Goal: Information Seeking & Learning: Learn about a topic

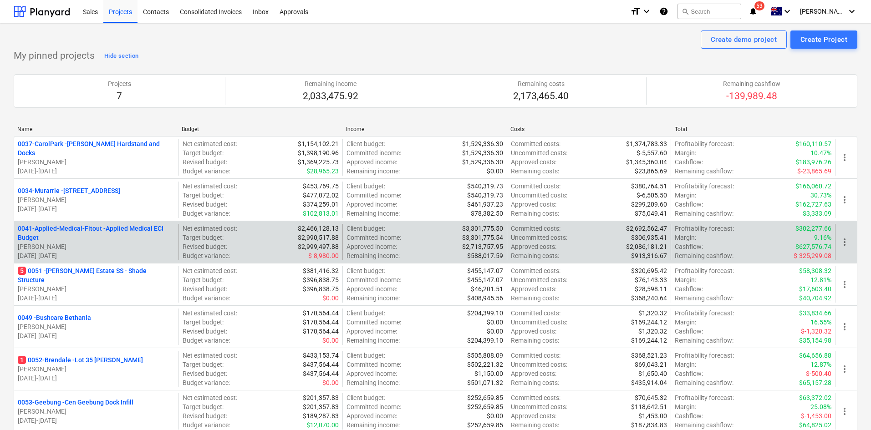
click at [91, 227] on p "0041-Applied-Medical-Fitout - Applied Medical ECI Budget" at bounding box center [96, 233] width 157 height 18
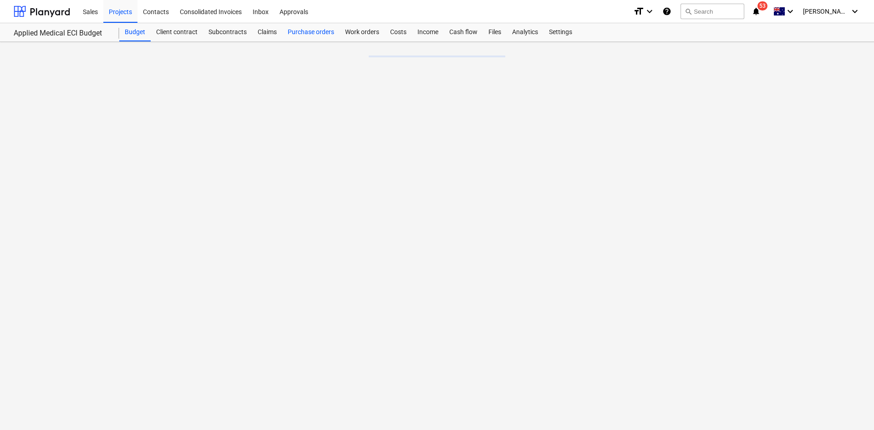
click at [292, 27] on div "Purchase orders" at bounding box center [310, 32] width 57 height 18
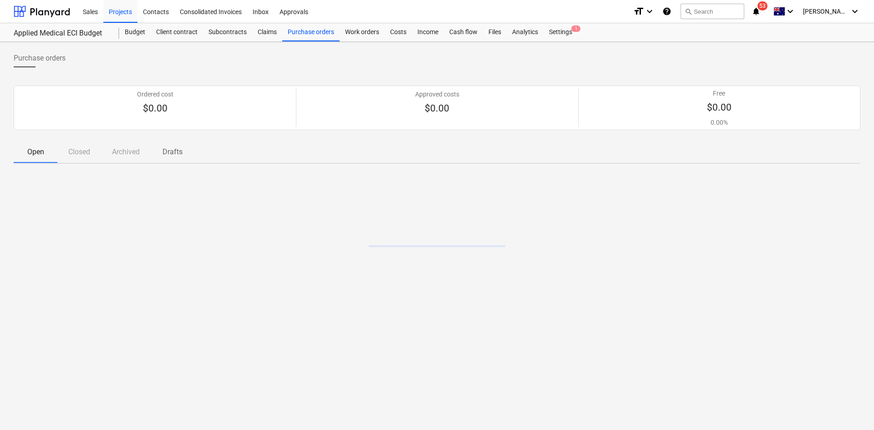
click at [82, 156] on p "Closed" at bounding box center [79, 152] width 22 height 11
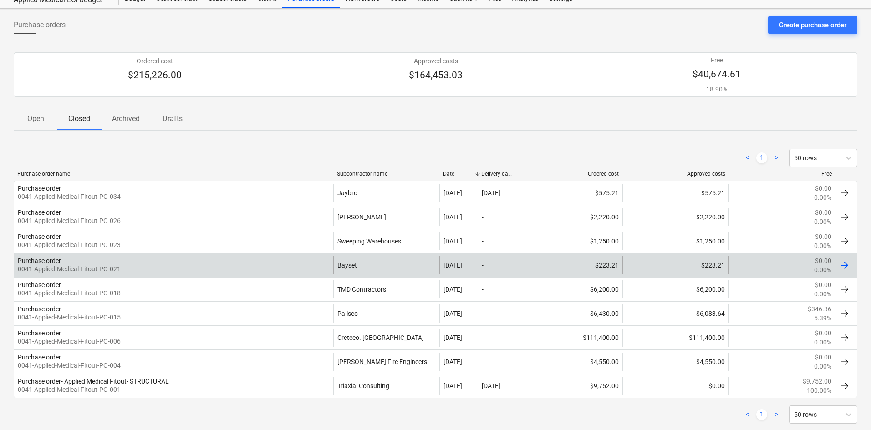
scroll to position [52, 0]
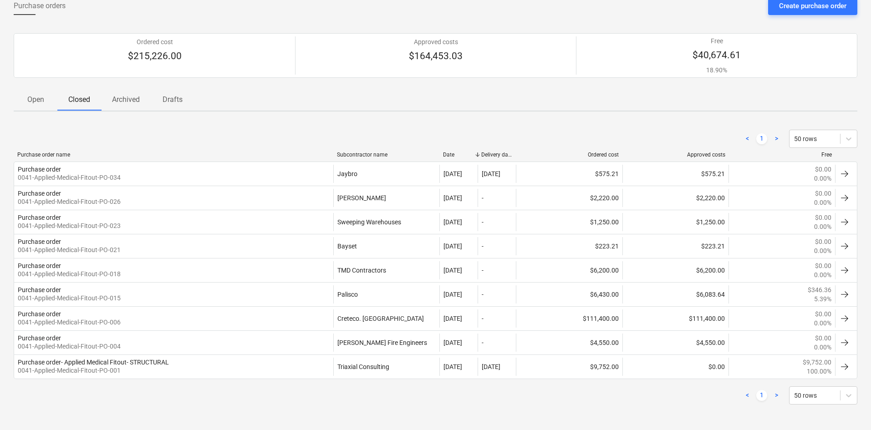
click at [41, 106] on span "Open" at bounding box center [36, 100] width 44 height 16
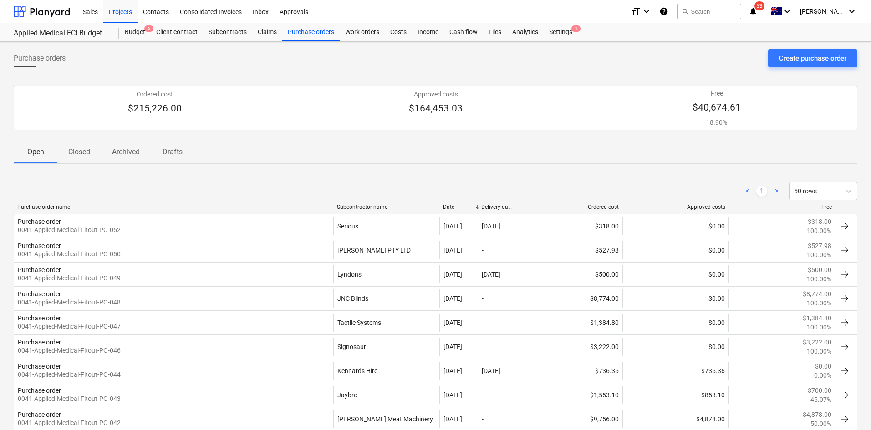
click at [284, 58] on div "Purchase orders Create purchase order" at bounding box center [436, 61] width 844 height 25
drag, startPoint x: 656, startPoint y: 68, endPoint x: 61, endPoint y: 45, distance: 595.5
click at [656, 68] on div "Purchase orders Create purchase order" at bounding box center [436, 61] width 844 height 25
click at [209, 189] on div "< 1 > 50 rows" at bounding box center [436, 191] width 844 height 18
click at [307, 36] on div "Purchase orders" at bounding box center [310, 32] width 57 height 18
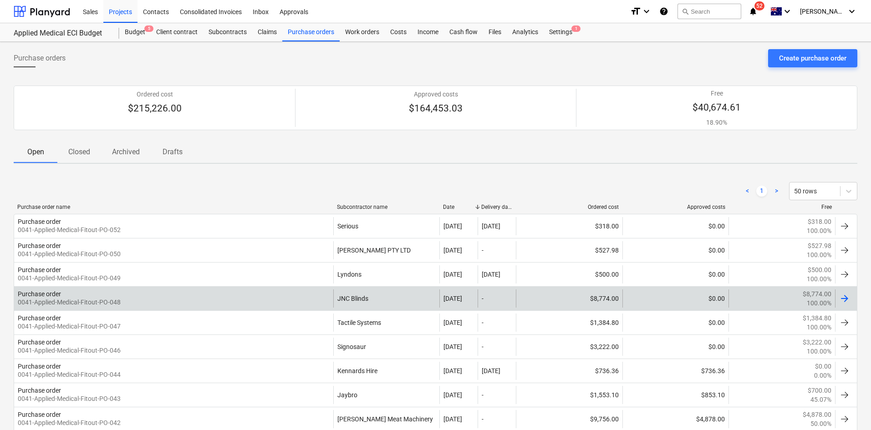
click at [227, 296] on div "Purchase order 0041-Applied-Medical-Fitout-PO-048" at bounding box center [173, 299] width 319 height 18
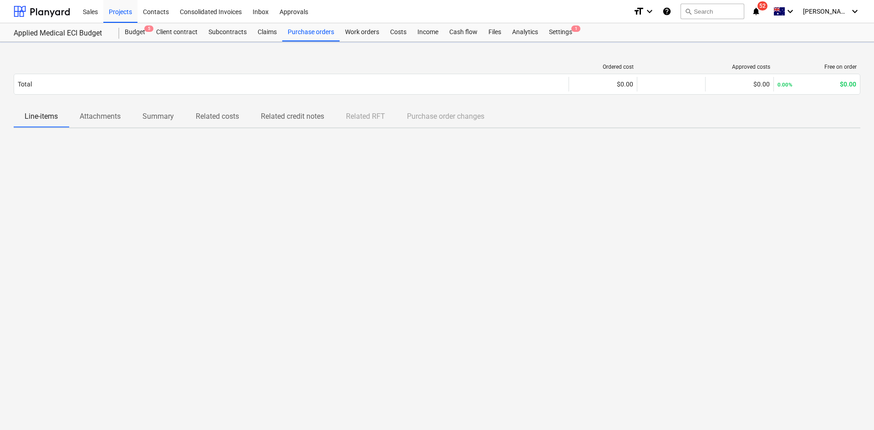
click at [117, 122] on p "Attachments" at bounding box center [100, 116] width 41 height 11
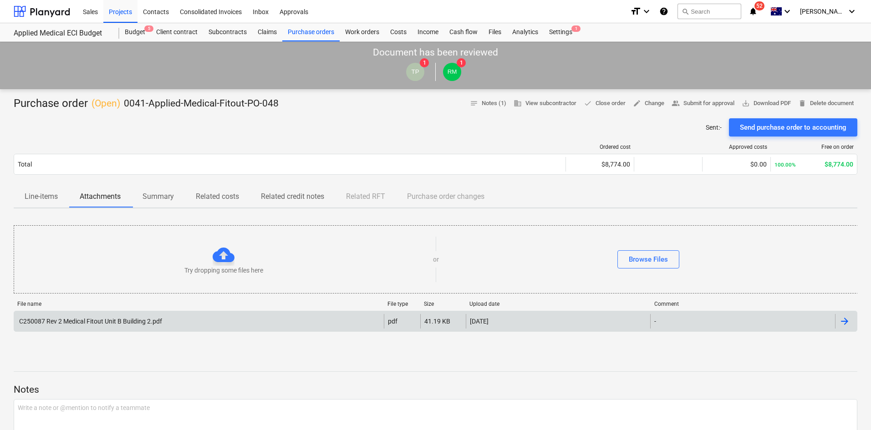
click at [58, 326] on div "C250087 Rev 2 Medical Fitout Unit B Building 2.pdf" at bounding box center [199, 321] width 370 height 15
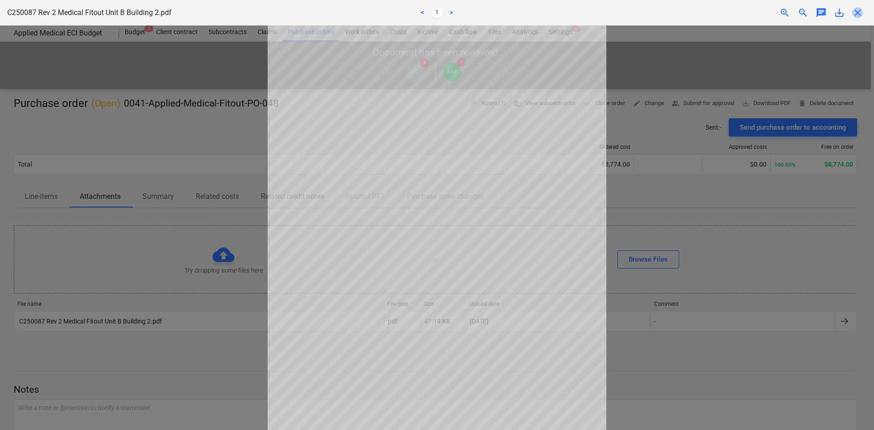
click at [860, 13] on span "close" at bounding box center [857, 12] width 11 height 11
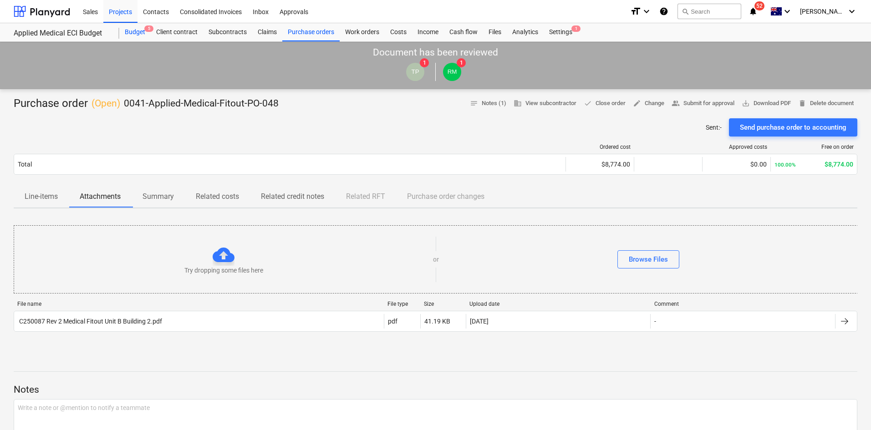
click at [136, 27] on div "Budget 5" at bounding box center [134, 32] width 31 height 18
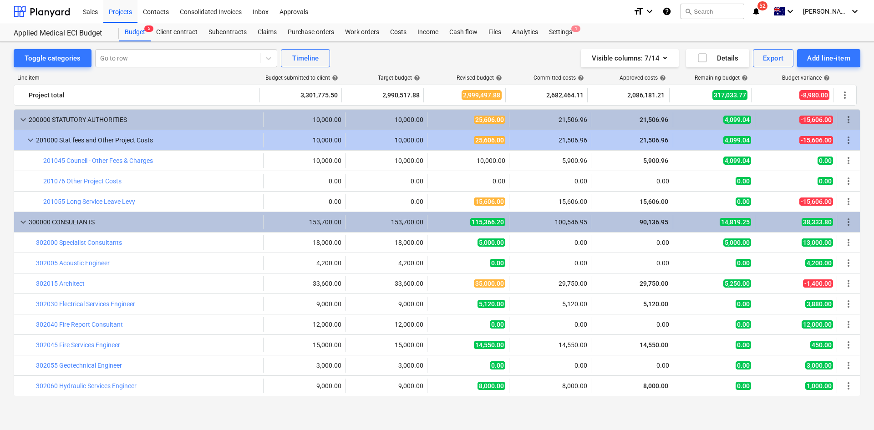
click at [461, 49] on div "Toggle categories Go to row Timeline Visible columns : 7/14 Details Export Add …" at bounding box center [437, 228] width 874 height 372
click at [761, 7] on icon "notifications" at bounding box center [756, 11] width 9 height 11
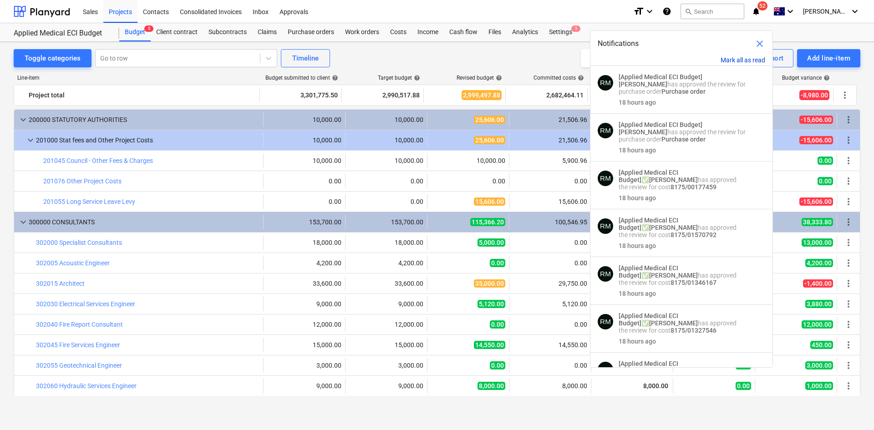
click at [744, 60] on button "Mark all as read" at bounding box center [743, 59] width 45 height 7
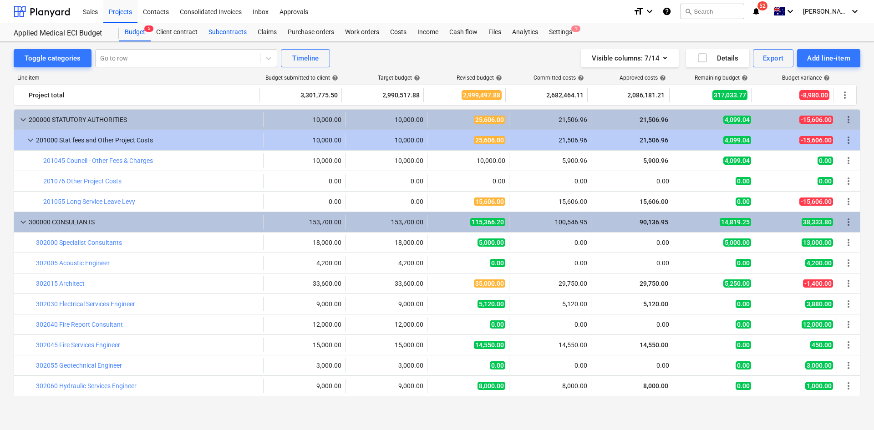
click at [229, 33] on div "Subcontracts" at bounding box center [227, 32] width 49 height 18
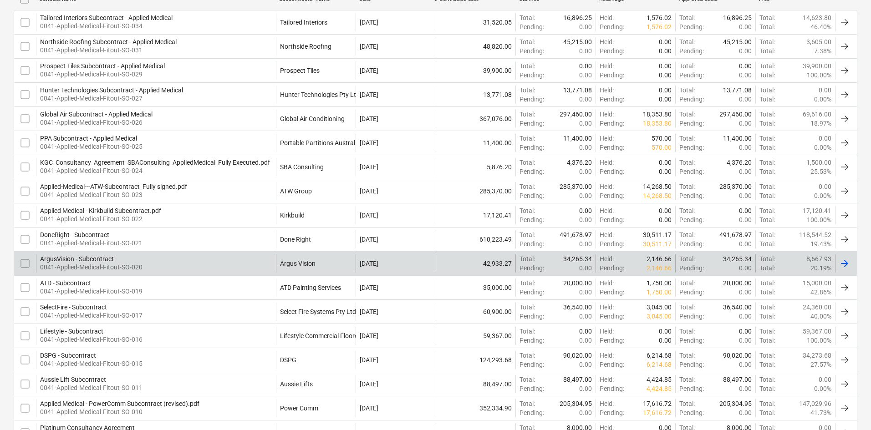
scroll to position [228, 0]
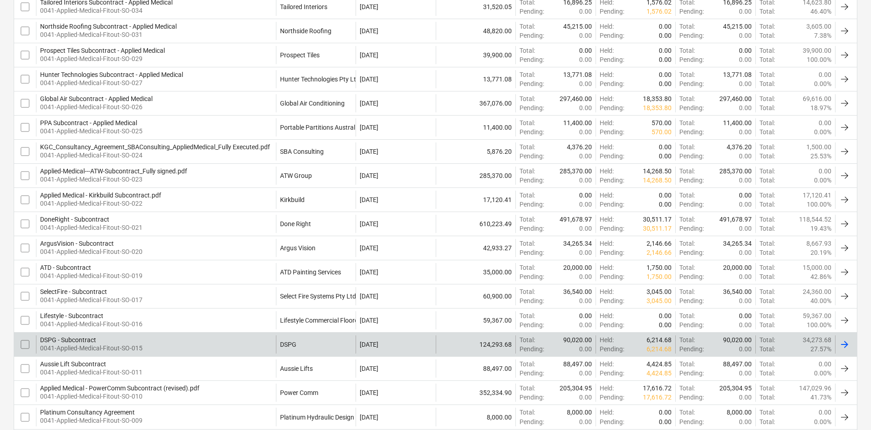
click at [104, 344] on p "0041-Applied-Medical-Fitout-SO-015" at bounding box center [91, 348] width 102 height 9
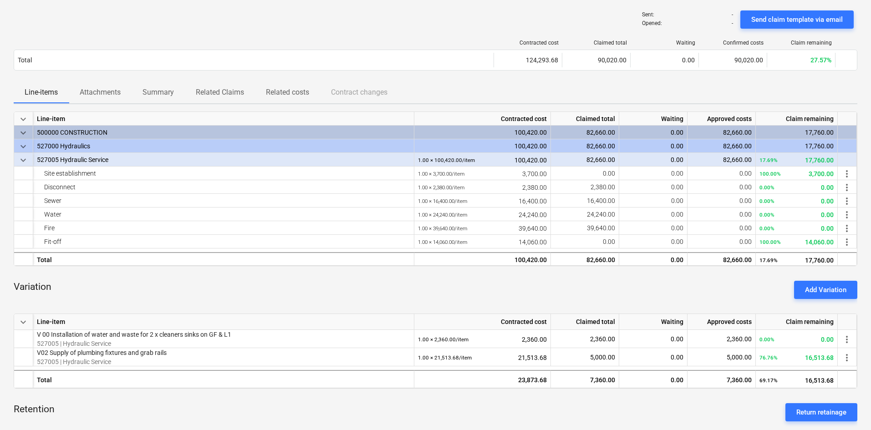
scroll to position [228, 0]
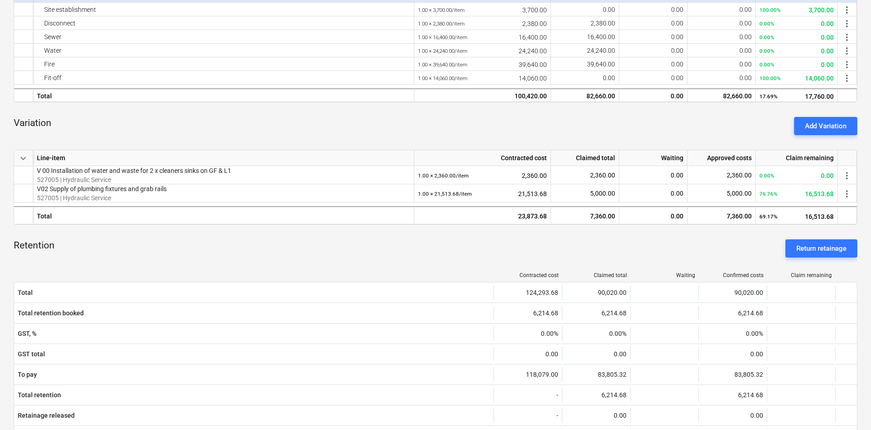
click at [185, 238] on div "Retention Return retainage" at bounding box center [436, 248] width 844 height 33
click at [165, 238] on div "Retention Return retainage" at bounding box center [436, 248] width 844 height 33
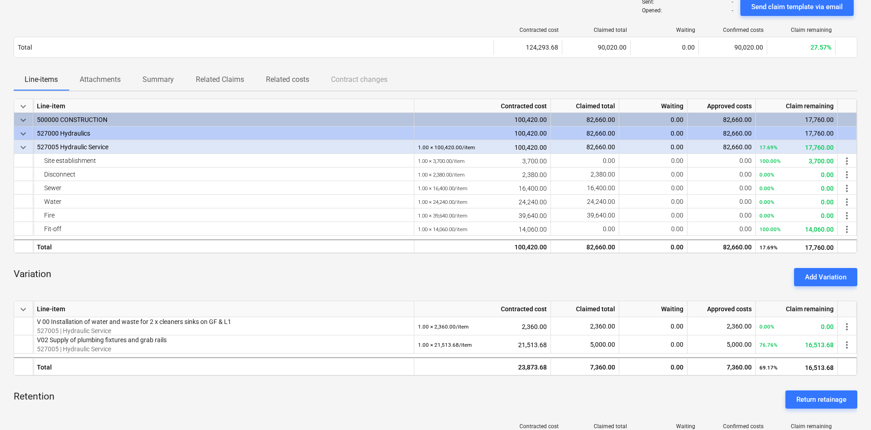
scroll to position [0, 0]
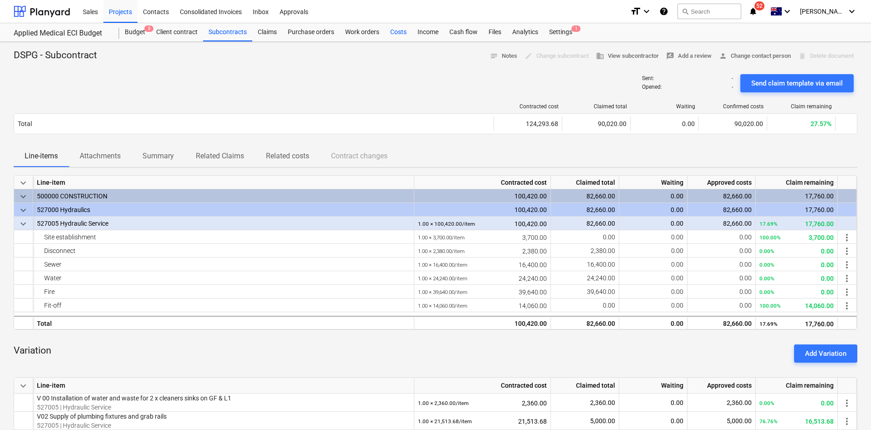
click at [401, 32] on div "Costs" at bounding box center [398, 32] width 27 height 18
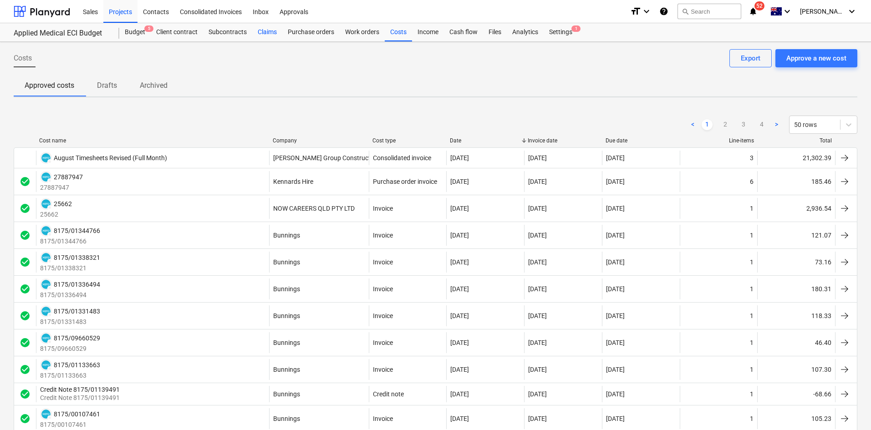
click at [270, 36] on div "Claims" at bounding box center [267, 32] width 30 height 18
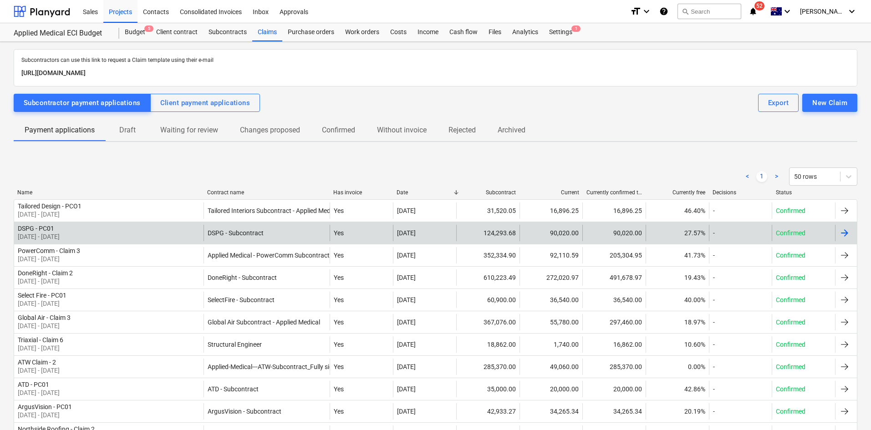
click at [177, 230] on div "DSPG - PC01 01 Aug 2025 - 31 Aug 2025" at bounding box center [108, 233] width 189 height 16
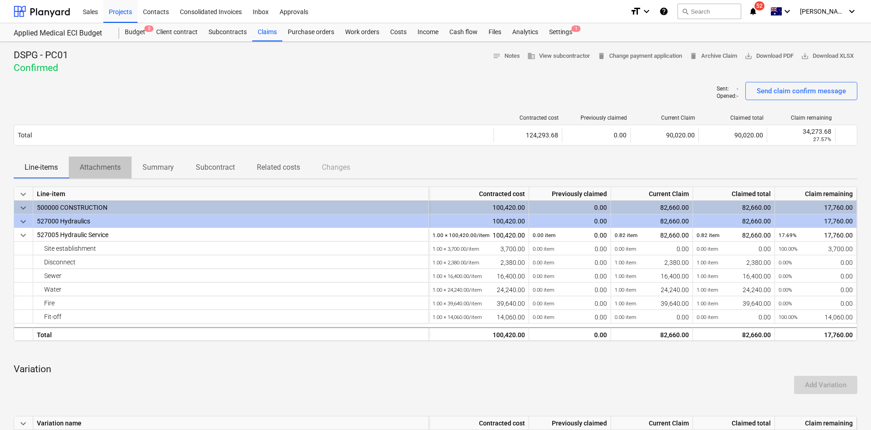
click at [112, 171] on p "Attachments" at bounding box center [100, 167] width 41 height 11
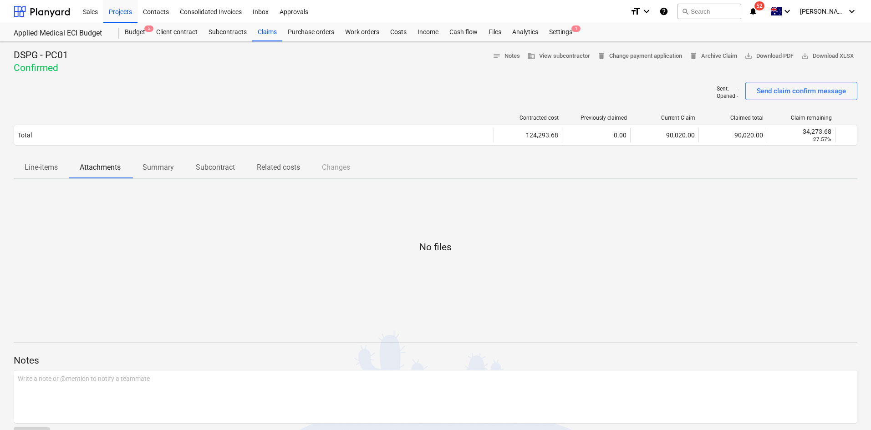
drag, startPoint x: 39, startPoint y: 170, endPoint x: 150, endPoint y: 120, distance: 121.4
click at [40, 169] on p "Line-items" at bounding box center [41, 167] width 33 height 11
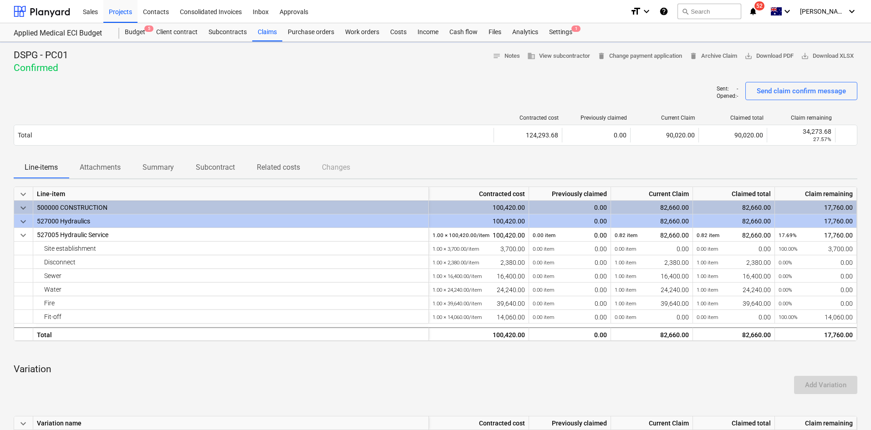
click at [198, 76] on div at bounding box center [436, 78] width 844 height 7
click at [315, 28] on div "Purchase orders" at bounding box center [310, 32] width 57 height 18
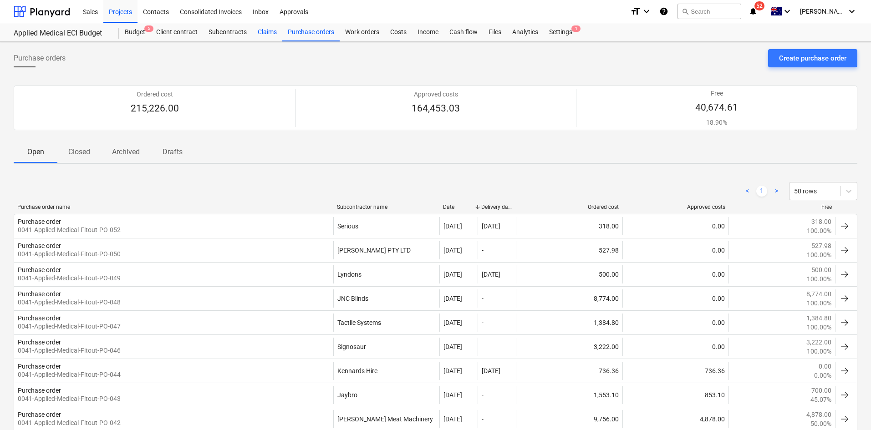
click at [262, 35] on div "Claims" at bounding box center [267, 32] width 30 height 18
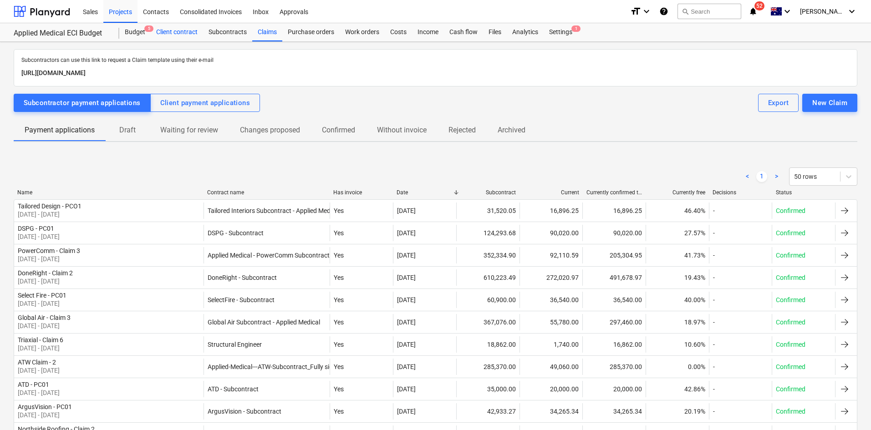
click at [178, 32] on div "Client contract" at bounding box center [177, 32] width 52 height 18
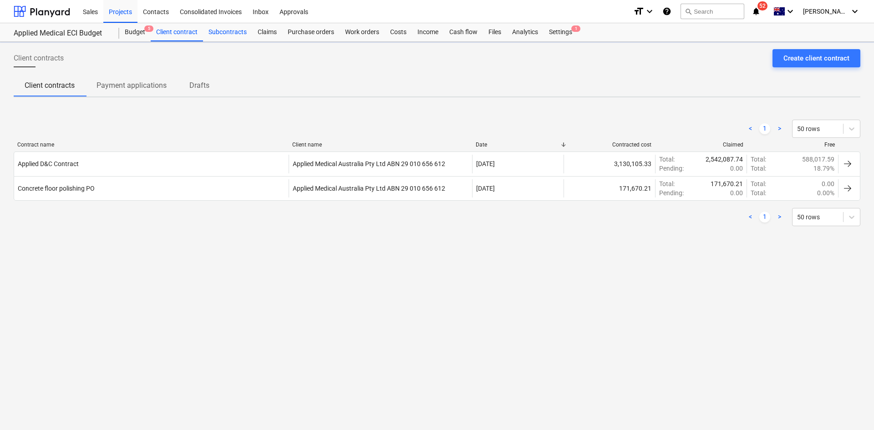
click at [229, 31] on div "Subcontracts" at bounding box center [227, 32] width 49 height 18
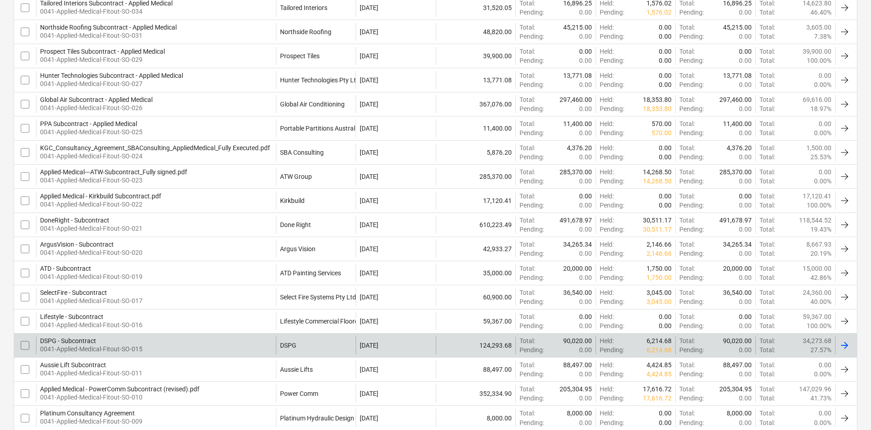
scroll to position [228, 0]
click at [127, 352] on p "0041-Applied-Medical-Fitout-SO-015" at bounding box center [91, 348] width 102 height 9
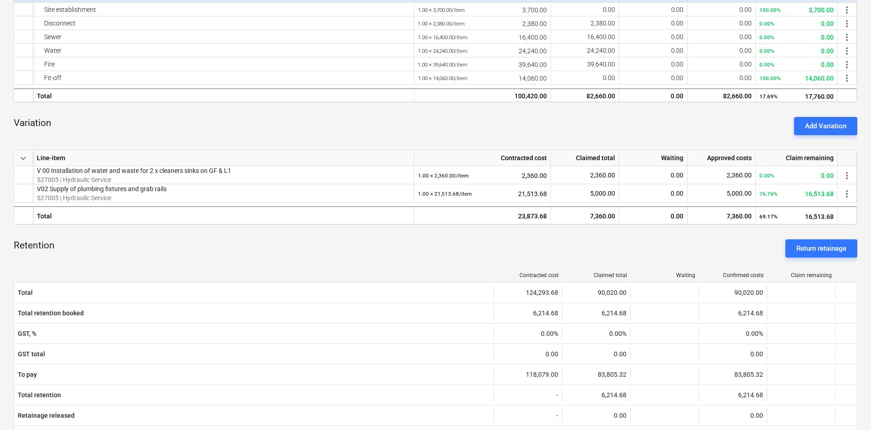
click at [173, 251] on div "Retention Return retainage" at bounding box center [436, 248] width 844 height 33
click at [134, 193] on p "V02 Supply of plumbing fixtures and grab rails" at bounding box center [223, 188] width 373 height 9
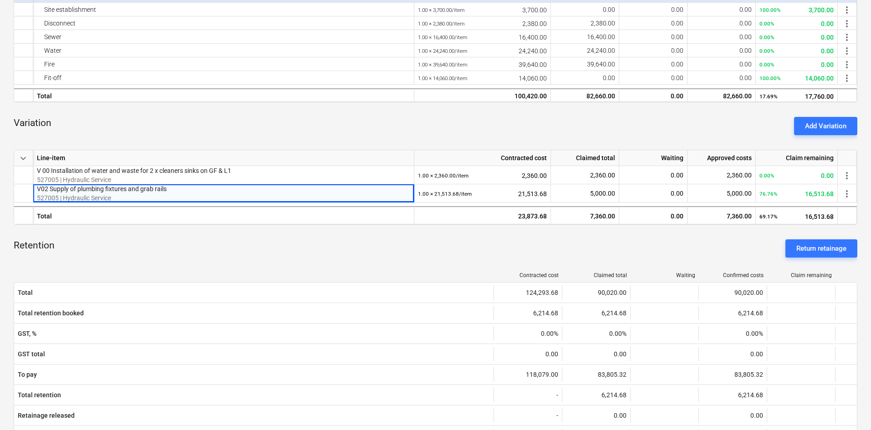
click at [190, 141] on div "Variation Add Variation" at bounding box center [436, 126] width 844 height 33
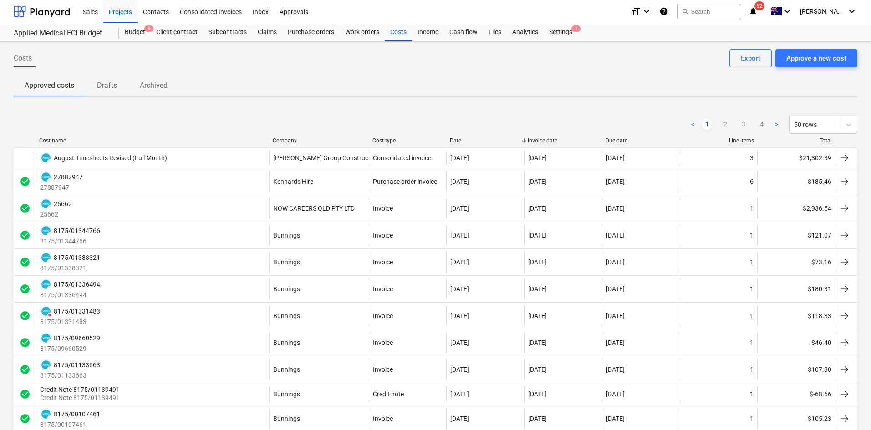
click at [387, 140] on div "Cost type" at bounding box center [407, 140] width 71 height 6
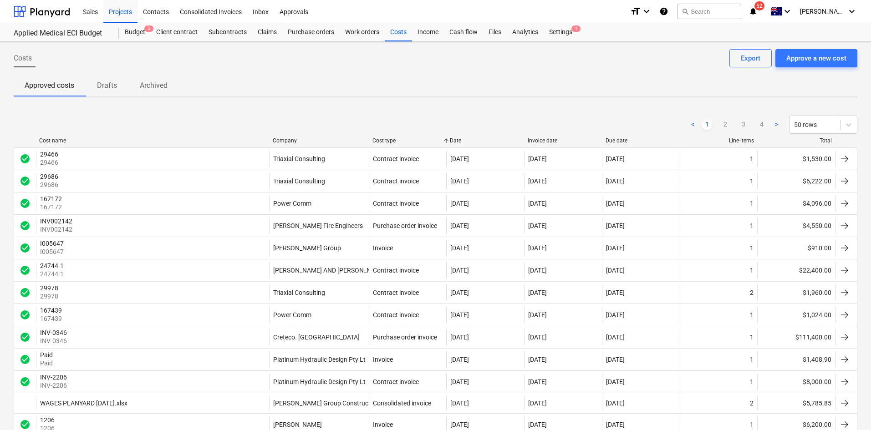
click at [290, 139] on div "Company" at bounding box center [319, 140] width 92 height 6
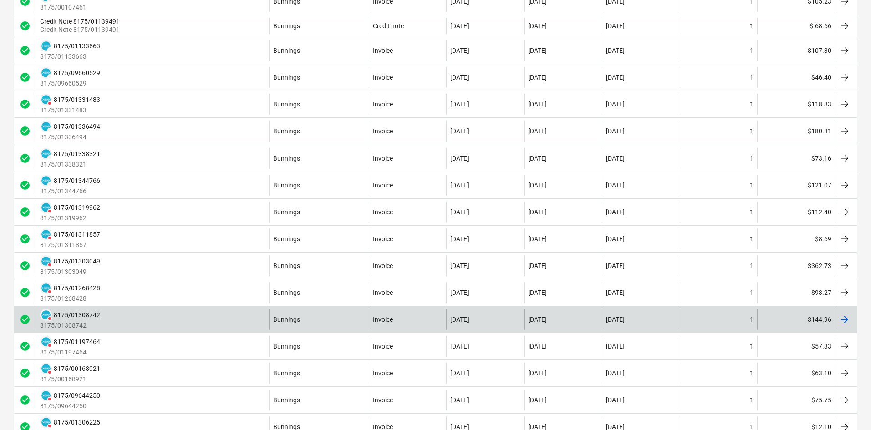
scroll to position [1089, 0]
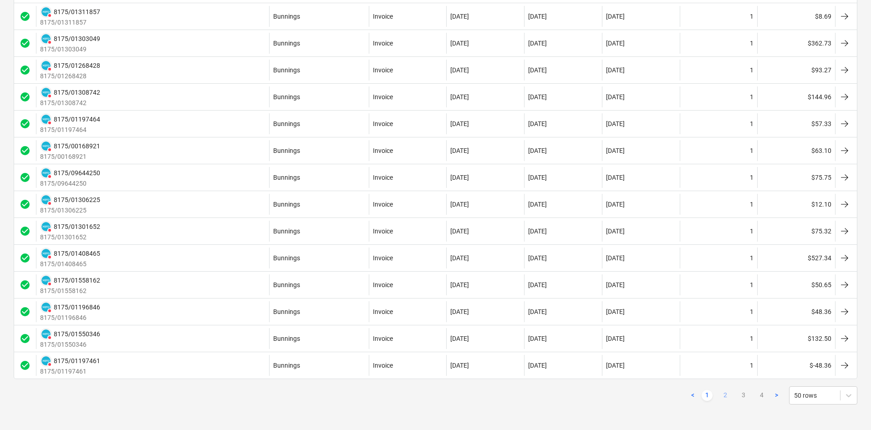
click at [727, 394] on link "2" at bounding box center [725, 395] width 11 height 11
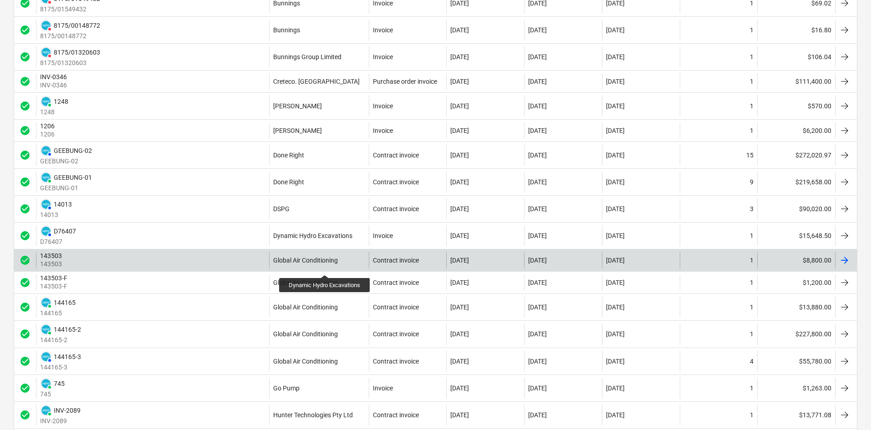
scroll to position [650, 0]
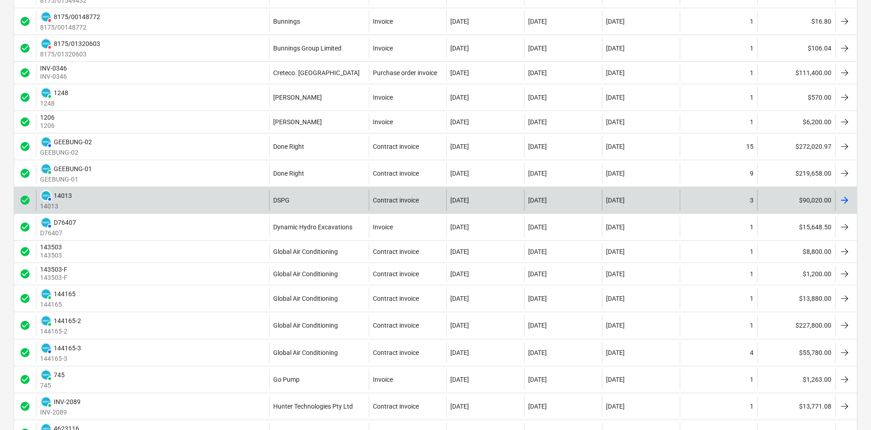
click at [300, 200] on div "DSPG" at bounding box center [319, 200] width 100 height 21
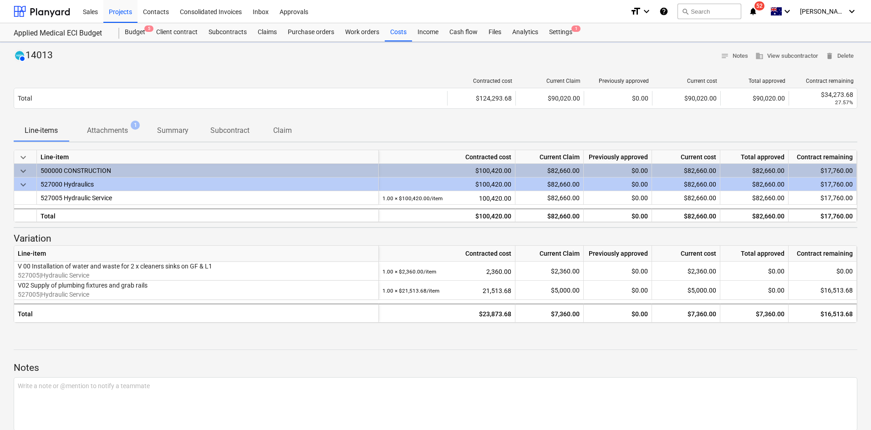
click at [112, 112] on div "Contracted cost Current Claim Previously approved Current cost Total approved C…" at bounding box center [436, 95] width 844 height 35
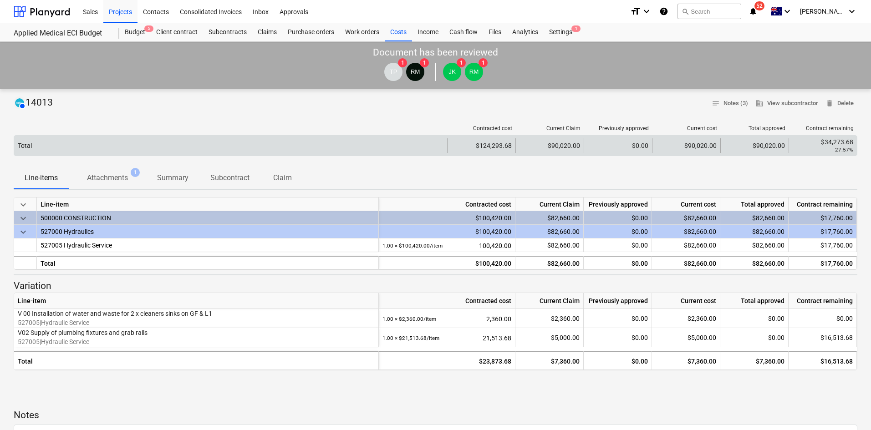
drag, startPoint x: 116, startPoint y: 133, endPoint x: 122, endPoint y: 145, distance: 13.0
click at [117, 133] on div "Contracted cost Current Claim Previously approved Current cost Total approved C…" at bounding box center [436, 130] width 844 height 10
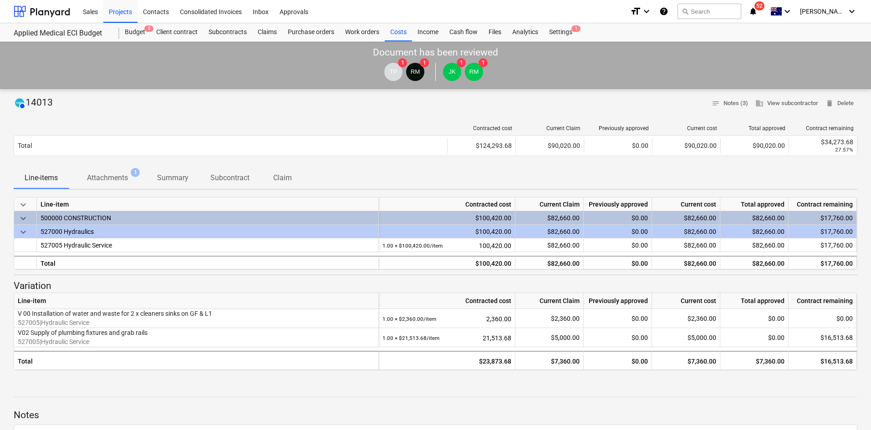
click at [120, 178] on p "Attachments" at bounding box center [107, 178] width 41 height 11
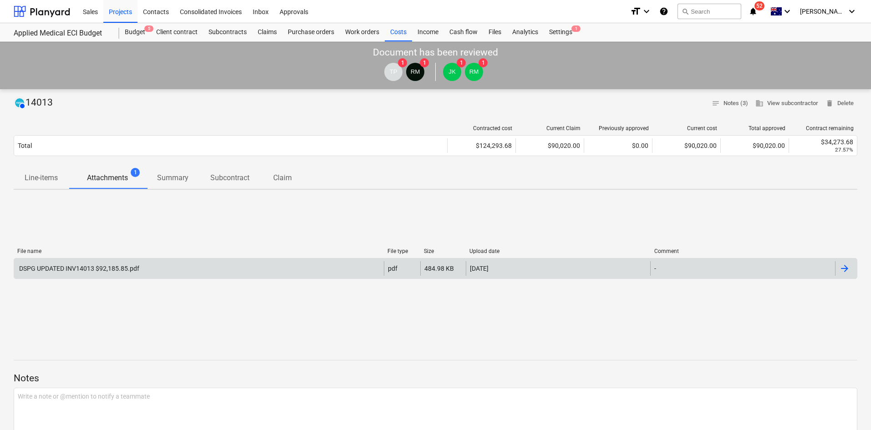
click at [117, 265] on div "DSPG UPDATED INV14013 $92,185.85.pdf" at bounding box center [199, 268] width 370 height 15
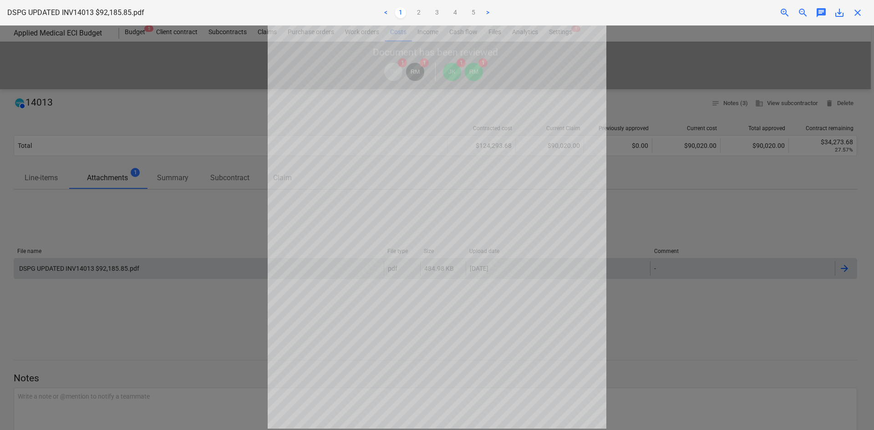
scroll to position [76, 0]
click at [417, 16] on link "2" at bounding box center [418, 12] width 11 height 11
click at [437, 19] on div "< 1 2 3 4 5 >" at bounding box center [437, 12] width 286 height 25
click at [437, 12] on link "3" at bounding box center [437, 12] width 11 height 11
click at [417, 14] on link "2" at bounding box center [418, 12] width 11 height 11
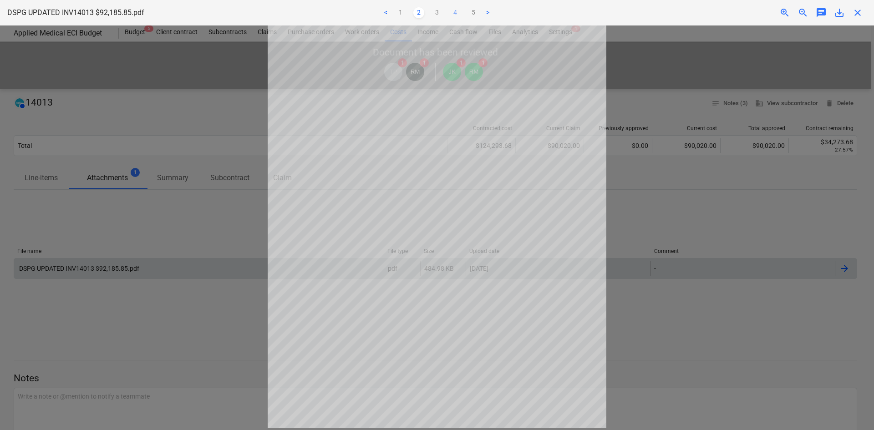
click at [458, 12] on link "4" at bounding box center [455, 12] width 11 height 11
click at [477, 11] on link "5" at bounding box center [473, 12] width 11 height 11
click at [417, 13] on link "2" at bounding box center [418, 12] width 11 height 11
click at [857, 14] on span "close" at bounding box center [857, 12] width 11 height 11
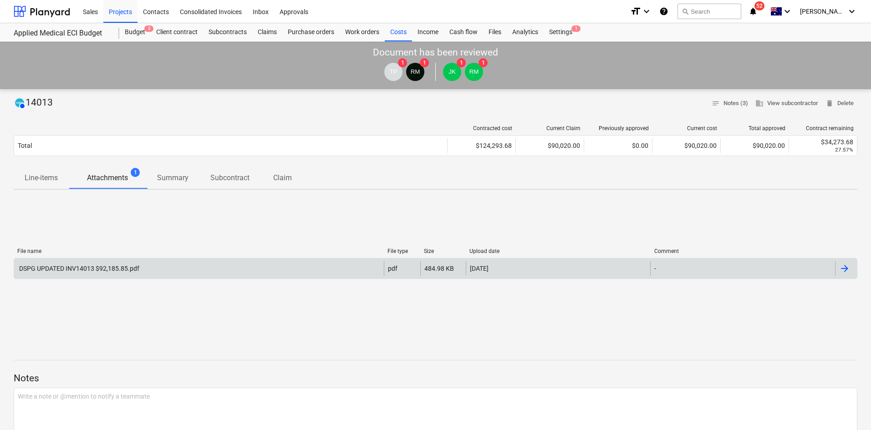
click at [308, 233] on div "File name File type Size Upload date Comment DSPG UPDATED INV14013 $92,185.85.p…" at bounding box center [436, 265] width 844 height 137
click at [262, 224] on div "File name File type Size Upload date Comment DSPG UPDATED INV14013 $92,185.85.p…" at bounding box center [436, 265] width 844 height 137
click at [78, 218] on div "File name File type Size Upload date Comment DSPG UPDATED INV14013 $92,185.85.p…" at bounding box center [436, 265] width 844 height 137
click at [117, 263] on div "DSPG UPDATED INV14013 $92,185.85.pdf" at bounding box center [199, 268] width 370 height 15
click at [135, 265] on div "DSPG UPDATED INV14013 $92,185.85.pdf" at bounding box center [199, 268] width 370 height 15
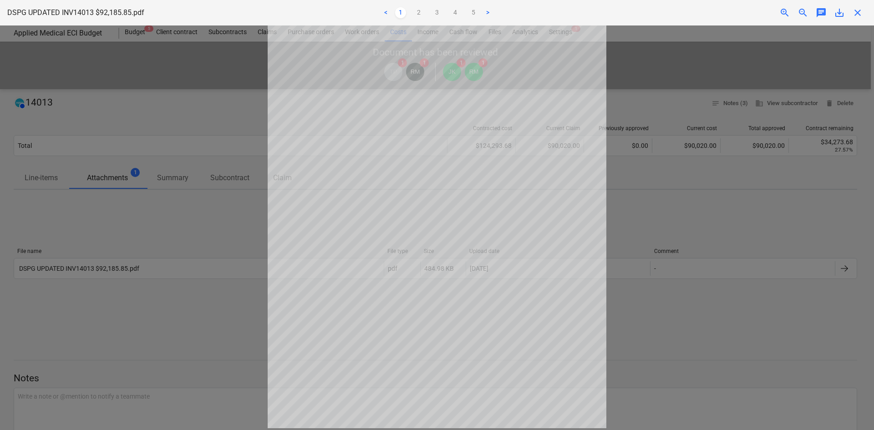
scroll to position [0, 0]
click at [419, 13] on link "2" at bounding box center [418, 12] width 11 height 11
click at [614, 208] on div at bounding box center [437, 227] width 874 height 405
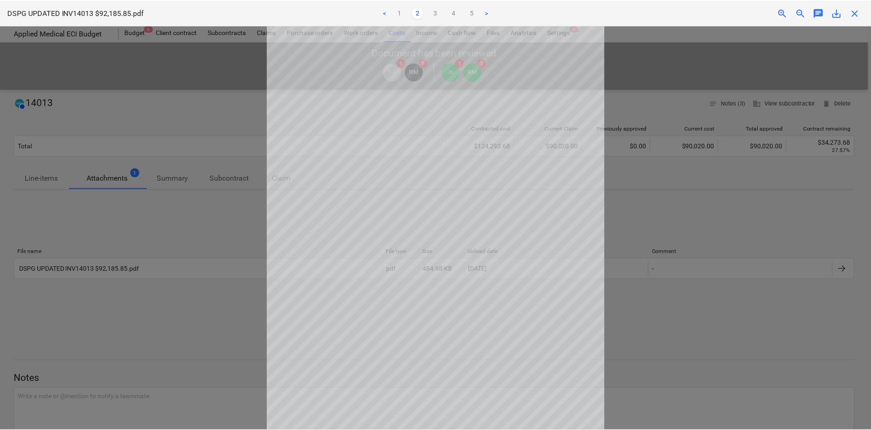
scroll to position [0, 0]
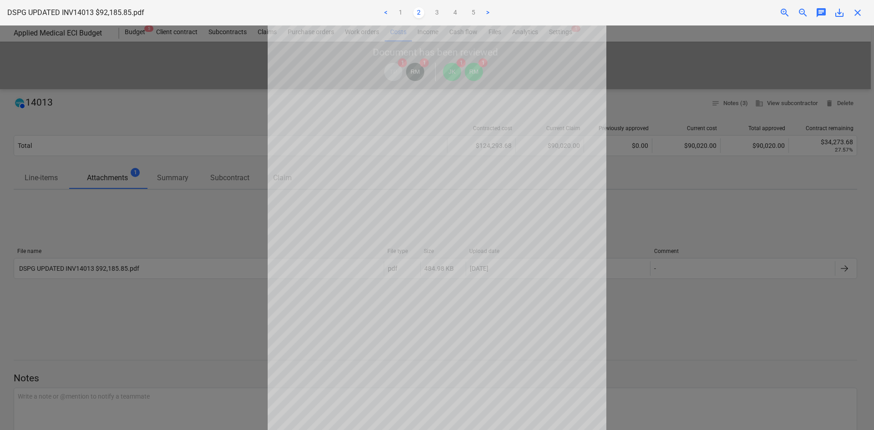
click at [735, 127] on div at bounding box center [437, 227] width 874 height 405
click at [860, 16] on span "close" at bounding box center [857, 12] width 11 height 11
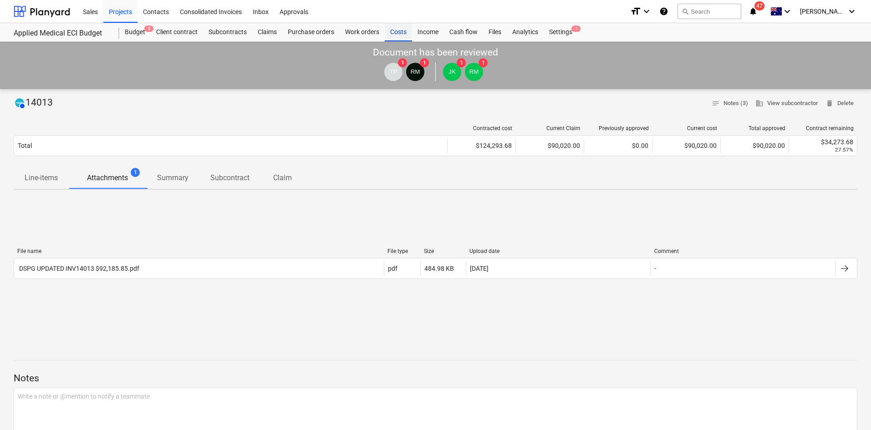
click at [403, 31] on div "Costs" at bounding box center [398, 32] width 27 height 18
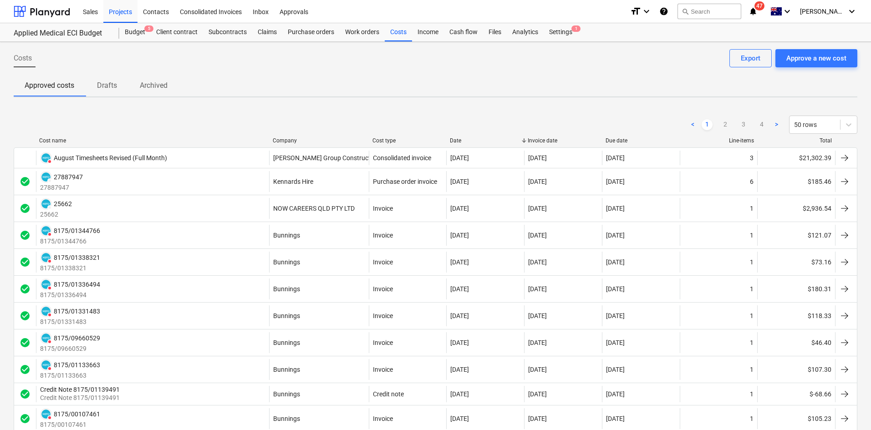
click at [293, 139] on div "Company" at bounding box center [319, 140] width 92 height 6
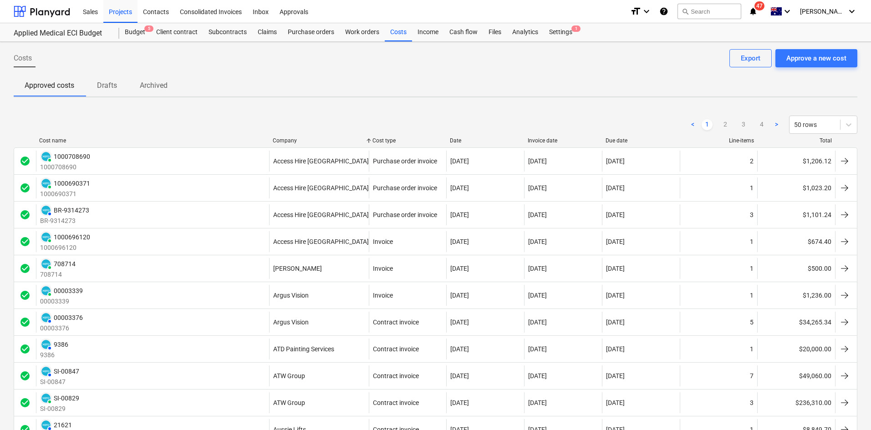
click at [292, 142] on div "Company" at bounding box center [319, 140] width 92 height 6
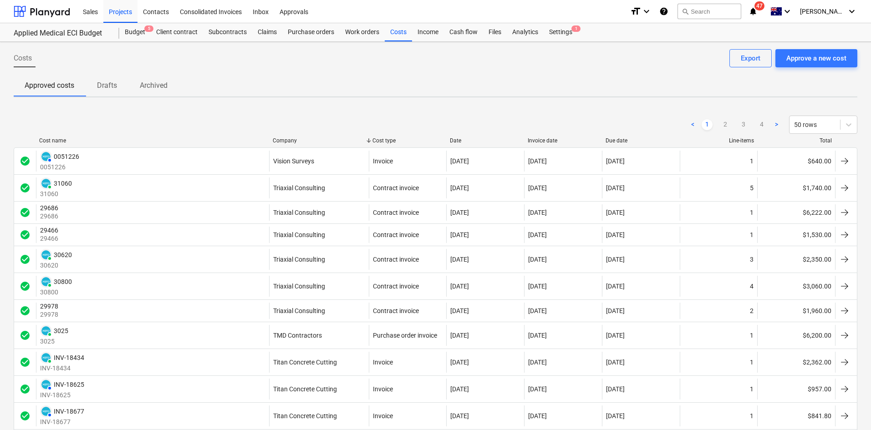
click at [292, 142] on div "Company" at bounding box center [319, 140] width 92 height 6
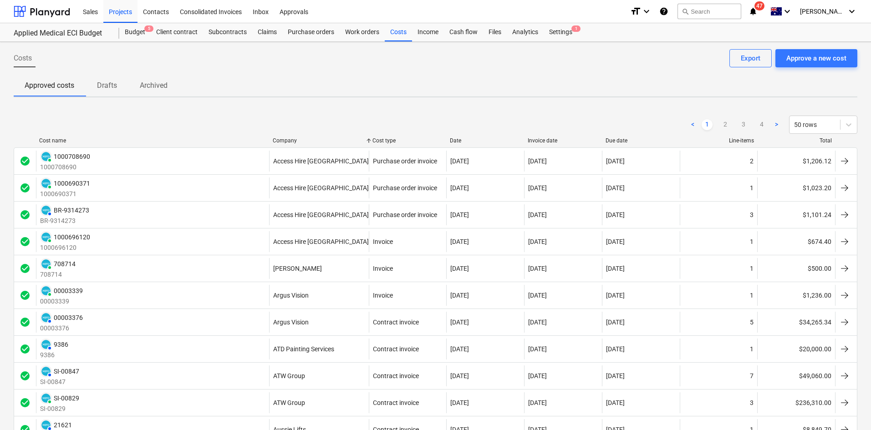
click at [459, 137] on div "Date" at bounding box center [485, 140] width 71 height 6
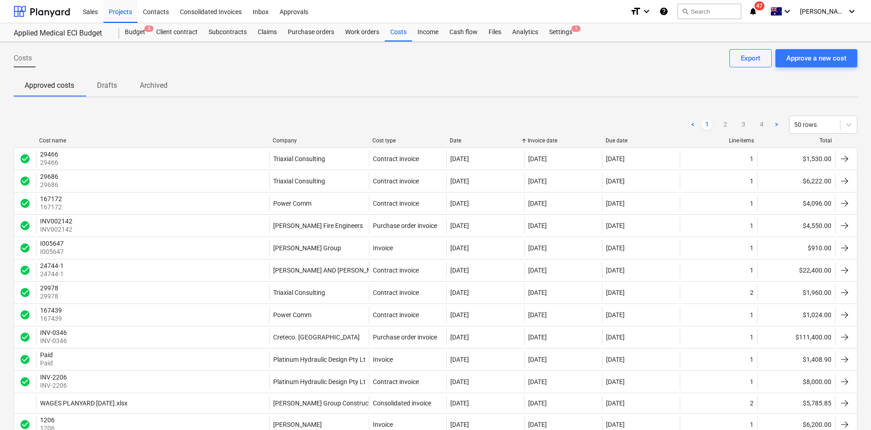
click at [458, 137] on div "< 1 2 3 4 > 50 rows" at bounding box center [436, 124] width 844 height 25
click at [453, 140] on div at bounding box center [446, 140] width 16 height 6
click at [460, 140] on div "Date" at bounding box center [485, 140] width 71 height 6
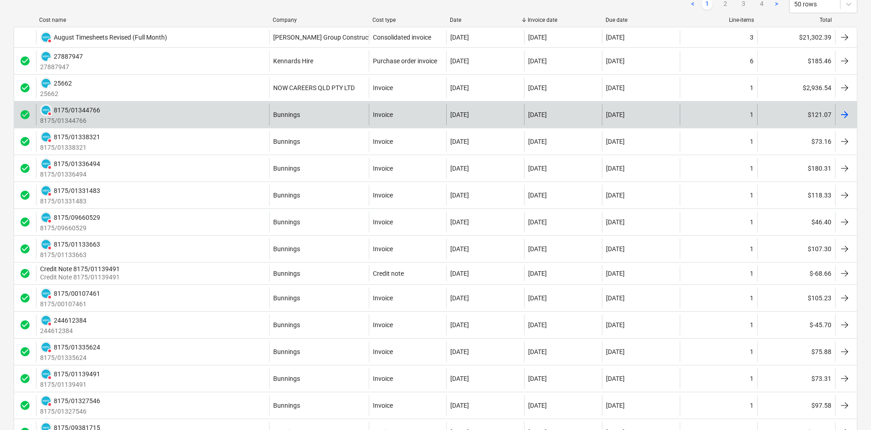
scroll to position [137, 0]
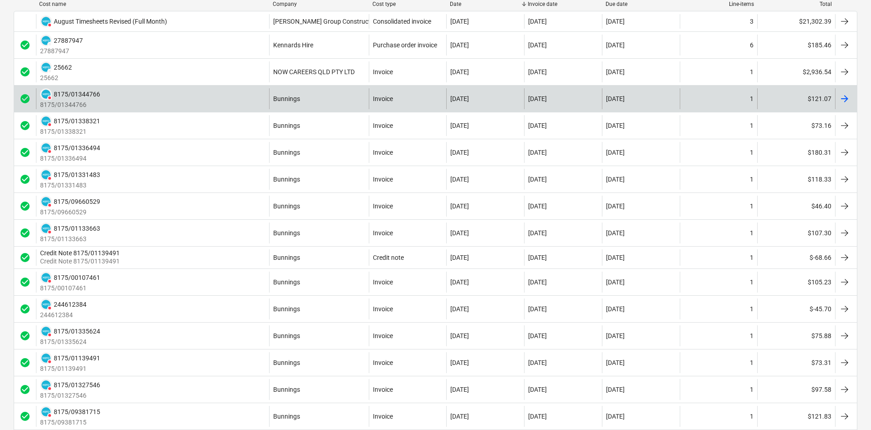
click at [206, 98] on div "DELETED 8175/01344766 8175/01344766" at bounding box center [152, 98] width 233 height 21
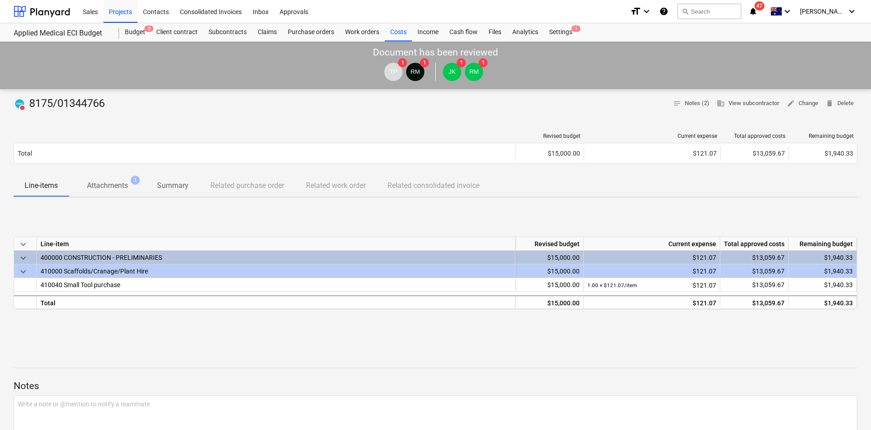
click at [126, 140] on div "Revised budget Current expense Total approved costs Remaining budget" at bounding box center [436, 138] width 844 height 10
click at [110, 187] on p "Attachments" at bounding box center [107, 185] width 41 height 11
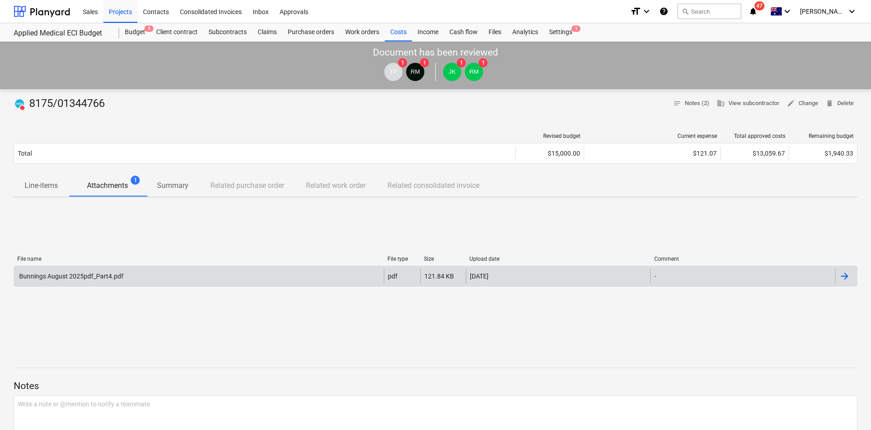
click at [116, 275] on div "Bunnings August 2025pdf_Part4.pdf" at bounding box center [71, 276] width 106 height 7
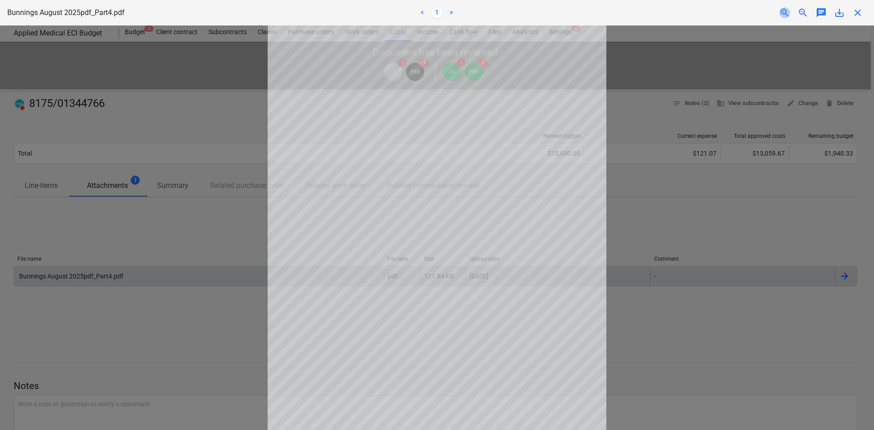
click at [788, 15] on span "zoom_in" at bounding box center [784, 12] width 11 height 11
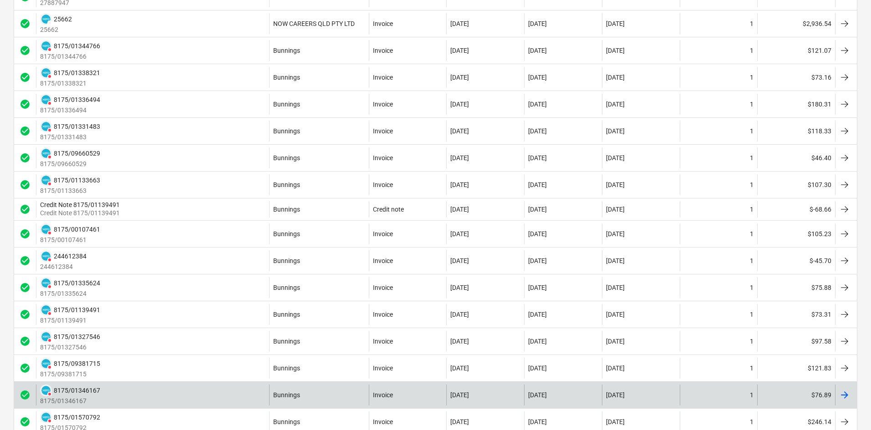
scroll to position [228, 0]
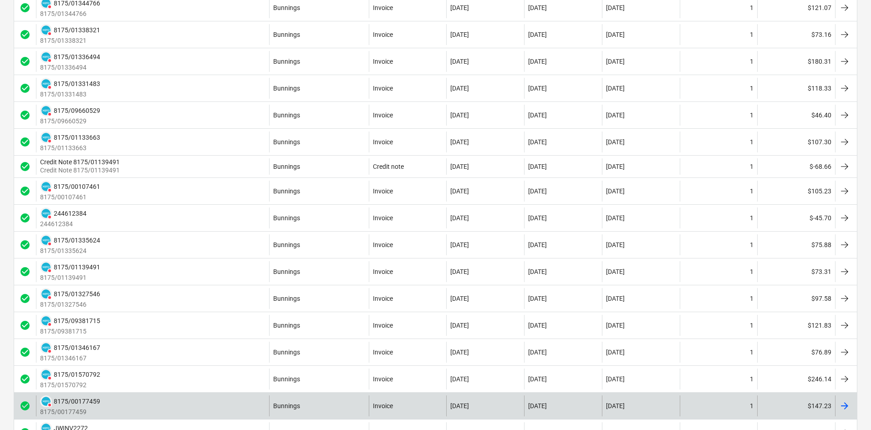
click at [156, 402] on div "DELETED 8175/00177459 8175/00177459" at bounding box center [152, 406] width 233 height 21
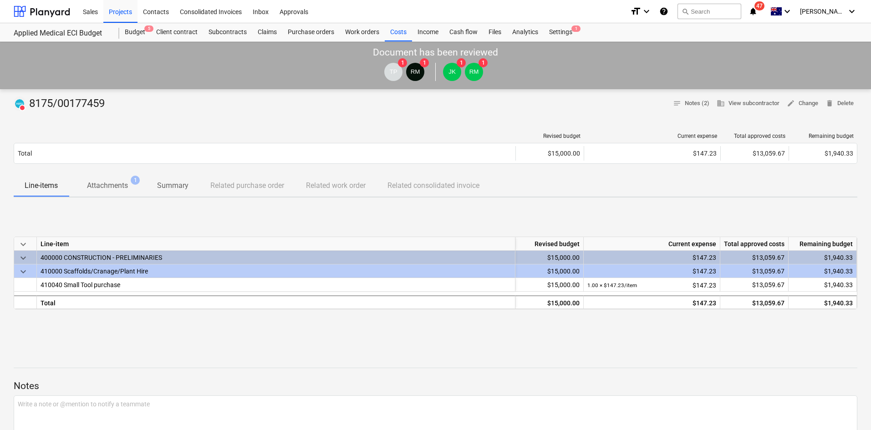
click at [107, 192] on span "Attachments 1" at bounding box center [107, 185] width 77 height 17
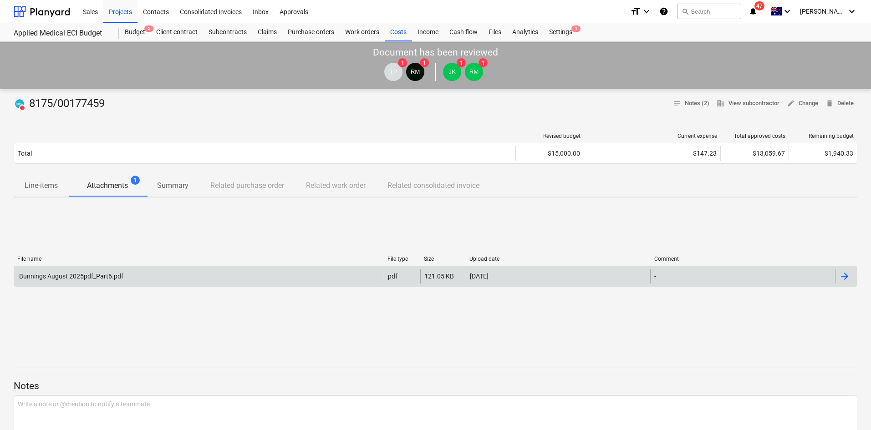
click at [125, 268] on div "Bunnings August 2025pdf_Part6.pdf pdf 121.05 KB [DATE] -" at bounding box center [436, 276] width 844 height 21
click at [238, 271] on div "Bunnings August 2025pdf_Part6.pdf" at bounding box center [199, 276] width 370 height 15
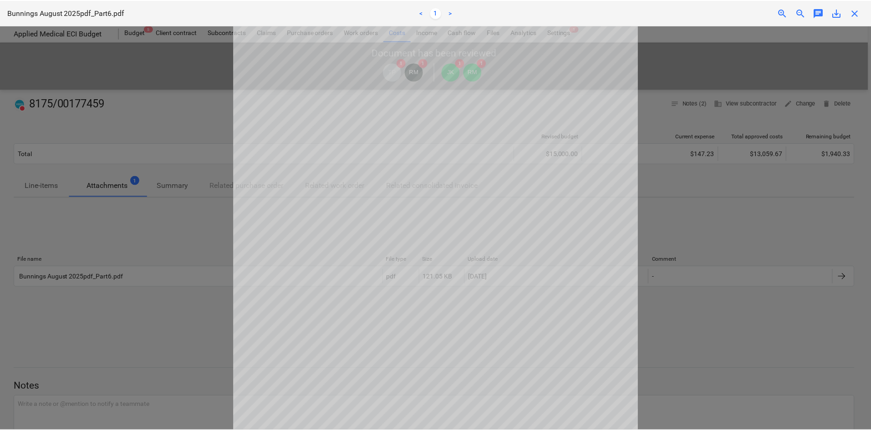
scroll to position [46, 0]
drag, startPoint x: 860, startPoint y: 14, endPoint x: 481, endPoint y: 42, distance: 379.4
click at [860, 14] on span "close" at bounding box center [857, 12] width 11 height 11
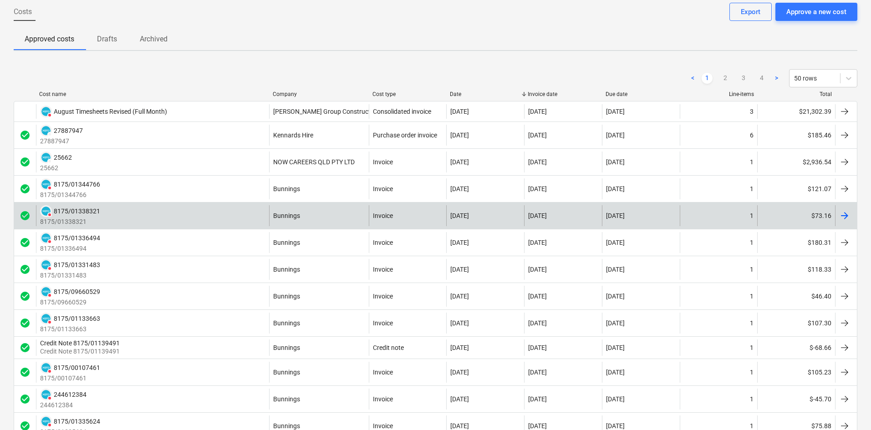
scroll to position [46, 0]
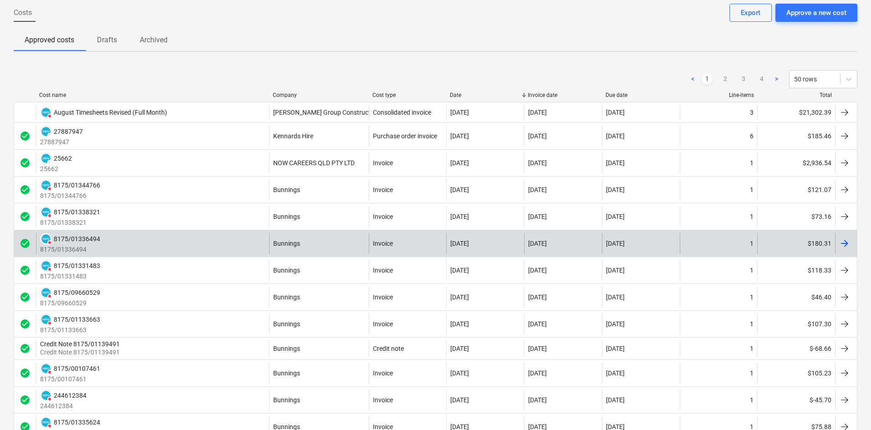
click at [178, 242] on div "DELETED 8175/01336494 8175/01336494" at bounding box center [152, 243] width 233 height 21
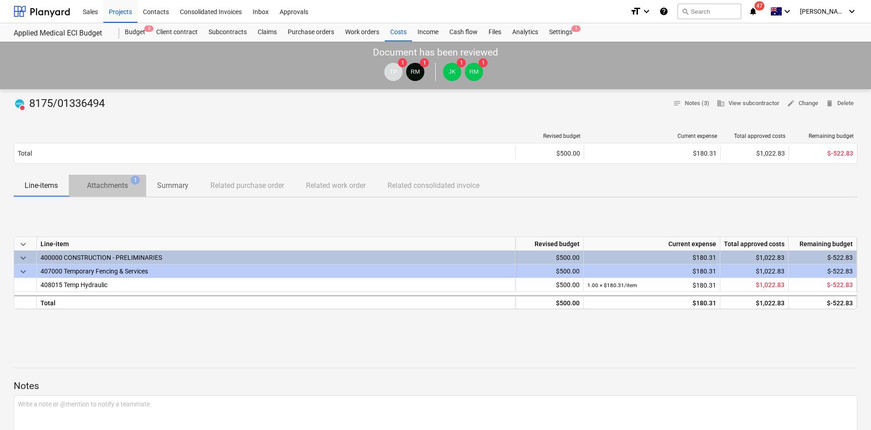
click at [97, 190] on p "Attachments" at bounding box center [107, 185] width 41 height 11
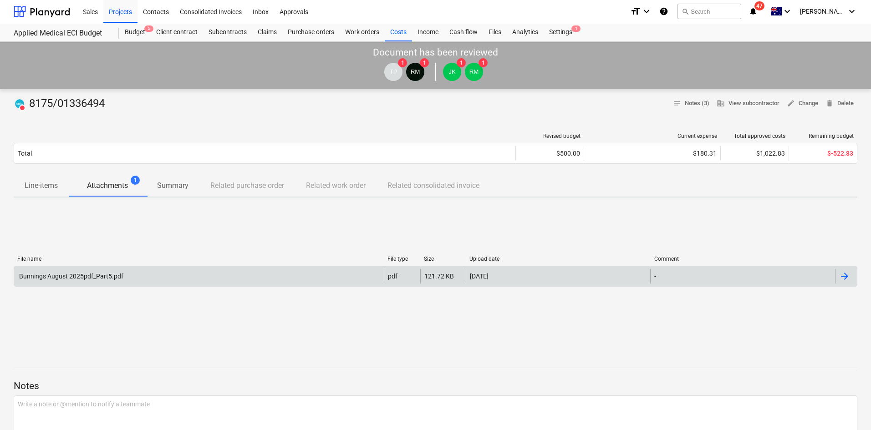
click at [105, 270] on div "Bunnings August 2025pdf_Part5.pdf" at bounding box center [199, 276] width 370 height 15
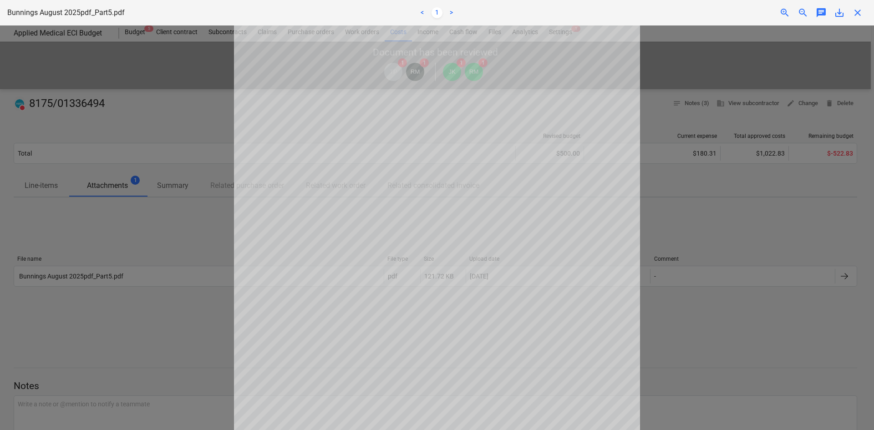
click at [858, 14] on span "close" at bounding box center [857, 12] width 11 height 11
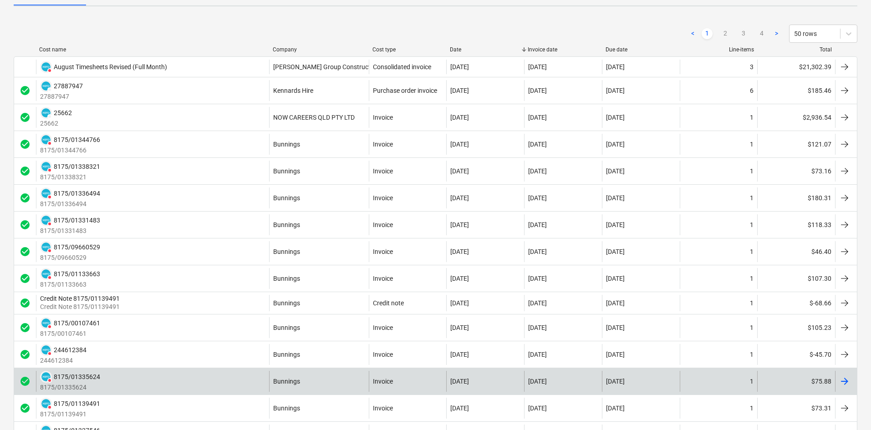
scroll to position [137, 0]
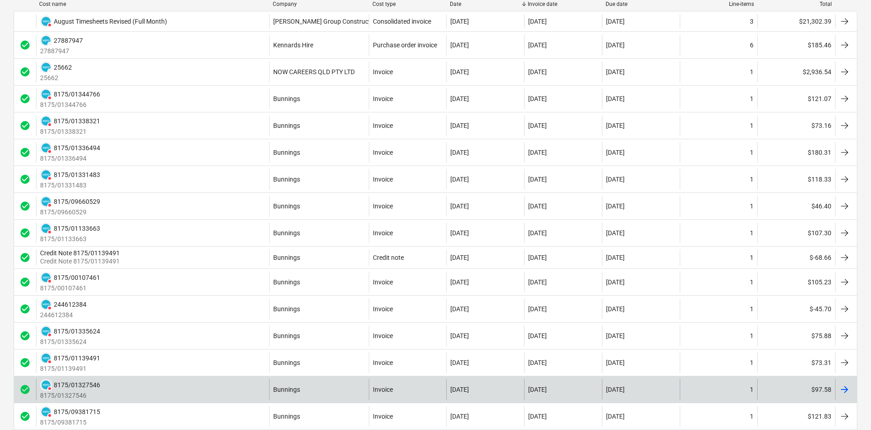
click at [135, 389] on div "DELETED 8175/01327546 8175/01327546" at bounding box center [152, 389] width 233 height 21
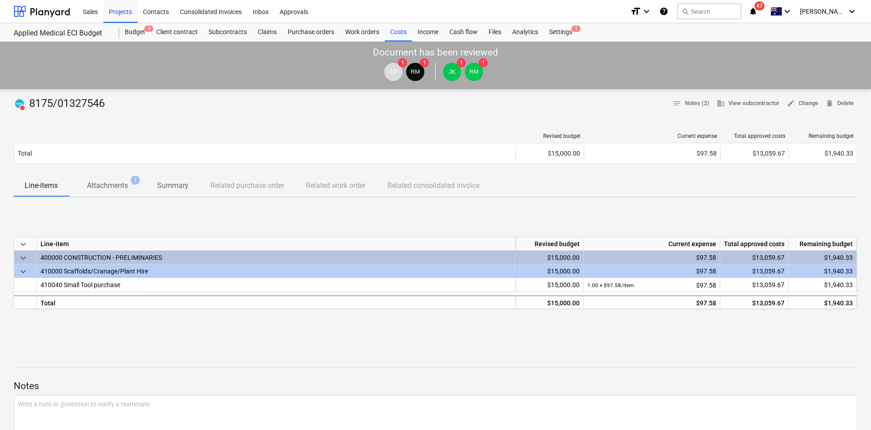
click at [121, 191] on span "Attachments 1" at bounding box center [107, 185] width 77 height 17
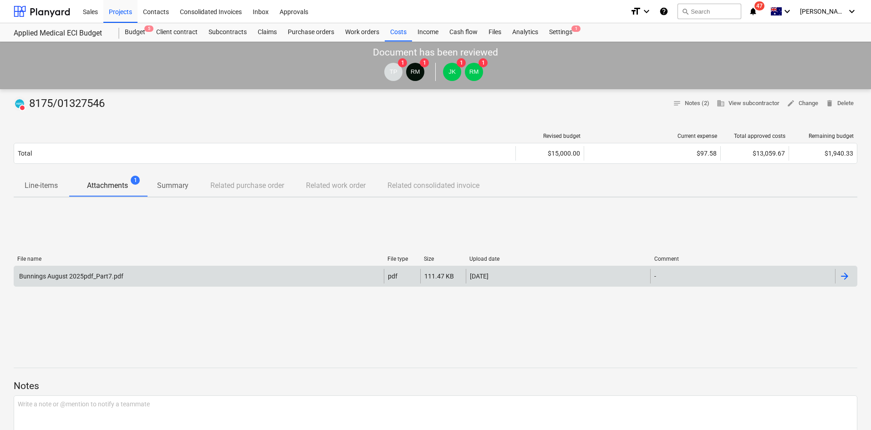
click at [109, 273] on div "Bunnings August 2025pdf_Part7.pdf" at bounding box center [71, 276] width 106 height 7
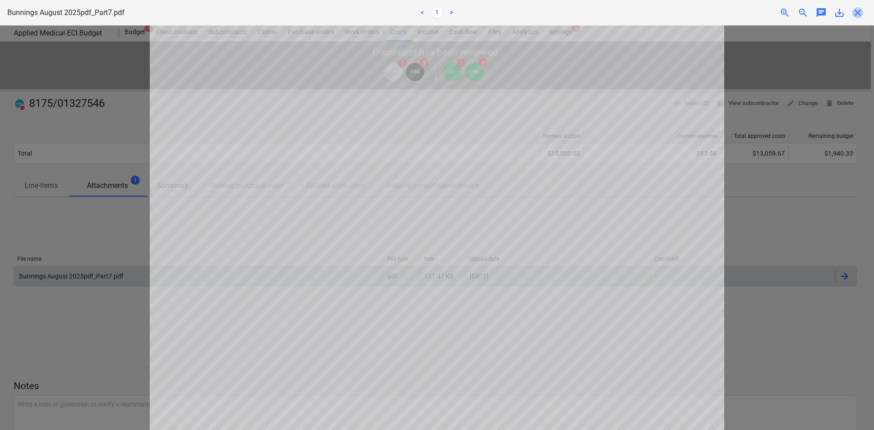
click at [859, 11] on span "close" at bounding box center [857, 12] width 11 height 11
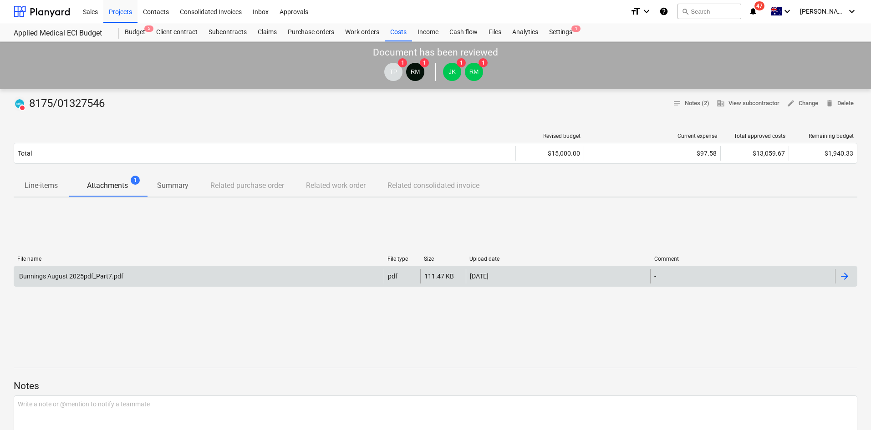
click at [164, 274] on div "Bunnings August 2025pdf_Part7.pdf" at bounding box center [199, 276] width 370 height 15
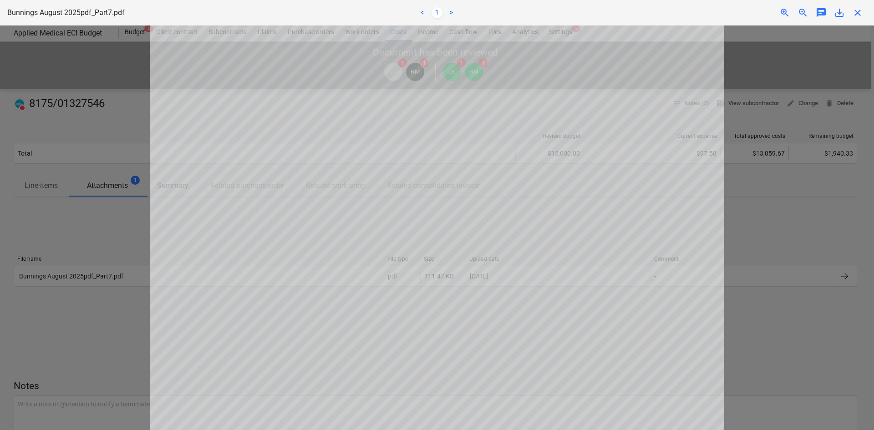
click at [858, 14] on span "close" at bounding box center [857, 12] width 11 height 11
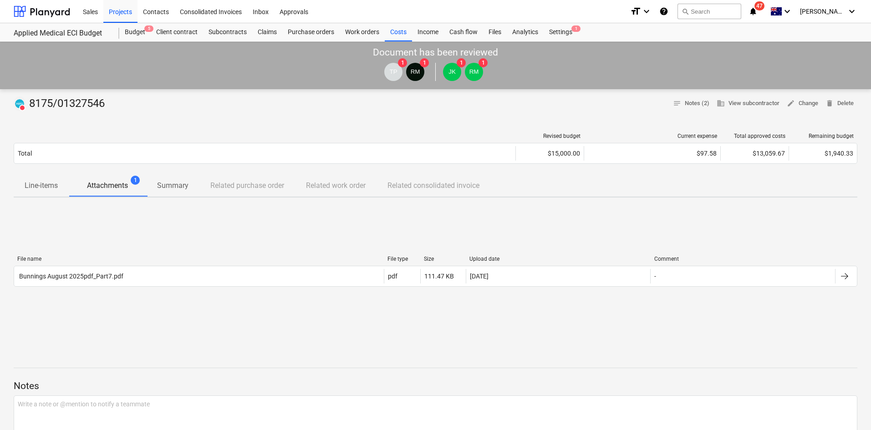
click at [322, 229] on div "File name File type Size Upload date Comment Bunnings August 2025pdf_Part7.pdf …" at bounding box center [436, 273] width 844 height 137
click at [140, 33] on div "Budget 5" at bounding box center [134, 32] width 31 height 18
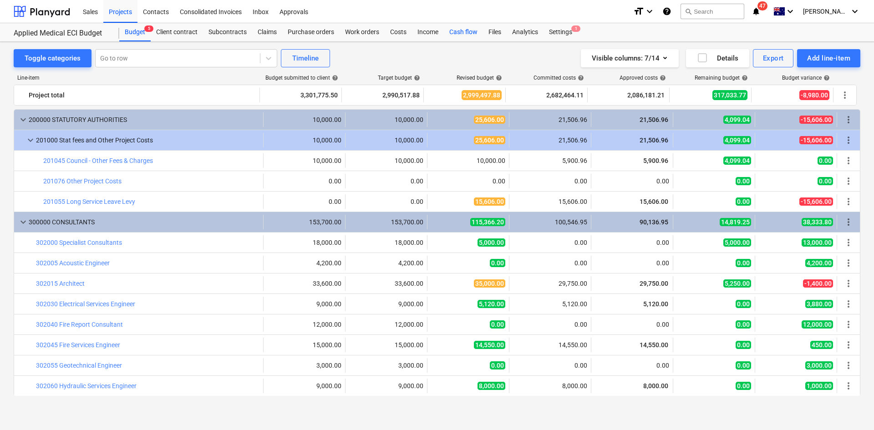
drag, startPoint x: 488, startPoint y: 33, endPoint x: 474, endPoint y: 33, distance: 14.1
click at [488, 33] on div "Files" at bounding box center [495, 32] width 24 height 18
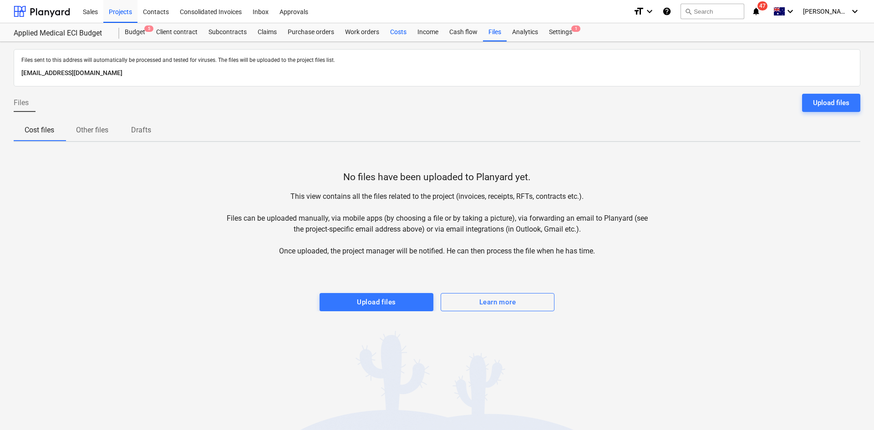
drag, startPoint x: 394, startPoint y: 34, endPoint x: 387, endPoint y: 38, distance: 8.0
click at [394, 34] on div "Costs" at bounding box center [398, 32] width 27 height 18
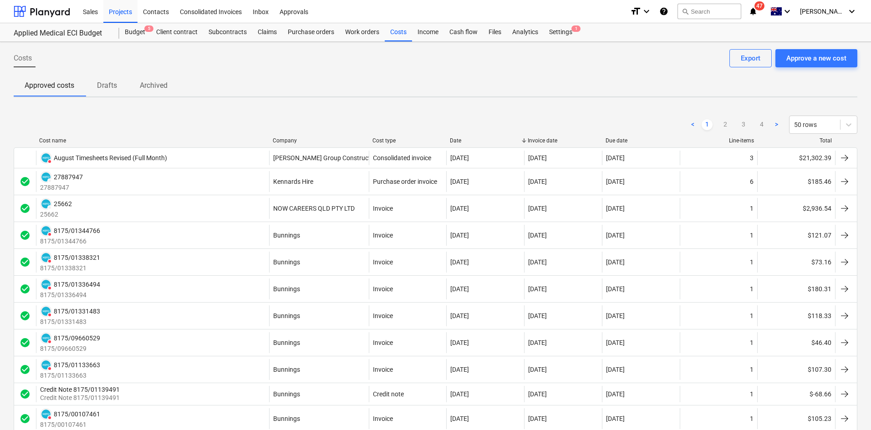
click at [466, 142] on div "Date" at bounding box center [485, 140] width 71 height 6
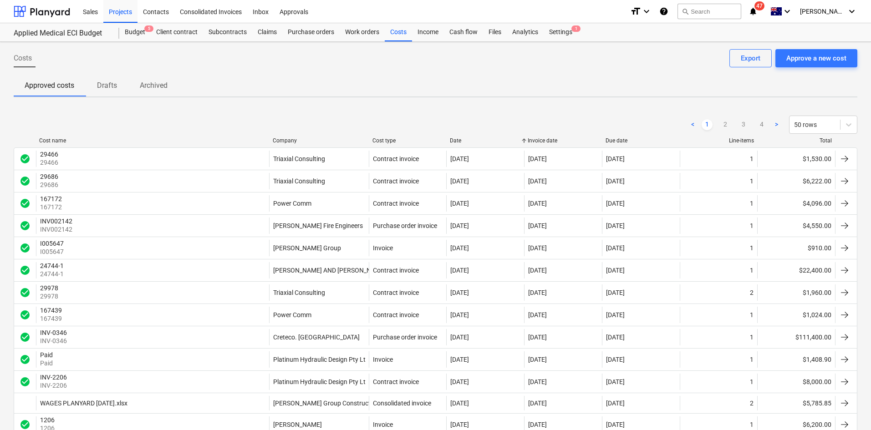
click at [541, 140] on div "Invoice date" at bounding box center [563, 140] width 71 height 6
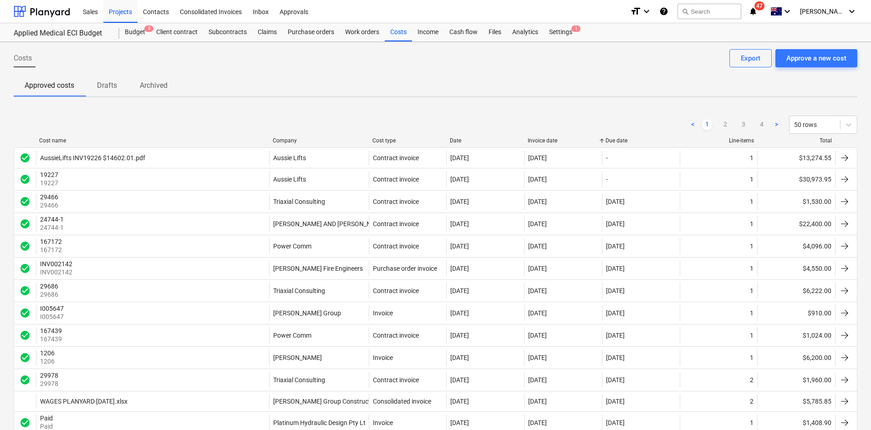
click at [282, 139] on div "Company" at bounding box center [319, 140] width 92 height 6
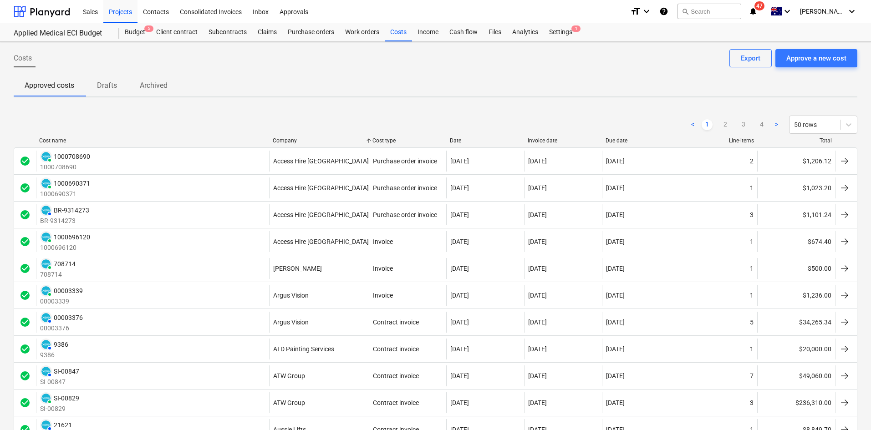
click at [535, 141] on div "Invoice date" at bounding box center [563, 140] width 71 height 6
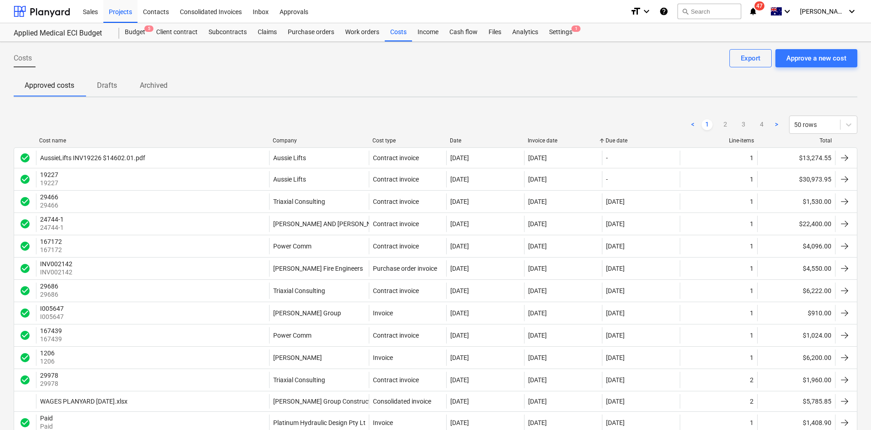
click at [456, 143] on div "Date" at bounding box center [485, 140] width 71 height 6
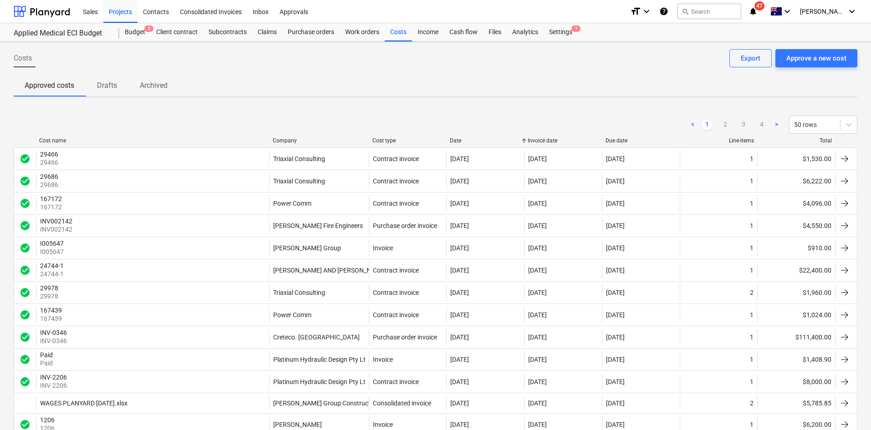
click at [550, 139] on div "Invoice date" at bounding box center [563, 140] width 71 height 6
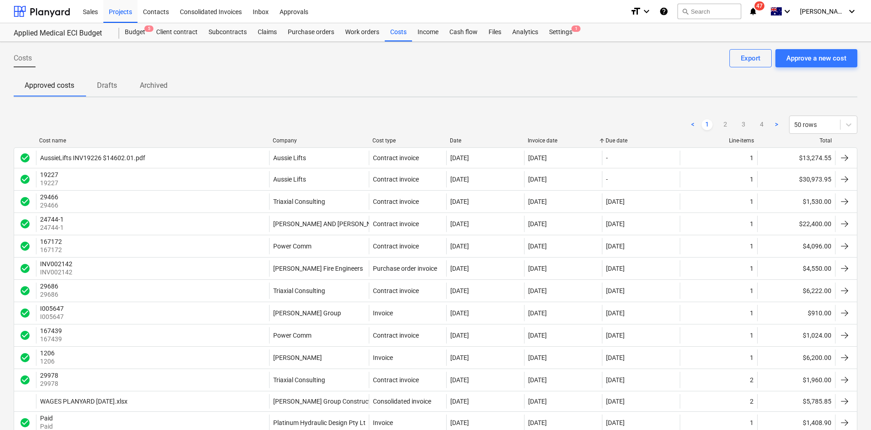
click at [289, 141] on div "Company" at bounding box center [319, 140] width 92 height 6
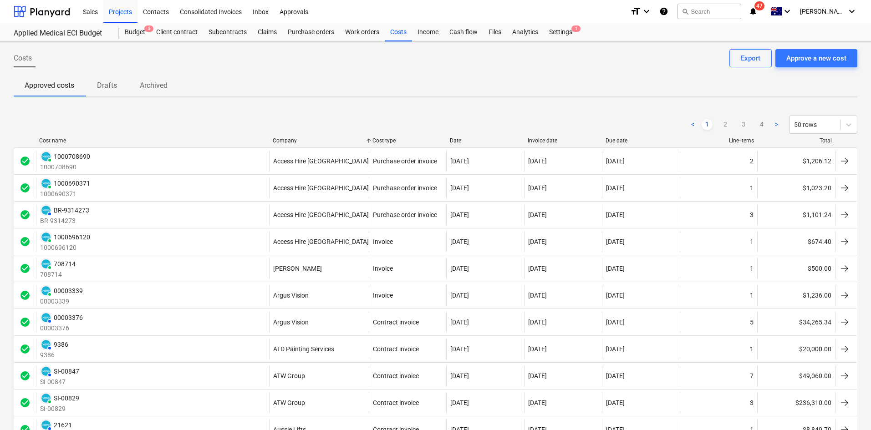
click at [289, 141] on div "Company" at bounding box center [319, 140] width 92 height 6
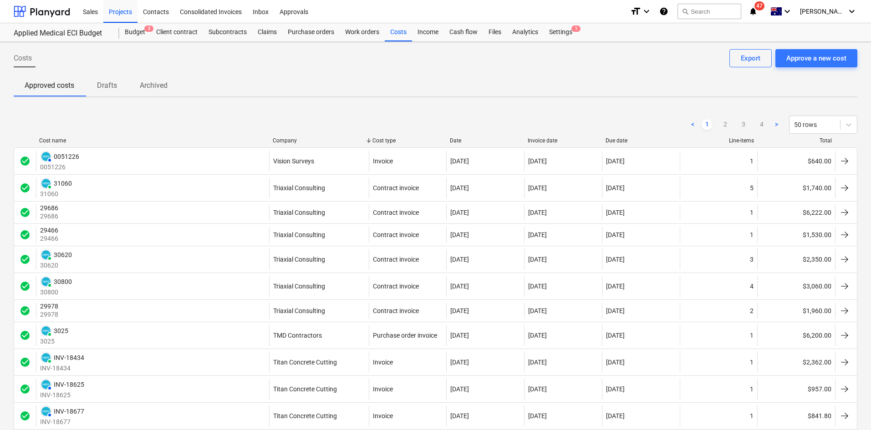
click at [289, 140] on div "Company" at bounding box center [319, 140] width 92 height 6
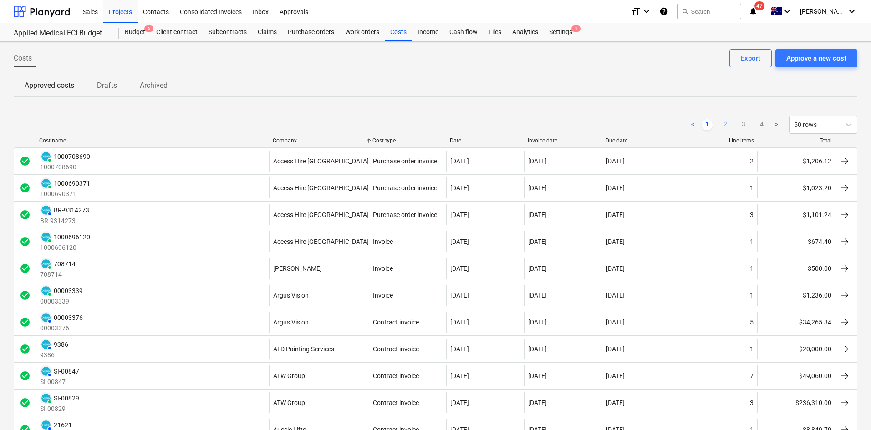
click at [727, 123] on link "2" at bounding box center [725, 124] width 11 height 11
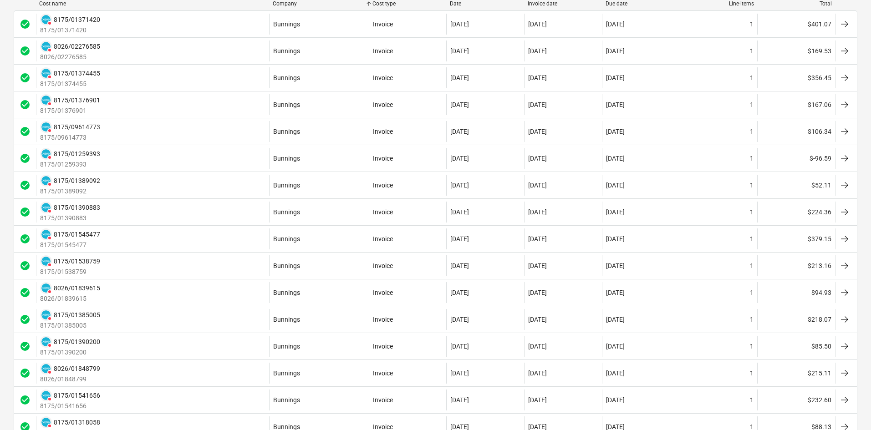
scroll to position [46, 0]
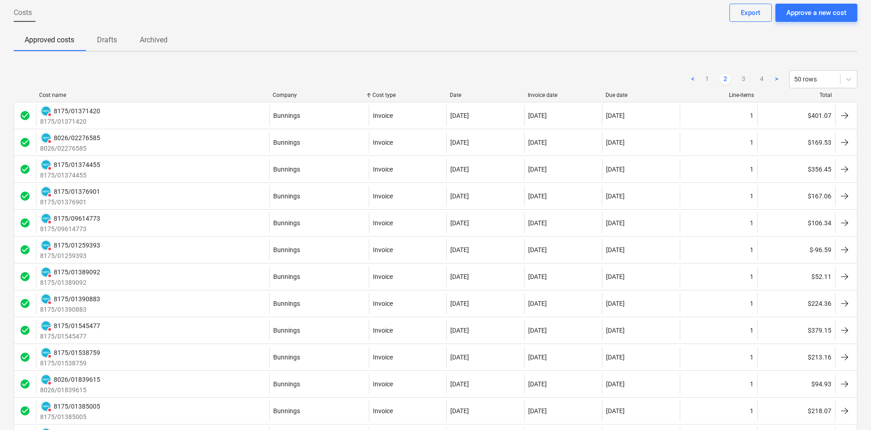
click at [544, 95] on div "Invoice date" at bounding box center [563, 95] width 71 height 6
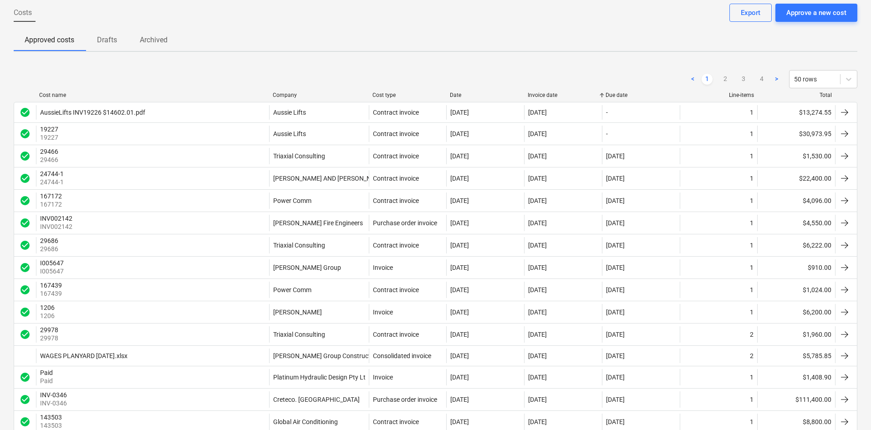
click at [543, 94] on div "Invoice date" at bounding box center [563, 95] width 71 height 6
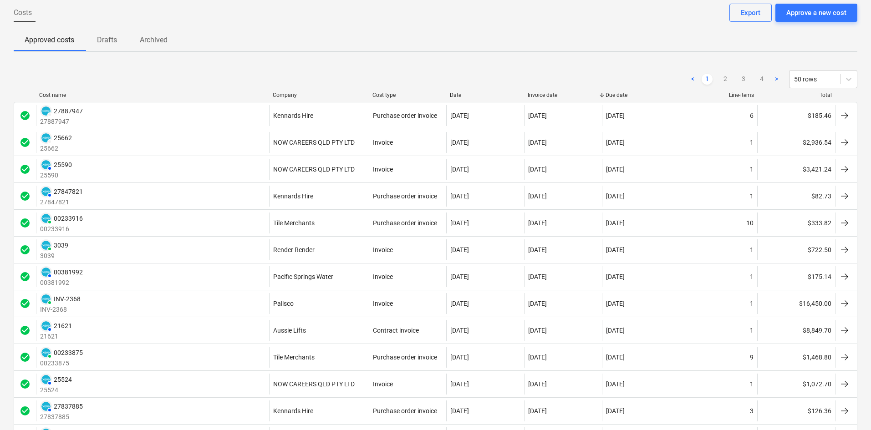
click at [543, 94] on div "Invoice date" at bounding box center [563, 95] width 71 height 6
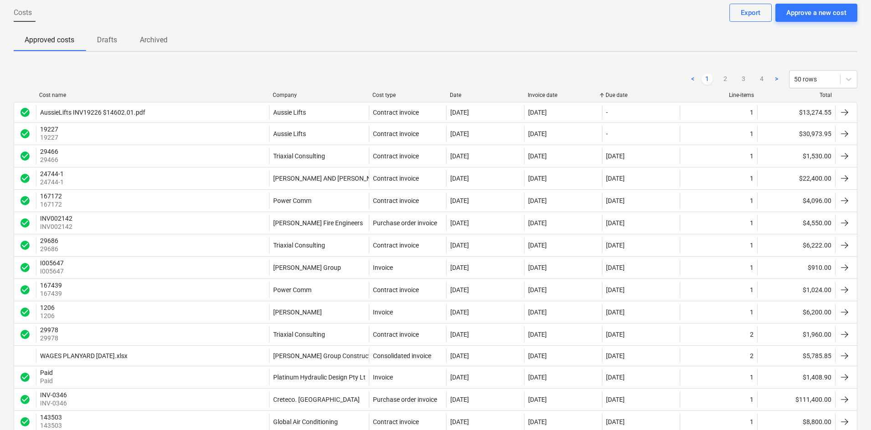
click at [543, 93] on div "Invoice date" at bounding box center [563, 95] width 71 height 6
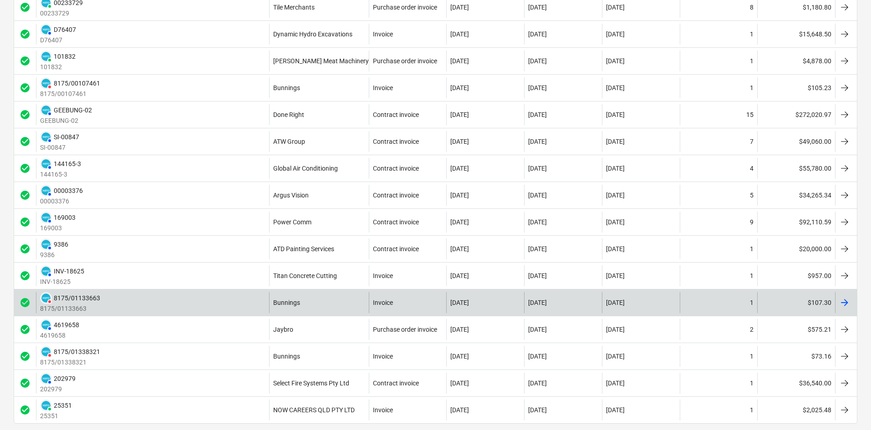
scroll to position [1102, 0]
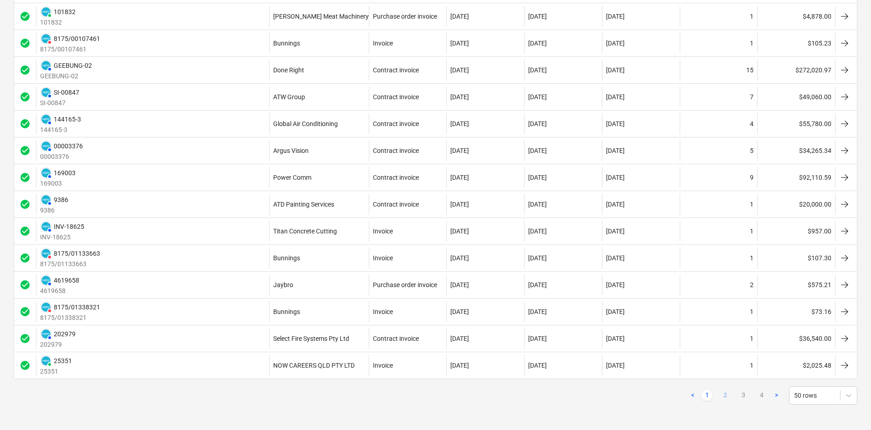
click at [724, 392] on link "2" at bounding box center [725, 395] width 11 height 11
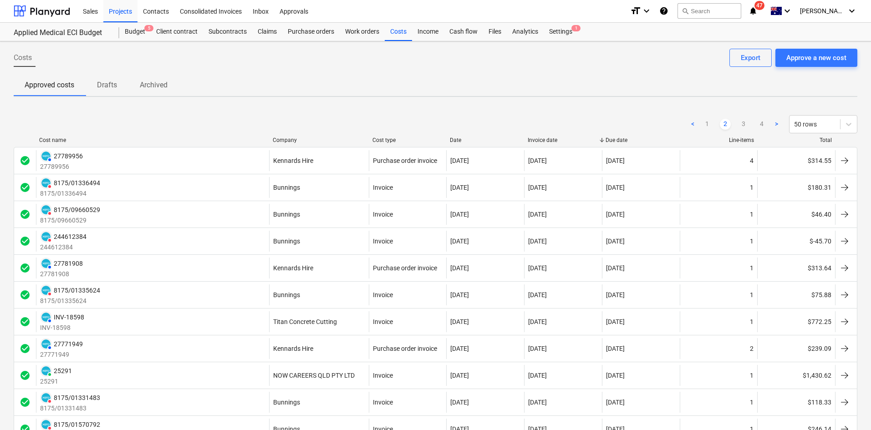
scroll to position [0, 0]
click at [459, 138] on div "Date" at bounding box center [485, 140] width 71 height 6
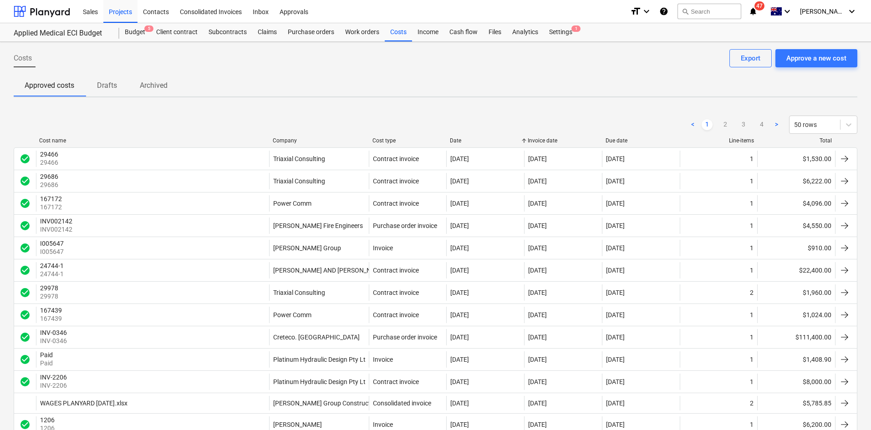
click at [460, 140] on div "Date" at bounding box center [485, 140] width 71 height 6
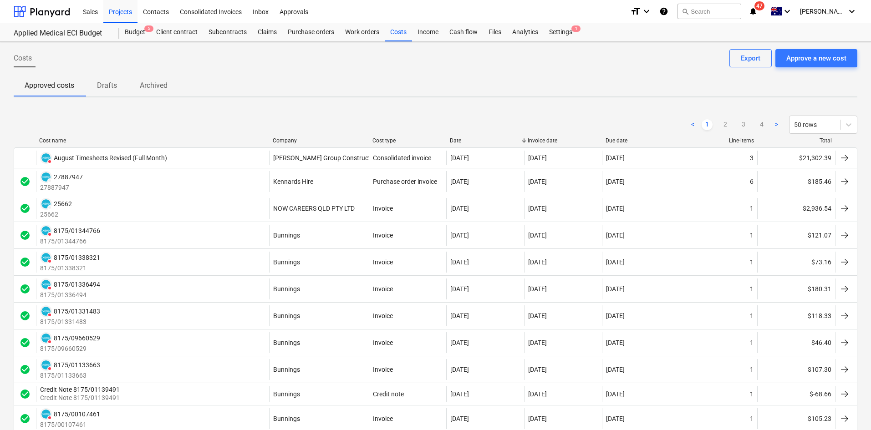
click at [540, 139] on div "Invoice date" at bounding box center [563, 140] width 71 height 6
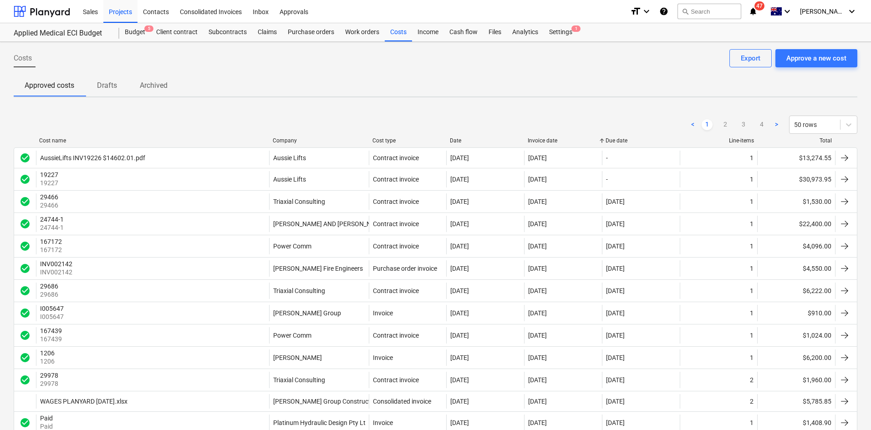
click at [540, 139] on div "Invoice date" at bounding box center [563, 140] width 71 height 6
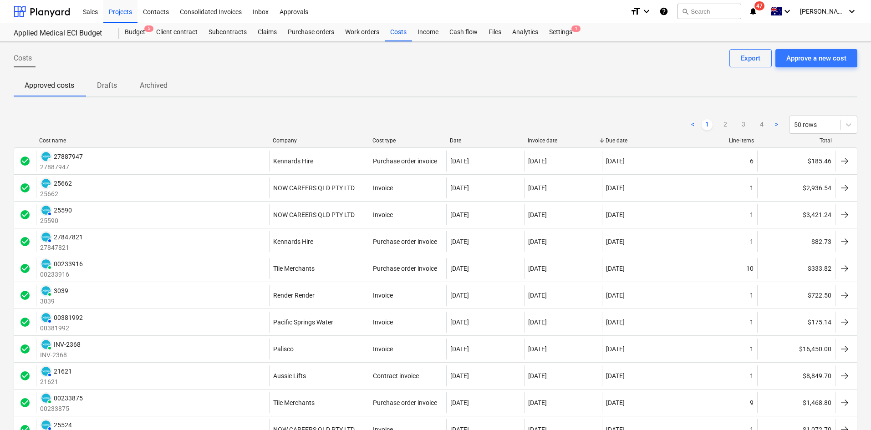
click at [457, 139] on div "Date" at bounding box center [485, 140] width 71 height 6
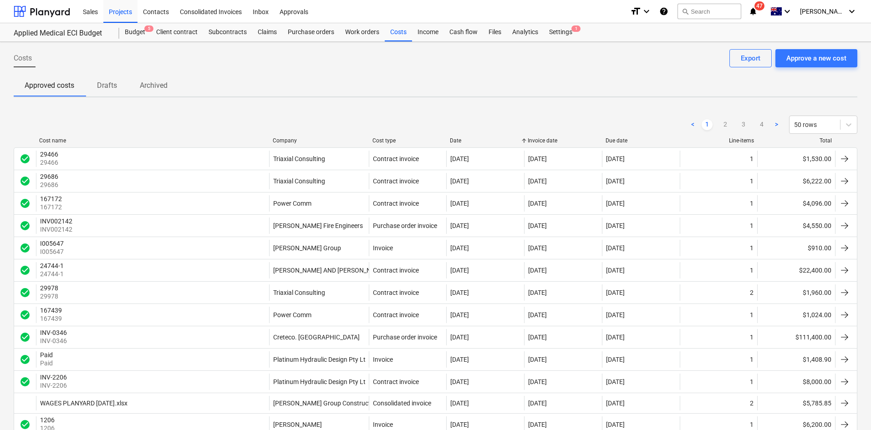
click at [392, 138] on div "Cost type" at bounding box center [407, 140] width 71 height 6
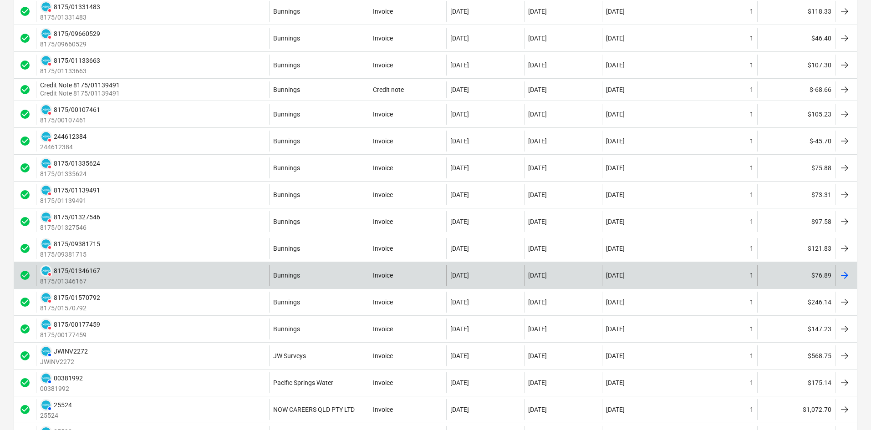
scroll to position [319, 0]
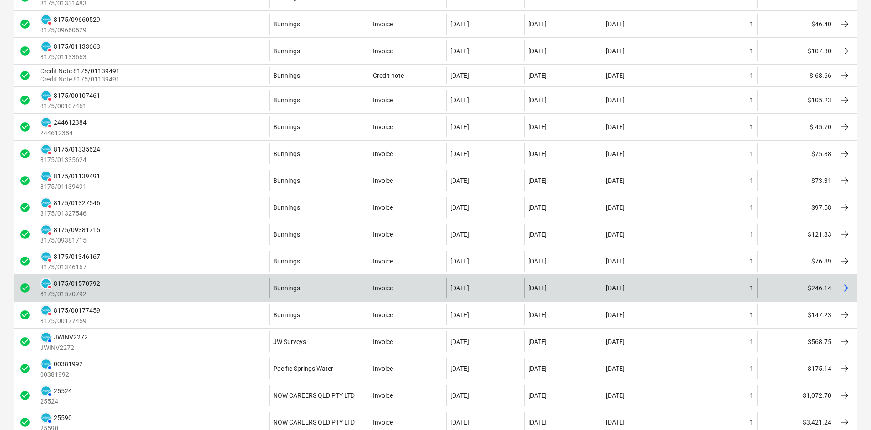
click at [158, 288] on div "DELETED 8175/01570792 8175/01570792" at bounding box center [152, 288] width 233 height 21
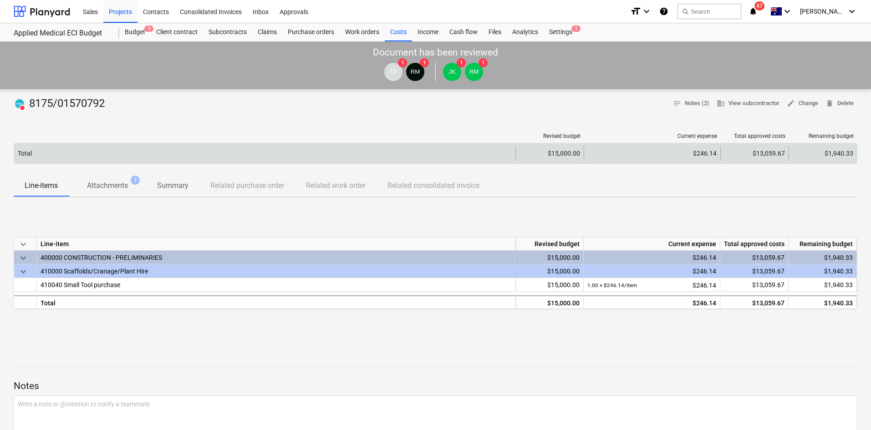
click at [122, 146] on div "Total" at bounding box center [264, 153] width 501 height 15
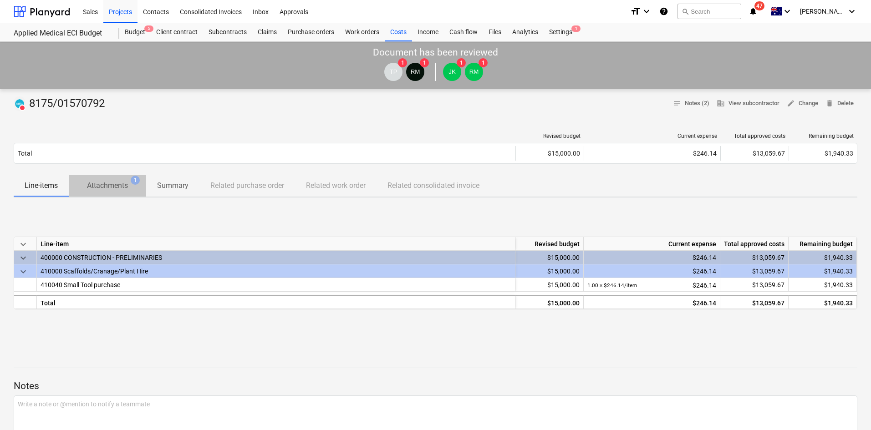
click at [109, 183] on p "Attachments" at bounding box center [107, 185] width 41 height 11
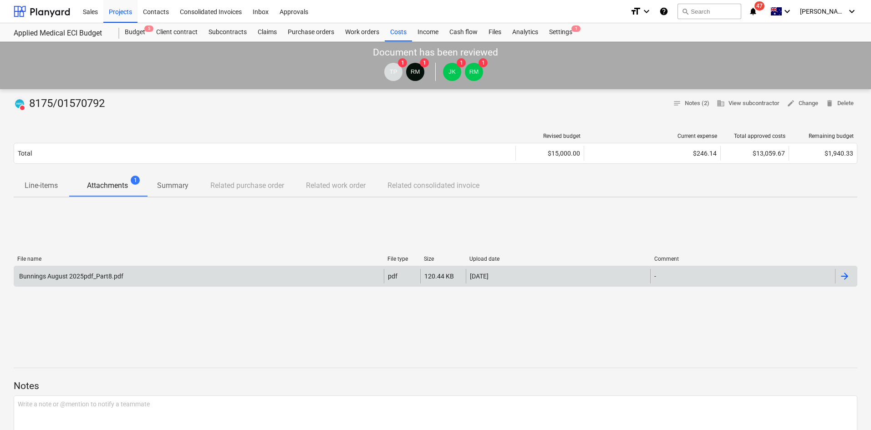
click at [105, 276] on div "Bunnings August 2025pdf_Part8.pdf" at bounding box center [71, 276] width 106 height 7
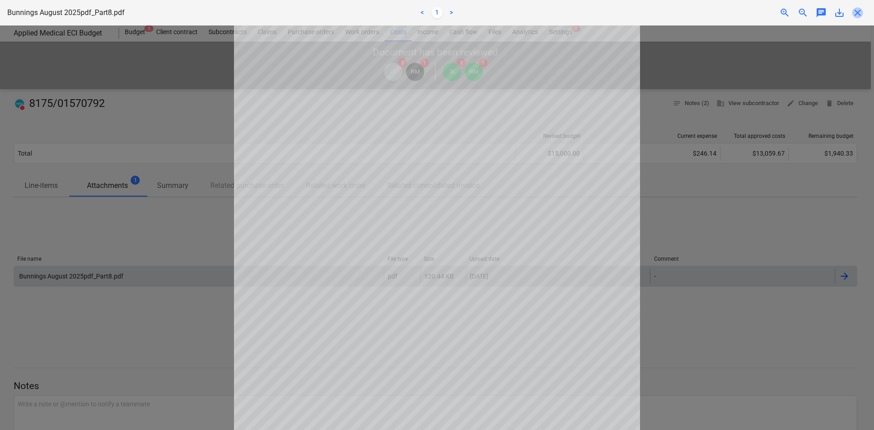
click at [860, 9] on span "close" at bounding box center [857, 12] width 11 height 11
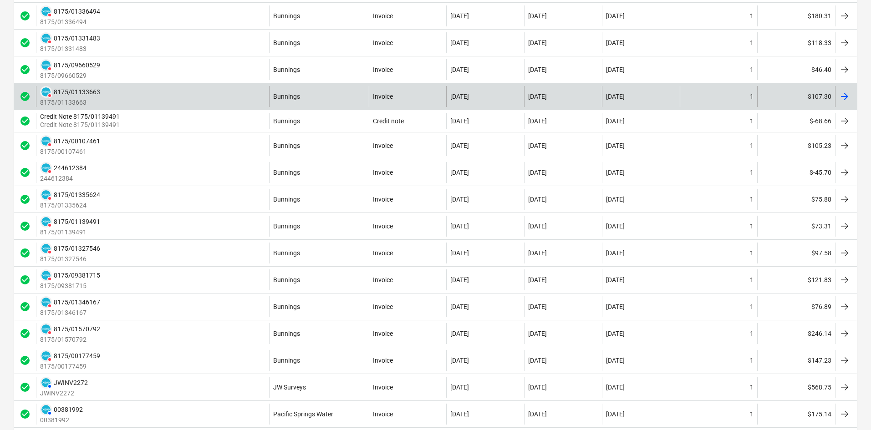
scroll to position [228, 0]
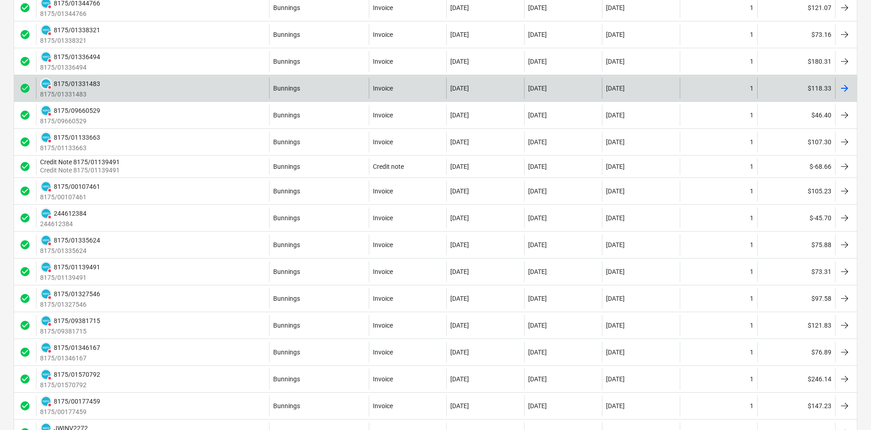
click at [171, 83] on div "DELETED 8175/01331483 8175/01331483" at bounding box center [152, 88] width 233 height 21
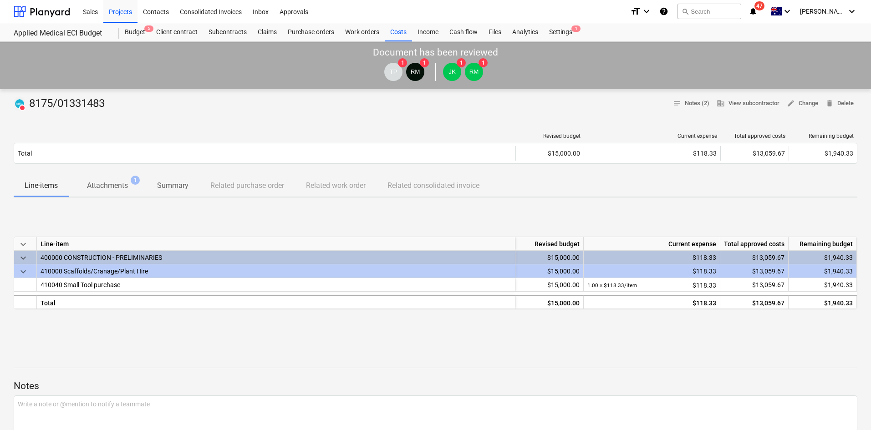
click at [111, 183] on p "Attachments" at bounding box center [107, 185] width 41 height 11
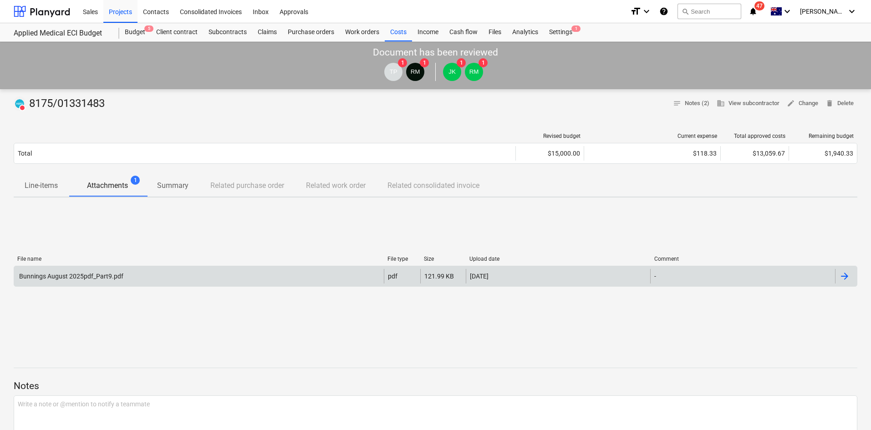
click at [134, 276] on div "Bunnings August 2025pdf_Part9.pdf" at bounding box center [199, 276] width 370 height 15
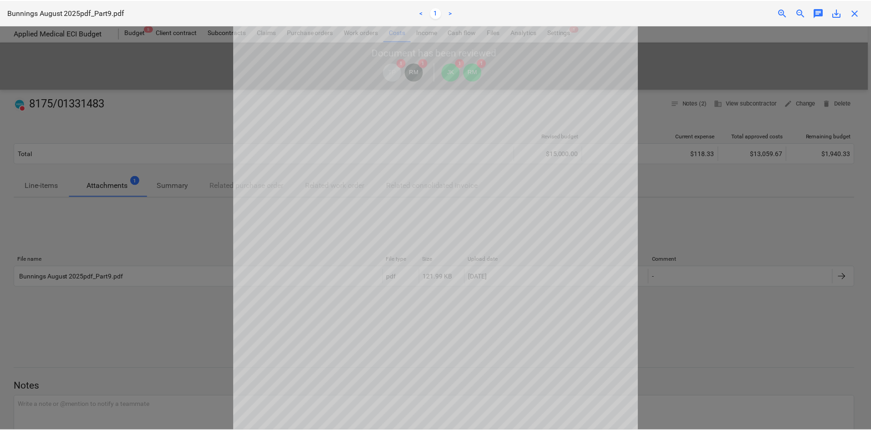
scroll to position [36, 0]
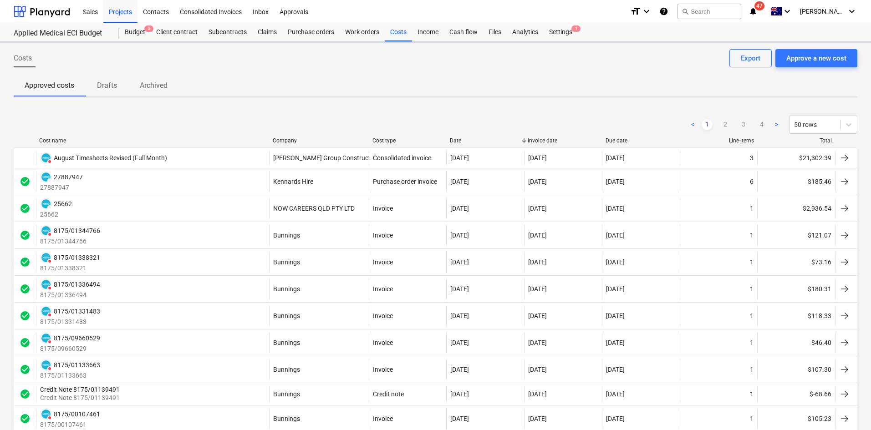
scroll to position [228, 0]
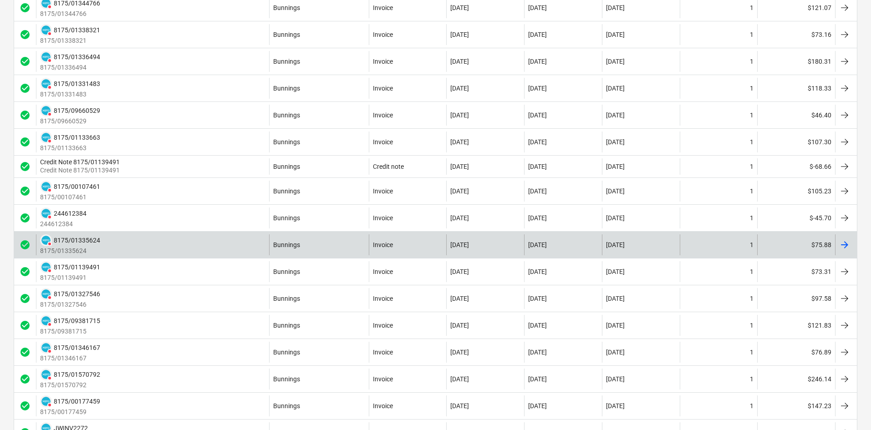
click at [137, 238] on div "DELETED 8175/01335624 8175/01335624" at bounding box center [152, 244] width 233 height 21
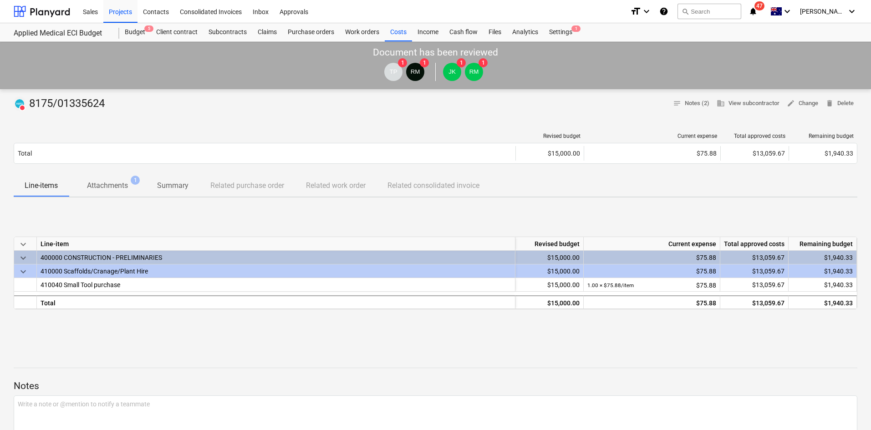
click at [118, 184] on p "Attachments" at bounding box center [107, 185] width 41 height 11
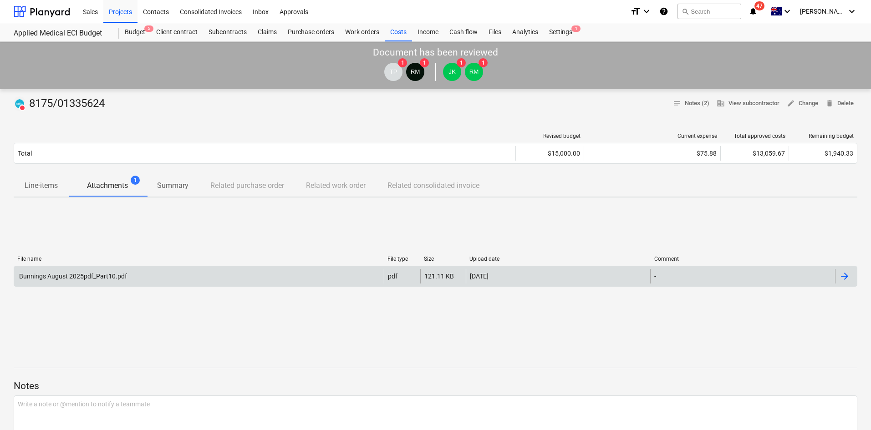
click at [105, 282] on div "Bunnings August 2025pdf_Part10.pdf" at bounding box center [199, 276] width 370 height 15
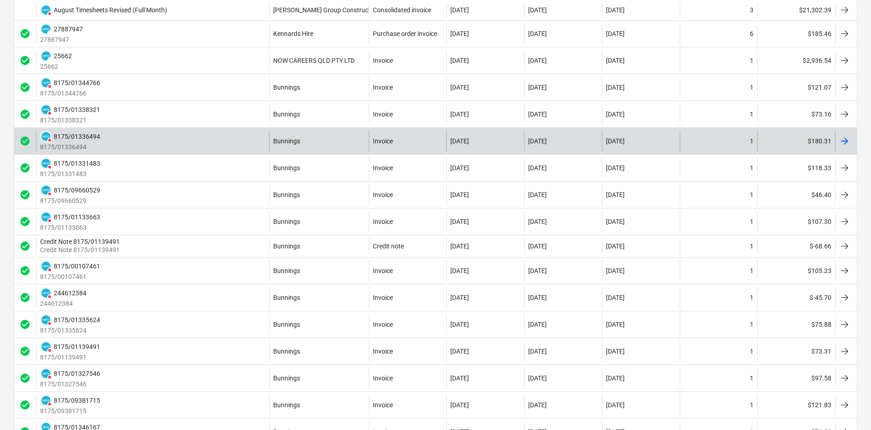
scroll to position [91, 0]
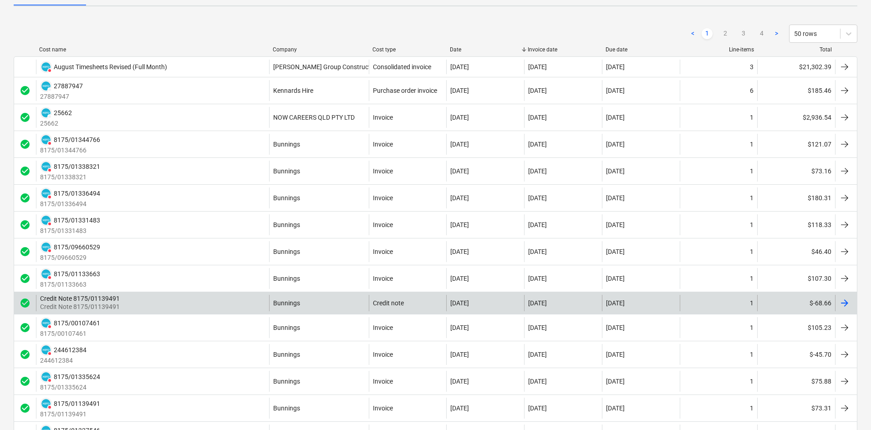
click at [232, 307] on div "Credit Note 8175/01139491 Credit Note 8175/01139491" at bounding box center [152, 303] width 233 height 16
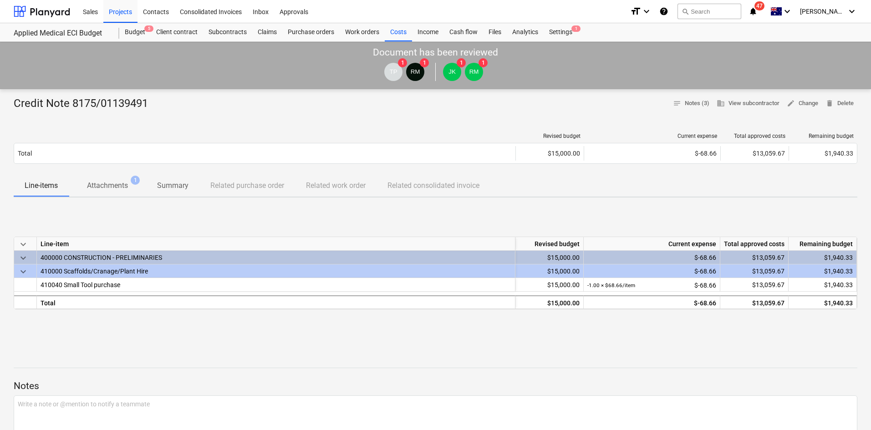
click at [117, 190] on p "Attachments" at bounding box center [107, 185] width 41 height 11
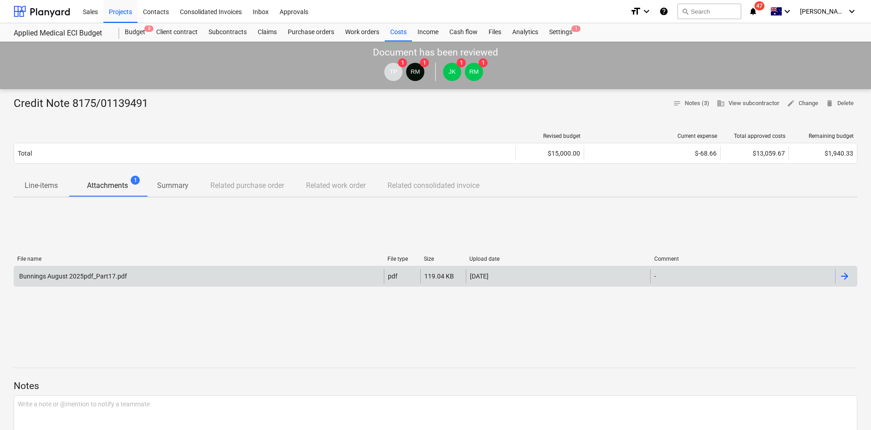
click at [117, 280] on div "Bunnings August 2025pdf_Part17.pdf" at bounding box center [199, 276] width 370 height 15
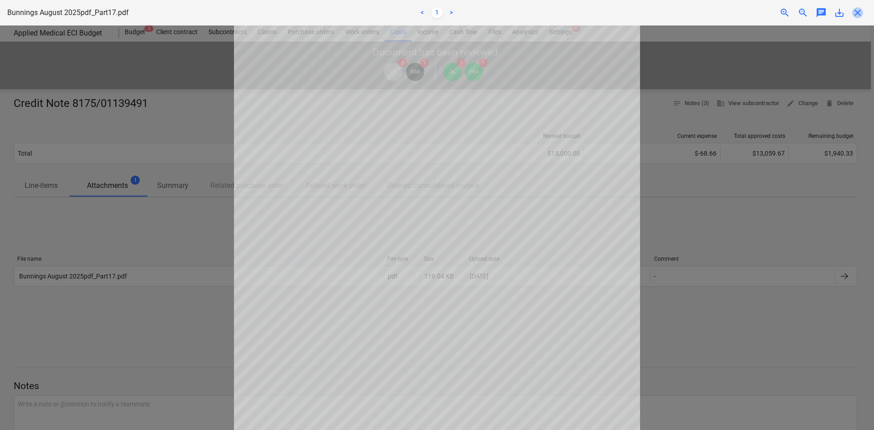
click at [859, 14] on span "close" at bounding box center [857, 12] width 11 height 11
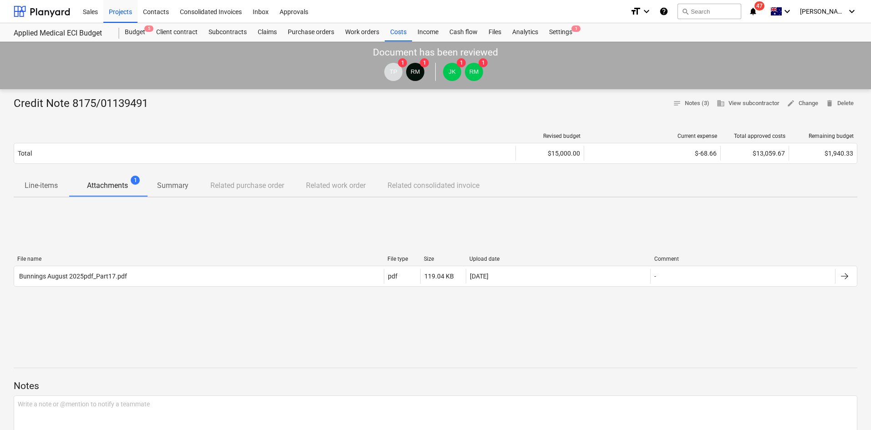
click at [203, 244] on div "File name File type Size Upload date Comment Bunnings August 2025pdf_Part17.pdf…" at bounding box center [436, 273] width 844 height 137
click at [144, 28] on span "5" at bounding box center [148, 28] width 9 height 6
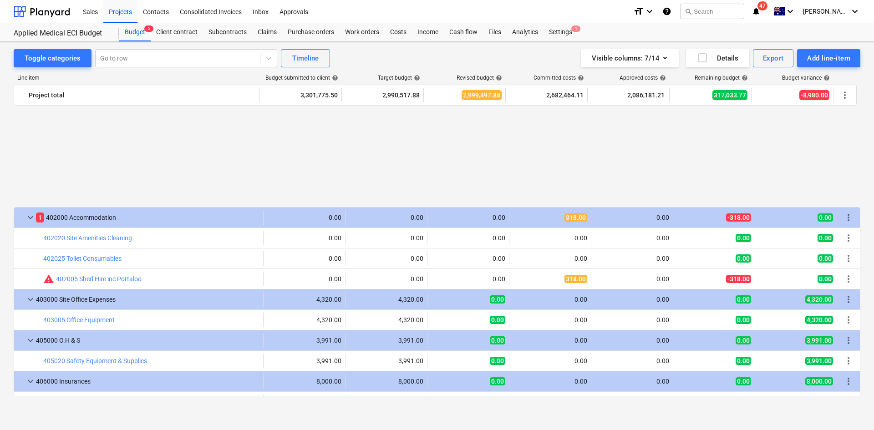
scroll to position [592, 0]
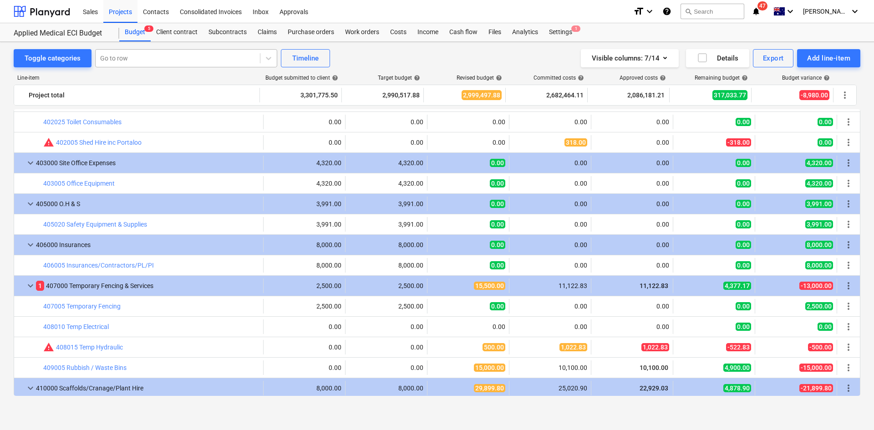
click at [180, 58] on div at bounding box center [177, 58] width 155 height 9
type input "civil"
click at [179, 78] on div "-- -- 503010 Civil Works" at bounding box center [185, 80] width 182 height 15
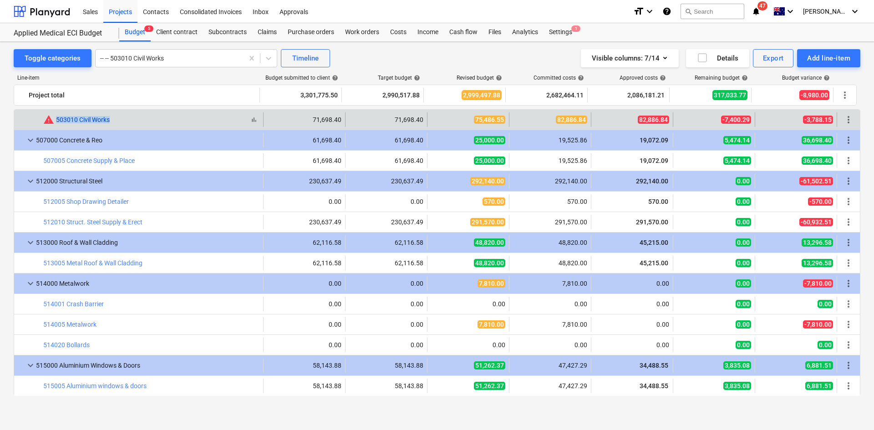
drag, startPoint x: 121, startPoint y: 117, endPoint x: 56, endPoint y: 120, distance: 65.1
click at [56, 120] on div "bar_chart warning 503010 Civil Works" at bounding box center [151, 119] width 216 height 11
copy link "503010 Civil Works"
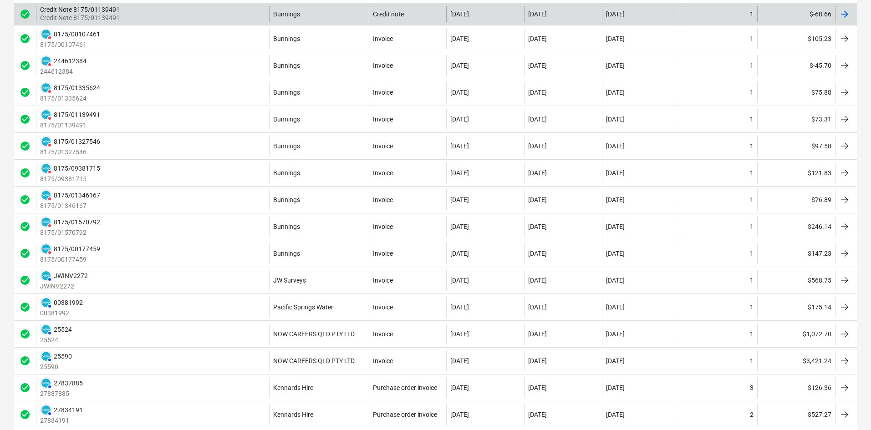
scroll to position [364, 0]
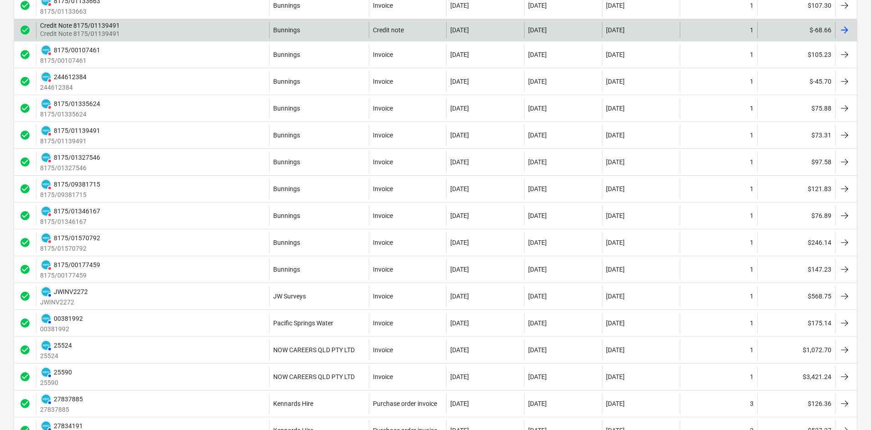
click at [172, 34] on div "Credit Note 8175/01139491 Credit Note 8175/01139491" at bounding box center [152, 30] width 233 height 16
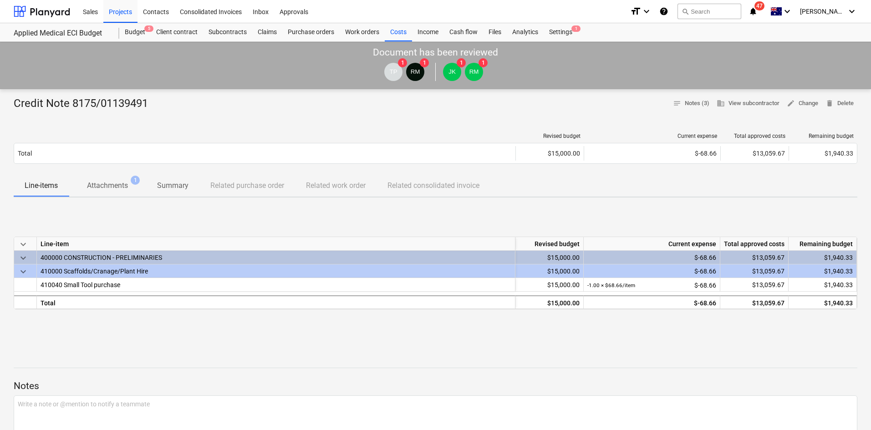
click at [105, 187] on p "Attachments" at bounding box center [107, 185] width 41 height 11
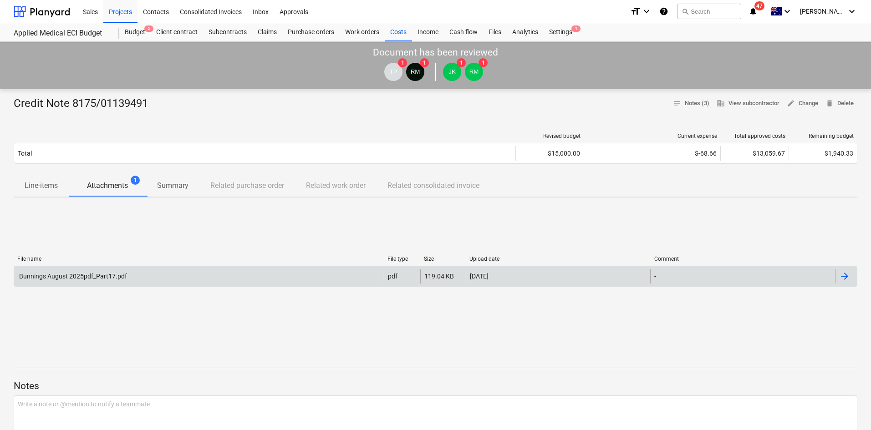
click at [318, 277] on div "Bunnings August 2025pdf_Part17.pdf" at bounding box center [199, 276] width 370 height 15
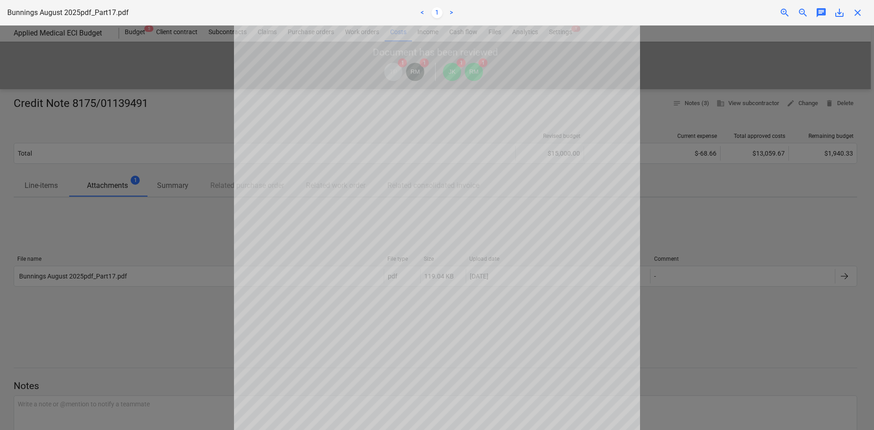
drag, startPoint x: 738, startPoint y: 109, endPoint x: 841, endPoint y: 59, distance: 115.0
click at [738, 109] on div at bounding box center [437, 227] width 874 height 405
click at [862, 15] on span "close" at bounding box center [857, 12] width 11 height 11
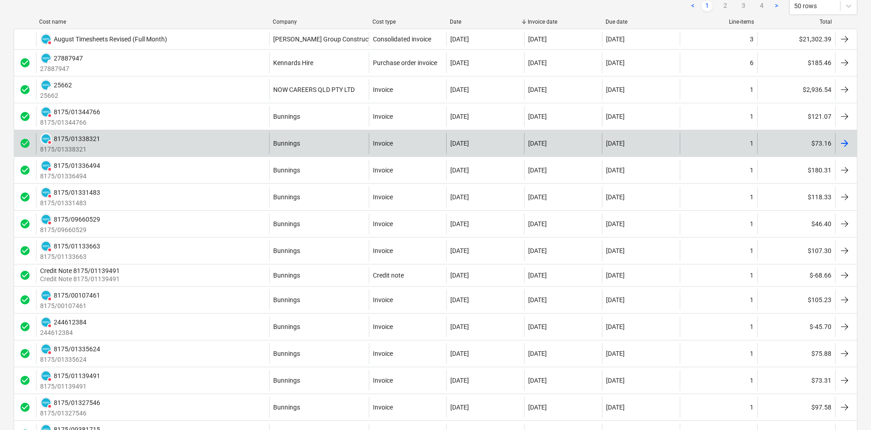
scroll to position [46, 0]
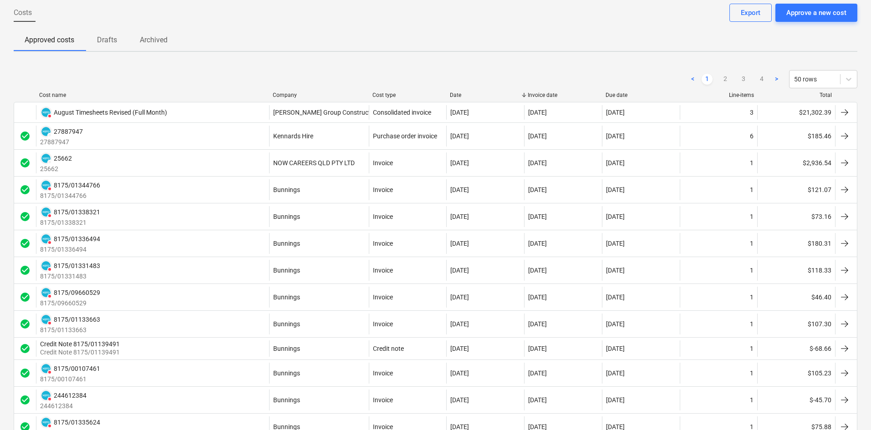
click at [286, 94] on div "Company" at bounding box center [319, 95] width 92 height 6
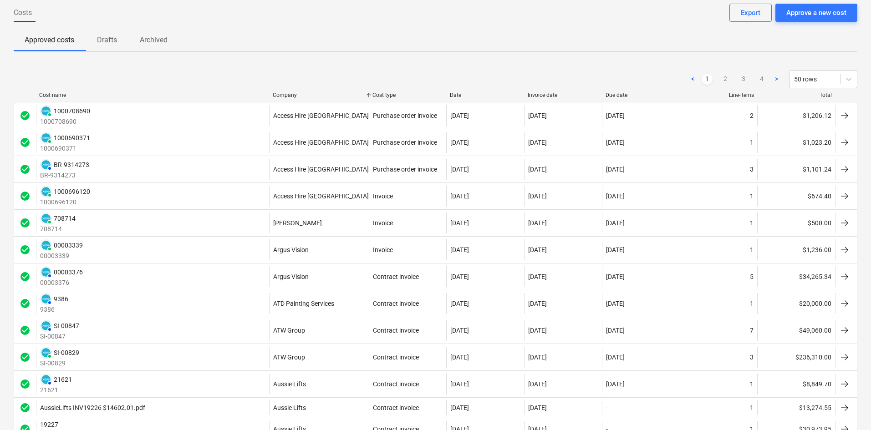
click at [286, 94] on div "Company" at bounding box center [319, 95] width 92 height 6
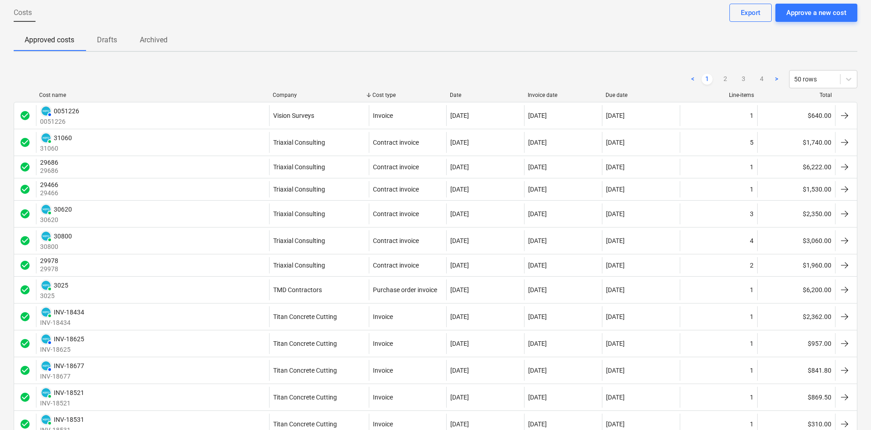
click at [286, 94] on div "Company" at bounding box center [319, 95] width 92 height 6
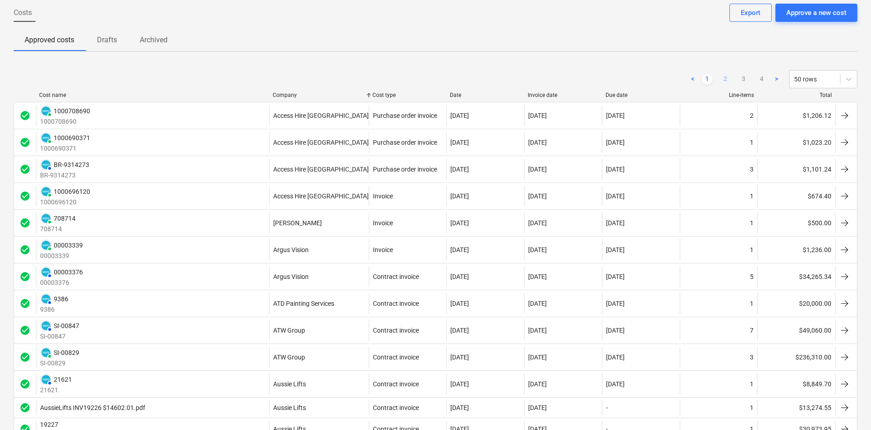
click at [724, 78] on link "2" at bounding box center [725, 79] width 11 height 11
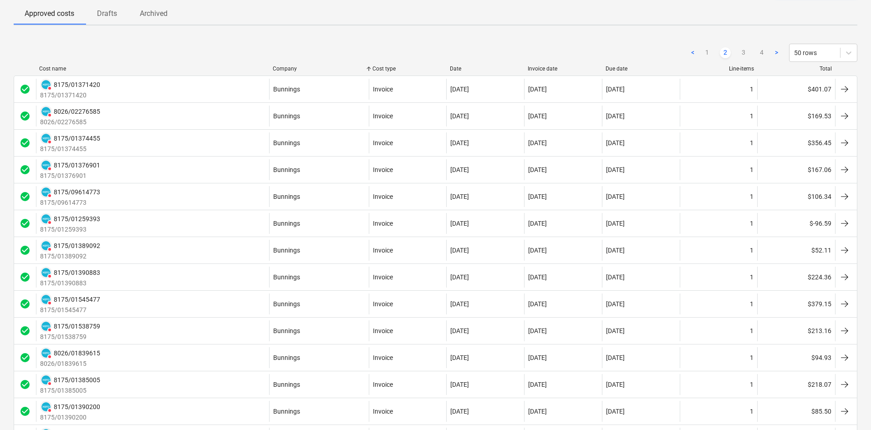
scroll to position [0, 0]
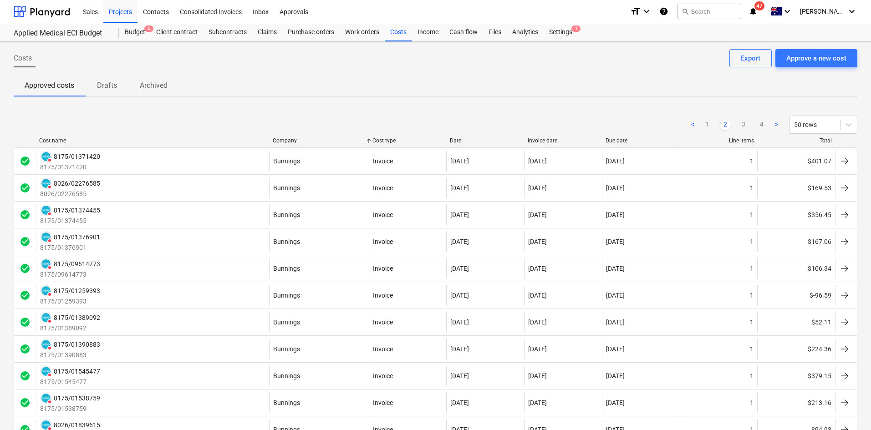
click at [385, 139] on div "Cost type" at bounding box center [407, 140] width 71 height 6
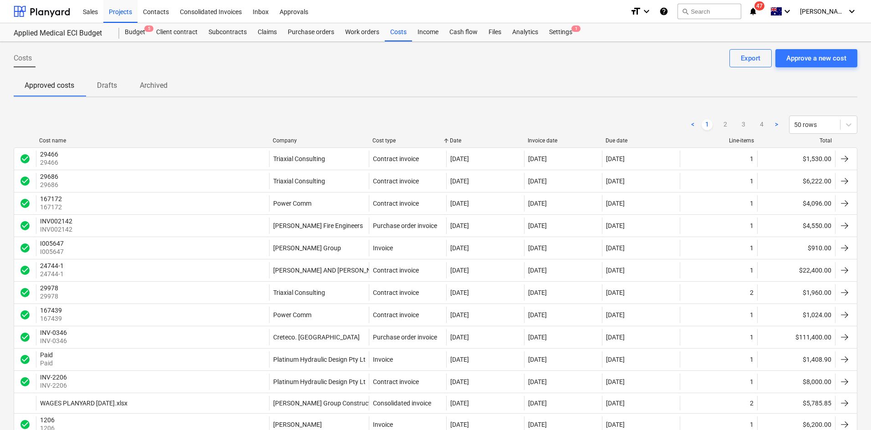
click at [388, 139] on div "Cost type" at bounding box center [407, 140] width 71 height 6
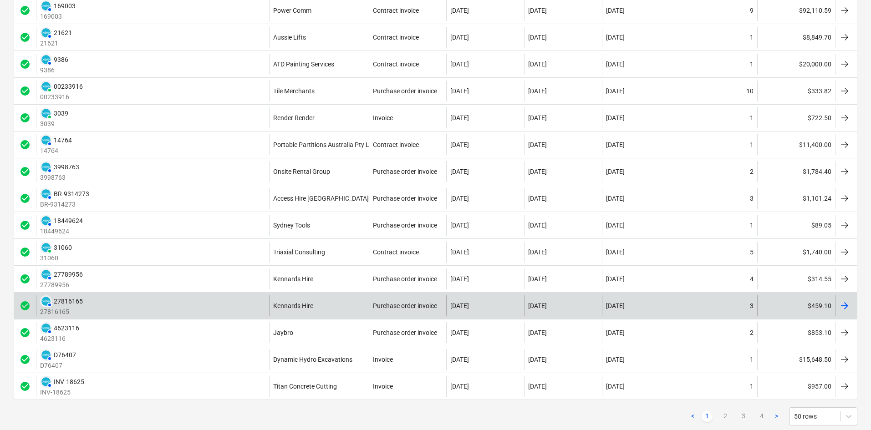
scroll to position [1102, 0]
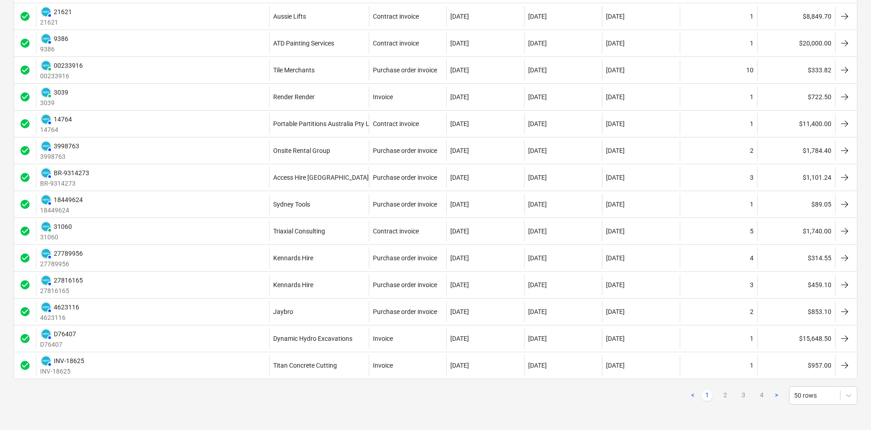
click at [719, 396] on ul "< 1 2 3 4 >" at bounding box center [734, 395] width 95 height 11
click at [721, 396] on link "2" at bounding box center [725, 395] width 11 height 11
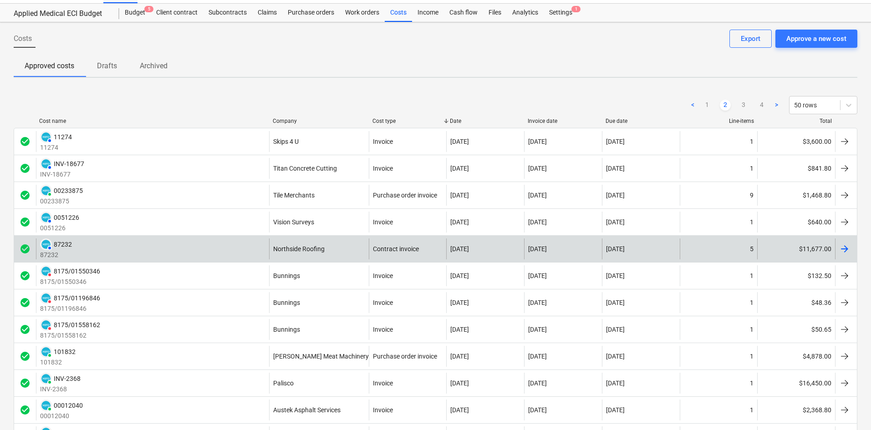
scroll to position [0, 0]
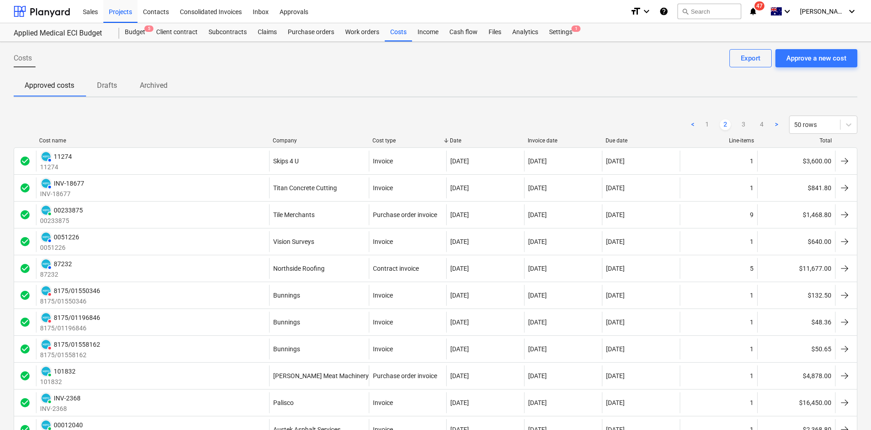
click at [412, 96] on div "Approved costs Drafts Archived" at bounding box center [436, 86] width 844 height 22
click at [399, 31] on div "Costs" at bounding box center [398, 32] width 27 height 18
click at [310, 140] on div "Company" at bounding box center [319, 140] width 92 height 6
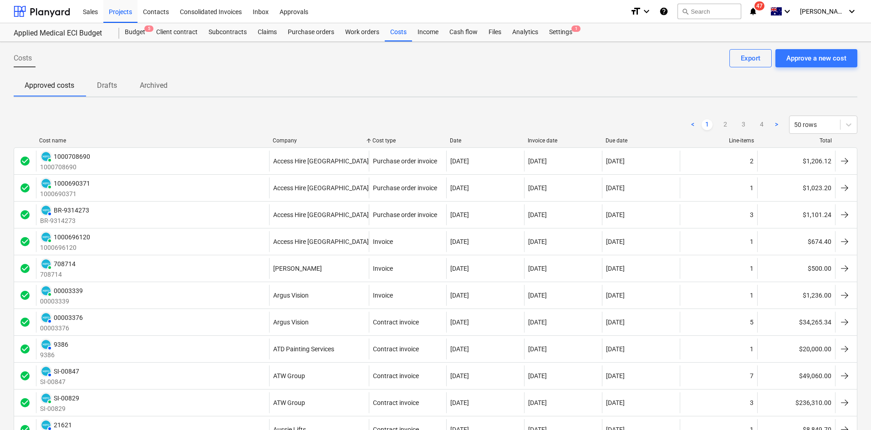
click at [549, 136] on div "< 1 2 3 4 > 50 rows" at bounding box center [436, 124] width 844 height 25
click at [549, 140] on div "Invoice date" at bounding box center [563, 140] width 71 height 6
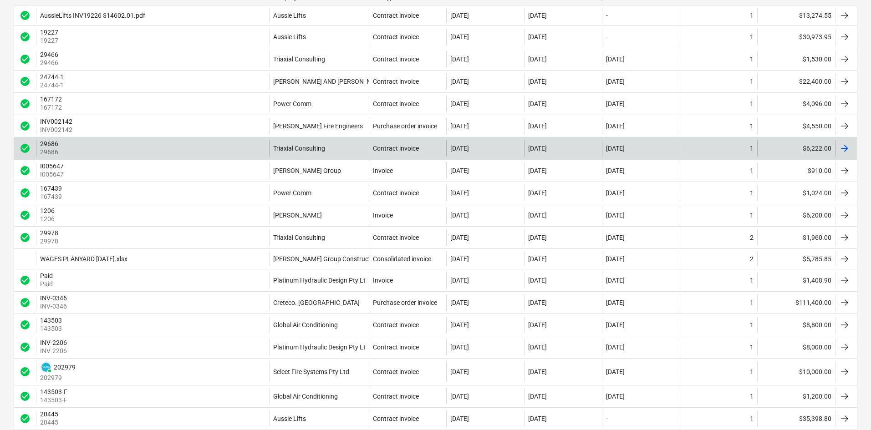
scroll to position [71, 0]
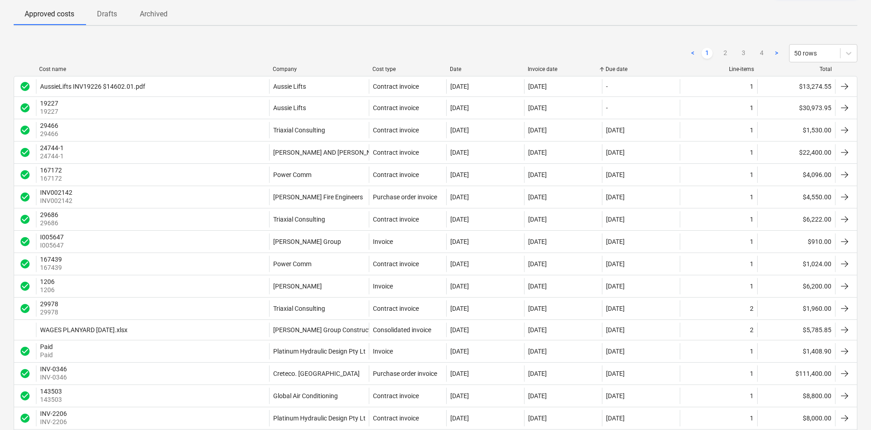
click at [544, 69] on div "Invoice date" at bounding box center [563, 69] width 71 height 6
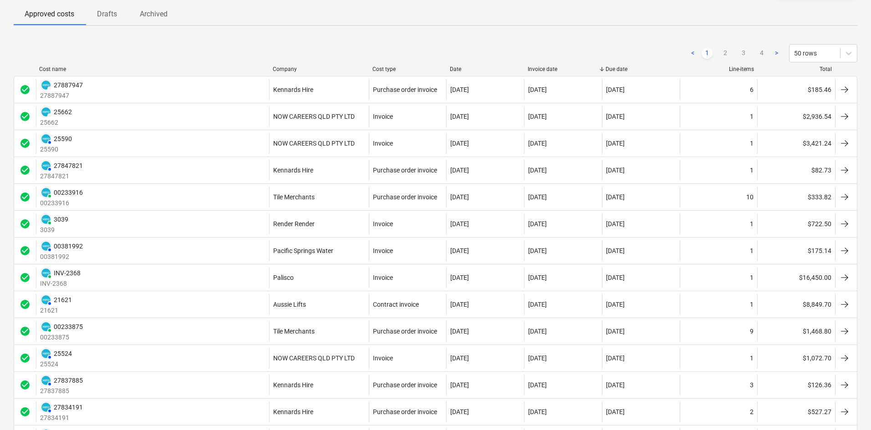
click at [543, 67] on div "Invoice date" at bounding box center [563, 69] width 71 height 6
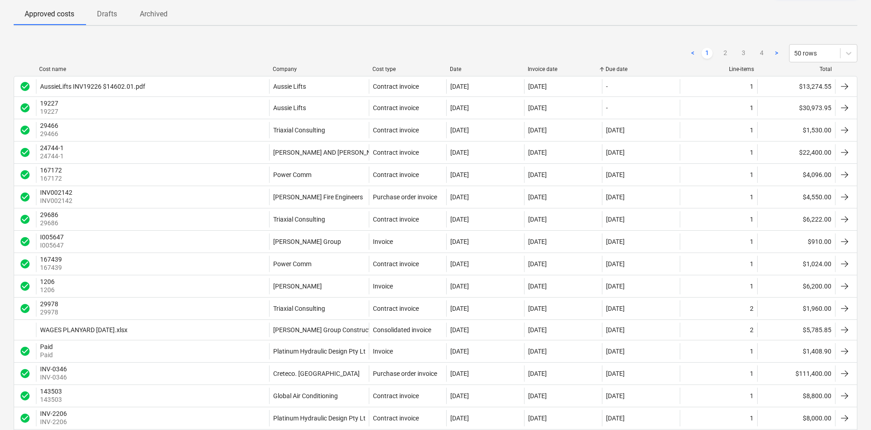
click at [543, 67] on div "Invoice date" at bounding box center [563, 69] width 71 height 6
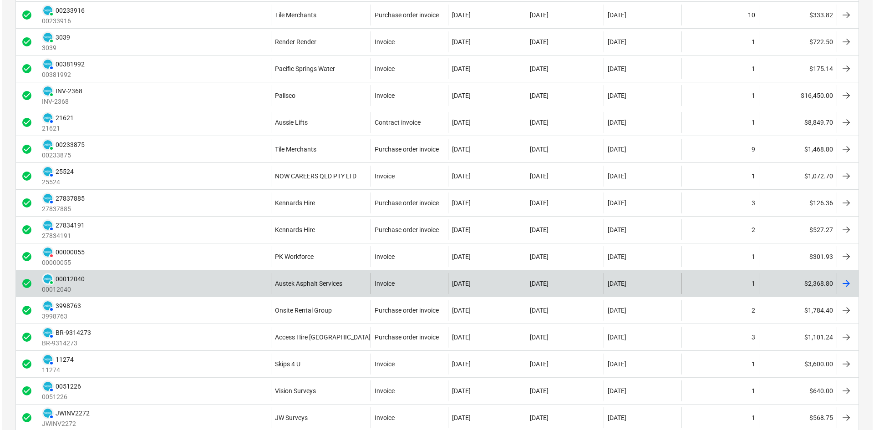
scroll to position [0, 0]
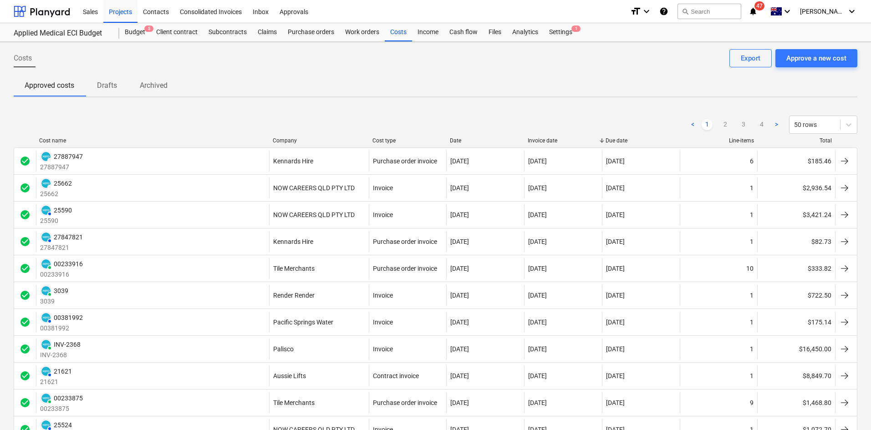
click at [249, 88] on div "Approved costs Drafts Archived" at bounding box center [436, 86] width 844 height 22
click at [113, 11] on div "Projects" at bounding box center [120, 11] width 34 height 23
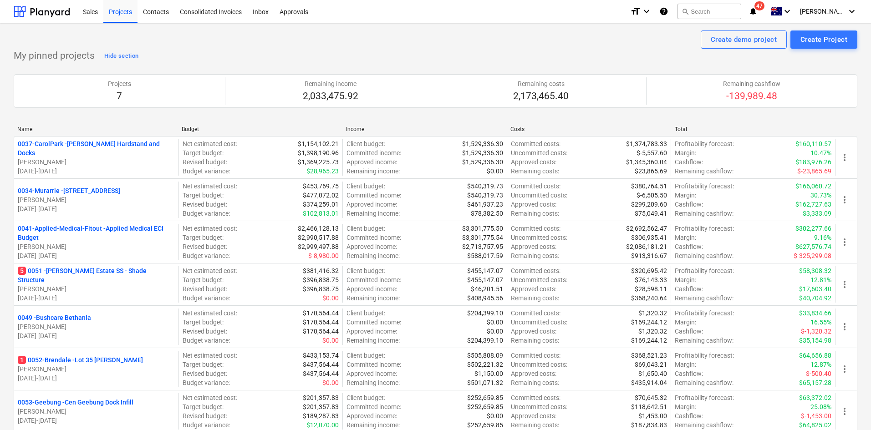
click at [192, 49] on div "My pinned projects Hide section Projects 7 Remaining income 2,033,475.92 Remain…" at bounding box center [436, 246] width 844 height 395
click at [158, 15] on div "Contacts" at bounding box center [155, 11] width 37 height 23
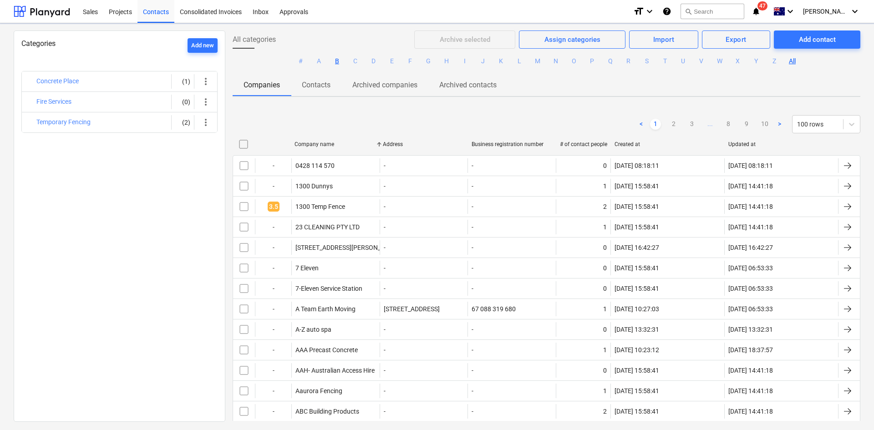
click at [336, 59] on button "B" at bounding box center [337, 61] width 11 height 11
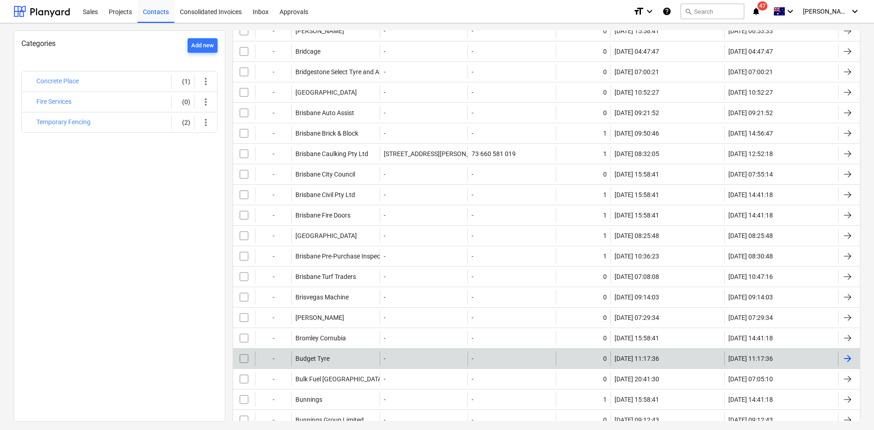
scroll to position [1182, 0]
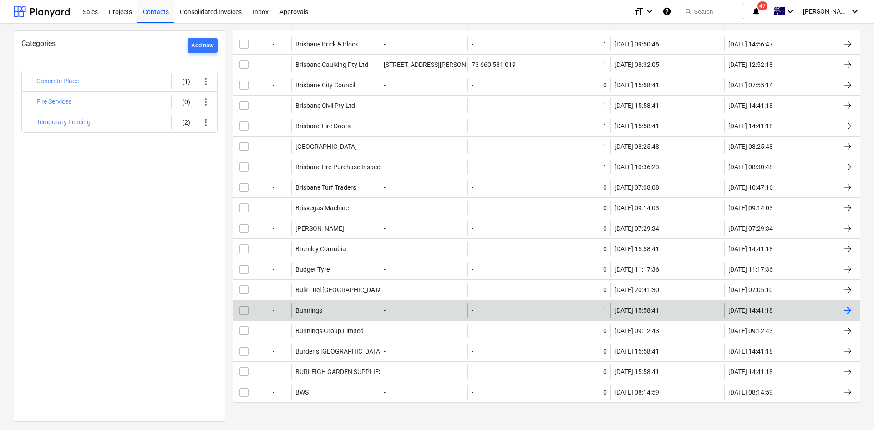
click at [346, 312] on div "Bunnings" at bounding box center [335, 310] width 88 height 15
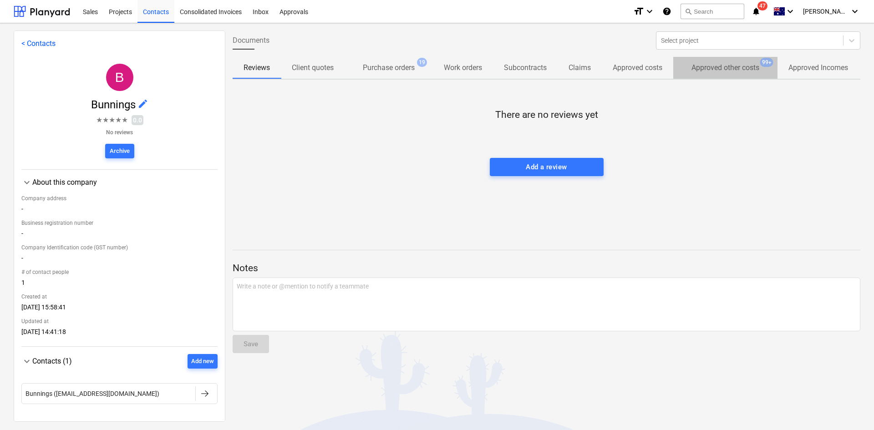
click at [743, 68] on p "Approved other costs" at bounding box center [726, 67] width 68 height 11
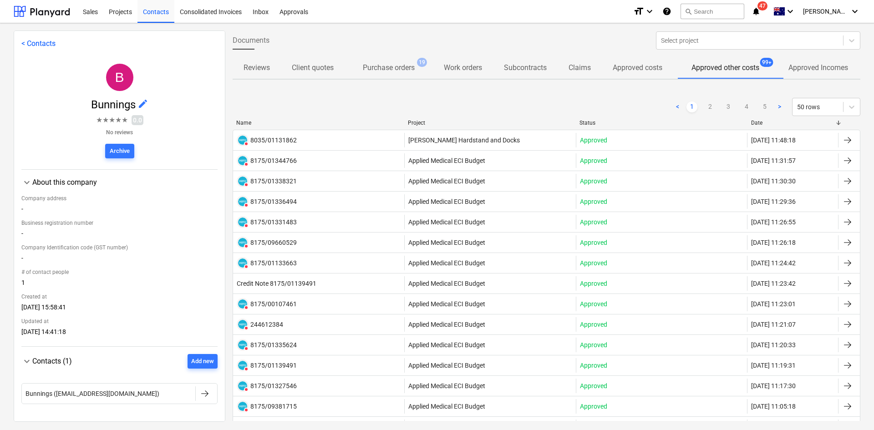
click at [419, 122] on div "Project" at bounding box center [490, 123] width 164 height 6
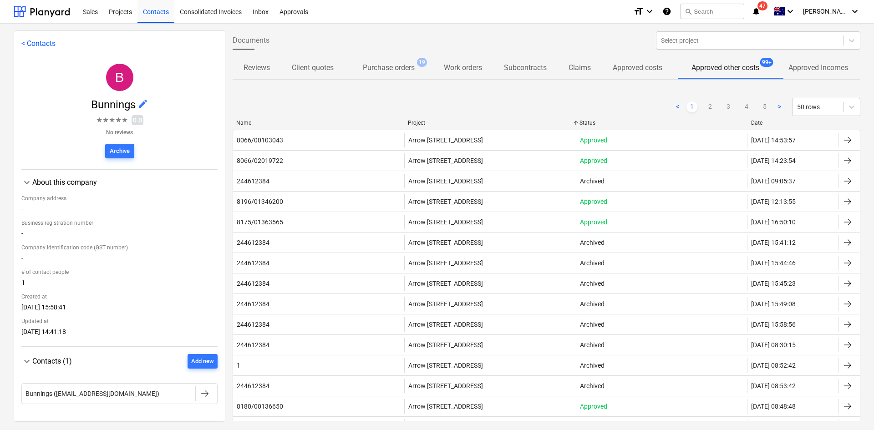
click at [422, 122] on div "Project" at bounding box center [490, 123] width 164 height 6
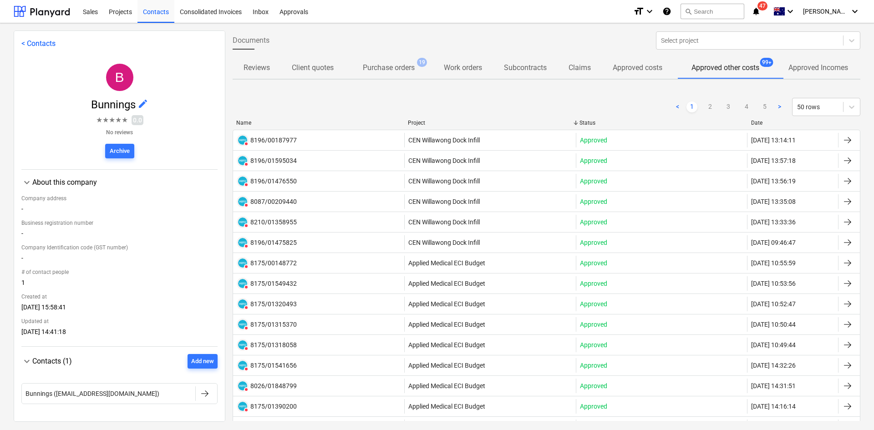
click at [424, 126] on div "Name Project Status Date" at bounding box center [547, 125] width 628 height 10
click at [417, 122] on div "Project" at bounding box center [490, 123] width 164 height 6
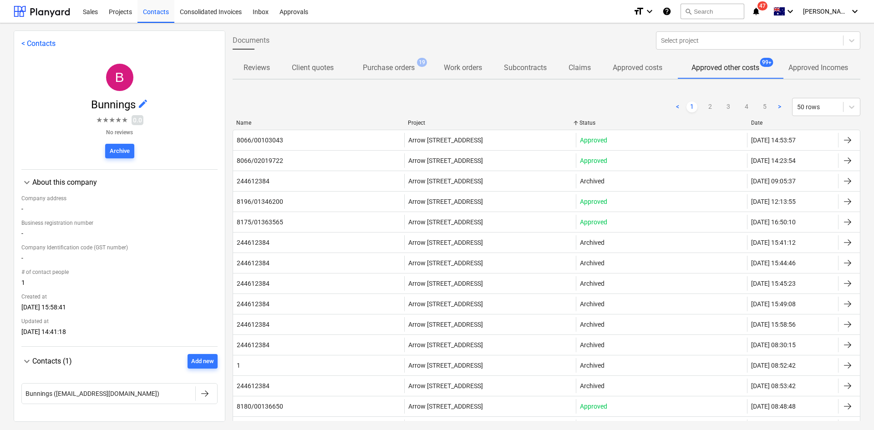
click at [280, 94] on div "< 1 2 3 4 5 > 50 rows" at bounding box center [547, 106] width 628 height 25
click at [715, 68] on p "Approved other costs" at bounding box center [726, 67] width 68 height 11
click at [716, 69] on p "Approved other costs" at bounding box center [726, 67] width 68 height 11
click at [412, 123] on div "Project" at bounding box center [490, 123] width 164 height 6
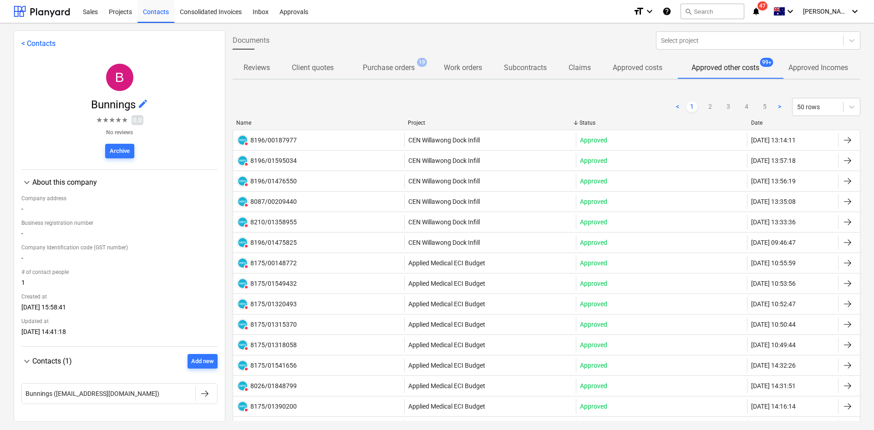
click at [414, 120] on div "Project" at bounding box center [490, 123] width 164 height 6
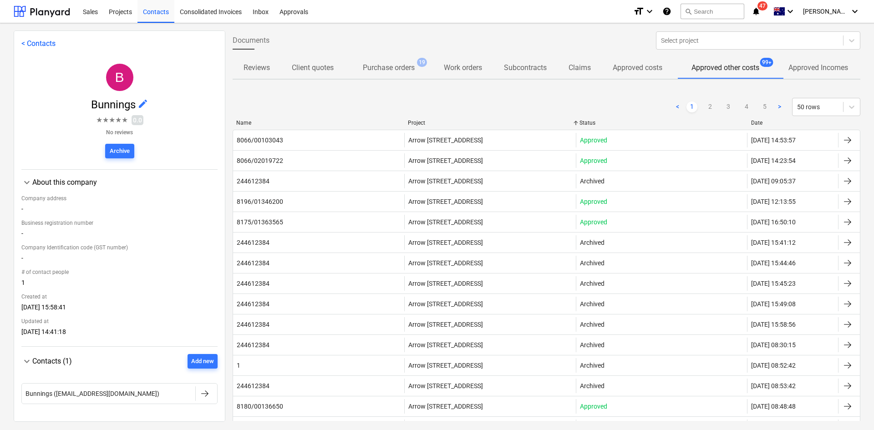
click at [415, 120] on div "Project" at bounding box center [490, 123] width 164 height 6
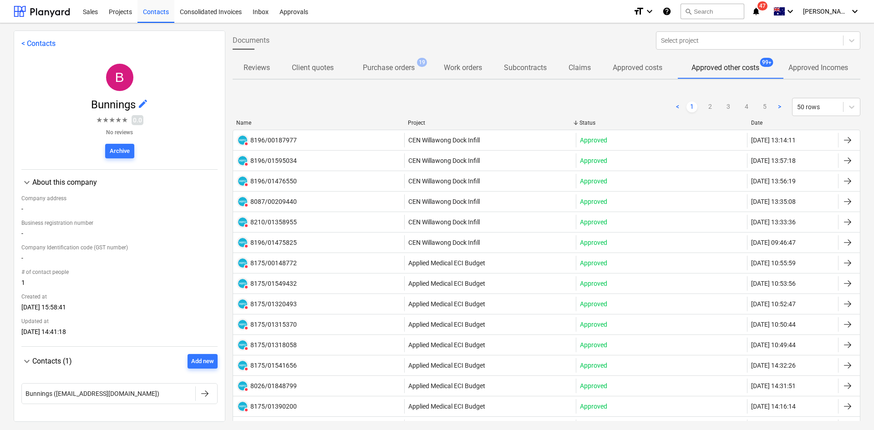
click at [759, 122] on div "Date" at bounding box center [793, 123] width 84 height 6
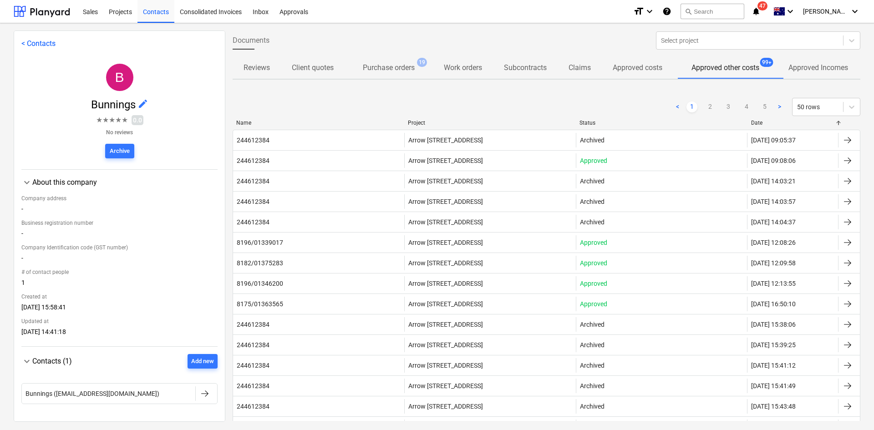
click at [759, 122] on div "Date" at bounding box center [793, 123] width 84 height 6
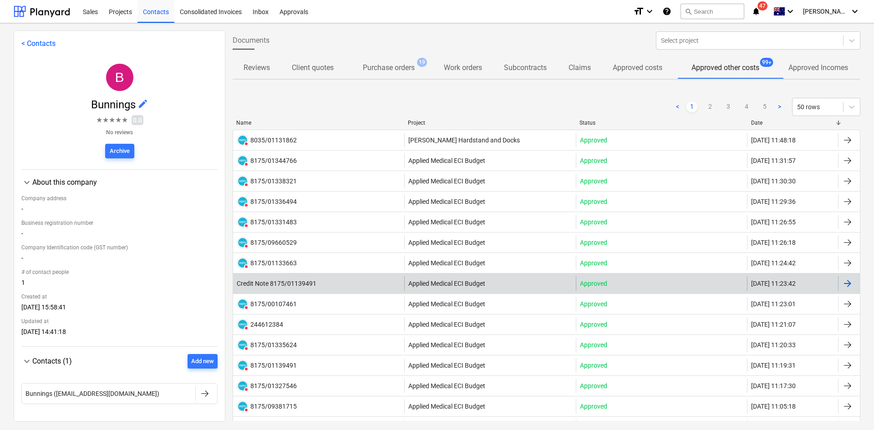
click at [436, 287] on span "Applied Medical ECI Budget" at bounding box center [446, 283] width 77 height 7
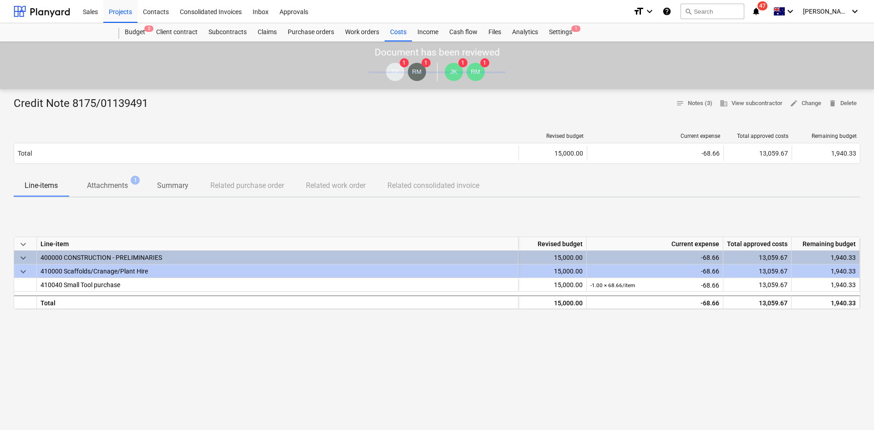
click at [119, 187] on p "Attachments" at bounding box center [107, 185] width 41 height 11
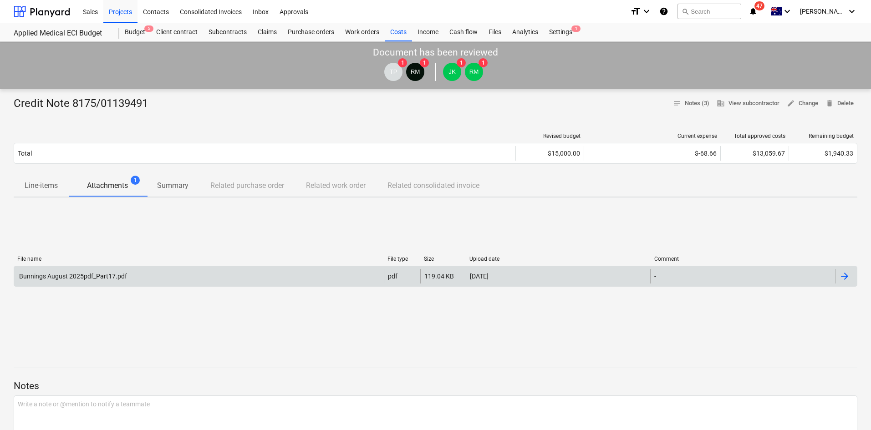
click at [191, 280] on div "Bunnings August 2025pdf_Part17.pdf" at bounding box center [199, 276] width 370 height 15
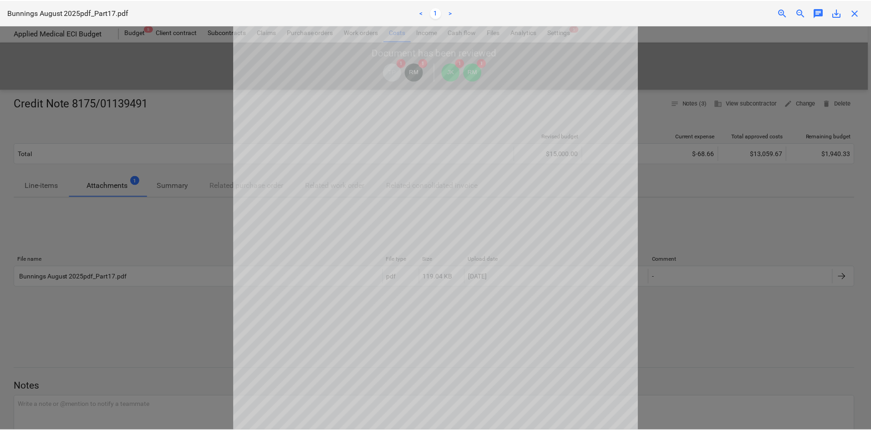
scroll to position [172, 0]
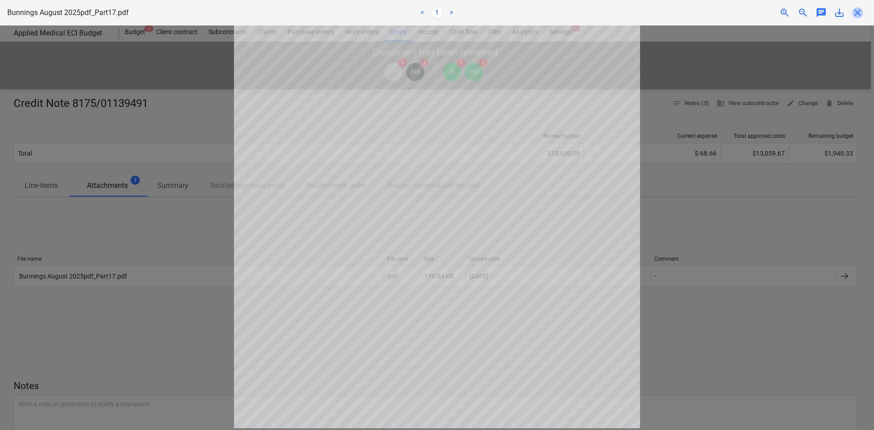
click at [859, 11] on span "close" at bounding box center [857, 12] width 11 height 11
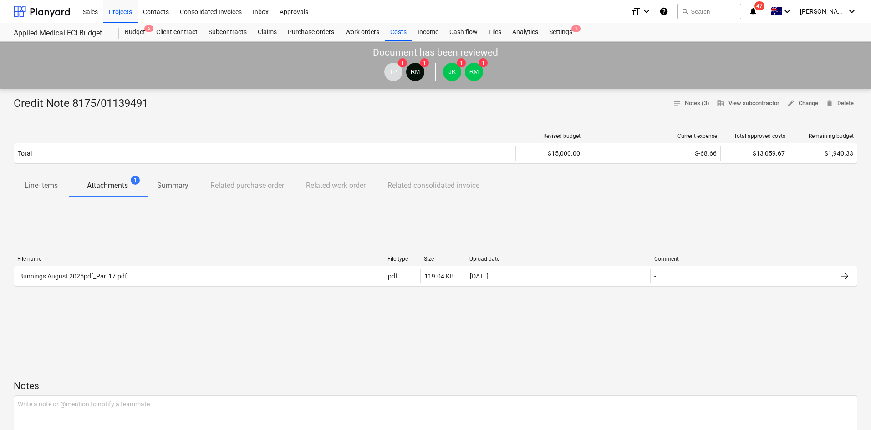
click at [412, 107] on div "Credit Note 8175/01139491 notes Notes (3) business View subcontractor edit Chan…" at bounding box center [436, 104] width 844 height 15
click at [398, 37] on div "Costs" at bounding box center [398, 32] width 27 height 18
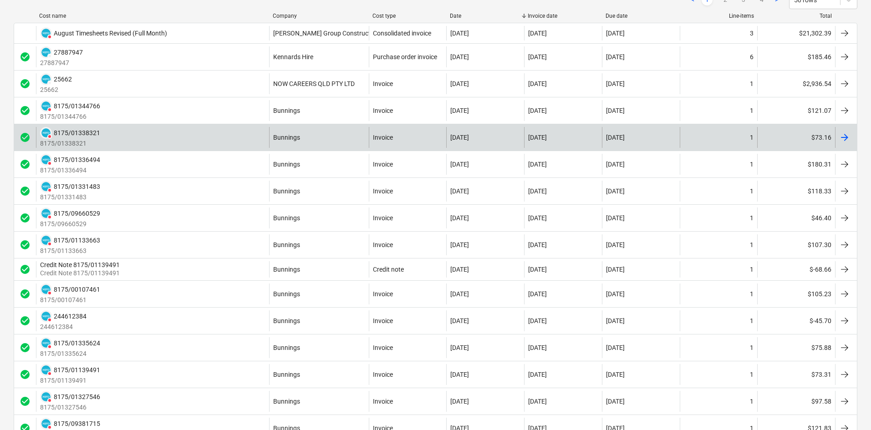
scroll to position [137, 0]
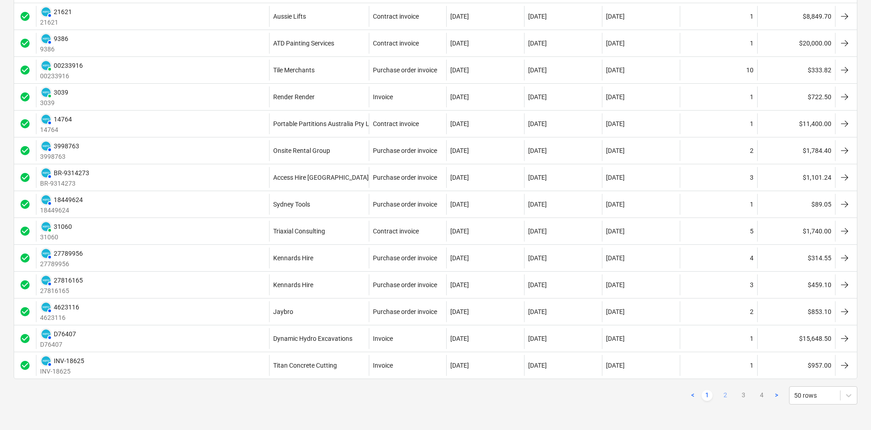
click at [727, 398] on link "2" at bounding box center [725, 395] width 11 height 11
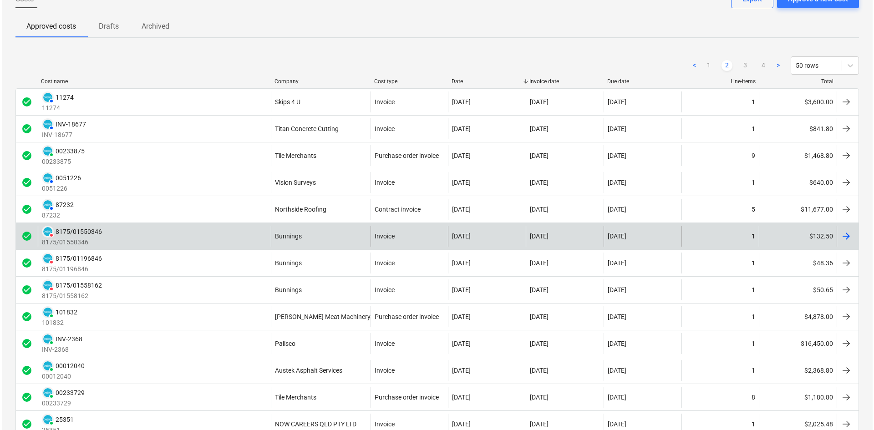
scroll to position [0, 0]
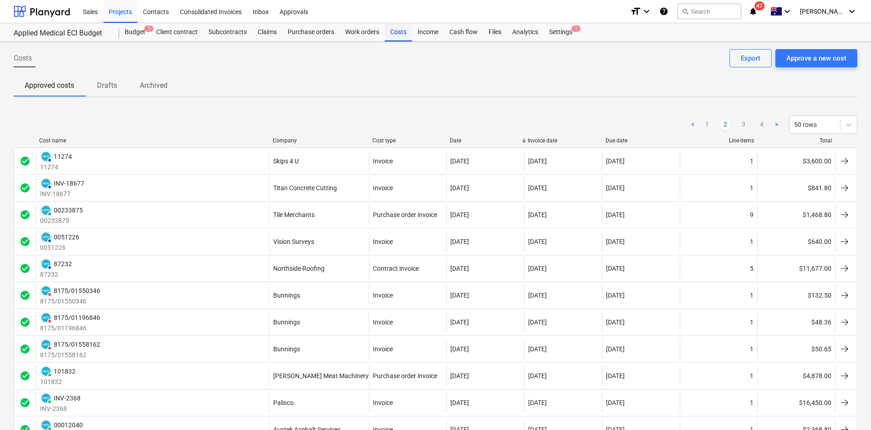
click at [399, 36] on div "Costs" at bounding box center [398, 32] width 27 height 18
click at [123, 10] on div "Projects" at bounding box center [120, 11] width 34 height 23
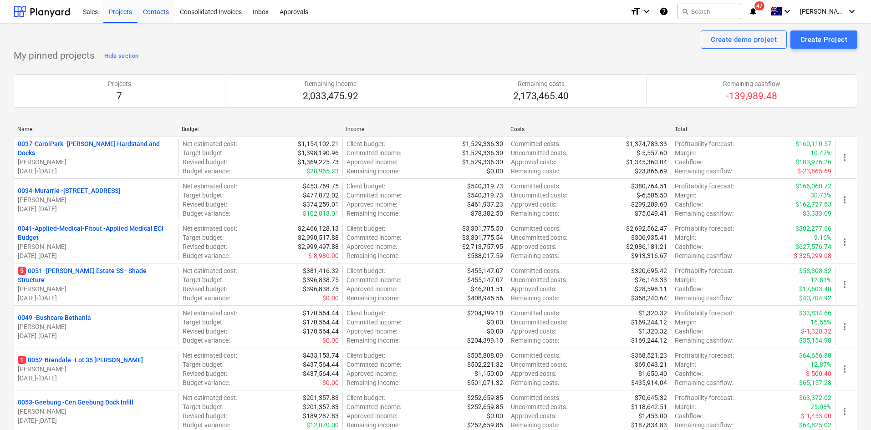
click at [158, 16] on div "Contacts" at bounding box center [155, 11] width 37 height 23
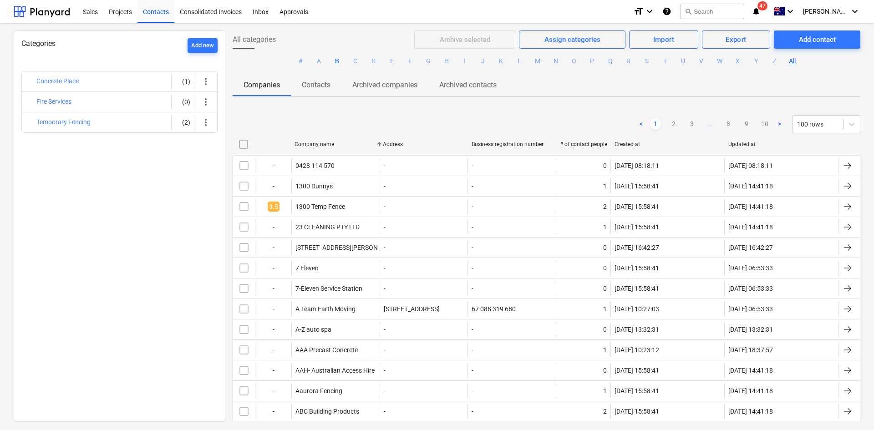
click at [333, 62] on button "B" at bounding box center [337, 61] width 11 height 11
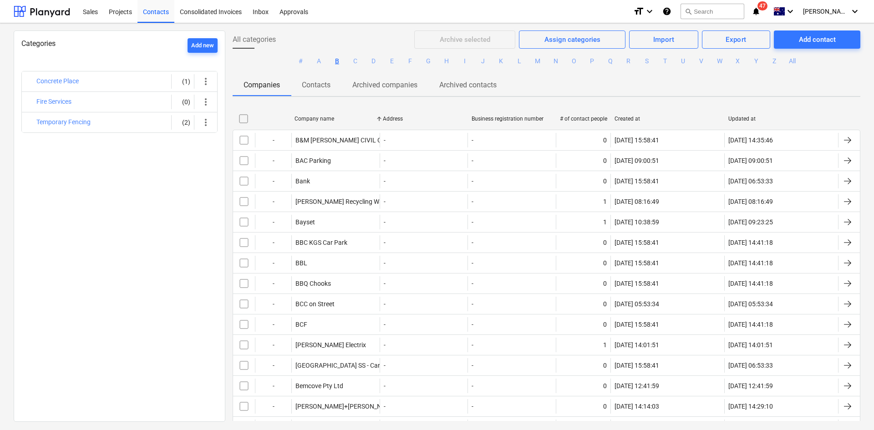
click at [321, 90] on p "Contacts" at bounding box center [316, 85] width 29 height 11
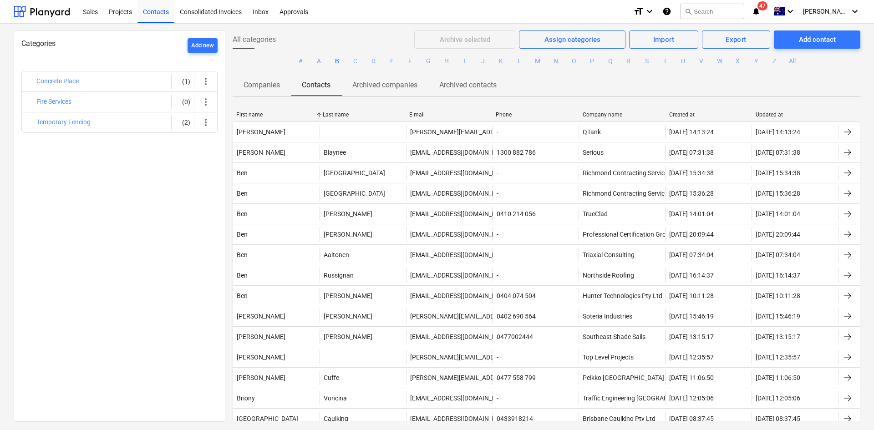
click at [265, 83] on p "Companies" at bounding box center [262, 85] width 36 height 11
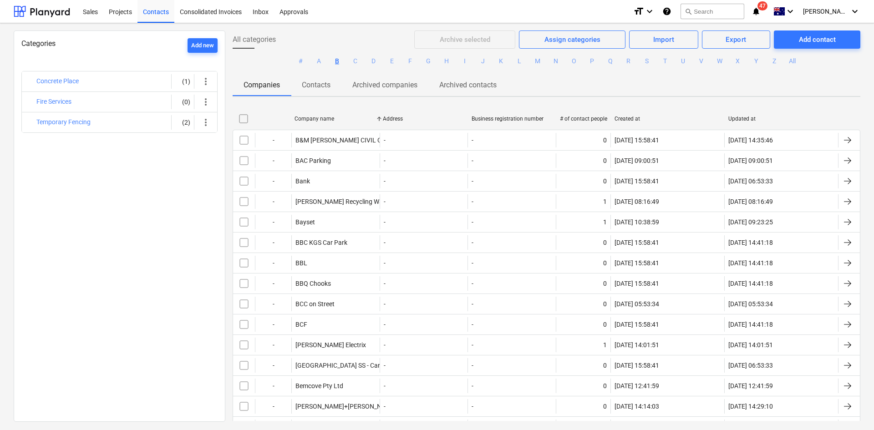
click at [320, 120] on div "Company name" at bounding box center [335, 119] width 81 height 6
checkbox input "false"
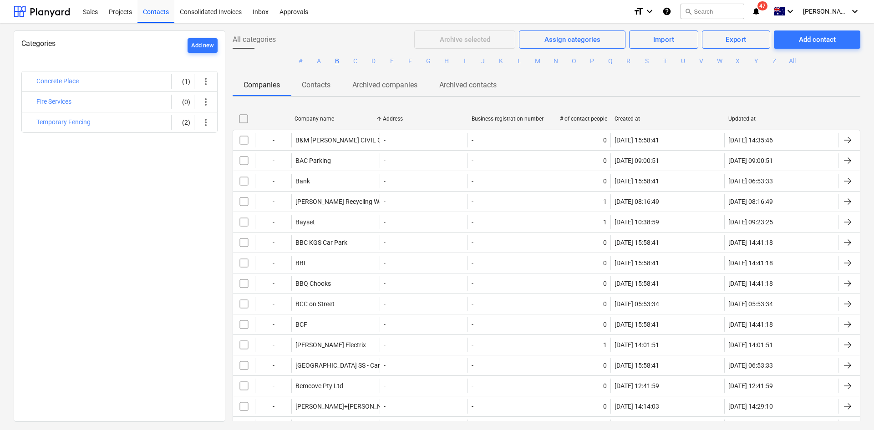
checkbox input "false"
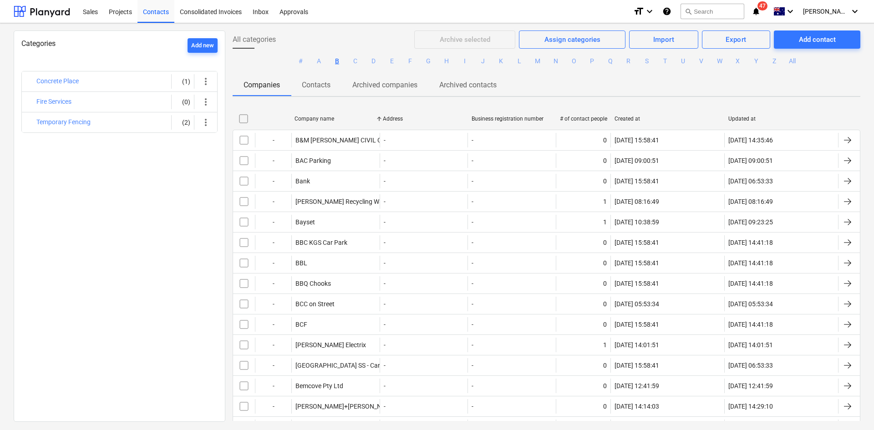
checkbox input "false"
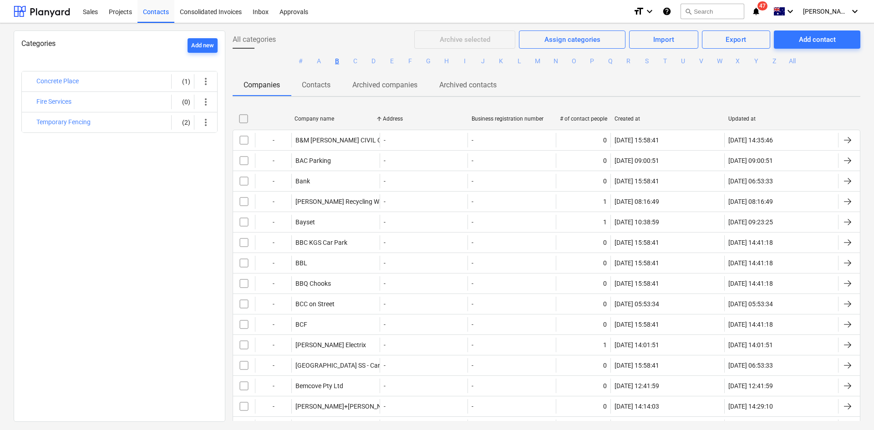
checkbox input "false"
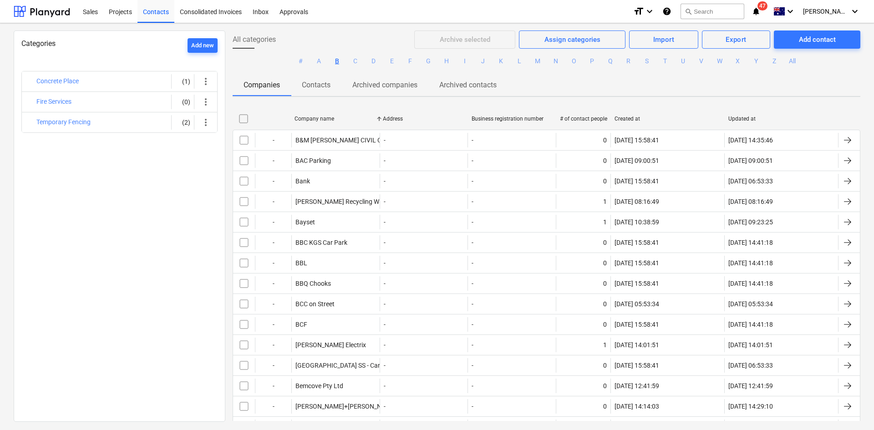
checkbox input "false"
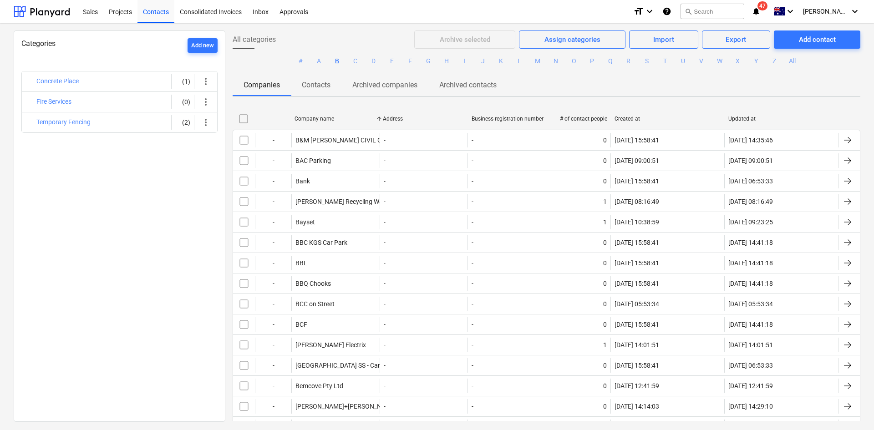
checkbox input "false"
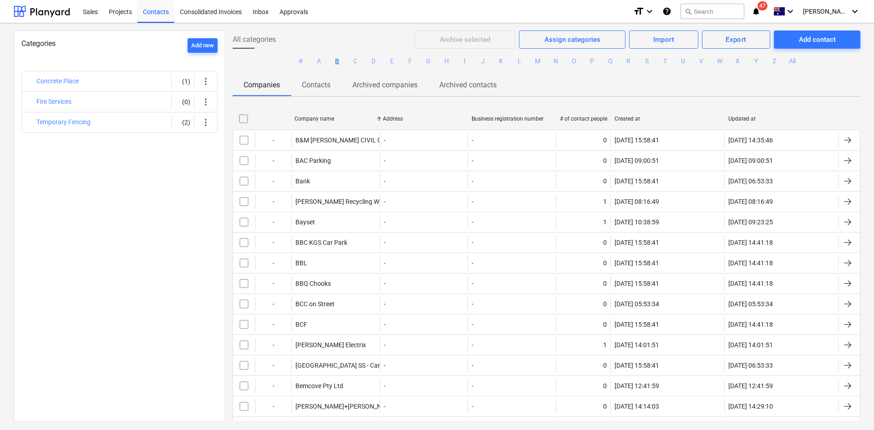
checkbox input "false"
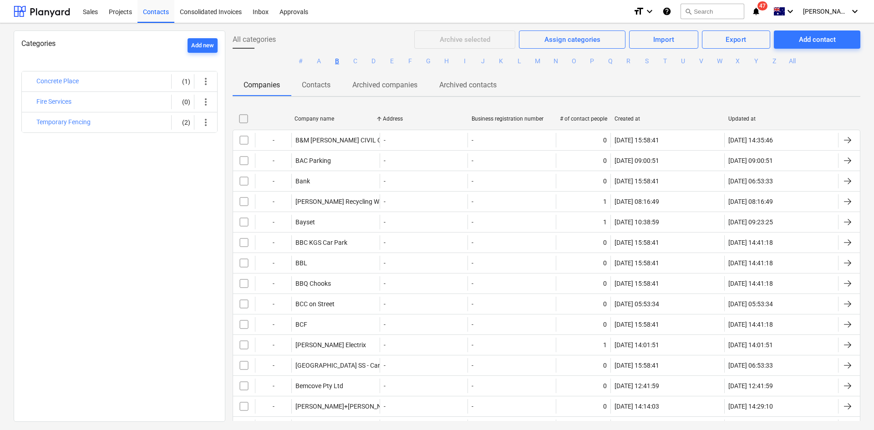
checkbox input "false"
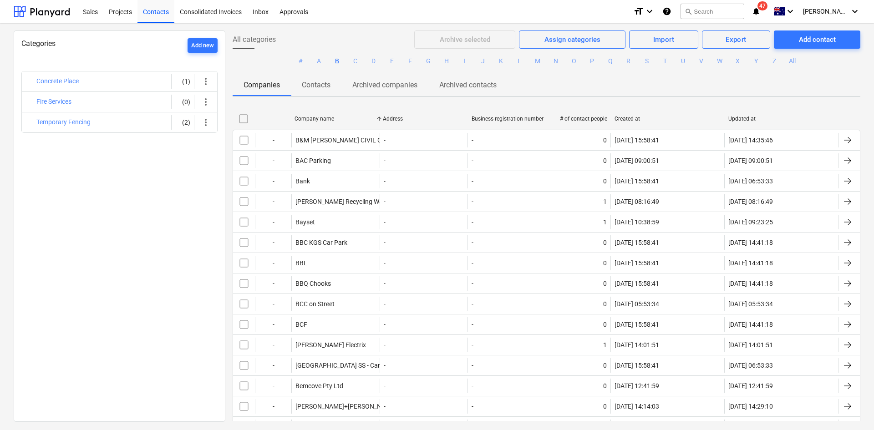
checkbox input "false"
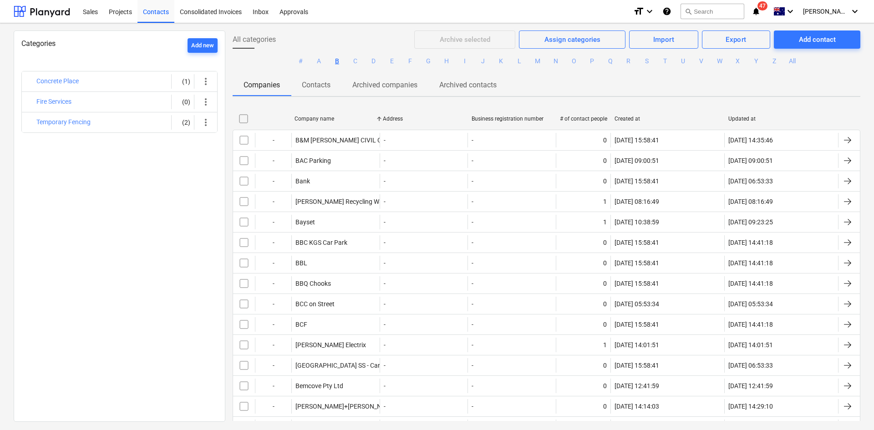
checkbox input "false"
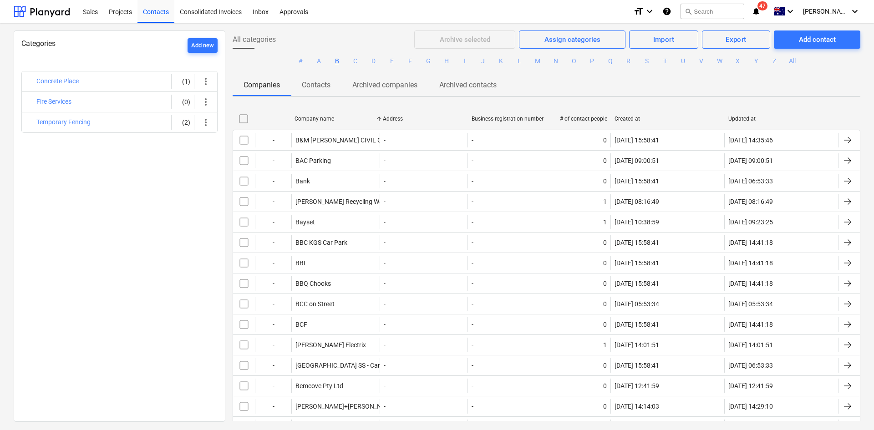
checkbox input "false"
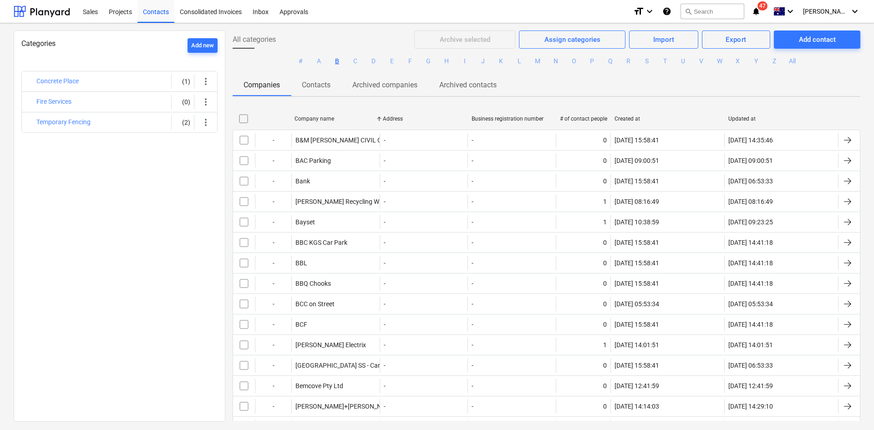
checkbox input "false"
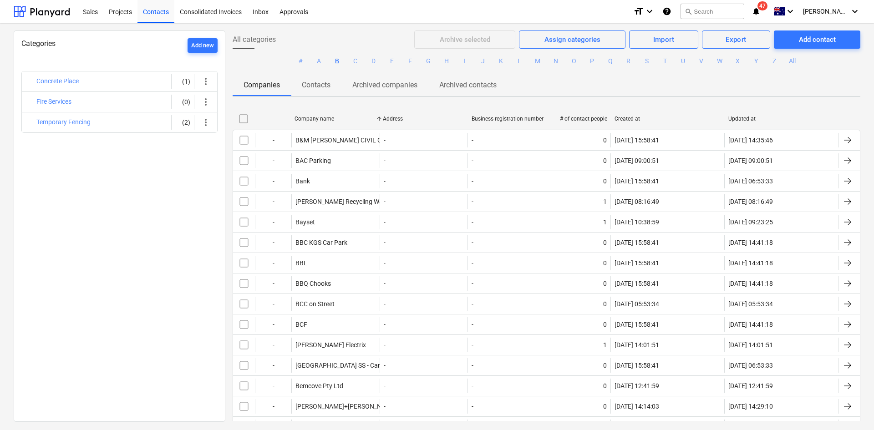
checkbox input "false"
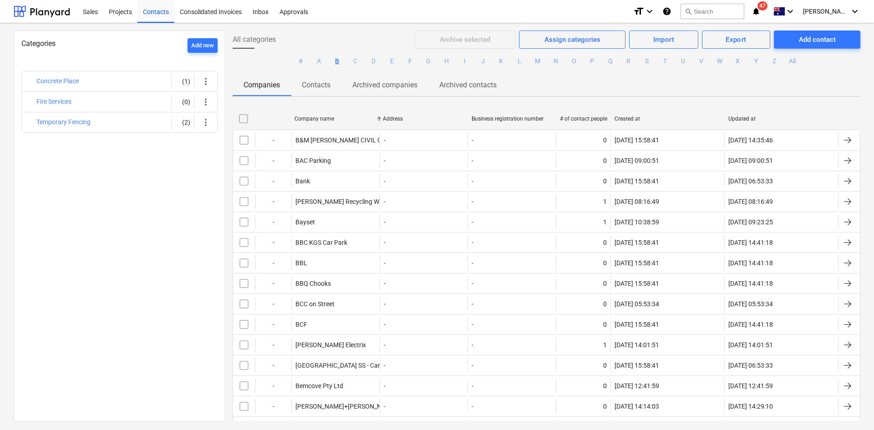
checkbox input "false"
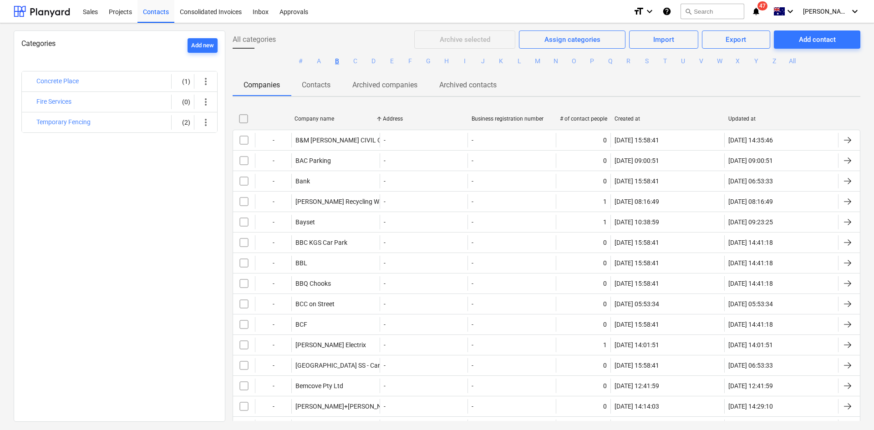
checkbox input "false"
click at [321, 117] on div "Company name" at bounding box center [335, 119] width 81 height 6
checkbox input "false"
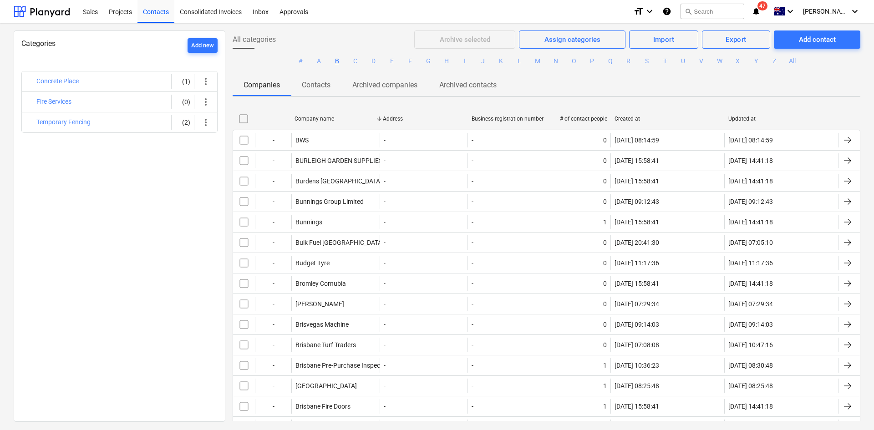
checkbox input "false"
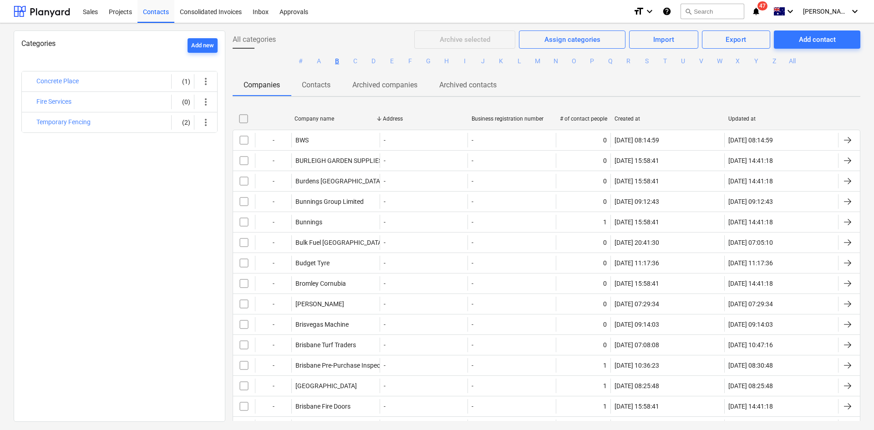
checkbox input "false"
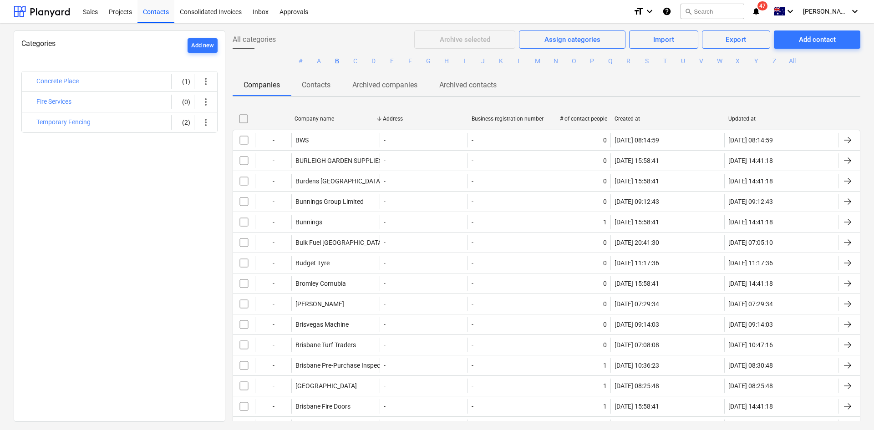
checkbox input "false"
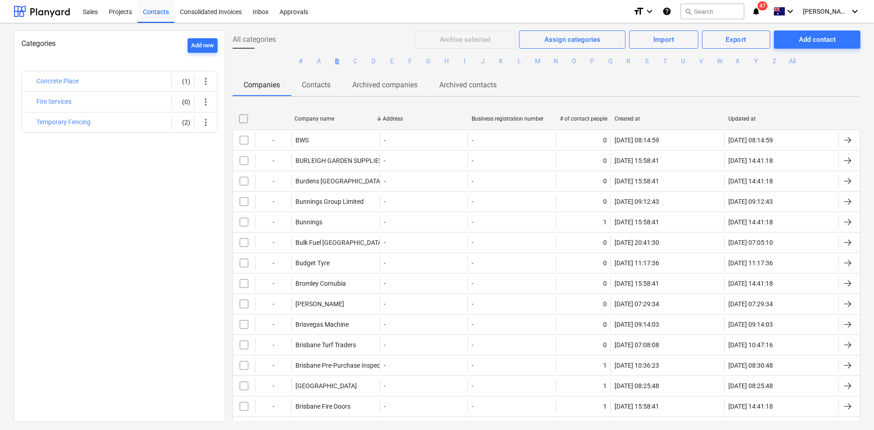
checkbox input "false"
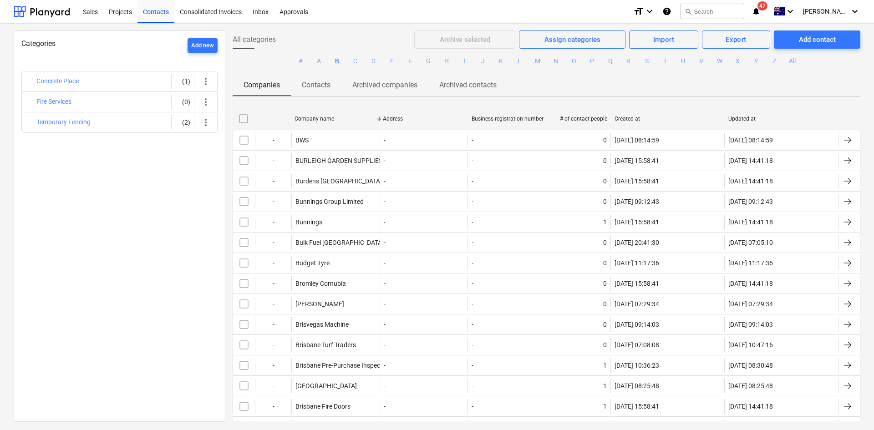
checkbox input "false"
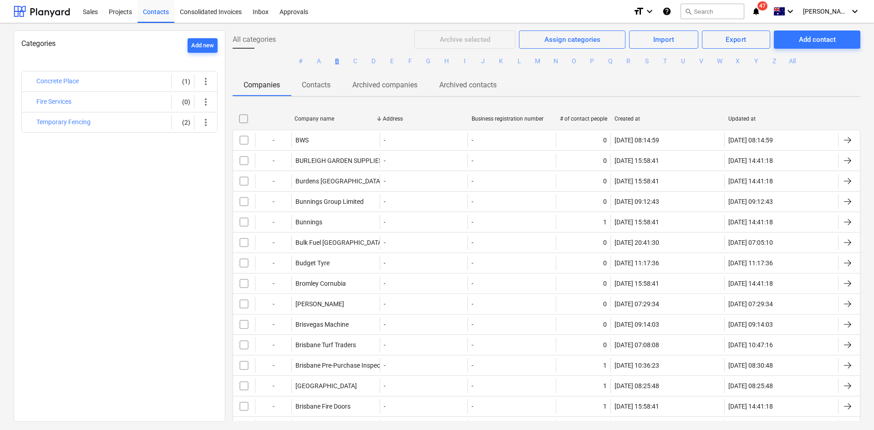
checkbox input "false"
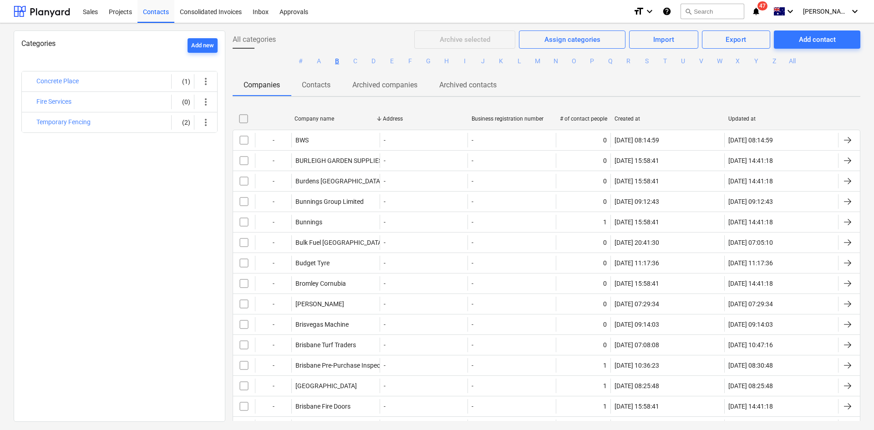
checkbox input "false"
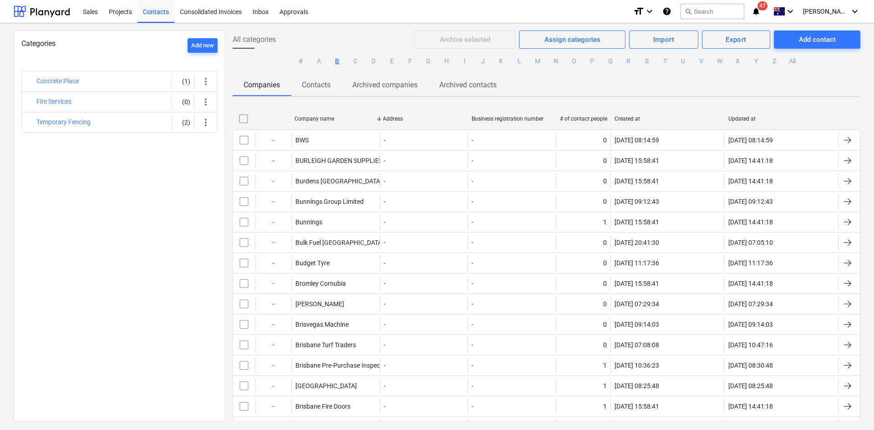
checkbox input "false"
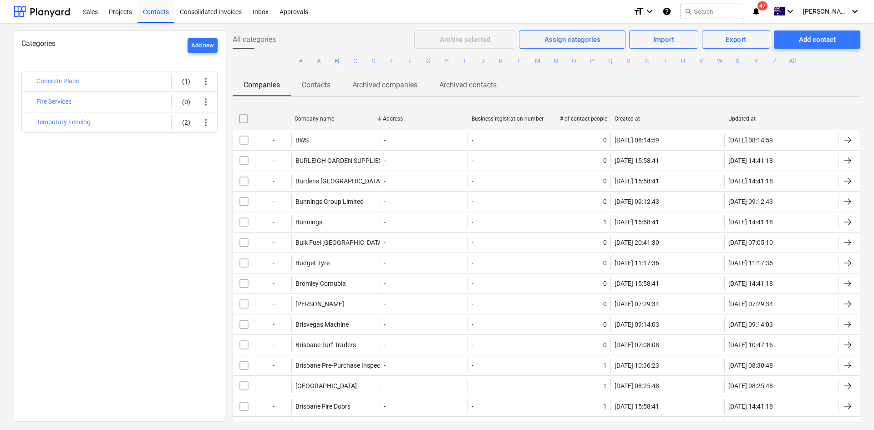
checkbox input "false"
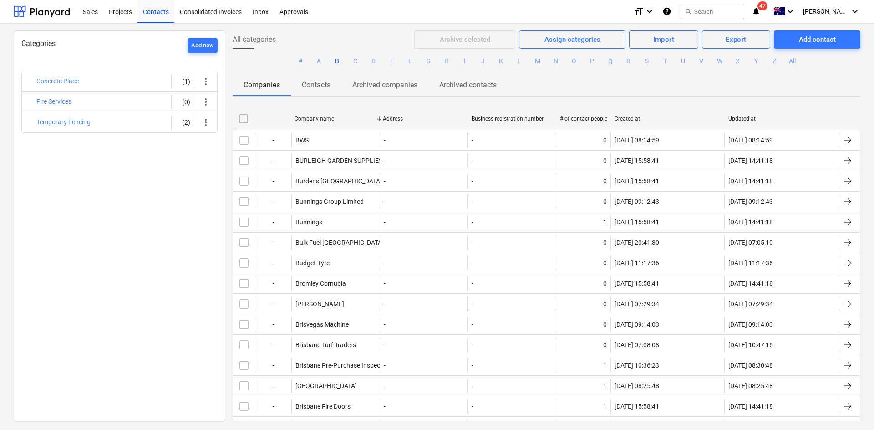
checkbox input "false"
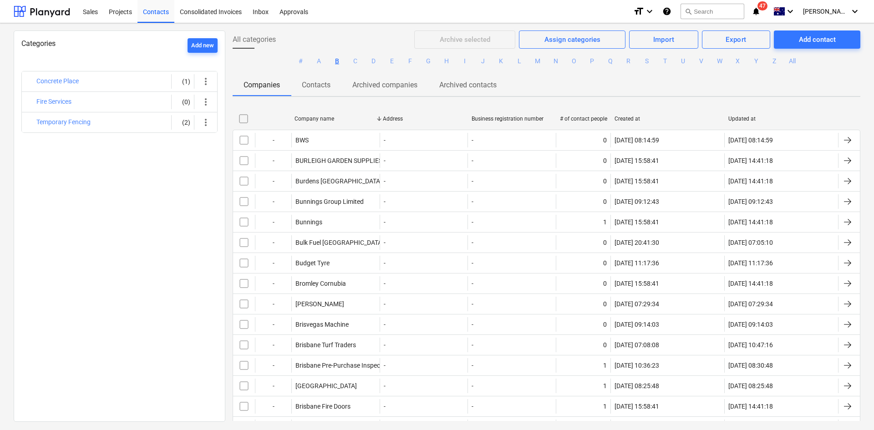
checkbox input "false"
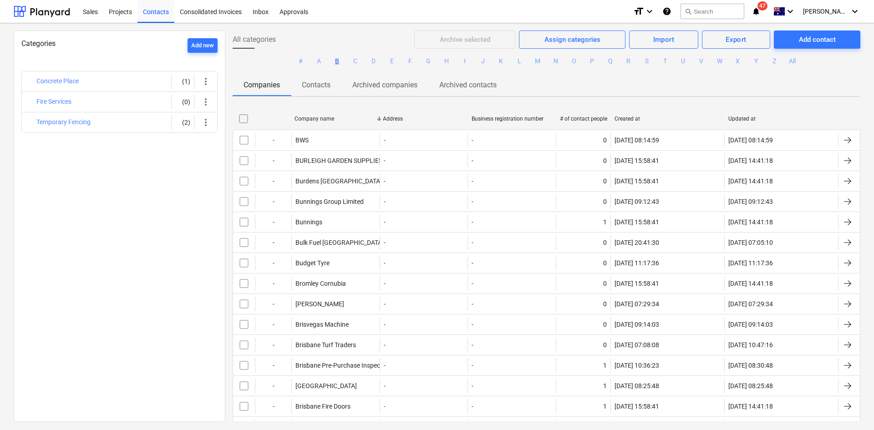
checkbox input "false"
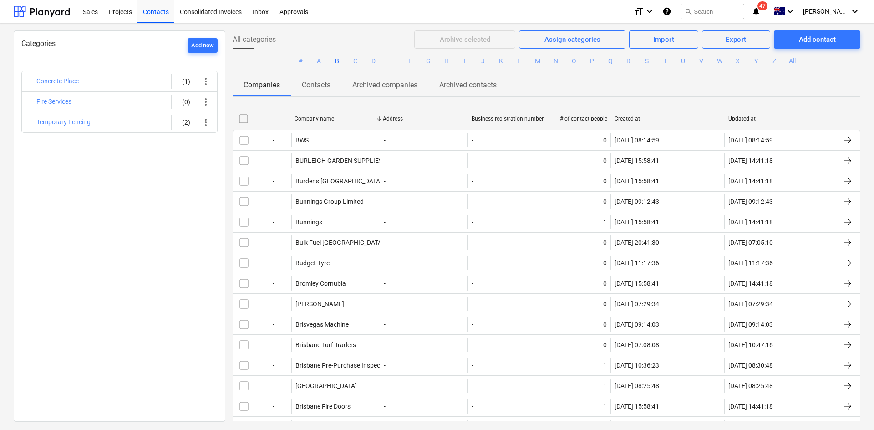
checkbox input "false"
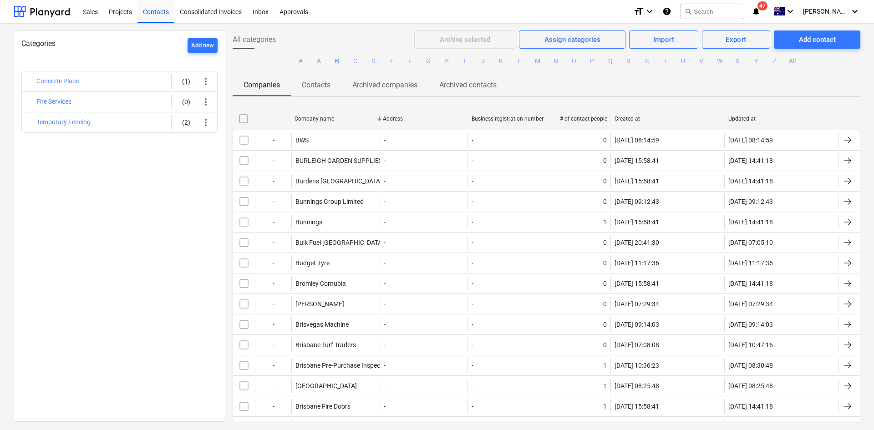
checkbox input "false"
click at [322, 116] on div "Company name" at bounding box center [335, 119] width 81 height 6
checkbox input "false"
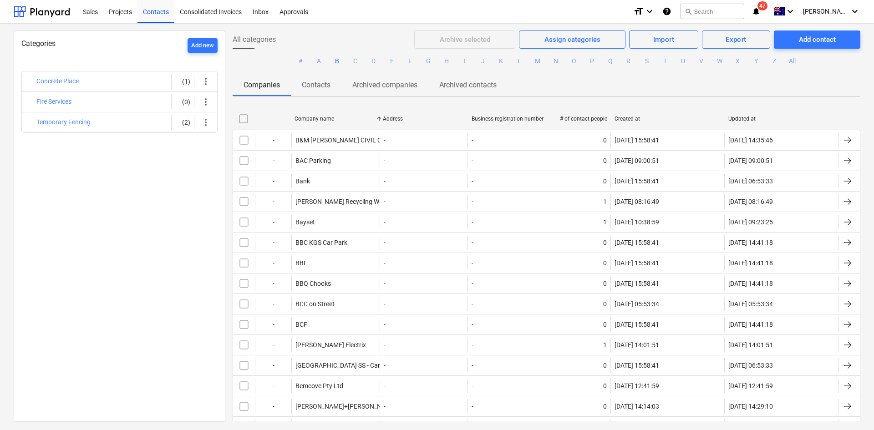
checkbox input "false"
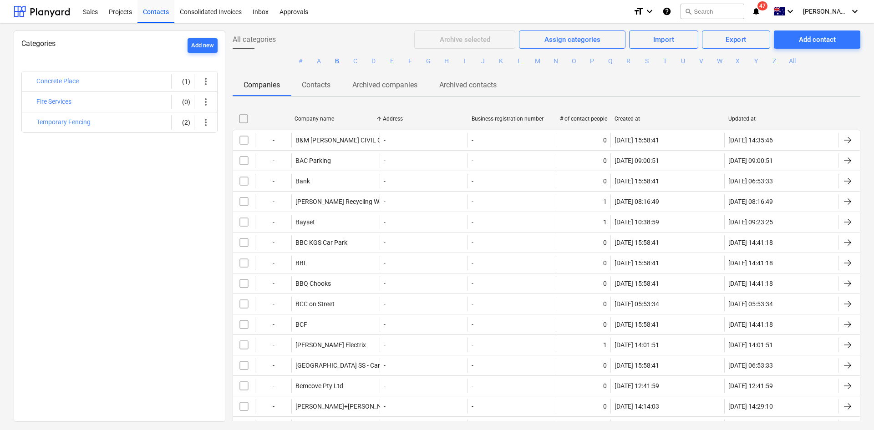
checkbox input "false"
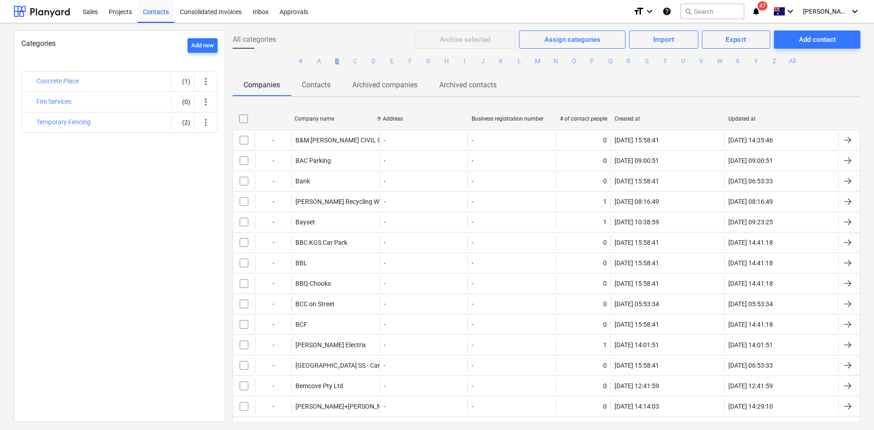
checkbox input "false"
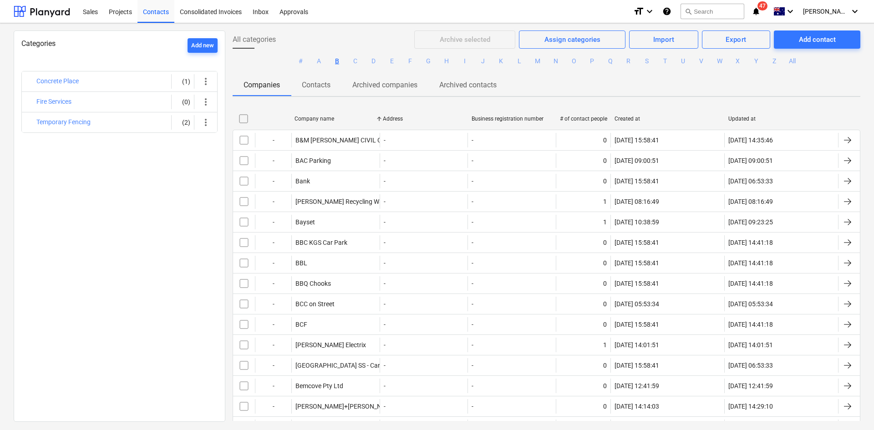
checkbox input "false"
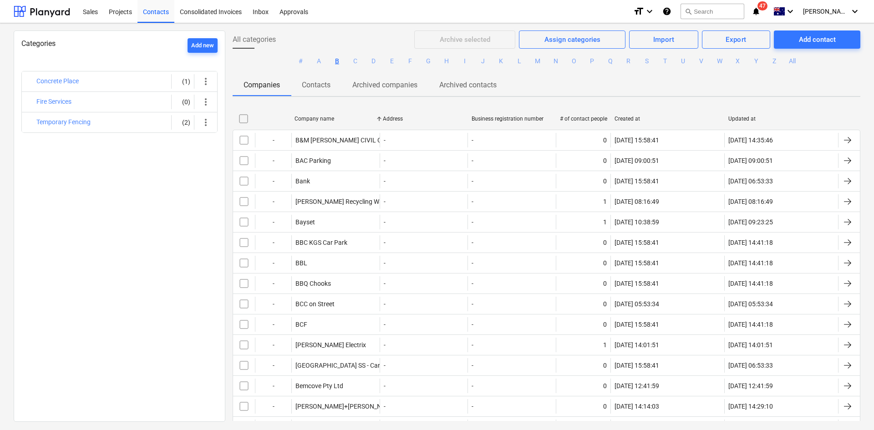
checkbox input "false"
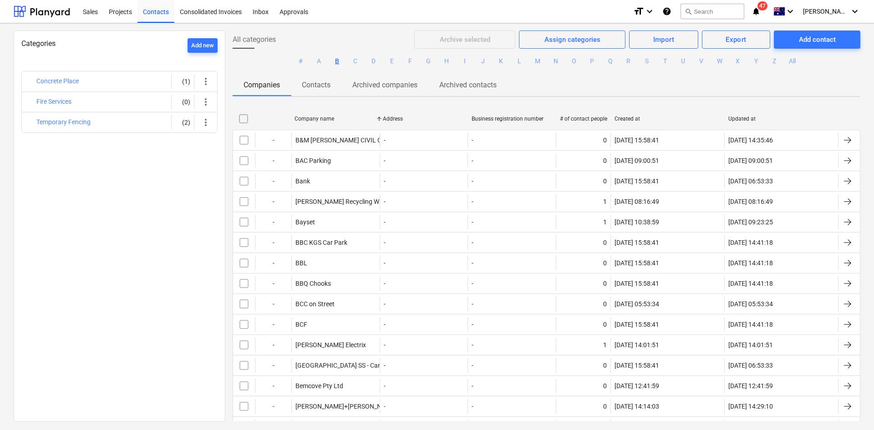
checkbox input "false"
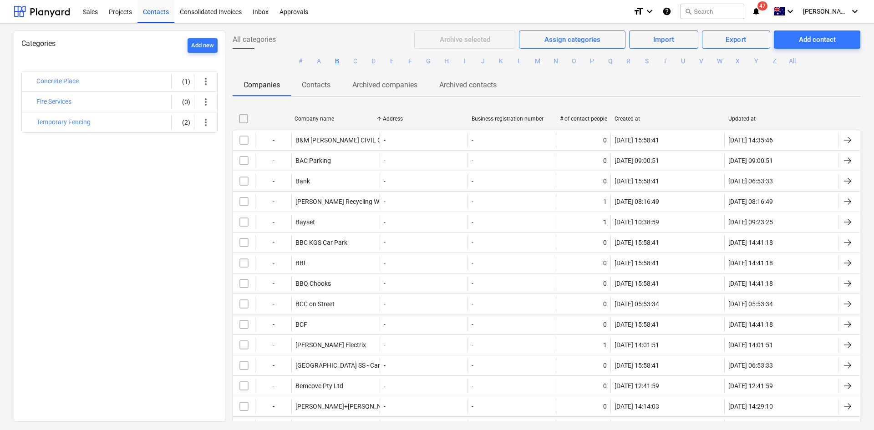
checkbox input "false"
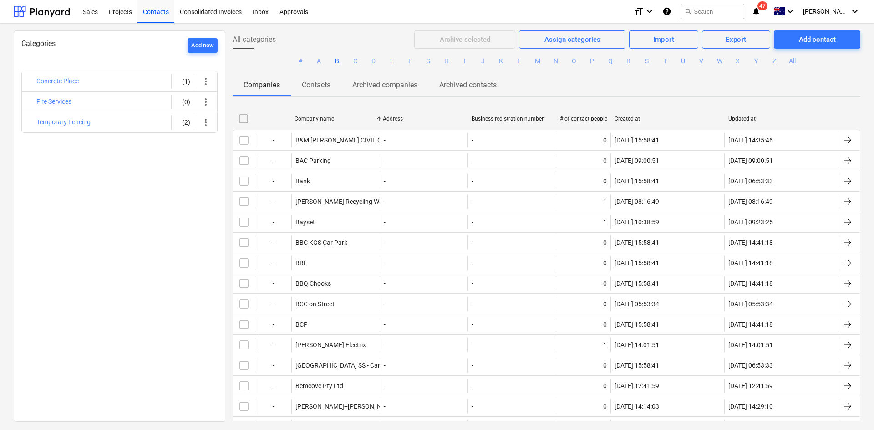
checkbox input "false"
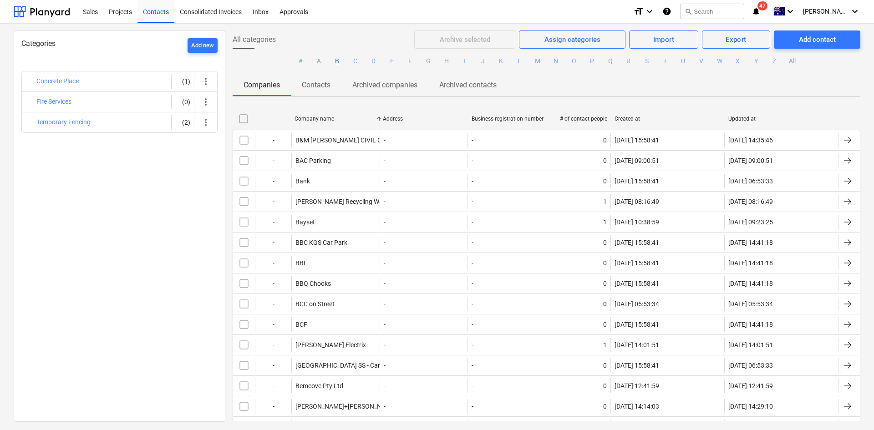
checkbox input "false"
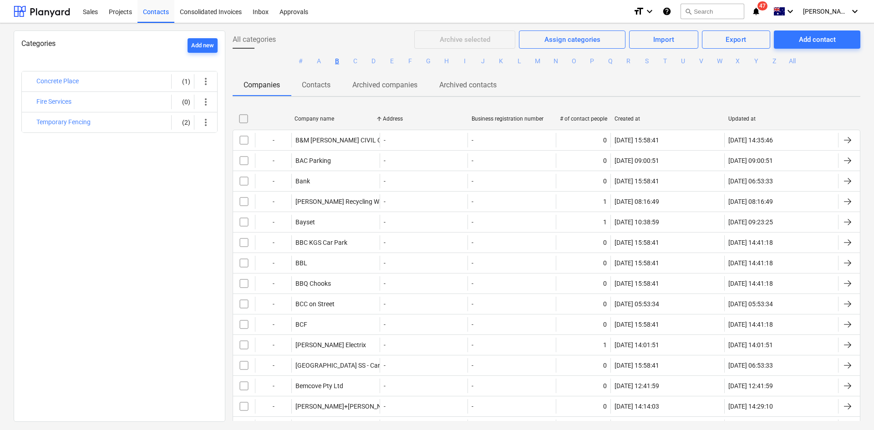
checkbox input "false"
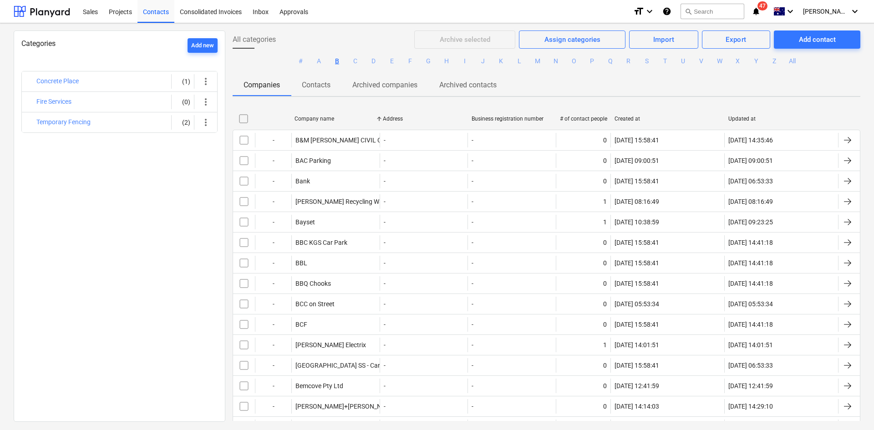
checkbox input "false"
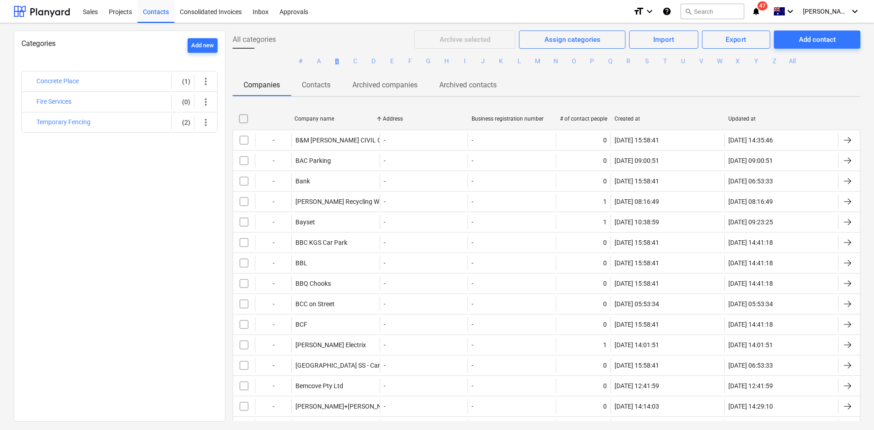
checkbox input "false"
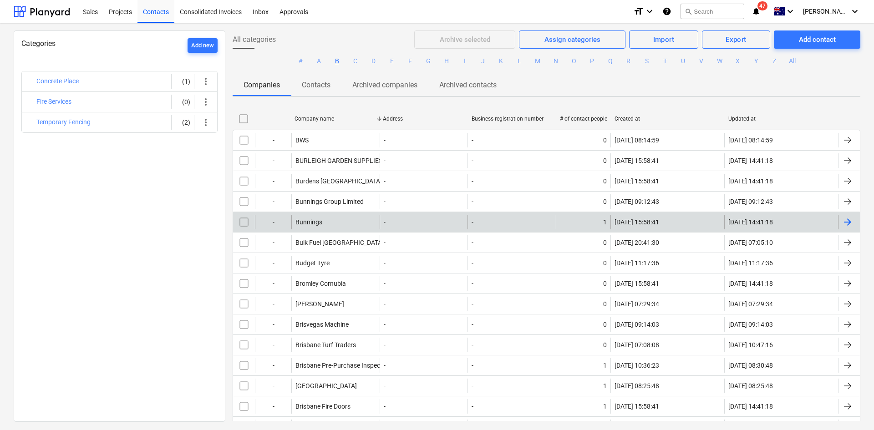
click at [349, 228] on div "Bunnings" at bounding box center [335, 222] width 88 height 15
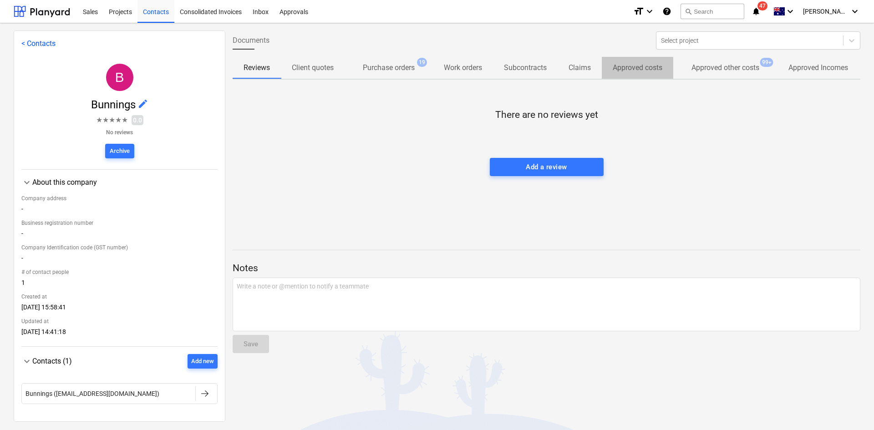
click at [651, 66] on p "Approved costs" at bounding box center [638, 67] width 50 height 11
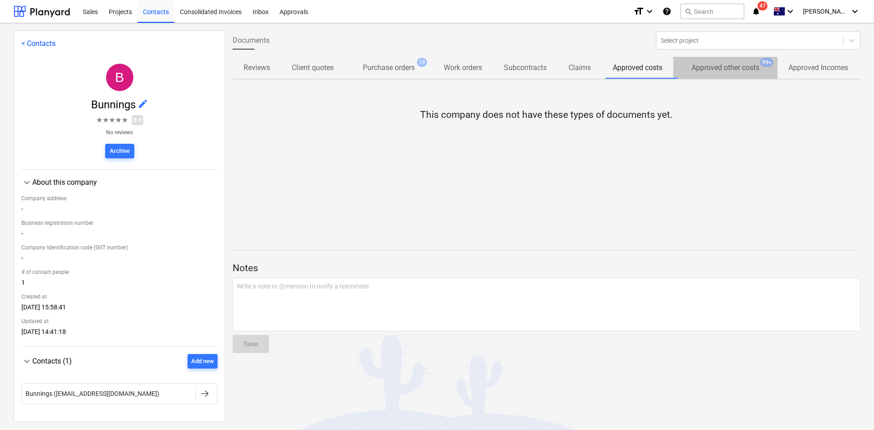
click at [739, 66] on p "Approved other costs" at bounding box center [726, 67] width 68 height 11
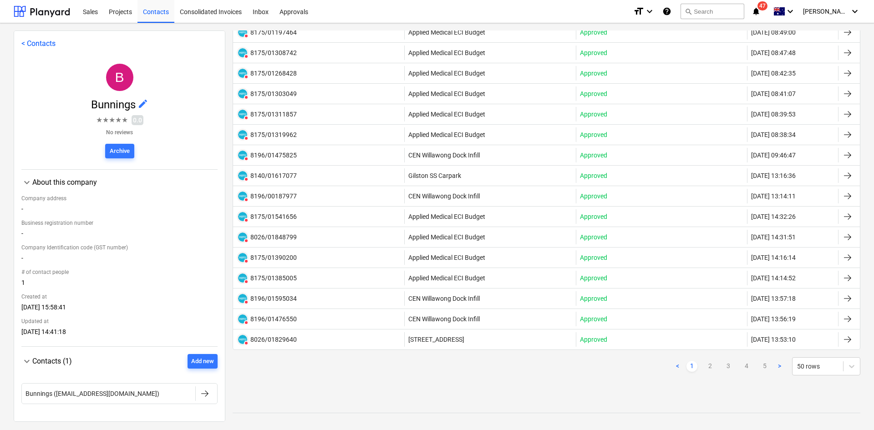
scroll to position [819, 0]
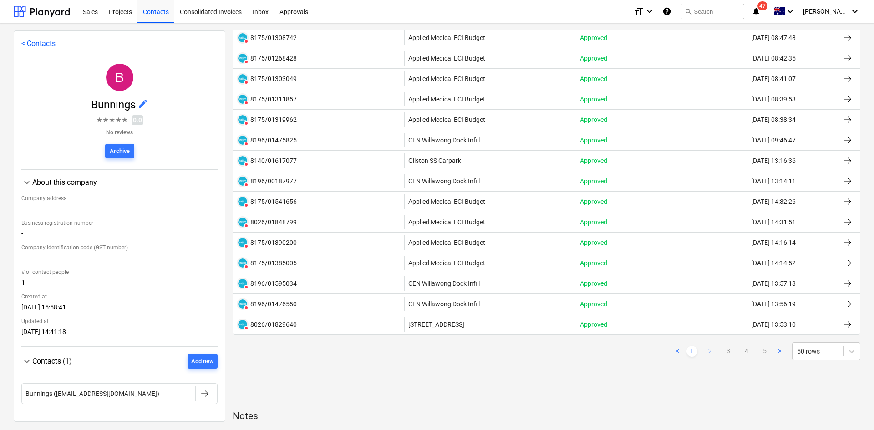
click at [707, 350] on link "2" at bounding box center [710, 351] width 11 height 11
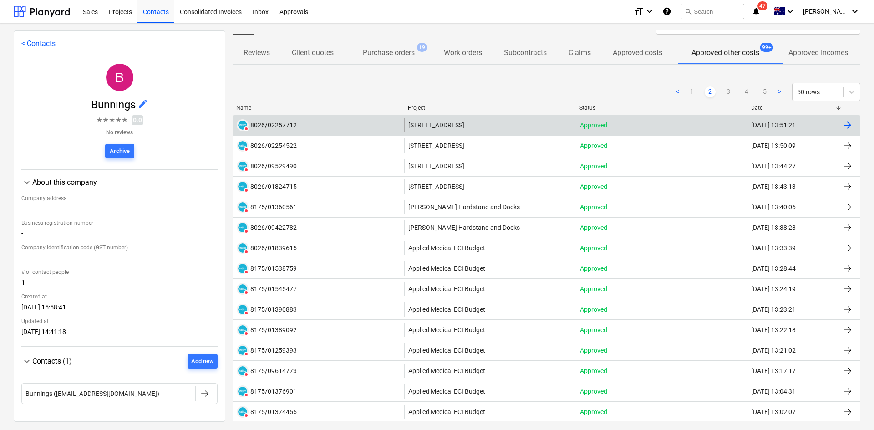
scroll to position [0, 0]
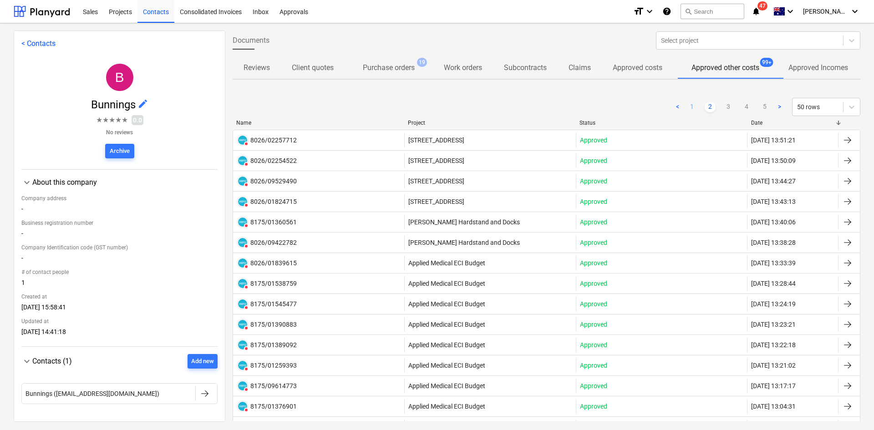
click at [687, 105] on link "1" at bounding box center [692, 107] width 11 height 11
click at [760, 122] on div "Date" at bounding box center [793, 123] width 84 height 6
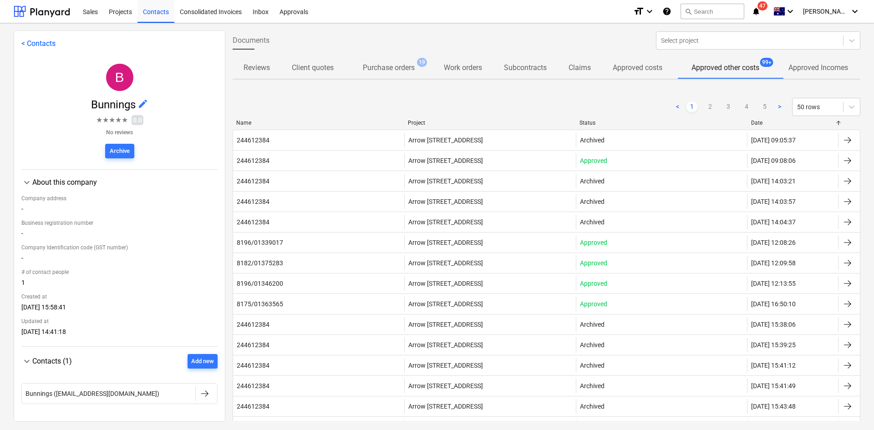
click at [760, 121] on div "Date" at bounding box center [793, 123] width 84 height 6
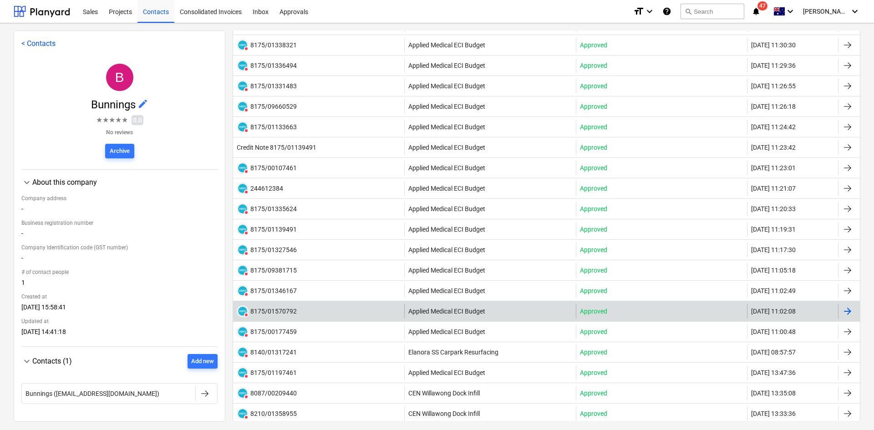
scroll to position [137, 0]
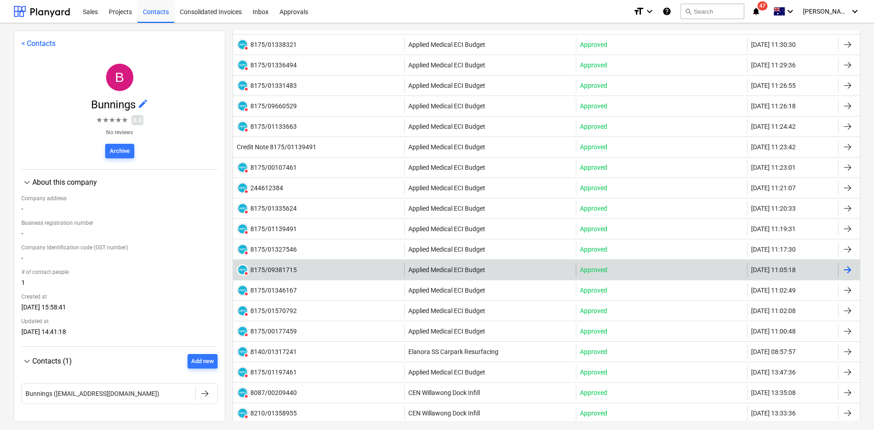
click at [308, 266] on div "DELETED 8175/09381715" at bounding box center [318, 270] width 171 height 15
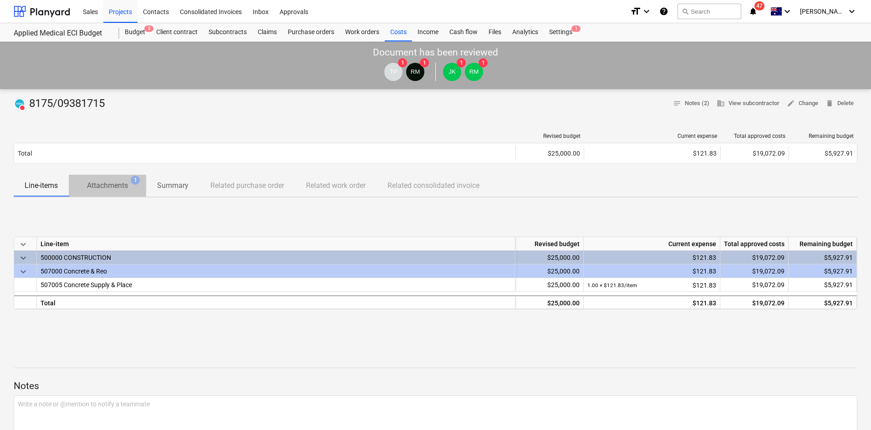
click at [112, 189] on p "Attachments" at bounding box center [107, 185] width 41 height 11
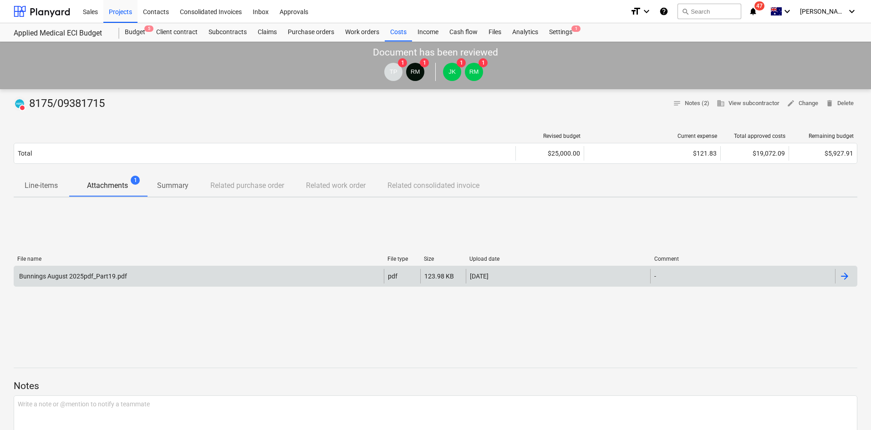
click at [283, 280] on div "Bunnings August 2025pdf_Part19.pdf" at bounding box center [199, 276] width 370 height 15
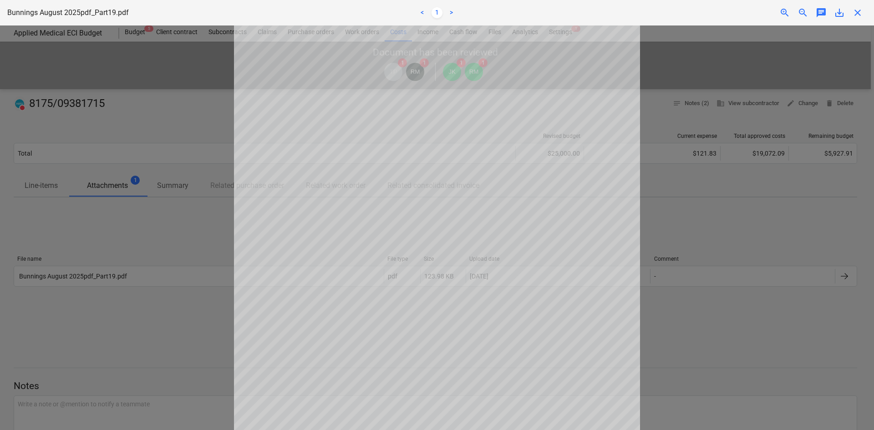
scroll to position [46, 0]
click at [857, 12] on span "close" at bounding box center [857, 12] width 11 height 11
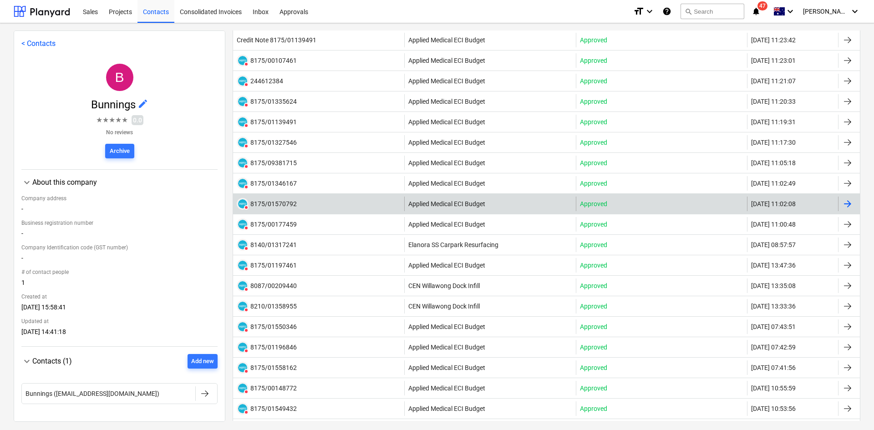
scroll to position [228, 0]
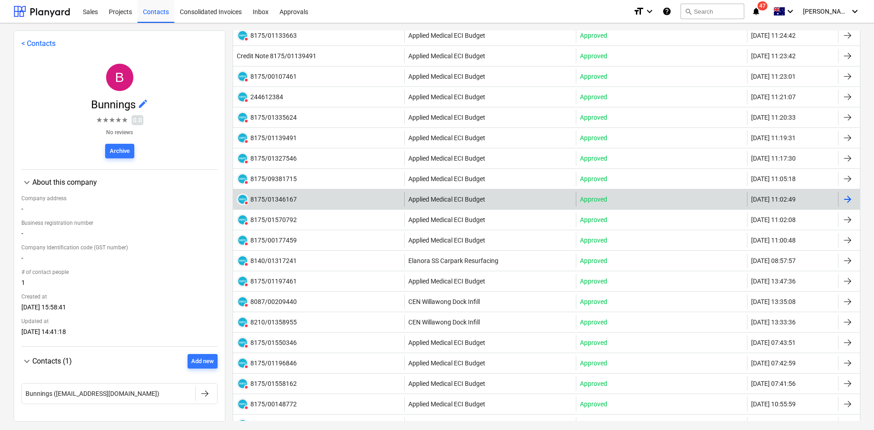
click at [309, 197] on div "DELETED 8175/01346167" at bounding box center [318, 199] width 171 height 15
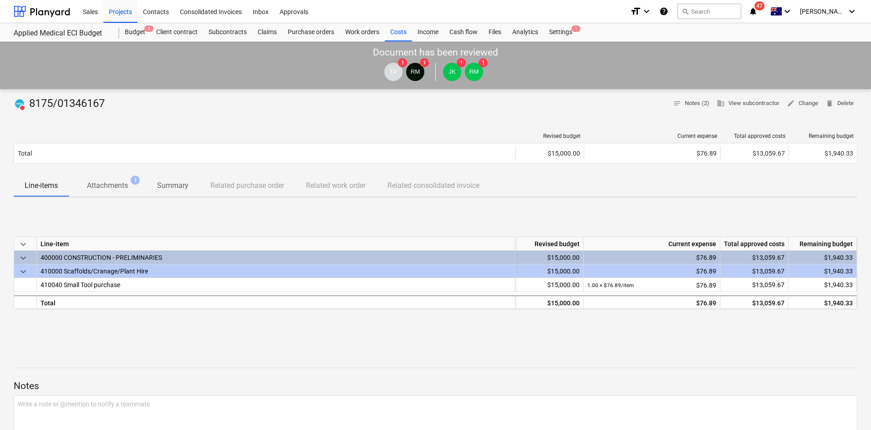
click at [109, 184] on p "Attachments" at bounding box center [107, 185] width 41 height 11
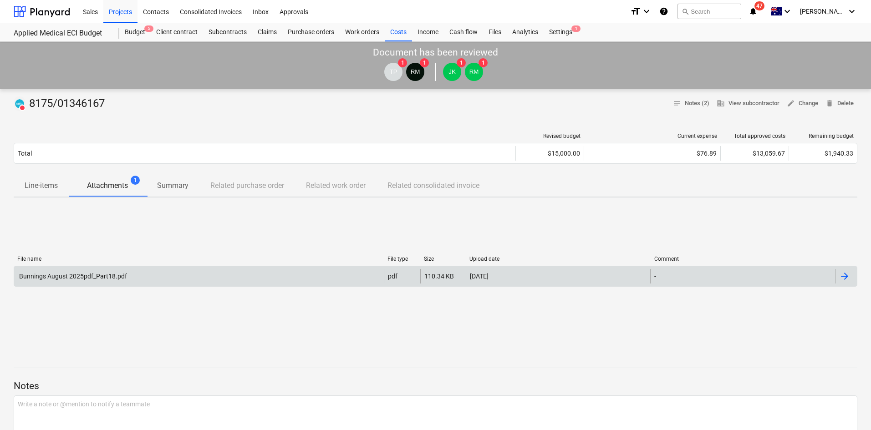
click at [159, 285] on div "Bunnings August 2025pdf_Part18.pdf pdf 110.34 KB 11.09.2025 -" at bounding box center [436, 276] width 844 height 21
click at [168, 276] on div "Bunnings August 2025pdf_Part18.pdf" at bounding box center [199, 276] width 370 height 15
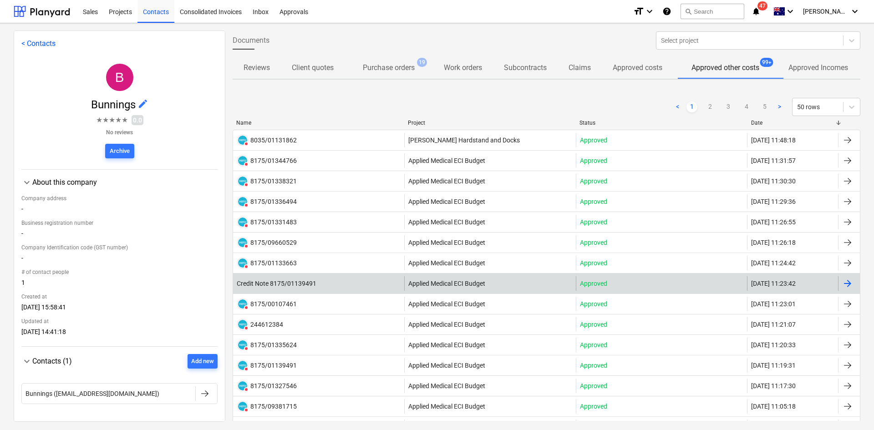
click at [322, 284] on div "Credit Note 8175/01139491" at bounding box center [318, 283] width 171 height 15
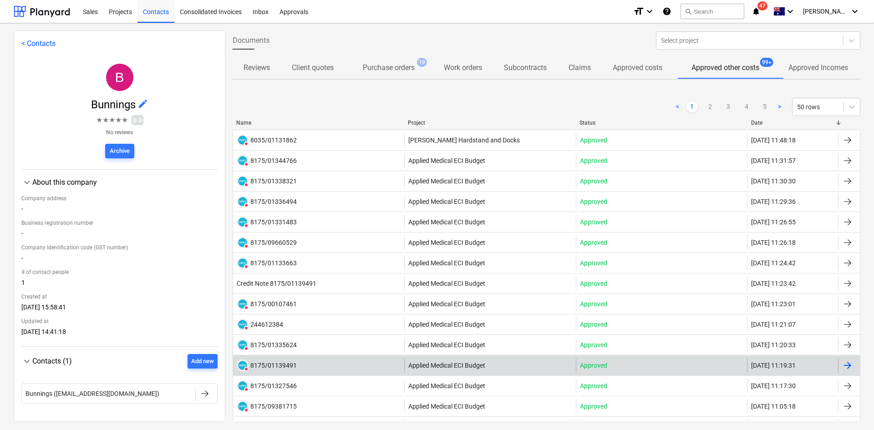
click at [311, 363] on div "DELETED 8175/01139491" at bounding box center [318, 365] width 171 height 15
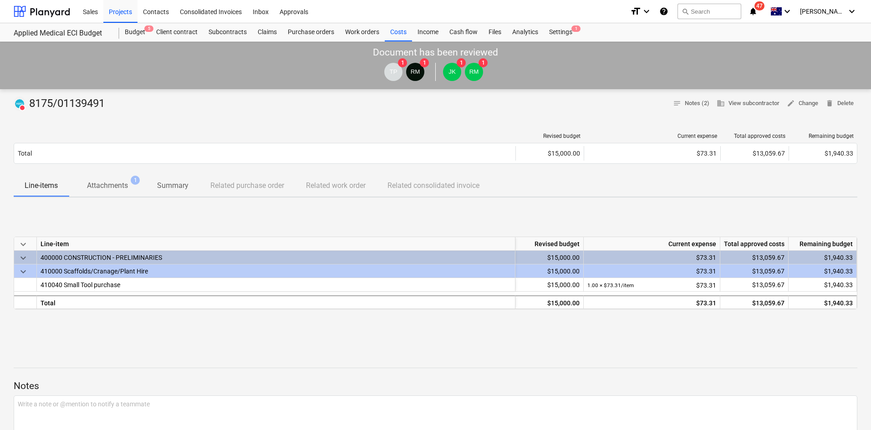
click at [128, 178] on span "Attachments 1" at bounding box center [107, 185] width 77 height 17
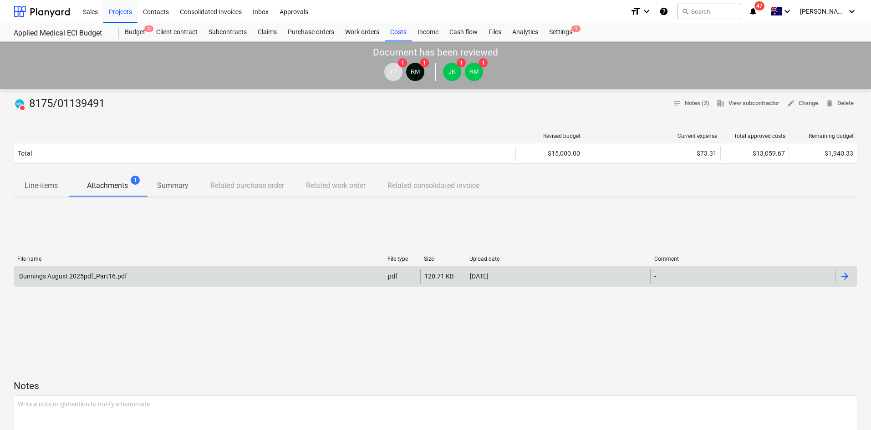
click at [88, 271] on div "Bunnings August 2025pdf_Part16.pdf" at bounding box center [199, 276] width 370 height 15
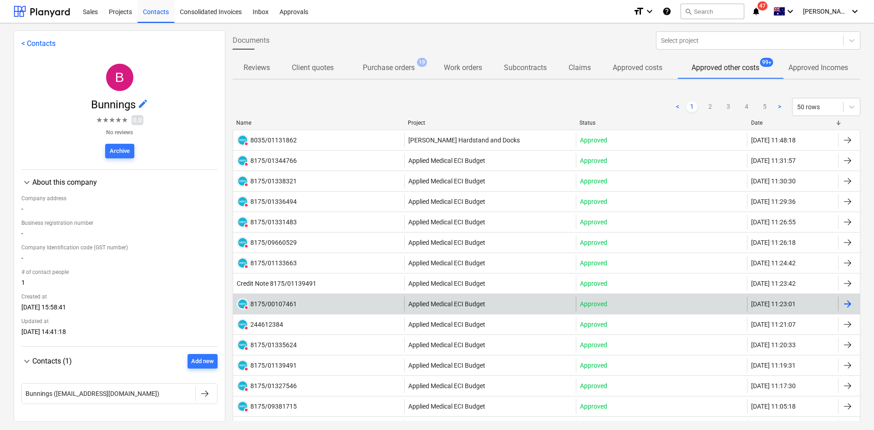
click at [315, 305] on div "DELETED 8175/00107461" at bounding box center [318, 304] width 171 height 15
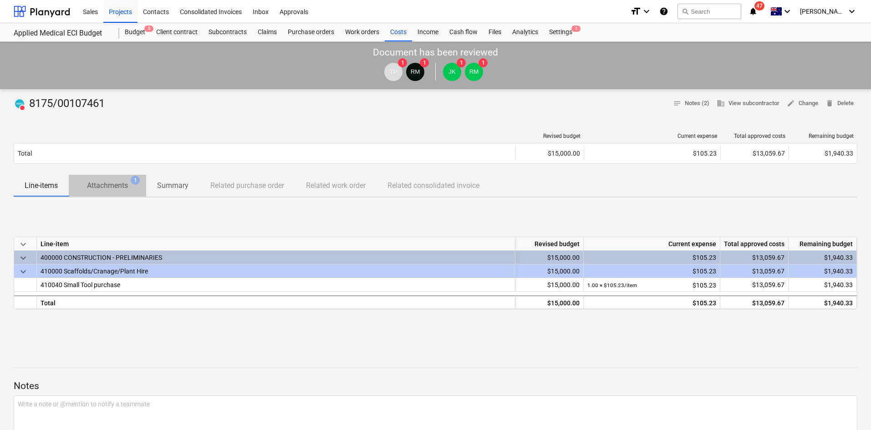
click at [104, 183] on p "Attachments" at bounding box center [107, 185] width 41 height 11
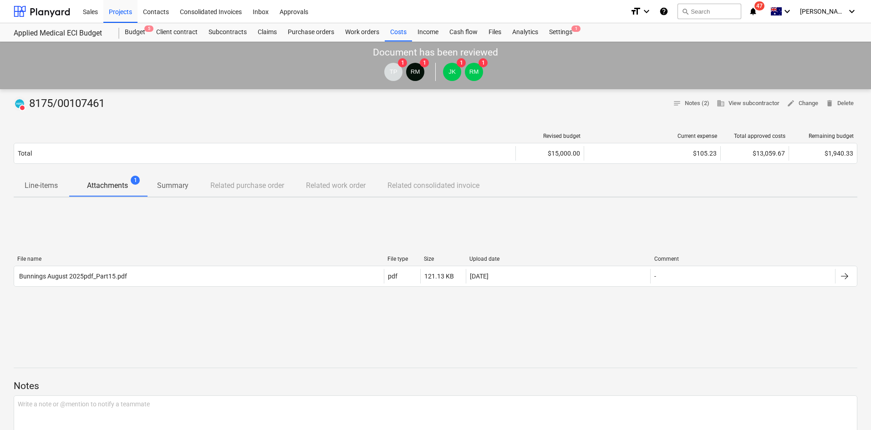
click at [97, 265] on div "File name File type Size Upload date Comment" at bounding box center [436, 261] width 844 height 10
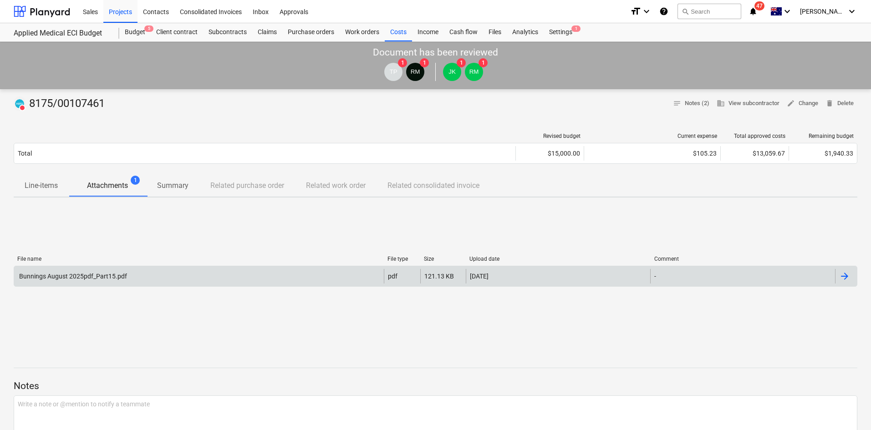
click at [95, 275] on div "Bunnings August 2025pdf_Part15.pdf" at bounding box center [72, 276] width 109 height 7
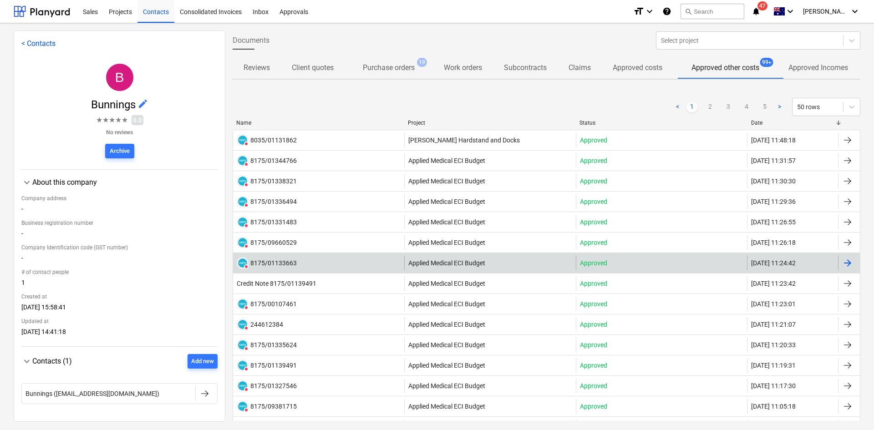
click at [316, 259] on div "DELETED 8175/01133663" at bounding box center [318, 263] width 171 height 15
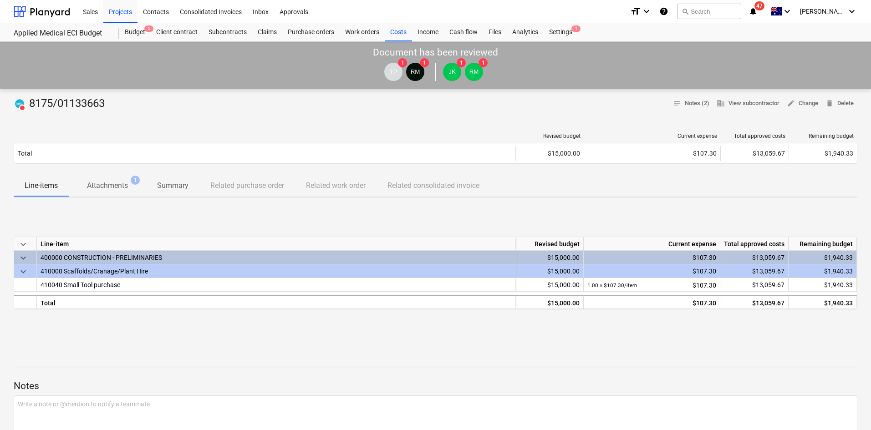
click at [118, 188] on p "Attachments" at bounding box center [107, 185] width 41 height 11
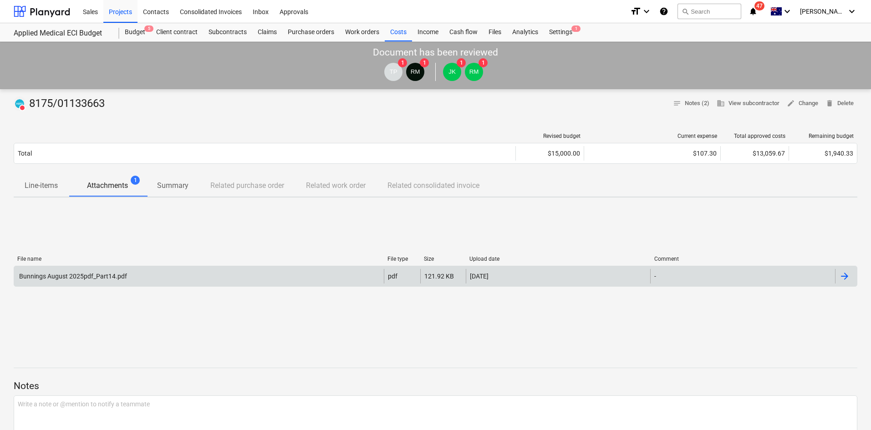
click at [150, 277] on div "Bunnings August 2025pdf_Part14.pdf" at bounding box center [199, 276] width 370 height 15
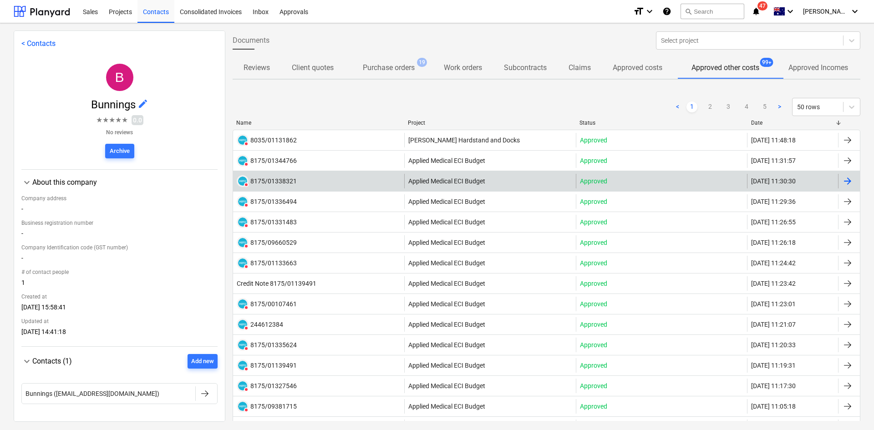
click at [321, 180] on div "DELETED 8175/01338321" at bounding box center [318, 181] width 171 height 15
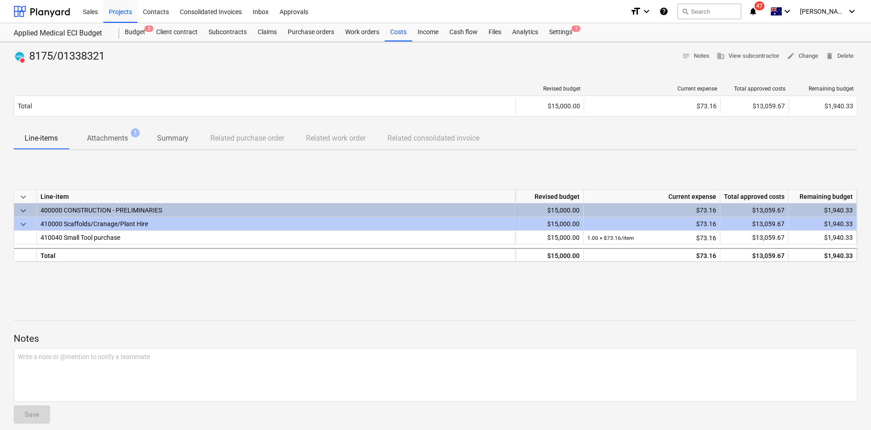
click at [114, 66] on div at bounding box center [436, 67] width 844 height 7
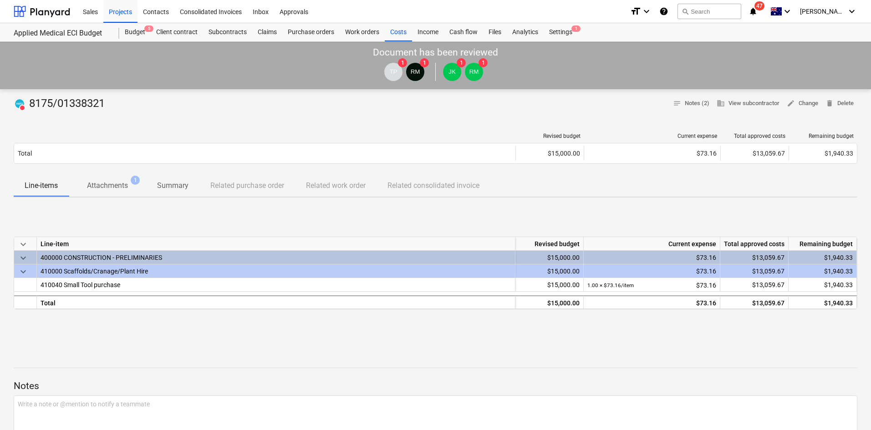
click at [103, 135] on div at bounding box center [265, 136] width 502 height 6
click at [118, 181] on p "Attachments" at bounding box center [107, 185] width 41 height 11
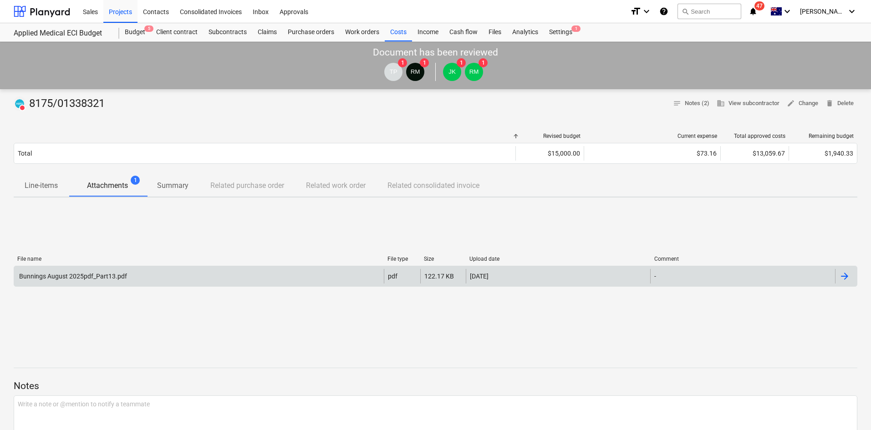
click at [105, 280] on div "Bunnings August 2025pdf_Part13.pdf" at bounding box center [72, 276] width 109 height 7
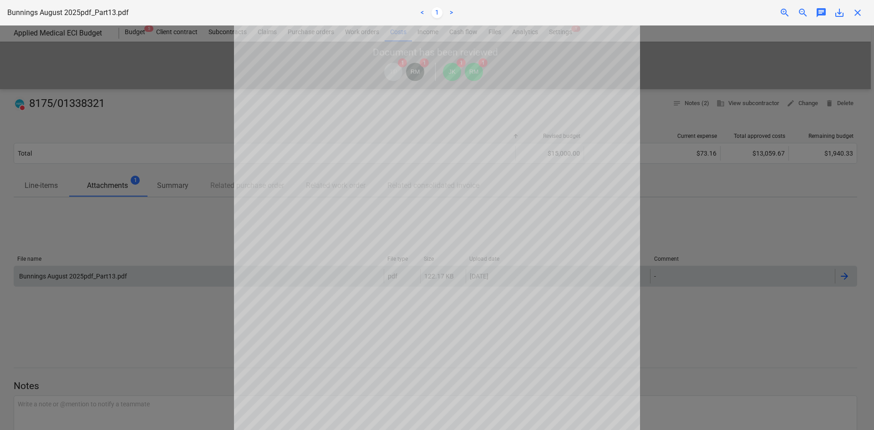
scroll to position [91, 0]
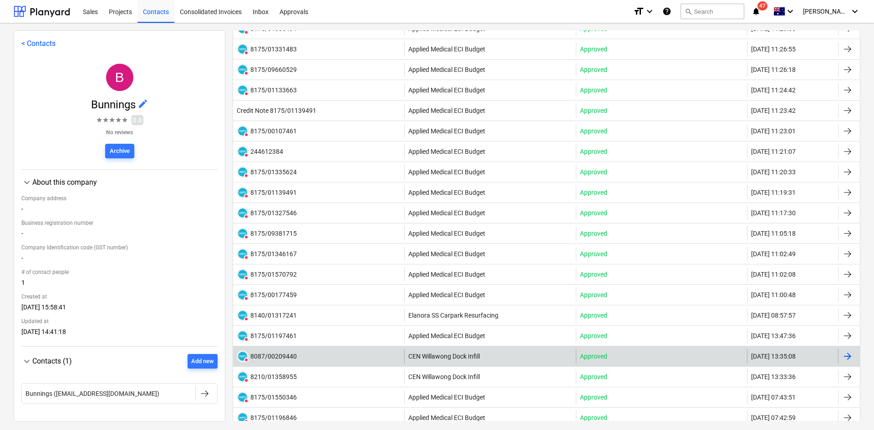
scroll to position [182, 0]
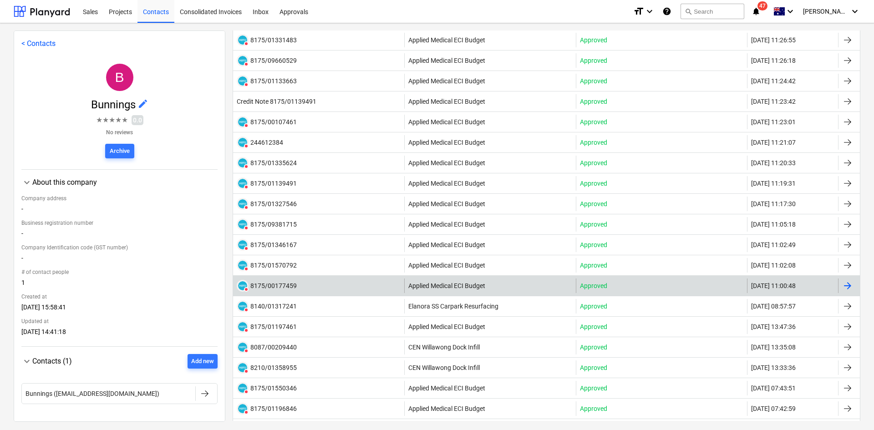
click at [311, 285] on div "DELETED 8175/00177459" at bounding box center [318, 286] width 171 height 15
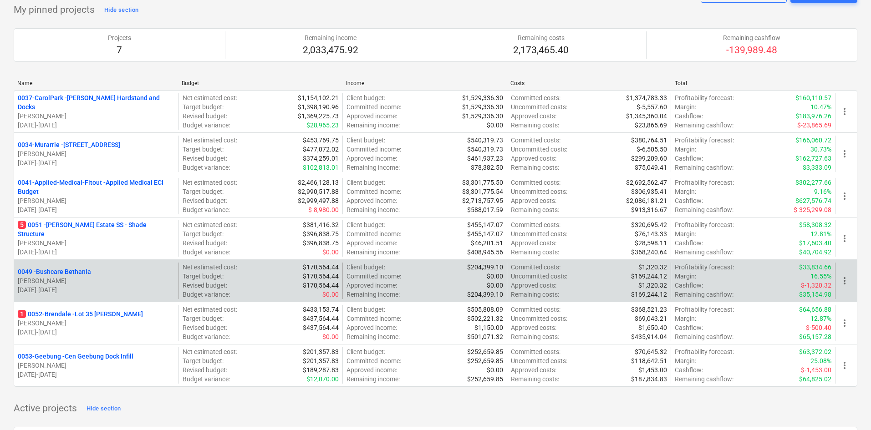
scroll to position [46, 0]
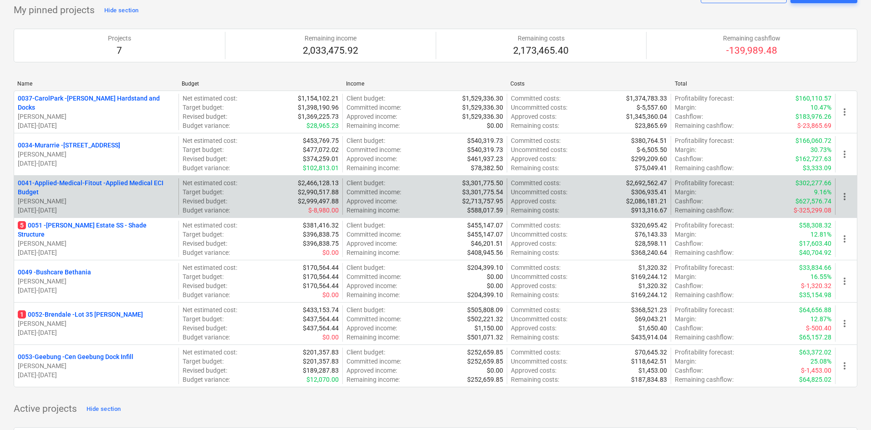
click at [98, 181] on p "0041-Applied-Medical-Fitout - Applied Medical ECI Budget" at bounding box center [96, 187] width 157 height 18
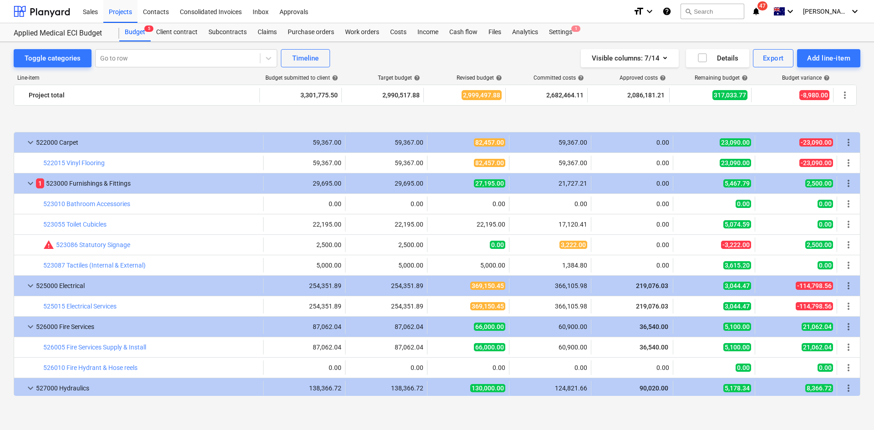
scroll to position [1502, 0]
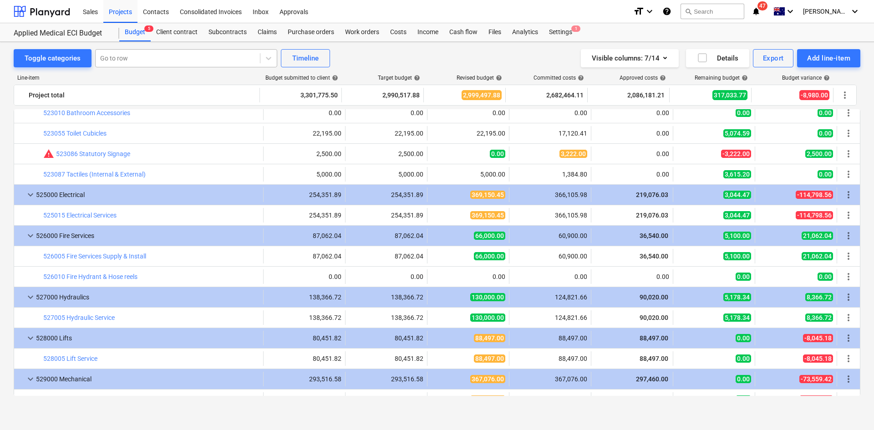
click at [166, 52] on div "Go to row" at bounding box center [178, 58] width 164 height 13
type input "tiling"
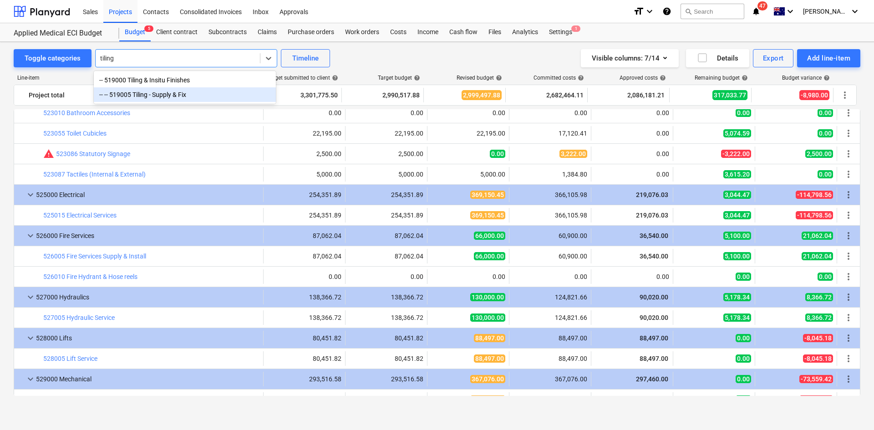
click at [158, 95] on div "-- -- 519005 Tiling - Supply & Fix" at bounding box center [185, 94] width 182 height 15
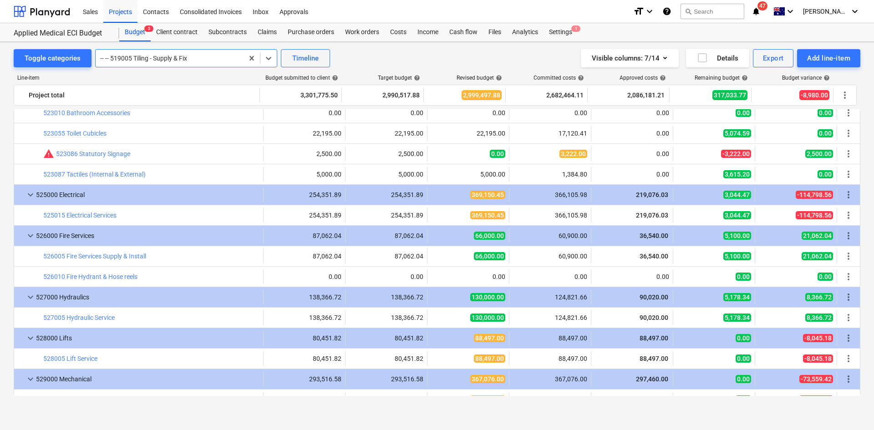
scroll to position [1332, 0]
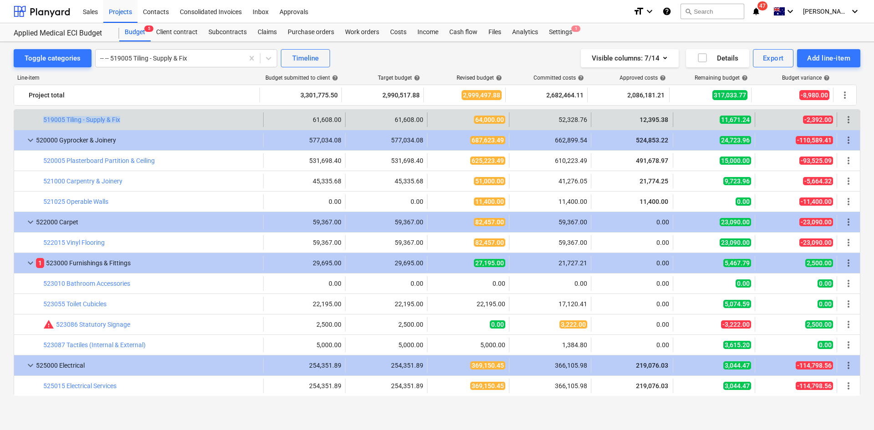
drag, startPoint x: 135, startPoint y: 121, endPoint x: 28, endPoint y: 123, distance: 107.0
click at [28, 123] on div "bar_chart 519005 Tiling - Supply & Fix" at bounding box center [138, 119] width 249 height 15
copy div "bar_chart 519005 Tiling - Supply & Fix"
click at [140, 54] on div at bounding box center [169, 58] width 139 height 9
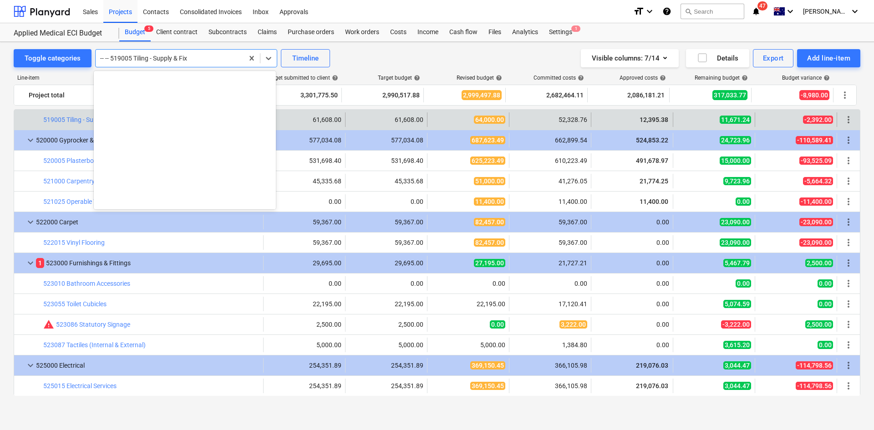
scroll to position [1036, 0]
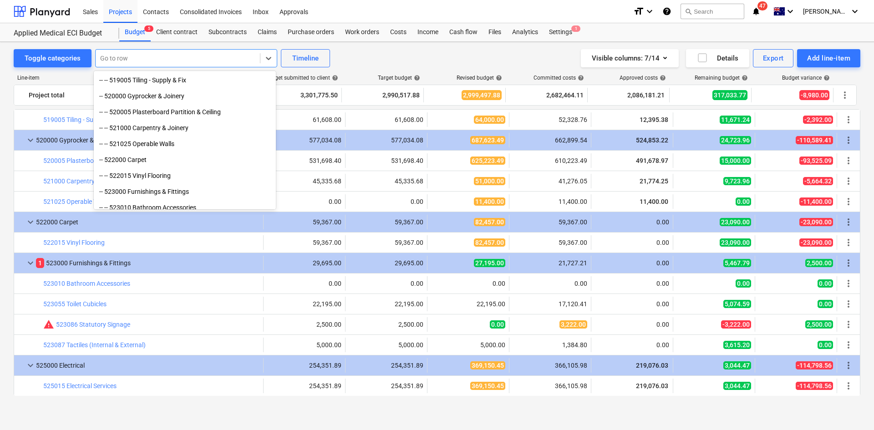
click at [250, 59] on div at bounding box center [177, 58] width 155 height 9
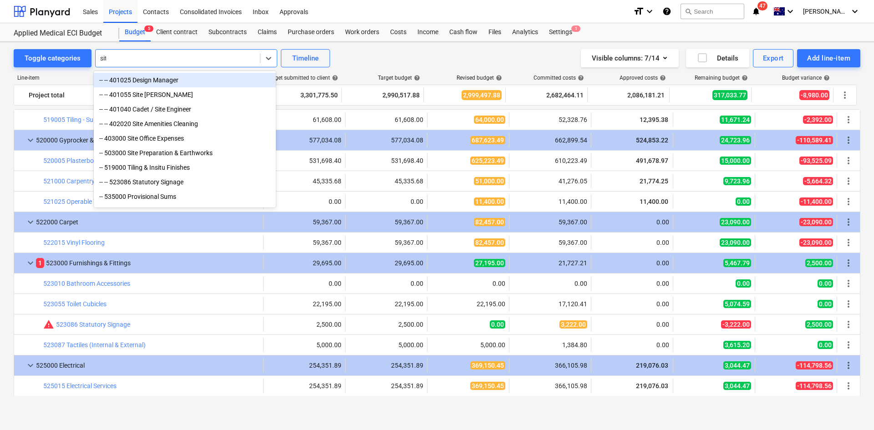
type input "site"
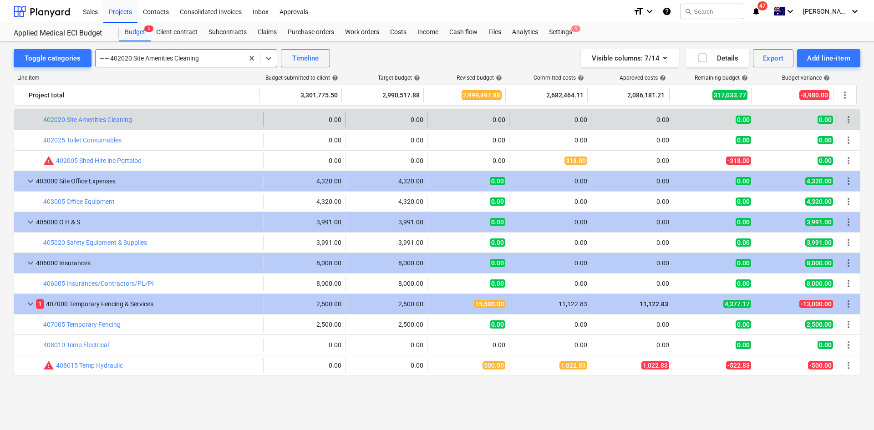
scroll to position [528, 0]
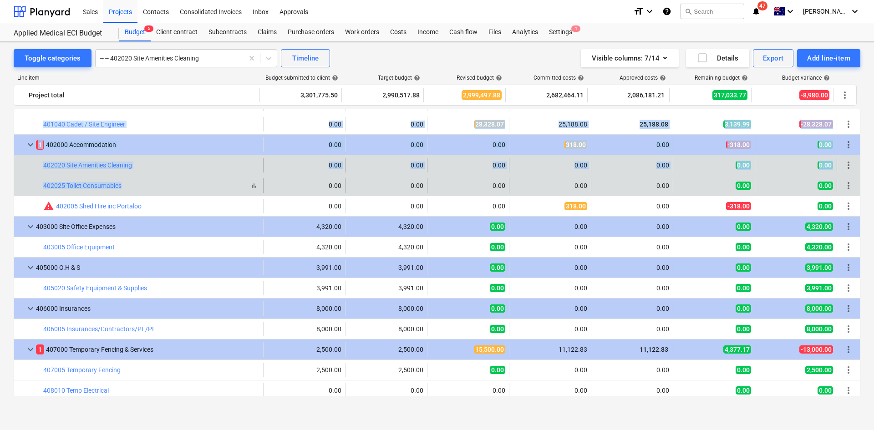
drag, startPoint x: 134, startPoint y: 184, endPoint x: 123, endPoint y: 188, distance: 11.4
click at [148, 190] on div "bar_chart 402025 Toilet Consumables" at bounding box center [151, 185] width 216 height 15
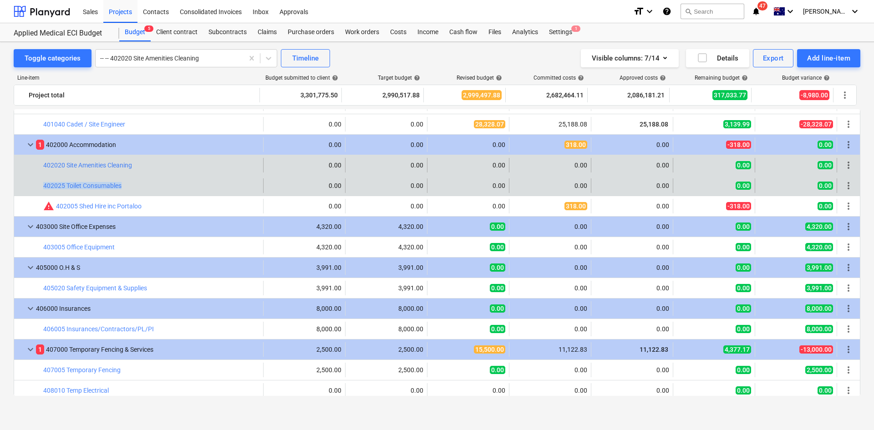
drag, startPoint x: 127, startPoint y: 185, endPoint x: 40, endPoint y: 187, distance: 87.9
click at [40, 187] on div "bar_chart 402025 Toilet Consumables" at bounding box center [138, 185] width 249 height 15
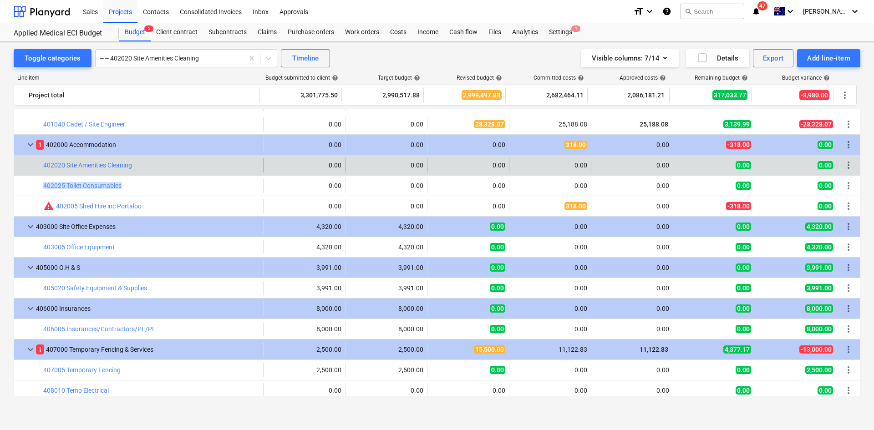
copy div "bar_chart 402025 Toilet Consumables"
drag, startPoint x: 204, startPoint y: 57, endPoint x: 214, endPoint y: 58, distance: 10.1
click at [205, 57] on div at bounding box center [169, 58] width 139 height 9
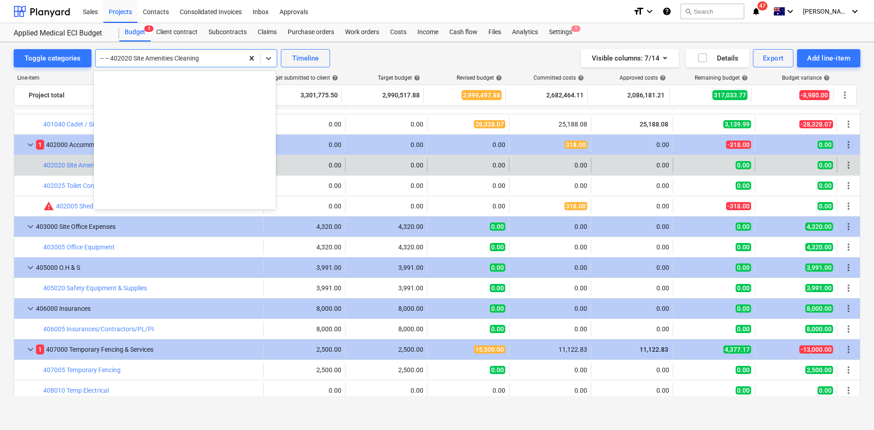
scroll to position [446, 0]
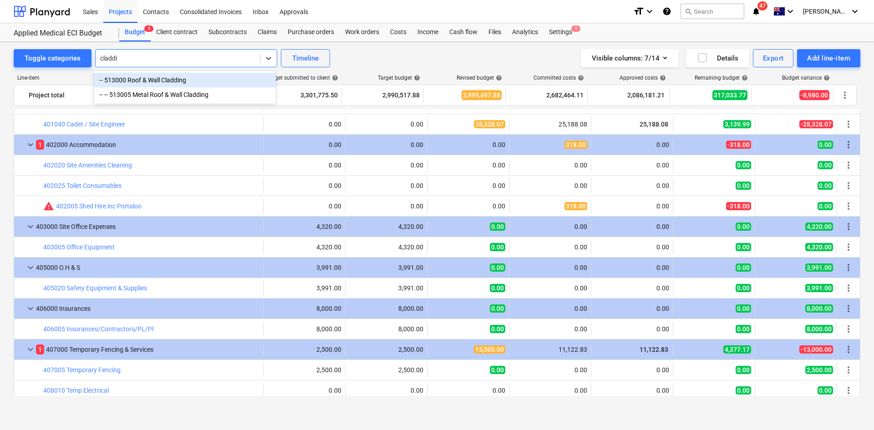
type input "claddin"
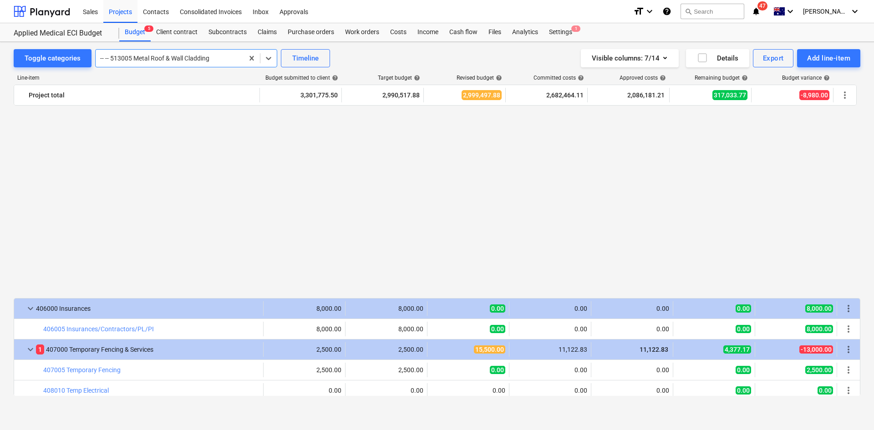
scroll to position [1127, 0]
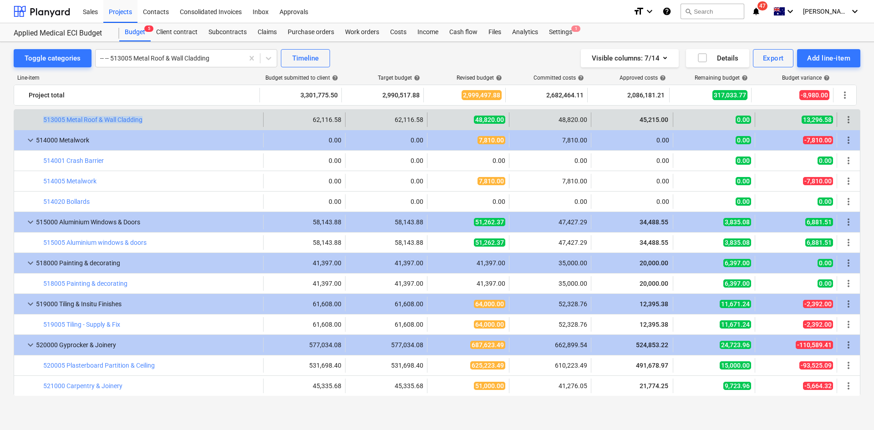
drag, startPoint x: 155, startPoint y: 120, endPoint x: 28, endPoint y: 125, distance: 127.1
click at [38, 123] on div "bar_chart 513005 Metal Roof & Wall Cladding" at bounding box center [138, 119] width 249 height 15
copy div "bar_chart 513005 Metal Roof & Wall Cladding"
drag, startPoint x: 251, startPoint y: 56, endPoint x: 224, endPoint y: 59, distance: 27.5
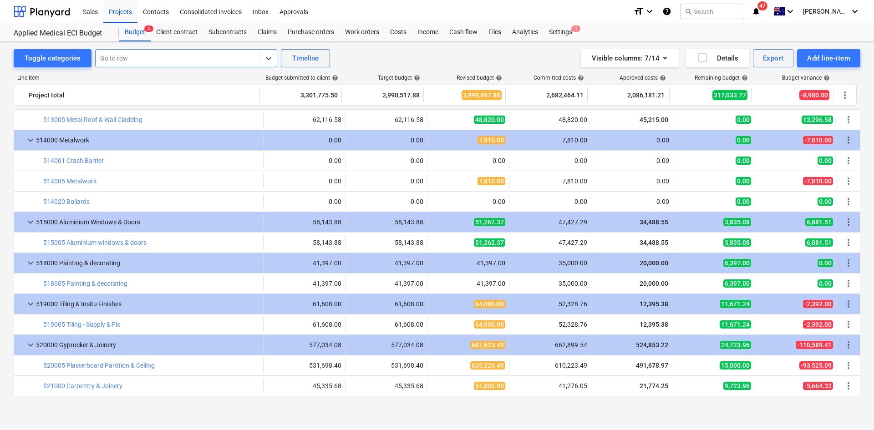
click at [217, 59] on div at bounding box center [177, 58] width 155 height 9
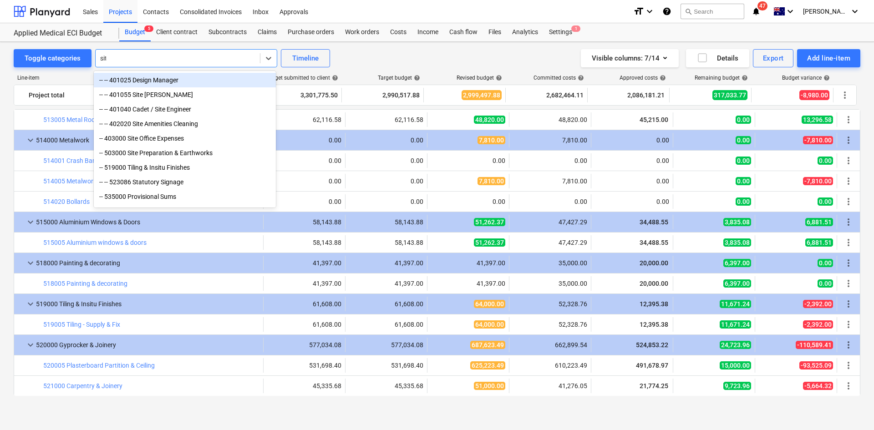
type input "site"
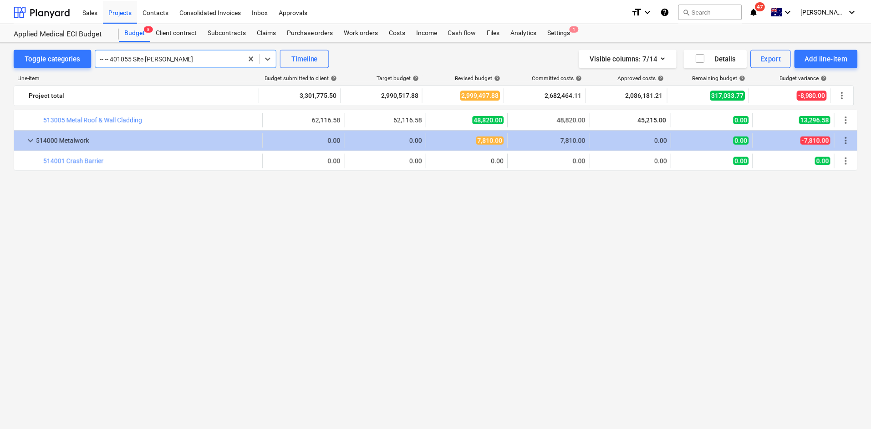
scroll to position [492, 0]
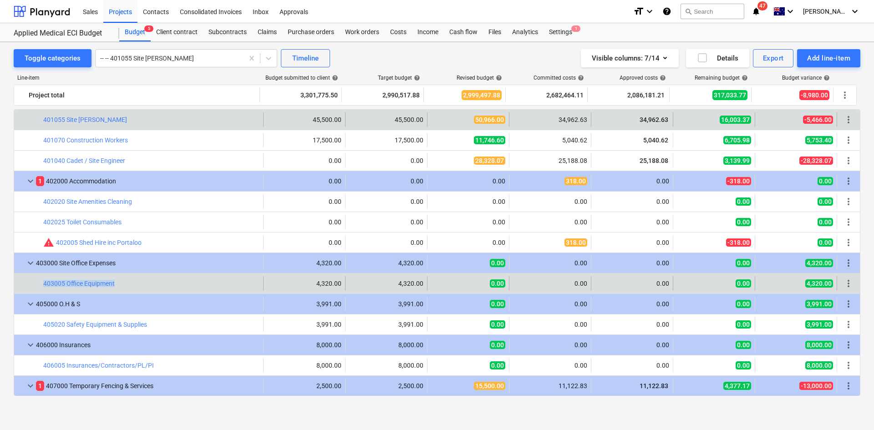
drag, startPoint x: 128, startPoint y: 282, endPoint x: 32, endPoint y: 284, distance: 96.5
click at [32, 284] on div "bar_chart 403005 Office Equipment" at bounding box center [138, 283] width 249 height 15
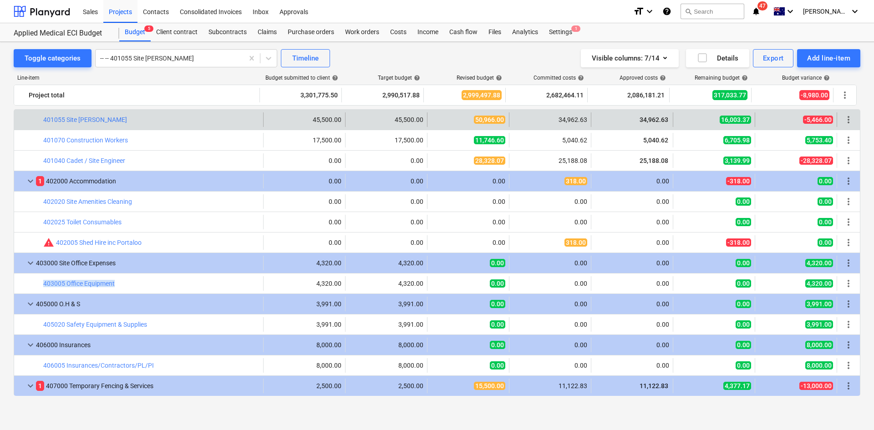
copy div "bar_chart 403005 Office Equipment"
click at [315, 35] on div "Purchase orders" at bounding box center [310, 32] width 57 height 18
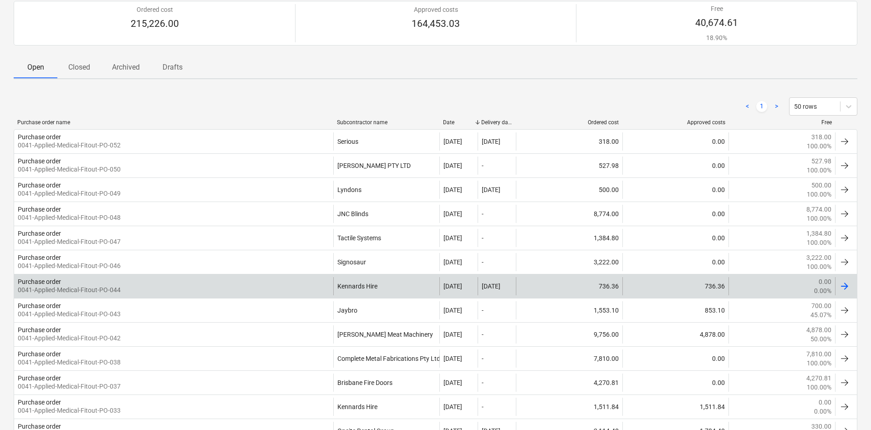
scroll to position [29, 0]
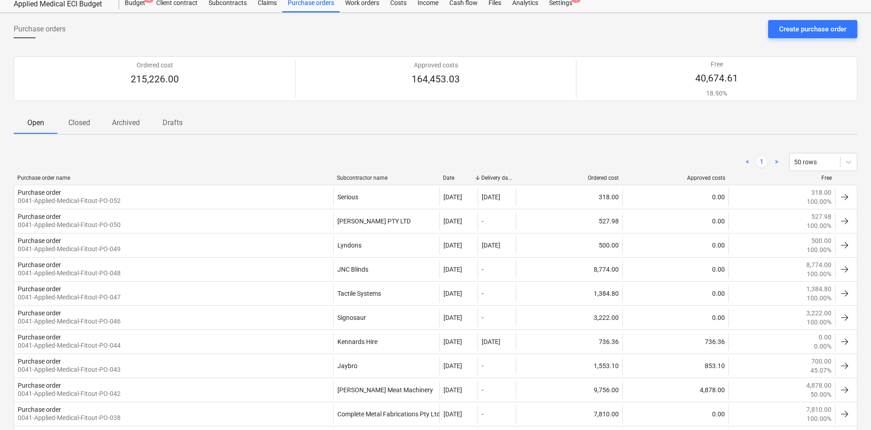
click at [82, 120] on p "Closed" at bounding box center [79, 122] width 22 height 11
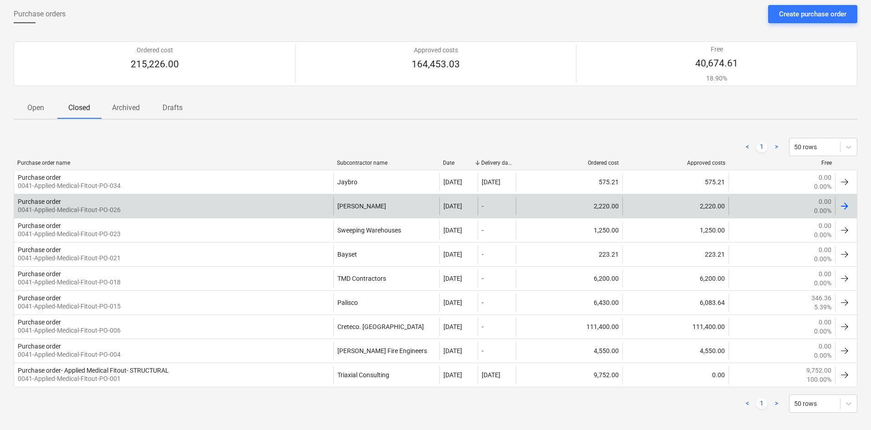
scroll to position [52, 0]
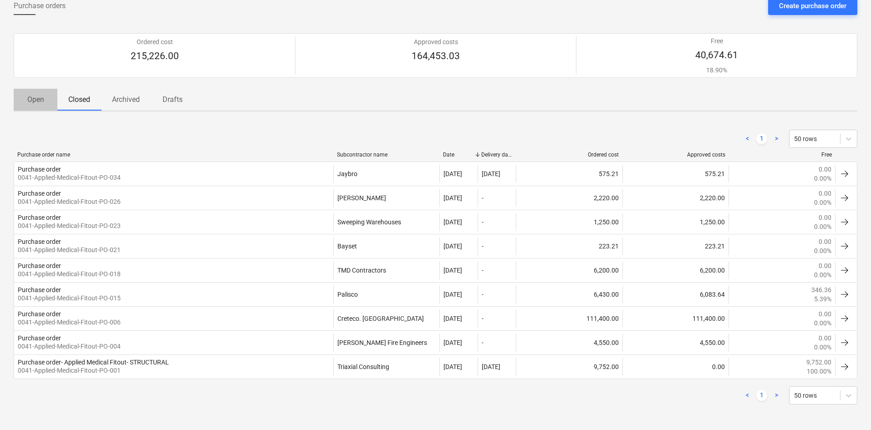
click at [41, 102] on p "Open" at bounding box center [36, 99] width 22 height 11
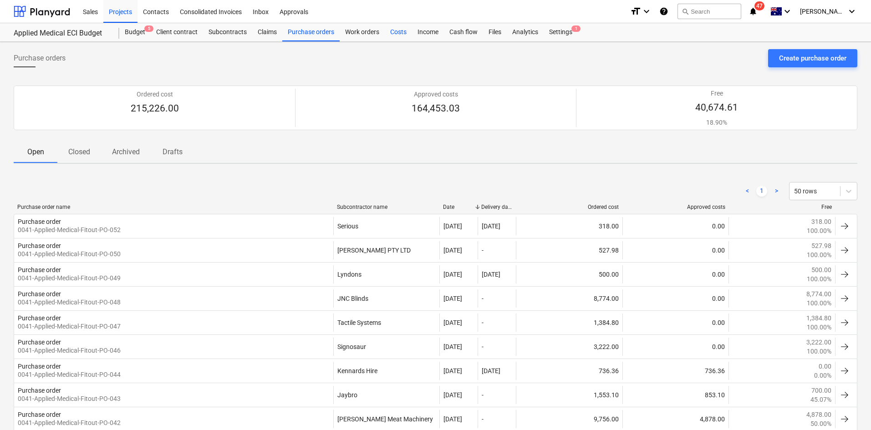
click at [407, 32] on div "Costs" at bounding box center [398, 32] width 27 height 18
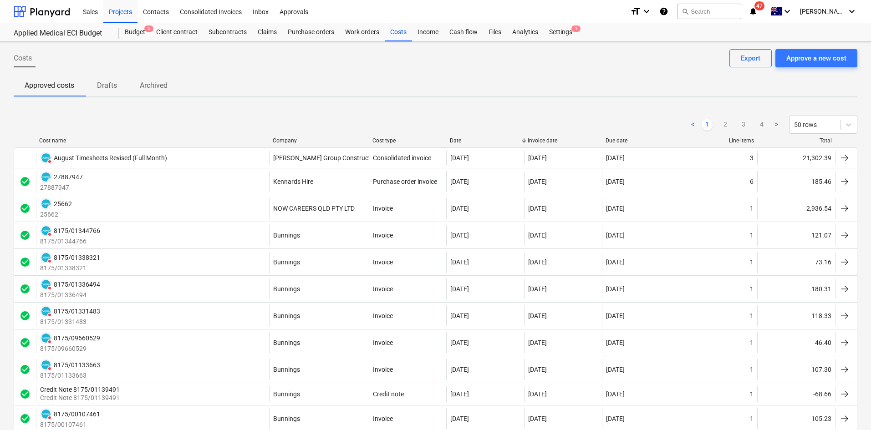
click at [285, 137] on div "< 1 2 3 4 > 50 rows" at bounding box center [436, 124] width 844 height 25
click at [287, 137] on div "< 1 2 3 4 > 50 rows" at bounding box center [436, 124] width 844 height 25
click at [287, 141] on div "Company" at bounding box center [319, 140] width 92 height 6
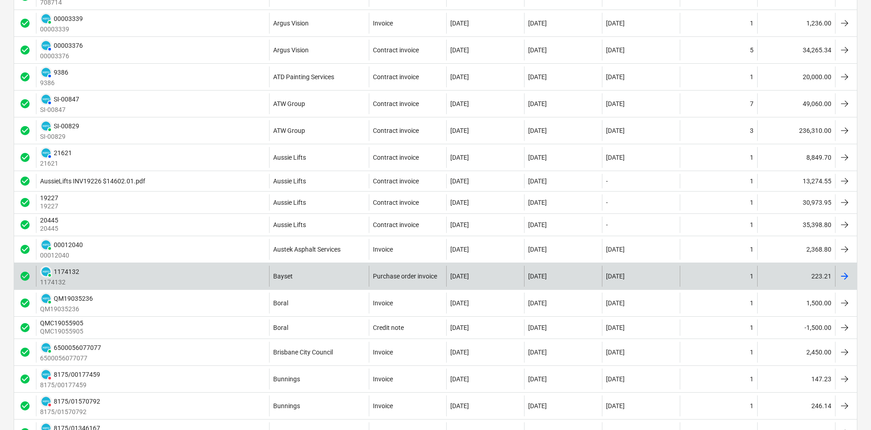
scroll to position [273, 0]
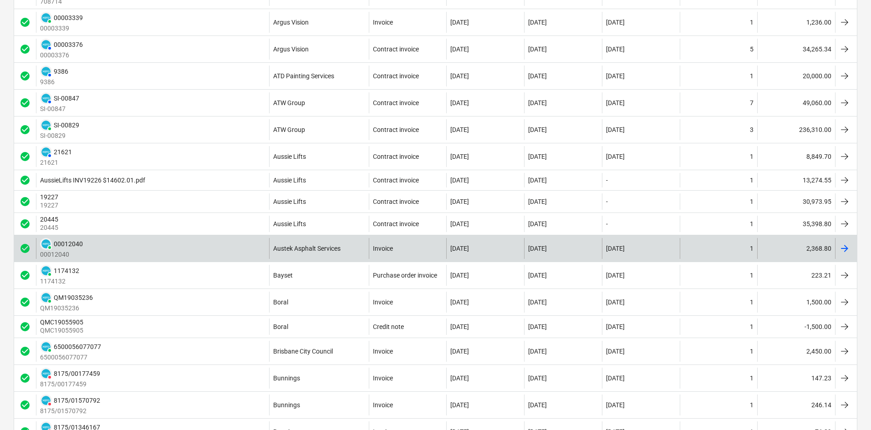
click at [290, 244] on div "Austek Asphalt Services" at bounding box center [319, 248] width 100 height 21
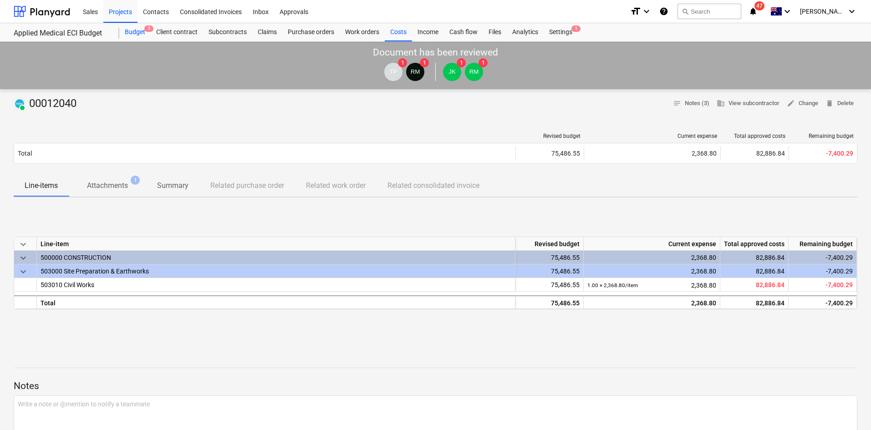
click at [135, 35] on div "Budget 5" at bounding box center [134, 32] width 31 height 18
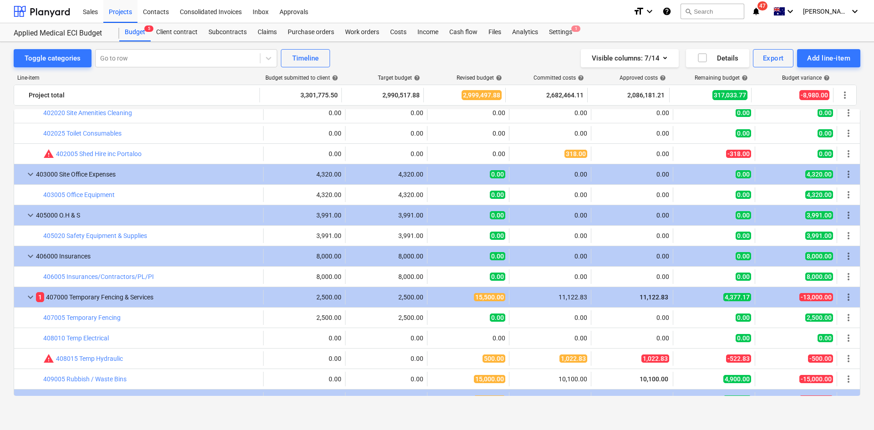
scroll to position [583, 0]
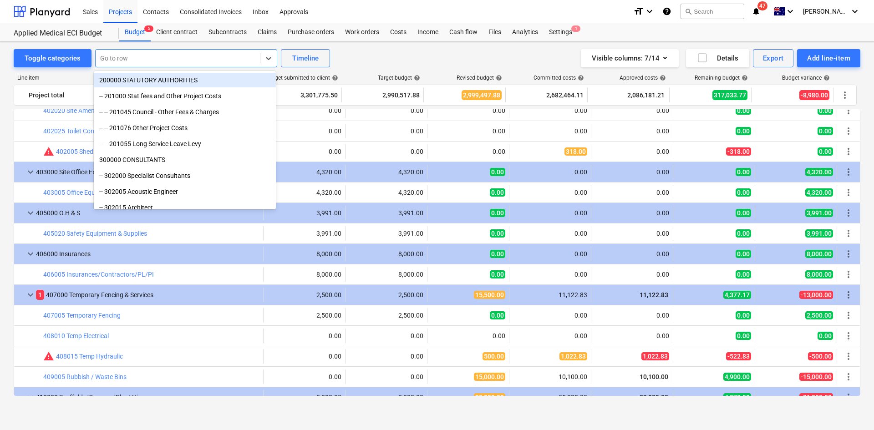
click at [136, 57] on div at bounding box center [177, 58] width 155 height 9
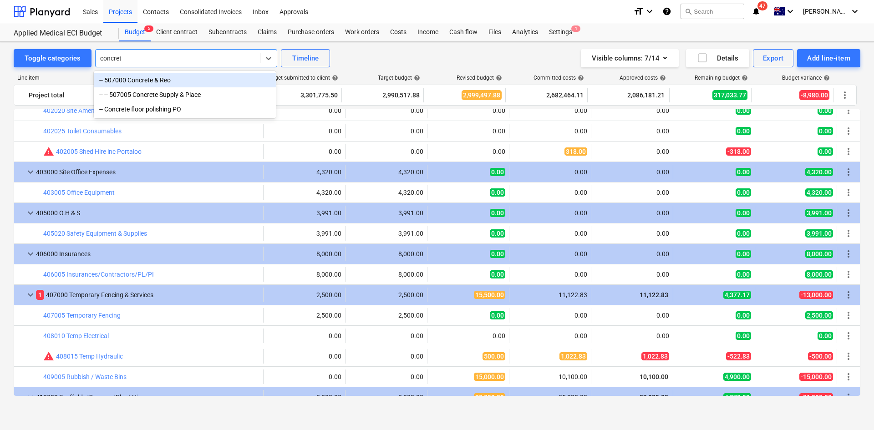
type input "concrete"
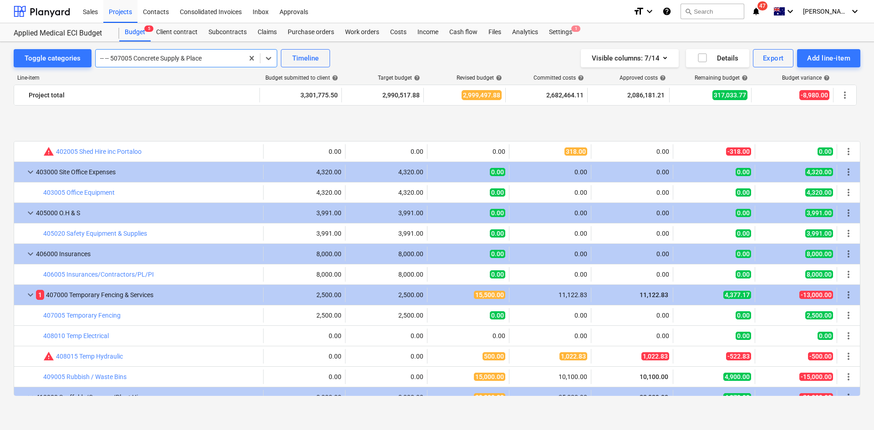
scroll to position [1024, 0]
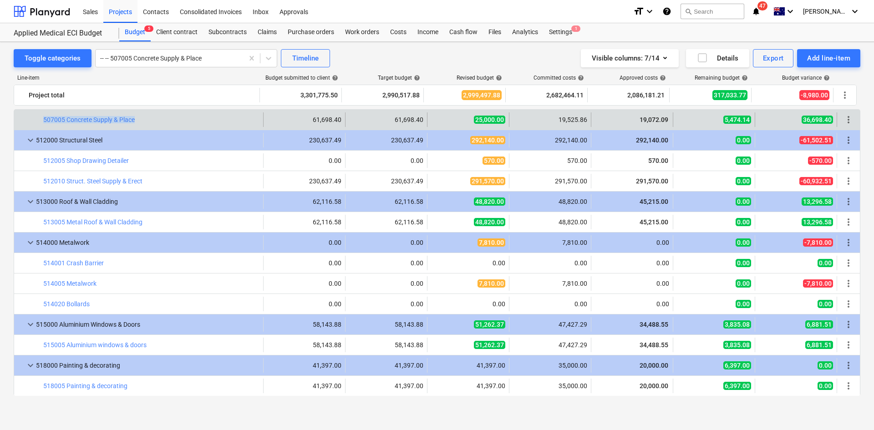
drag, startPoint x: 144, startPoint y: 121, endPoint x: 42, endPoint y: 120, distance: 102.4
click at [42, 120] on div "bar_chart 507005 Concrete Supply & Place" at bounding box center [138, 119] width 249 height 15
copy div "bar_chart 507005 Concrete Supply & Place"
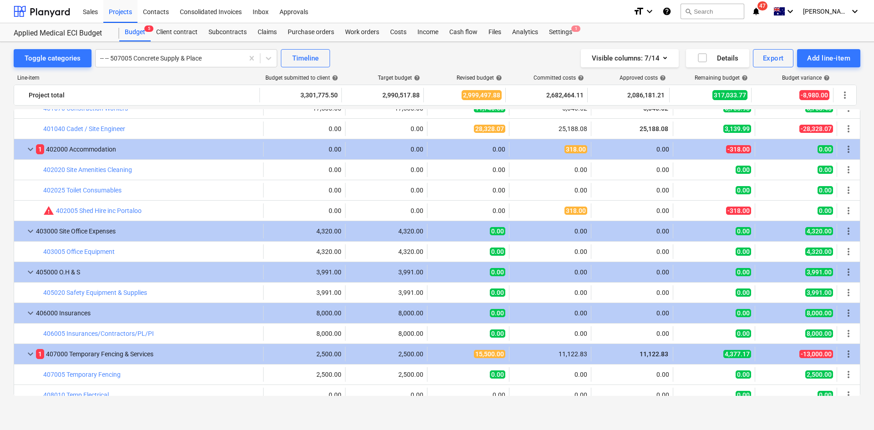
scroll to position [524, 0]
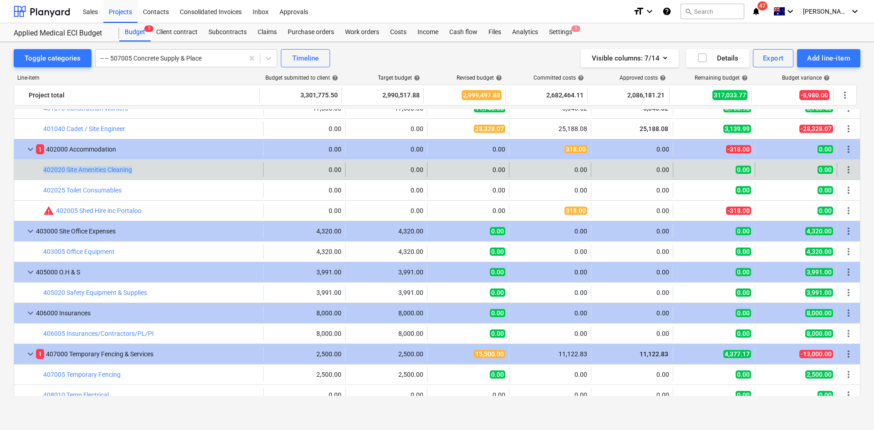
drag, startPoint x: 138, startPoint y: 171, endPoint x: 36, endPoint y: 171, distance: 101.5
click at [36, 171] on div "bar_chart 402020 Site Amenities Cleaning" at bounding box center [138, 170] width 249 height 15
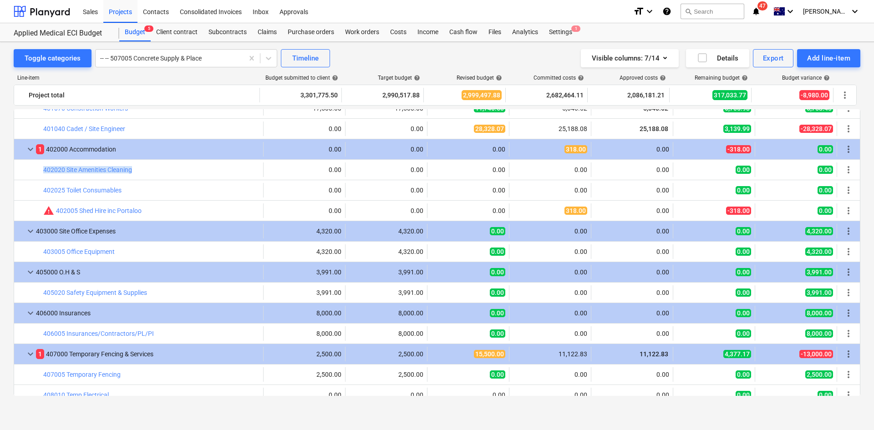
copy div "bar_chart 402020 Site Amenities Cleaning"
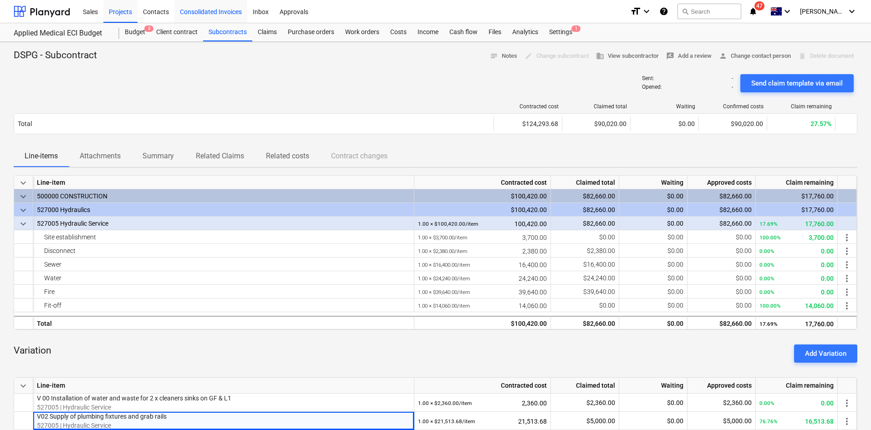
drag, startPoint x: 232, startPoint y: 83, endPoint x: 202, endPoint y: 13, distance: 76.3
click at [233, 83] on div "Sent : - Opened : - Send claim template via email" at bounding box center [436, 83] width 844 height 25
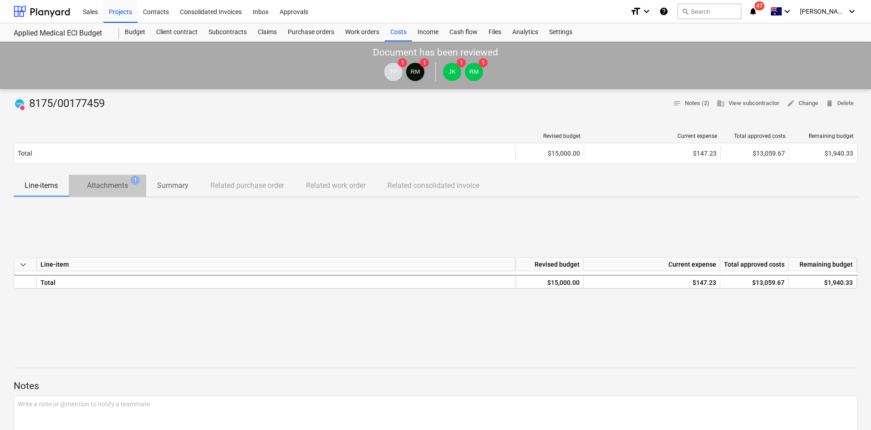
click at [123, 189] on p "Attachments" at bounding box center [107, 185] width 41 height 11
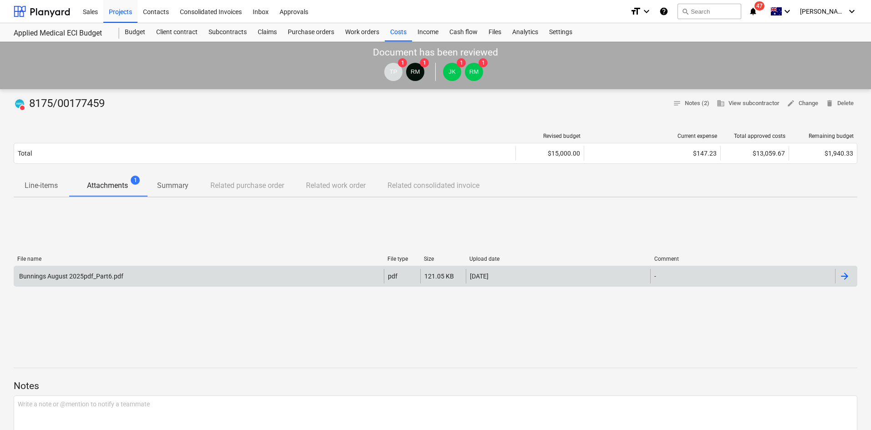
click at [144, 268] on div "Bunnings August 2025pdf_Part6.pdf pdf 121.05 KB [DATE] -" at bounding box center [436, 276] width 844 height 21
click at [173, 277] on div "Bunnings August 2025pdf_Part6.pdf" at bounding box center [199, 276] width 370 height 15
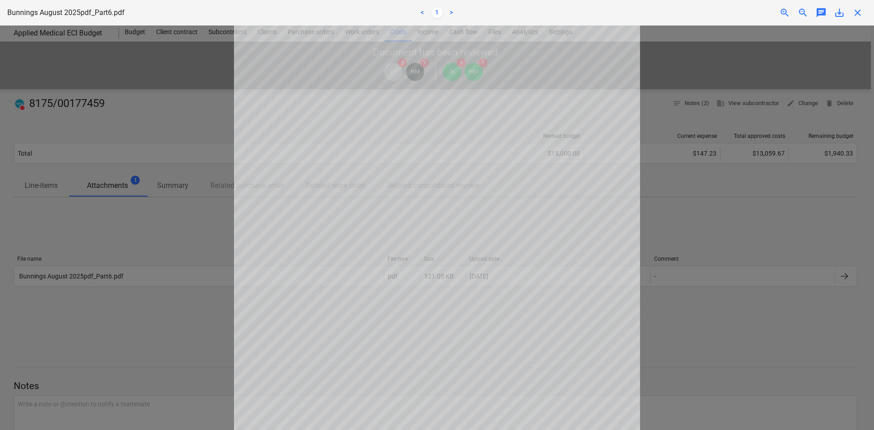
drag, startPoint x: 857, startPoint y: 17, endPoint x: 843, endPoint y: 16, distance: 13.7
click at [857, 17] on span "close" at bounding box center [857, 12] width 11 height 11
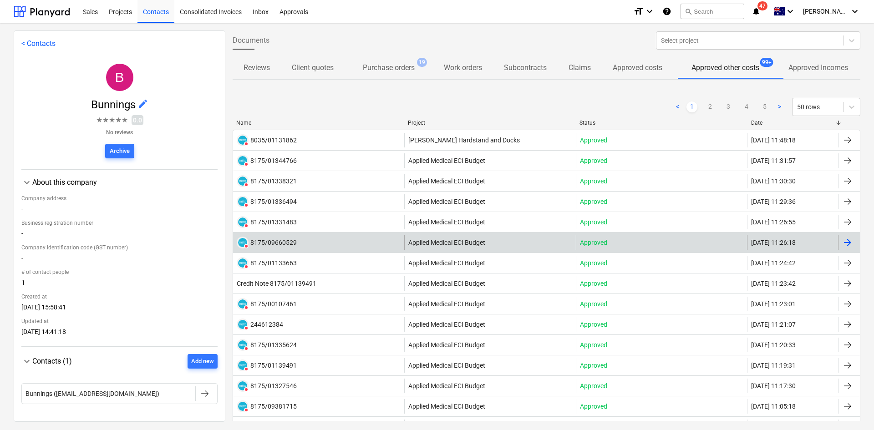
click at [330, 239] on div "DELETED 8175/09660529" at bounding box center [318, 242] width 171 height 15
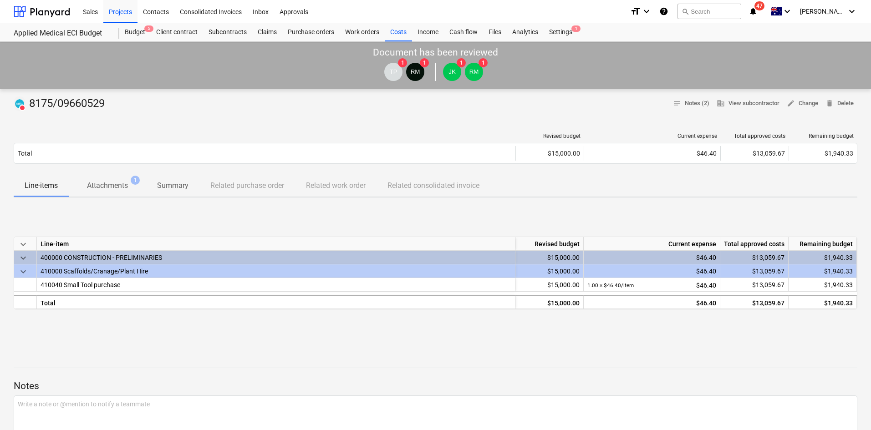
click at [102, 199] on div "DELETED 8175/09660529 notes Notes (2) business View subcontractor edit Change d…" at bounding box center [435, 384] width 871 height 591
click at [108, 191] on p "Attachments" at bounding box center [107, 185] width 41 height 11
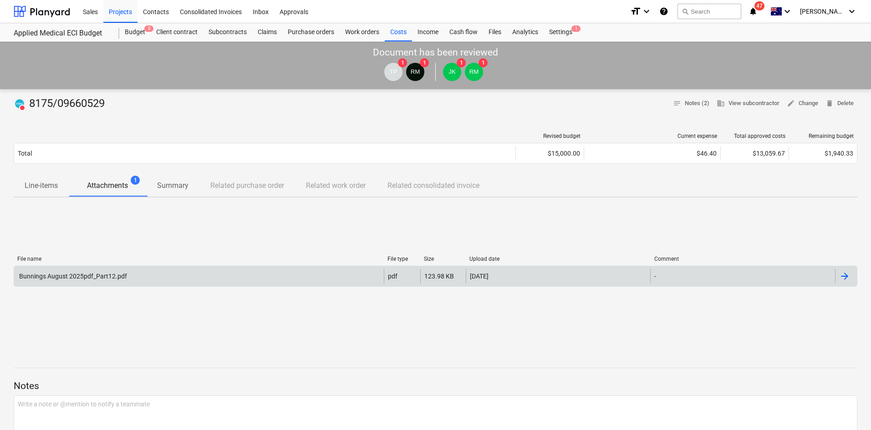
click at [124, 273] on div "Bunnings August 2025pdf_Part12.pdf" at bounding box center [72, 276] width 109 height 7
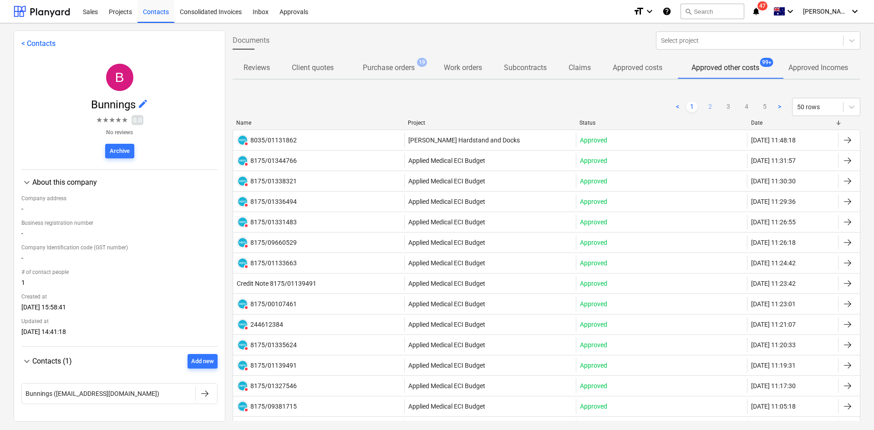
click at [706, 104] on link "2" at bounding box center [710, 107] width 11 height 11
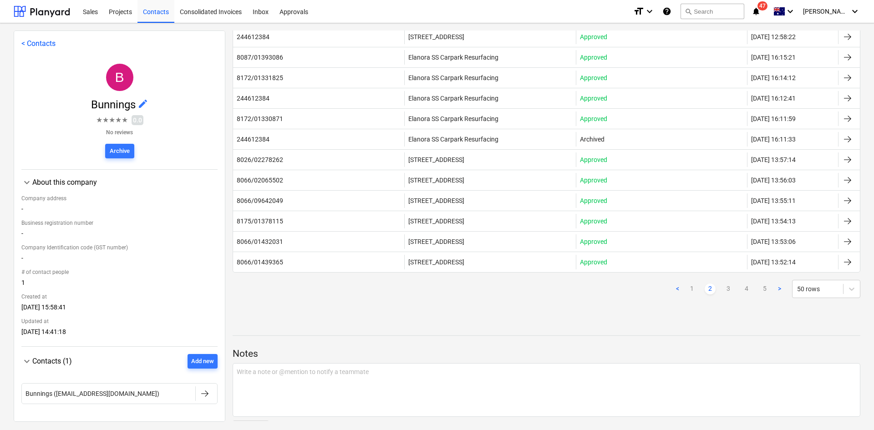
scroll to position [907, 0]
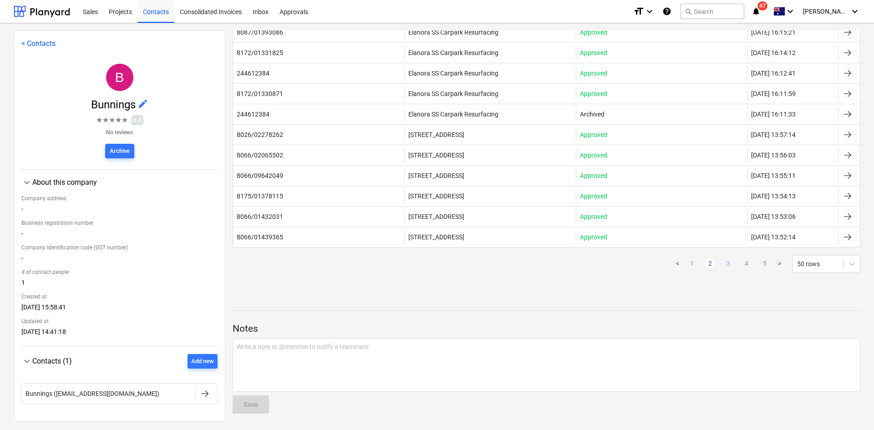
click at [723, 262] on link "3" at bounding box center [728, 264] width 11 height 11
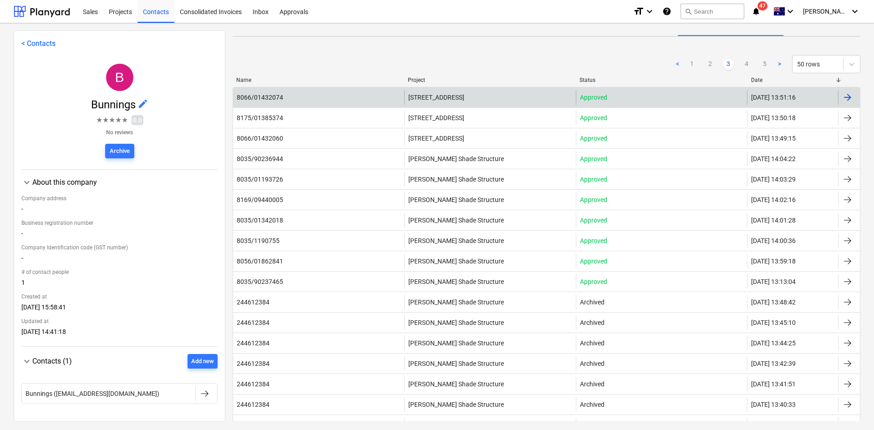
scroll to position [0, 0]
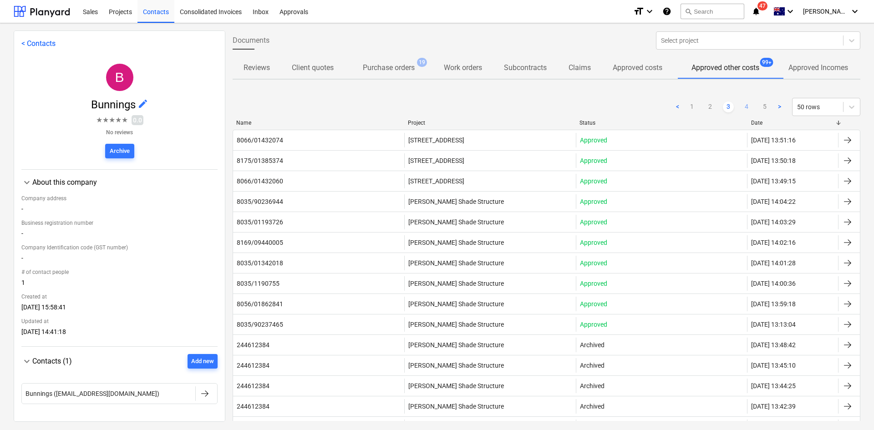
click at [743, 105] on link "4" at bounding box center [746, 107] width 11 height 11
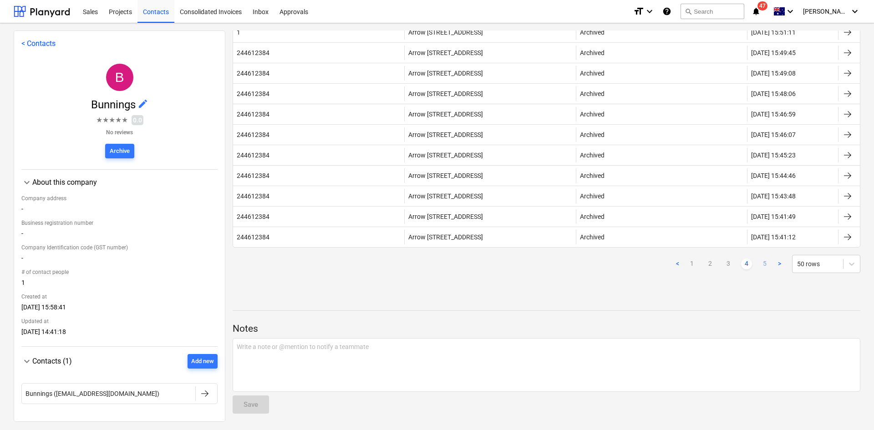
click at [763, 264] on link "5" at bounding box center [764, 264] width 11 height 11
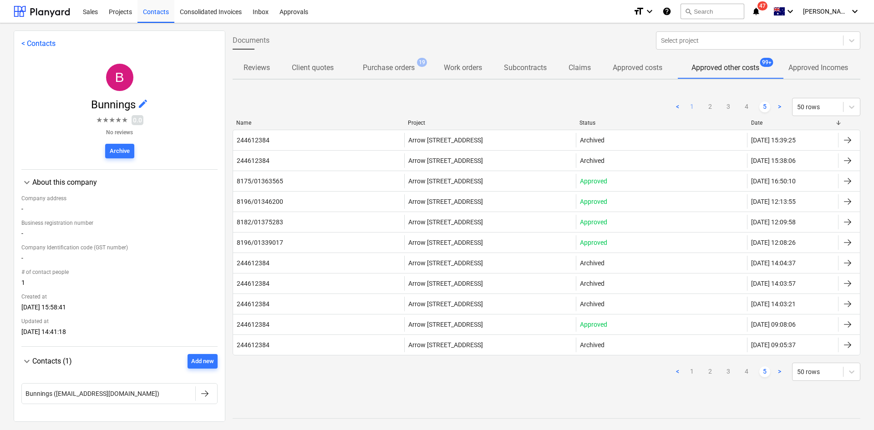
click at [687, 105] on link "1" at bounding box center [692, 107] width 11 height 11
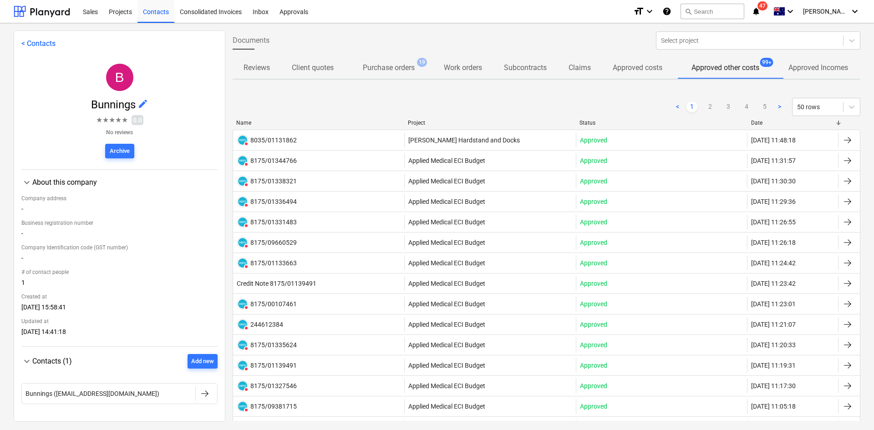
click at [626, 71] on p "Approved costs" at bounding box center [638, 67] width 50 height 11
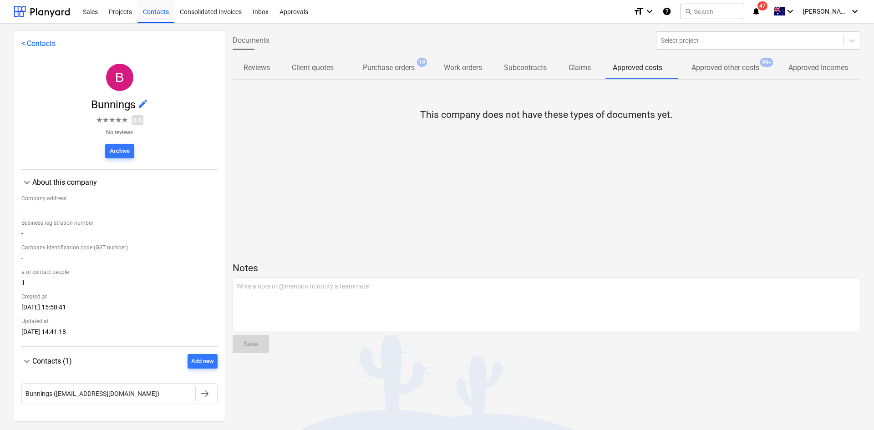
click at [526, 61] on span "Subcontracts" at bounding box center [525, 68] width 65 height 16
click at [588, 63] on p "Claims" at bounding box center [580, 67] width 22 height 11
click at [464, 66] on p "Work orders" at bounding box center [463, 67] width 38 height 11
click at [373, 69] on p "Purchase orders" at bounding box center [389, 67] width 52 height 11
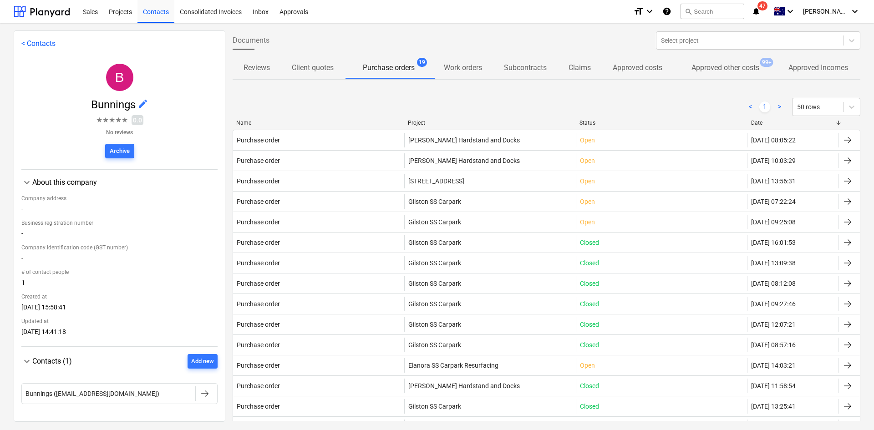
click at [314, 71] on p "Client quotes" at bounding box center [313, 67] width 42 height 11
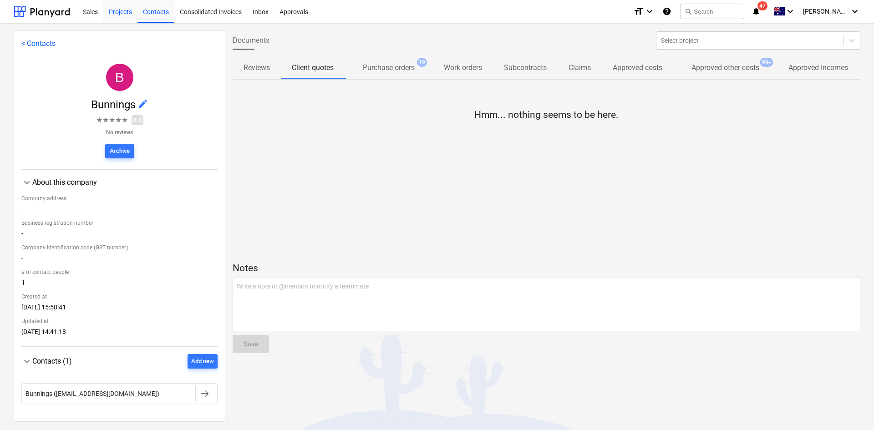
click at [116, 7] on div "Projects" at bounding box center [120, 11] width 34 height 23
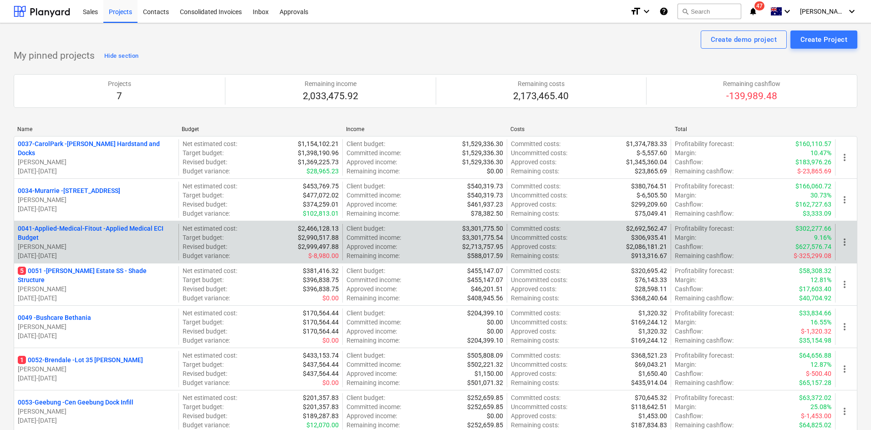
click at [95, 229] on p "0041-Applied-Medical-Fitout - Applied Medical ECI Budget" at bounding box center [96, 233] width 157 height 18
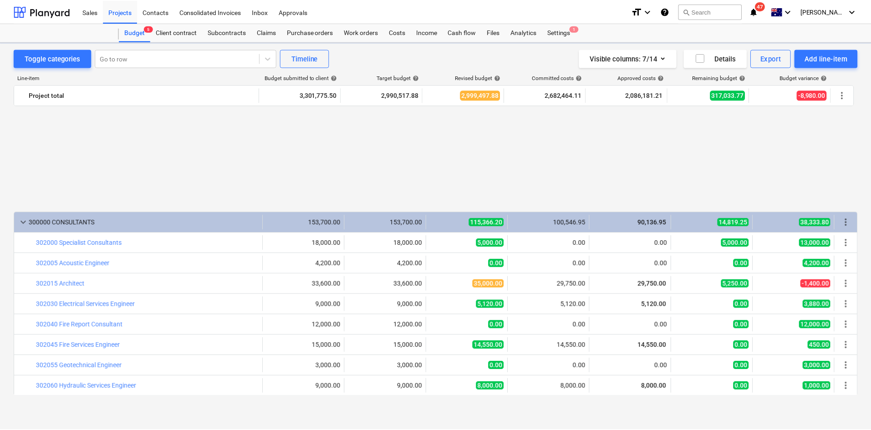
scroll to position [524, 0]
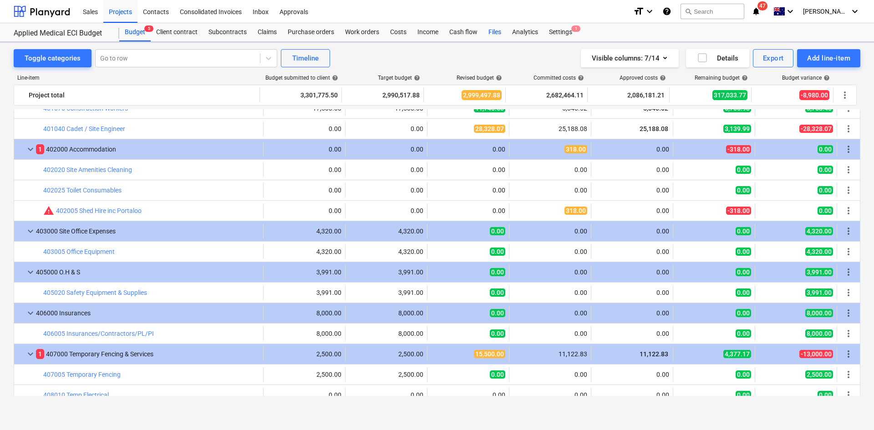
click at [489, 31] on div "Files" at bounding box center [495, 32] width 24 height 18
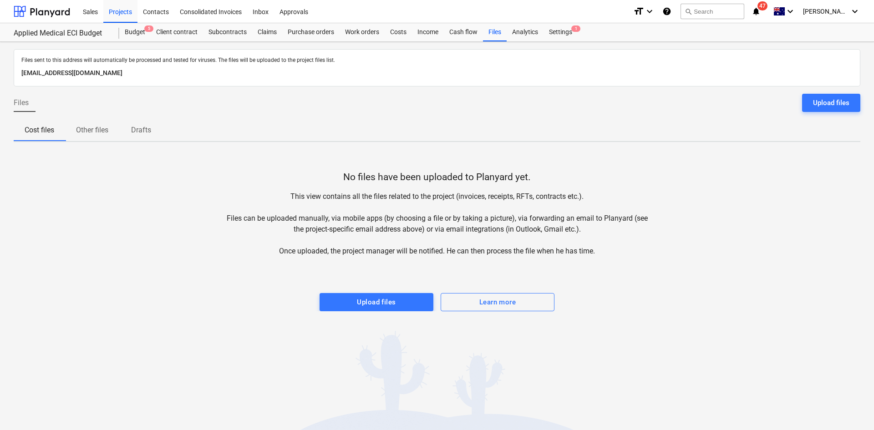
click at [90, 132] on p "Other files" at bounding box center [92, 130] width 32 height 11
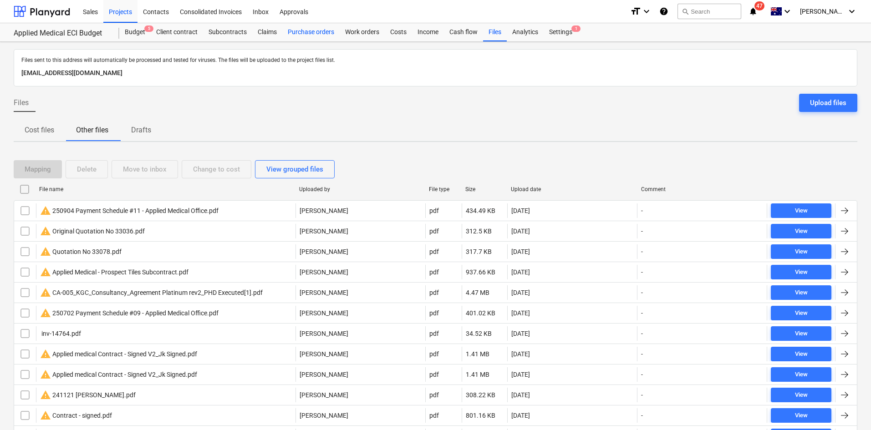
click at [312, 37] on div "Purchase orders" at bounding box center [310, 32] width 57 height 18
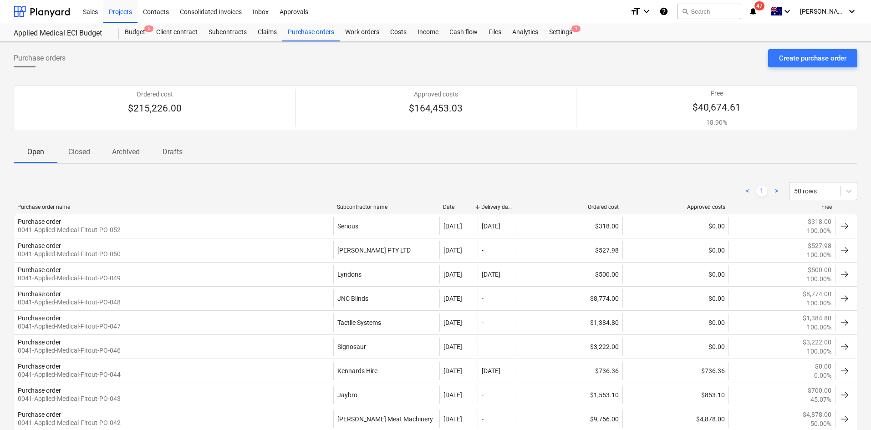
click at [369, 204] on div "Subcontractor name" at bounding box center [386, 207] width 99 height 6
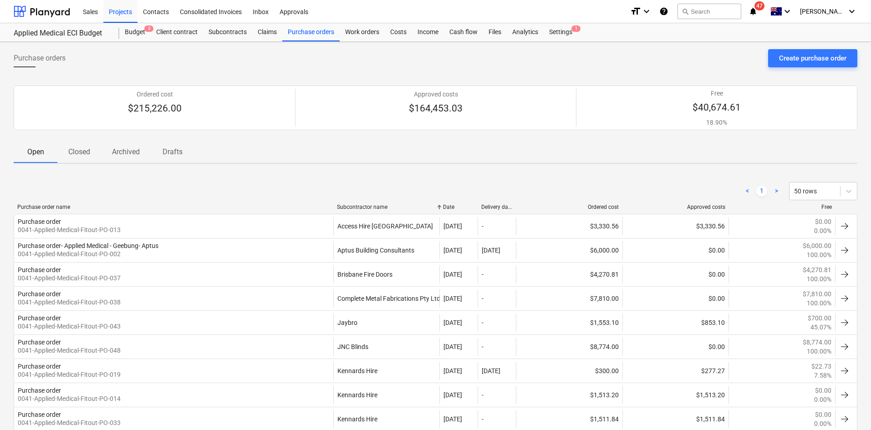
click at [604, 205] on div "Ordered cost" at bounding box center [568, 207] width 99 height 6
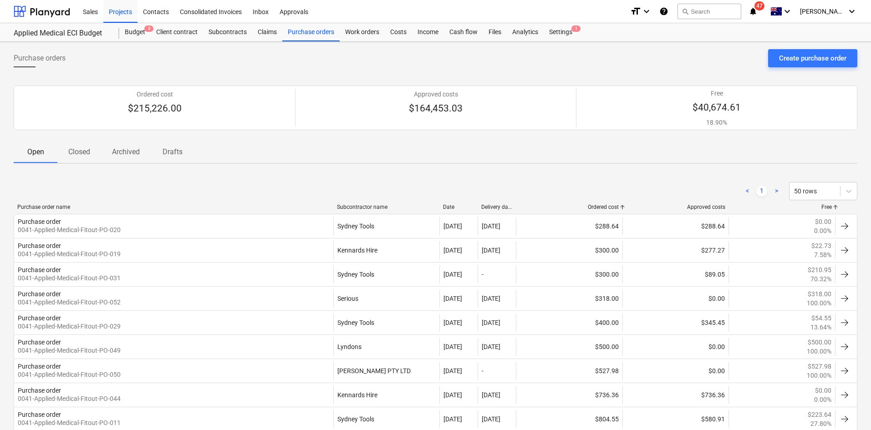
click at [449, 207] on div "Date" at bounding box center [458, 207] width 31 height 6
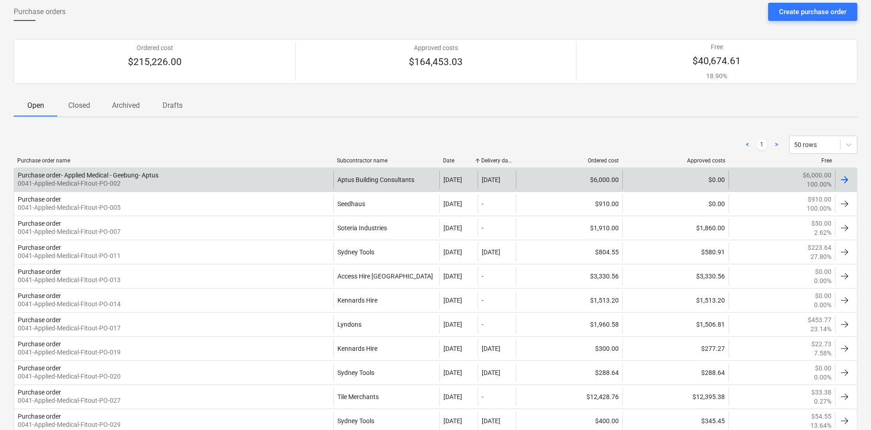
scroll to position [46, 0]
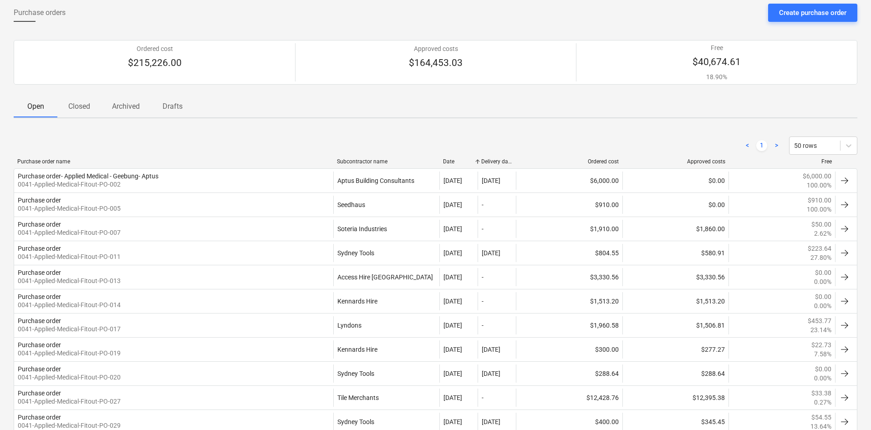
click at [490, 160] on div "Delivery date" at bounding box center [496, 161] width 31 height 6
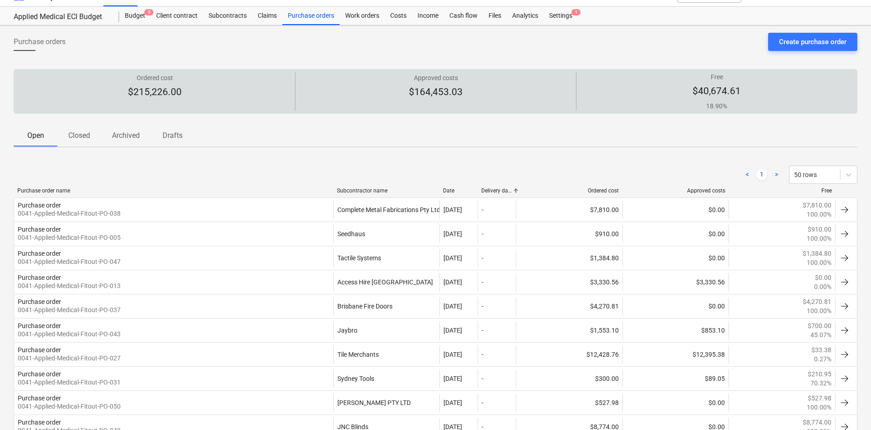
scroll to position [0, 0]
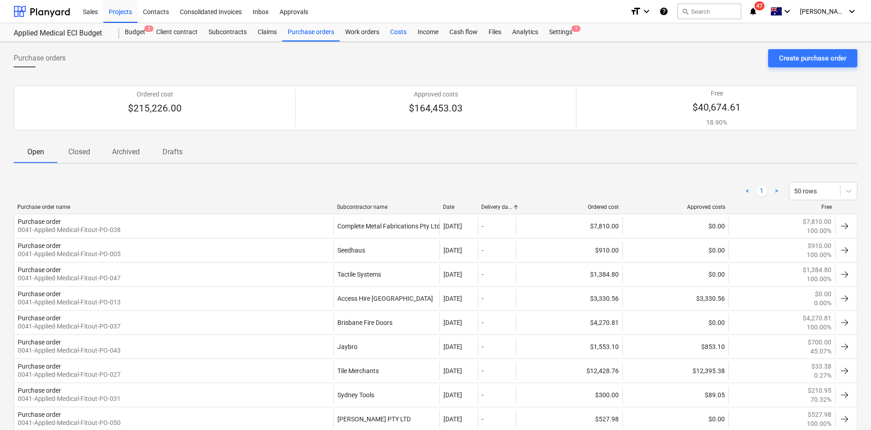
click at [404, 33] on div "Costs" at bounding box center [398, 32] width 27 height 18
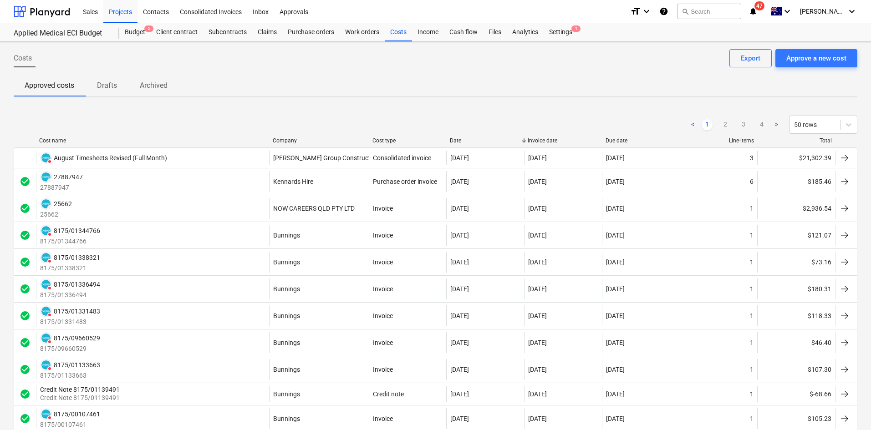
click at [290, 141] on div "Company" at bounding box center [319, 140] width 92 height 6
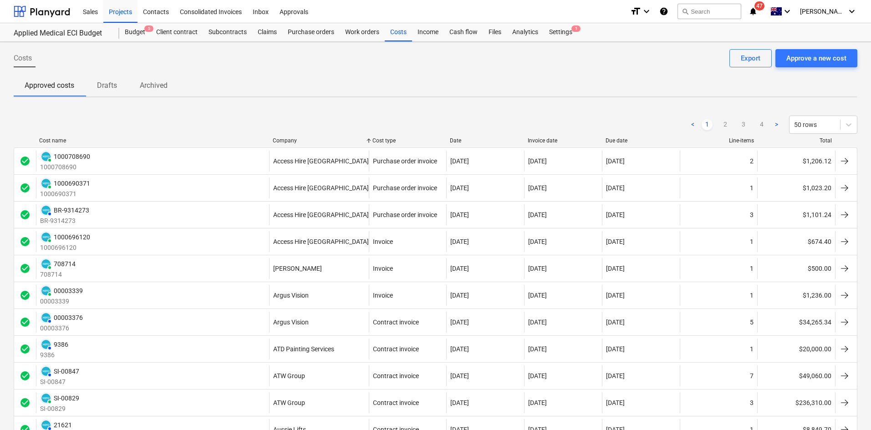
click at [539, 139] on div "Invoice date" at bounding box center [563, 140] width 71 height 6
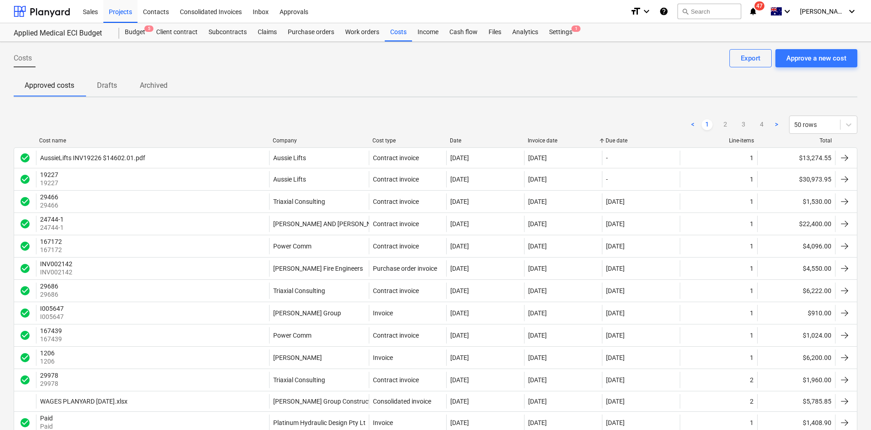
click at [297, 142] on div "Company" at bounding box center [319, 140] width 92 height 6
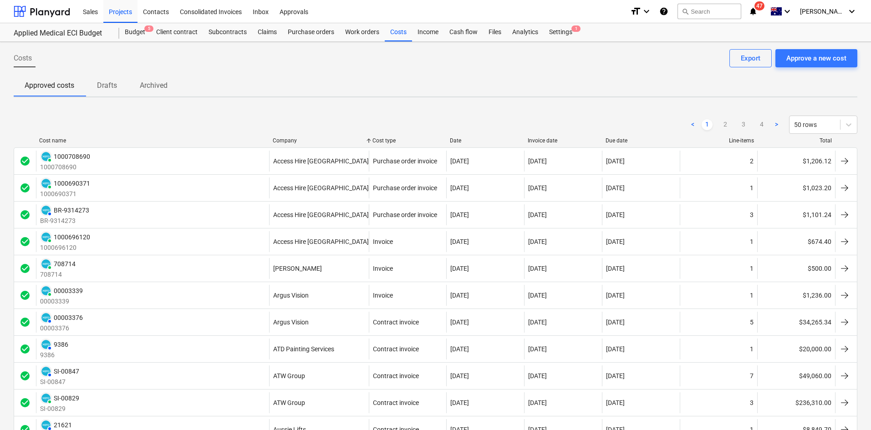
click at [554, 142] on div "Invoice date" at bounding box center [563, 140] width 71 height 6
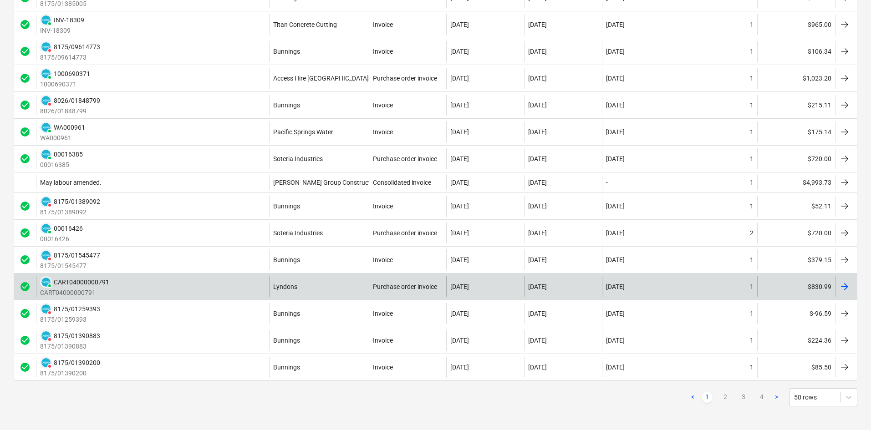
scroll to position [1028, 0]
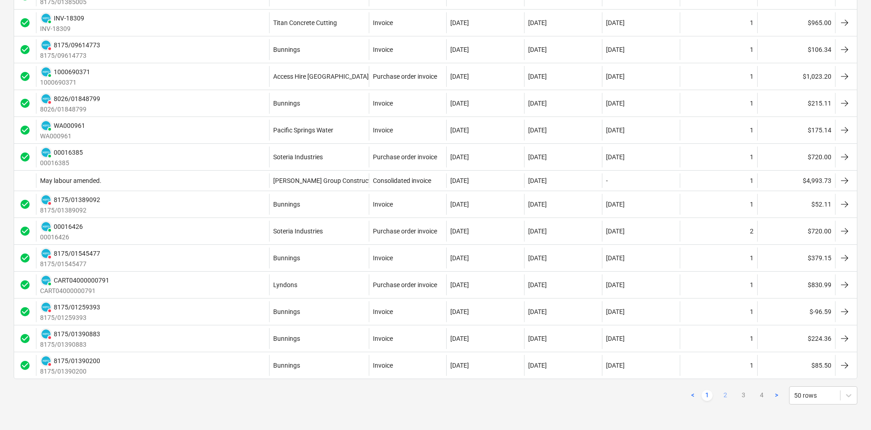
click at [725, 395] on link "2" at bounding box center [725, 395] width 11 height 11
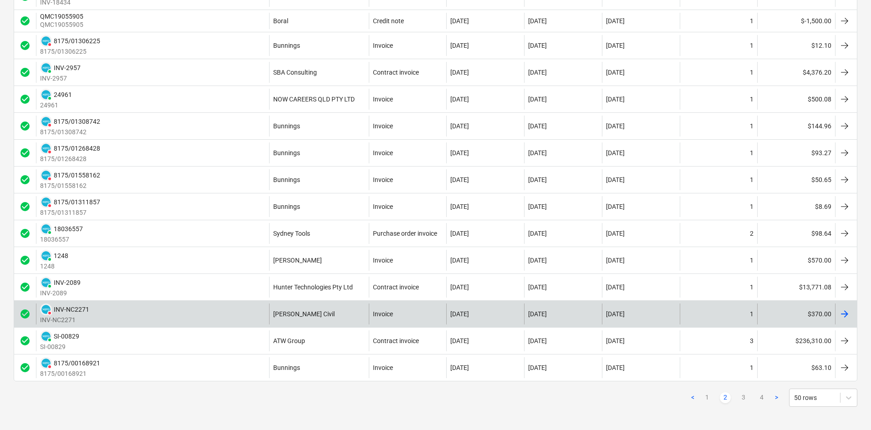
scroll to position [1095, 0]
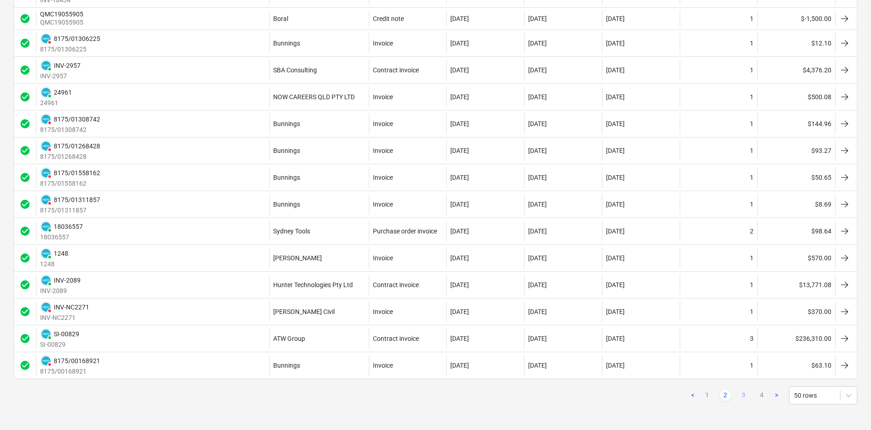
click at [746, 394] on link "3" at bounding box center [743, 395] width 11 height 11
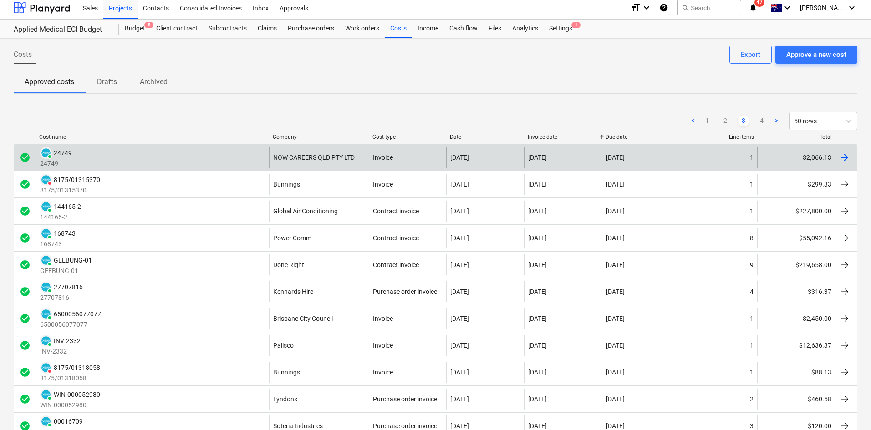
scroll to position [0, 0]
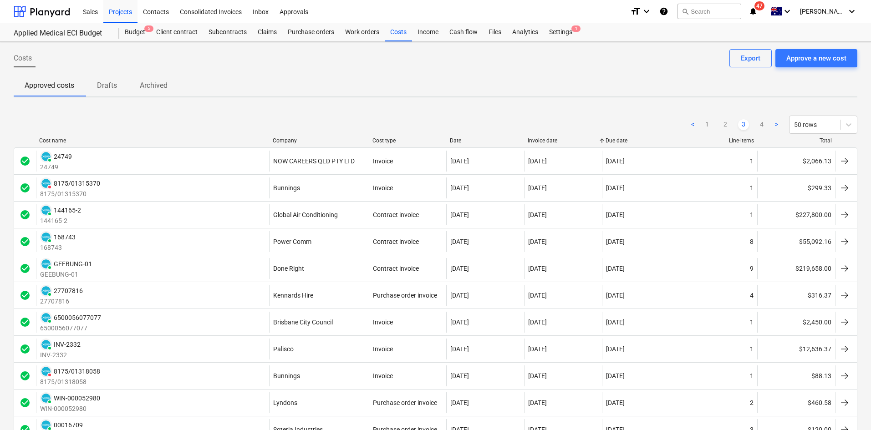
click at [387, 144] on div "Cost name Company Cost type Date Invoice date Due date Line-items Total" at bounding box center [436, 142] width 844 height 10
click at [391, 138] on div "Cost type" at bounding box center [407, 140] width 71 height 6
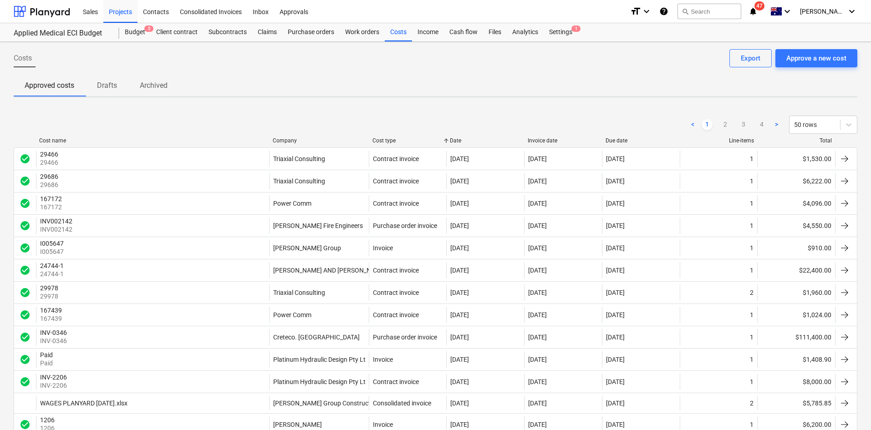
click at [391, 138] on div "Cost type" at bounding box center [407, 140] width 71 height 6
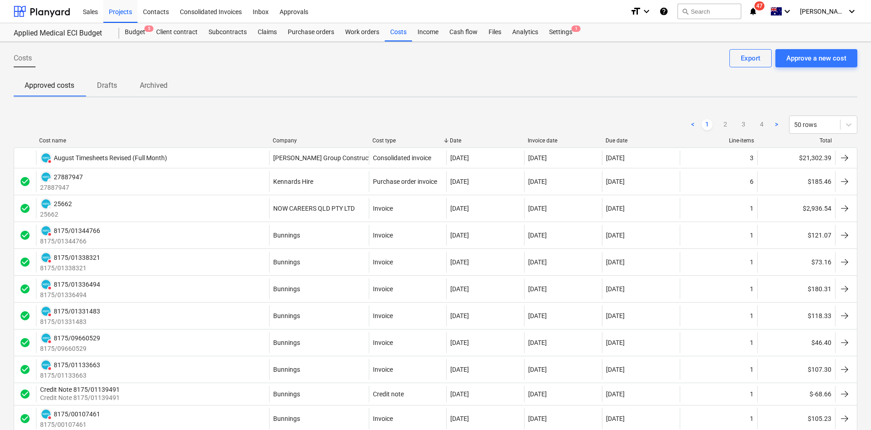
click at [287, 140] on div "Company" at bounding box center [319, 140] width 92 height 6
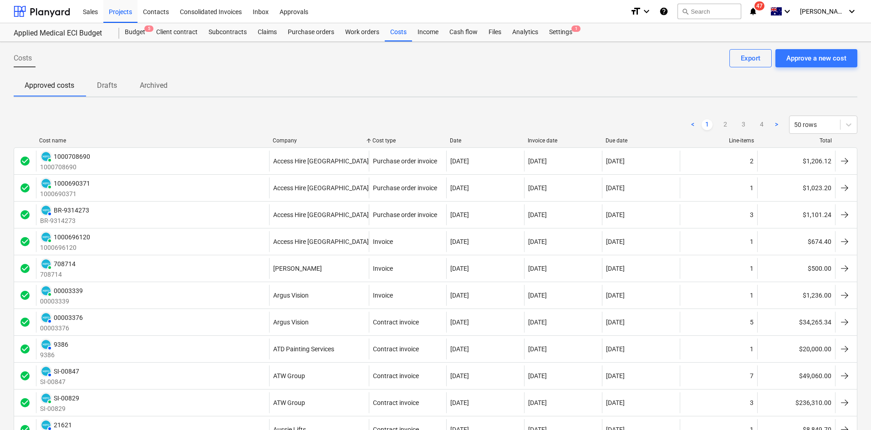
click at [454, 137] on div "< 1 2 3 4 > 50 rows" at bounding box center [436, 124] width 844 height 25
drag, startPoint x: 451, startPoint y: 137, endPoint x: 461, endPoint y: 141, distance: 10.8
click at [461, 141] on div "Date" at bounding box center [485, 140] width 71 height 6
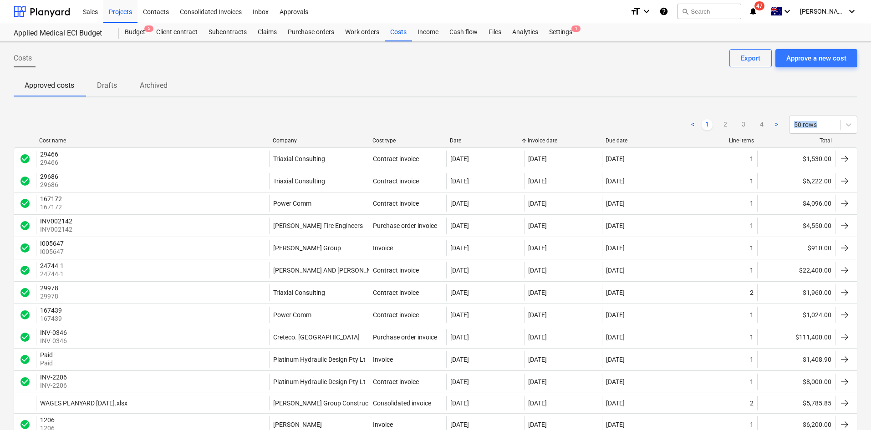
click at [547, 139] on div "Invoice date" at bounding box center [563, 140] width 71 height 6
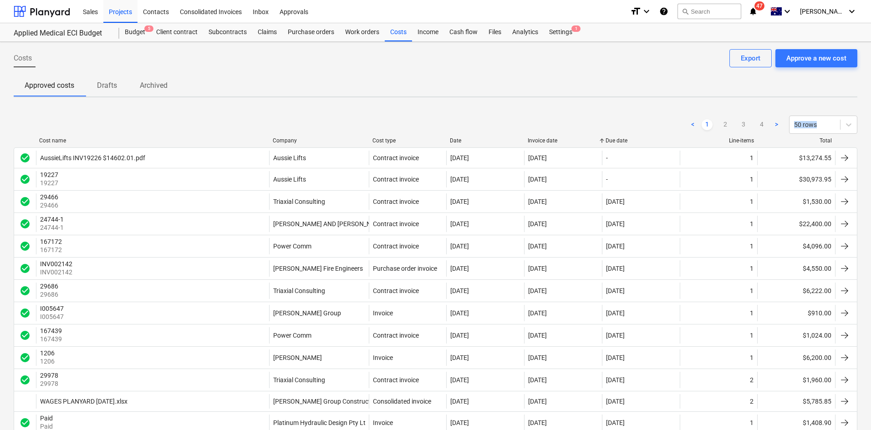
click at [549, 138] on div "Invoice date" at bounding box center [563, 140] width 71 height 6
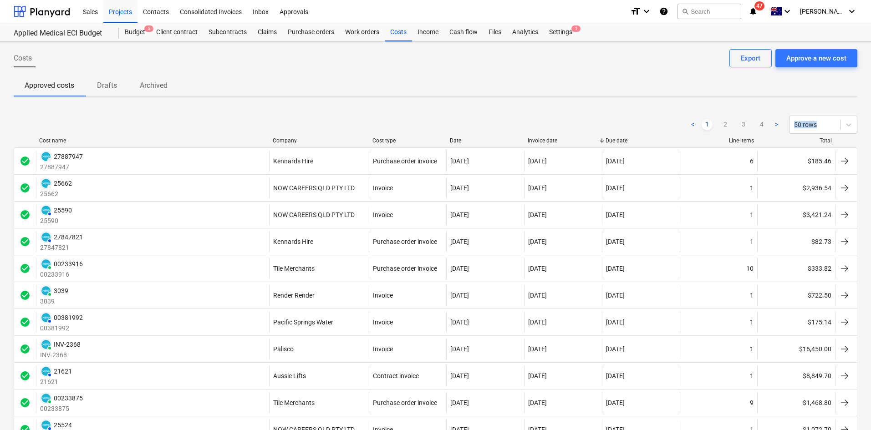
click at [304, 139] on div "Company" at bounding box center [319, 140] width 92 height 6
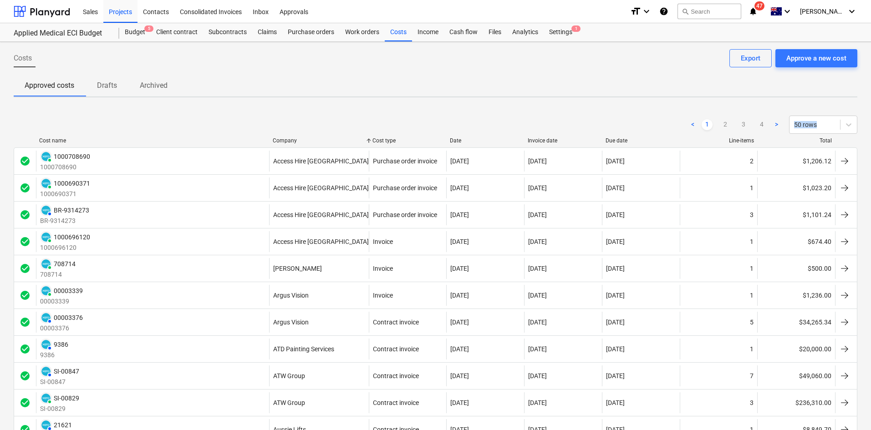
click at [554, 139] on div "Invoice date" at bounding box center [563, 140] width 71 height 6
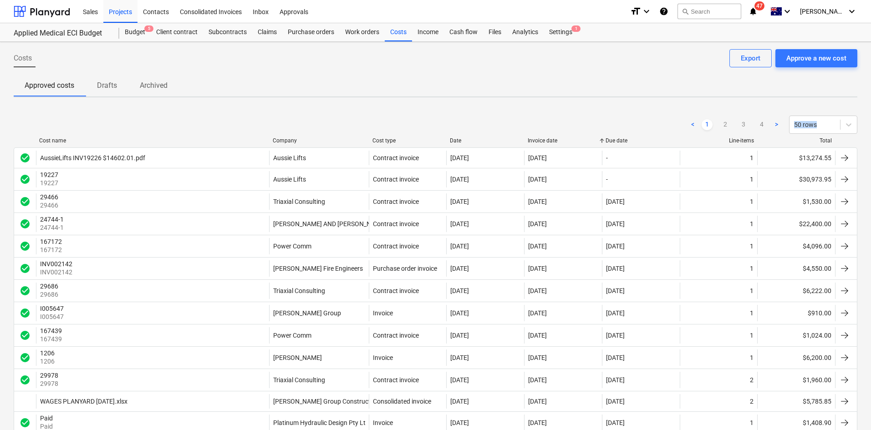
click at [554, 139] on div "Invoice date" at bounding box center [563, 140] width 71 height 6
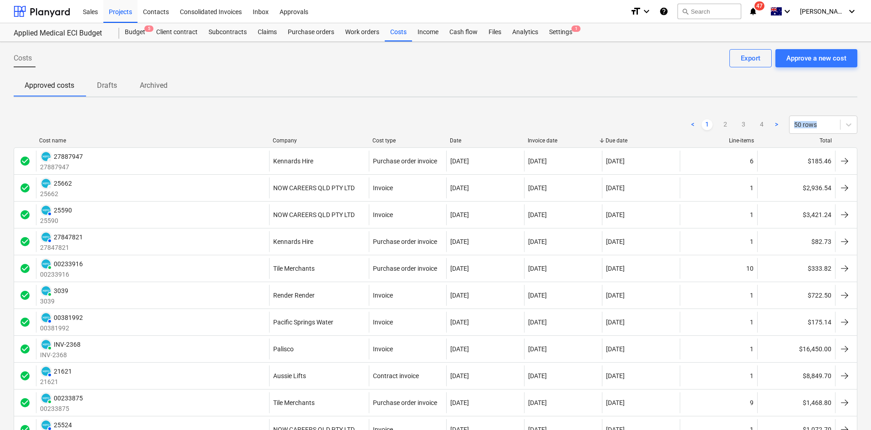
click at [616, 140] on div "Due date" at bounding box center [640, 140] width 71 height 6
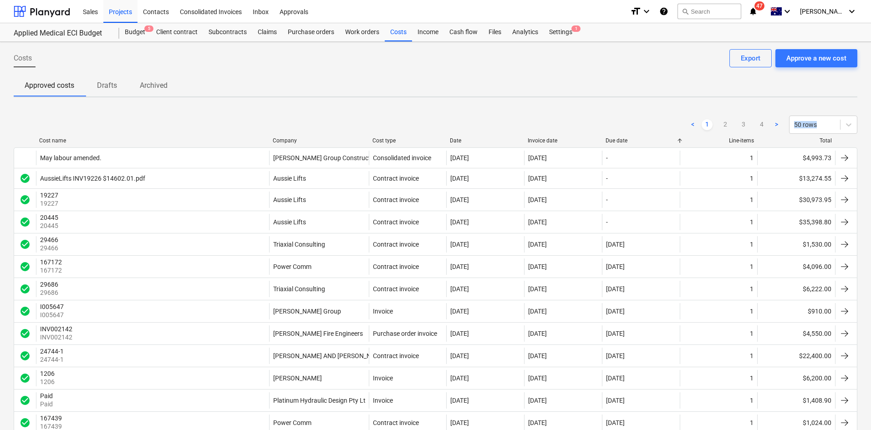
click at [616, 140] on div "Due date" at bounding box center [640, 140] width 71 height 6
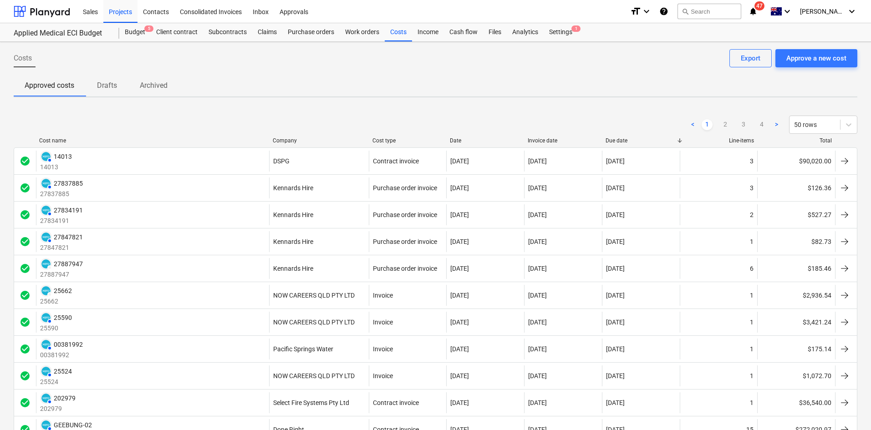
click at [285, 135] on div "< 1 2 3 4 > 50 rows" at bounding box center [436, 124] width 844 height 25
click at [287, 138] on div "Company" at bounding box center [319, 140] width 92 height 6
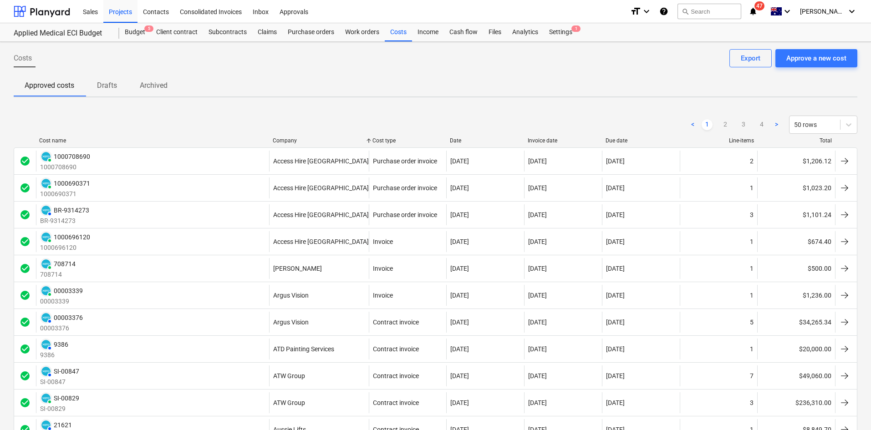
click at [619, 137] on div "Due date" at bounding box center [640, 140] width 71 height 6
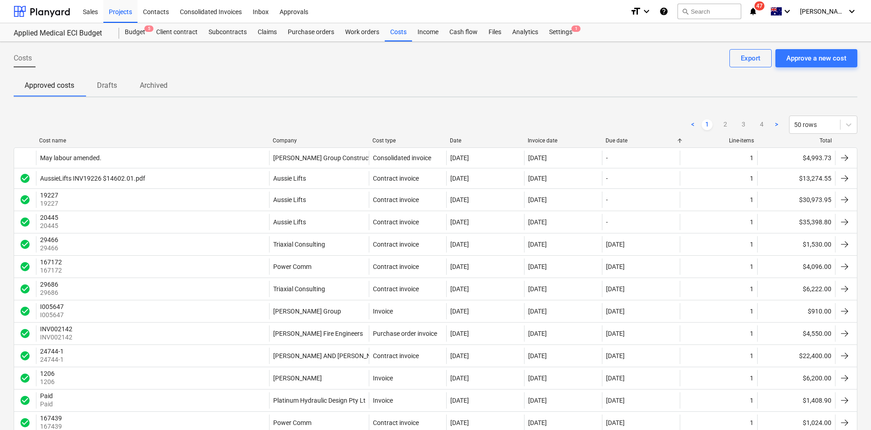
click at [620, 137] on div "Due date" at bounding box center [640, 140] width 71 height 6
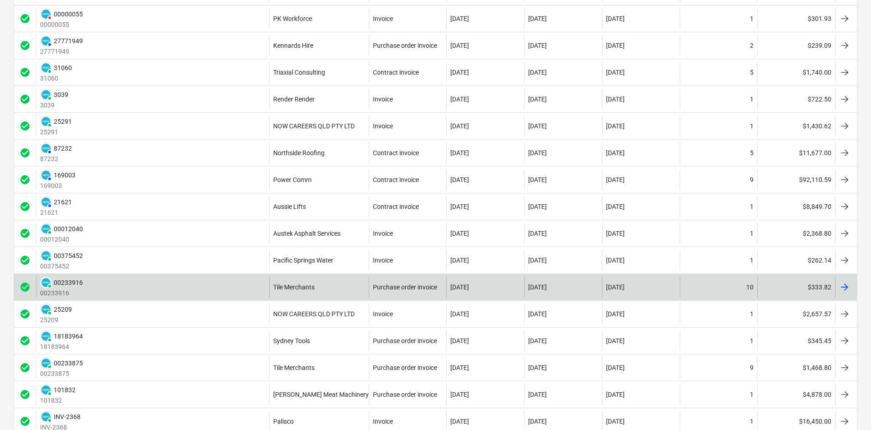
scroll to position [1106, 0]
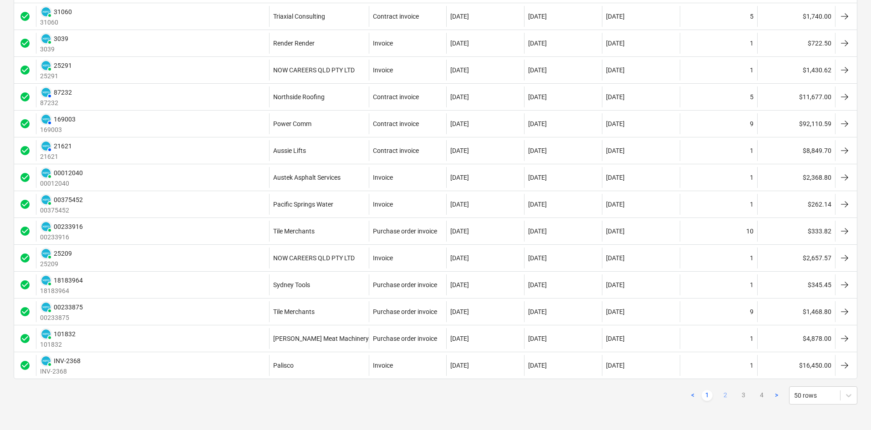
click at [724, 395] on link "2" at bounding box center [725, 395] width 11 height 11
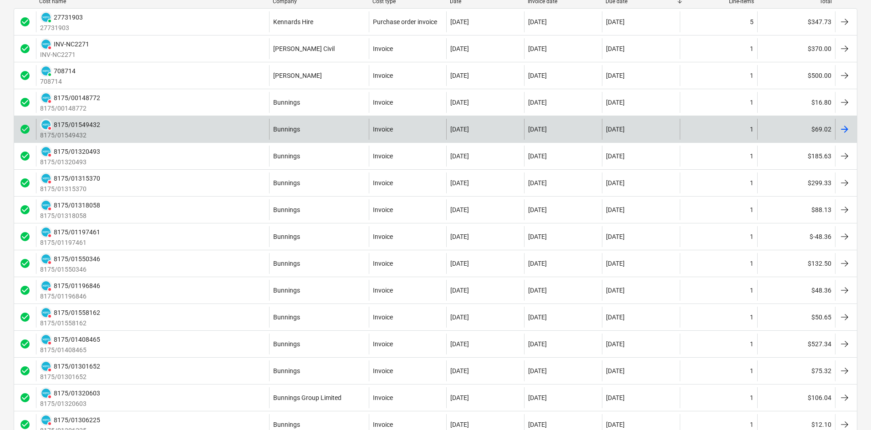
scroll to position [46, 0]
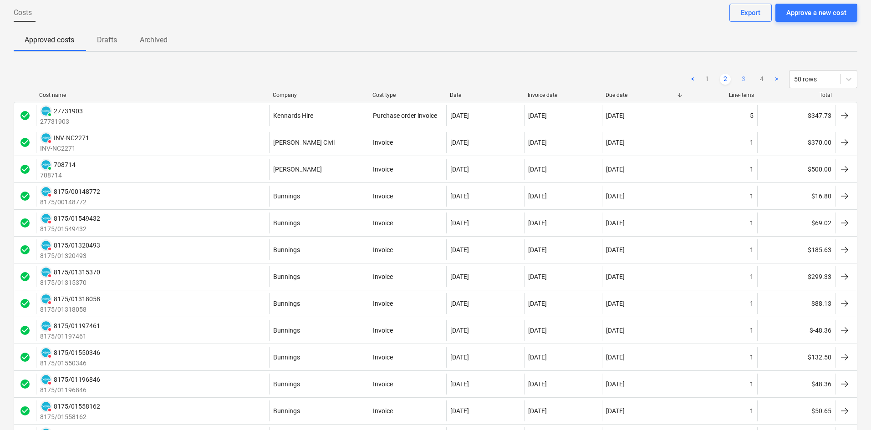
click at [742, 80] on link "3" at bounding box center [743, 79] width 11 height 11
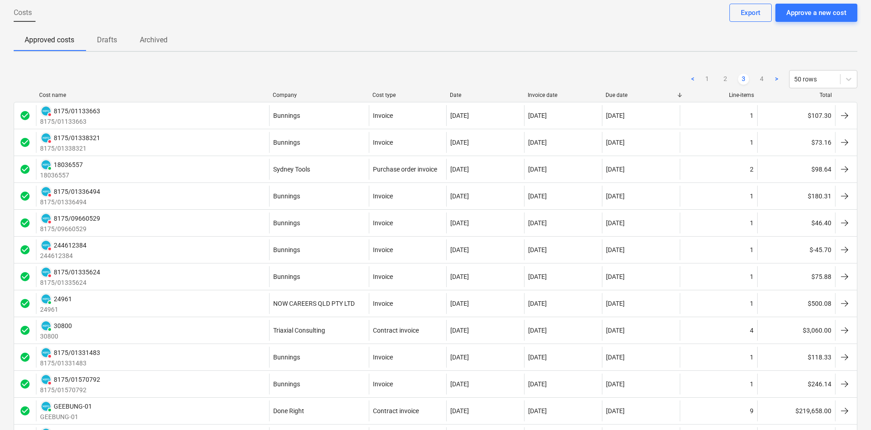
scroll to position [0, 0]
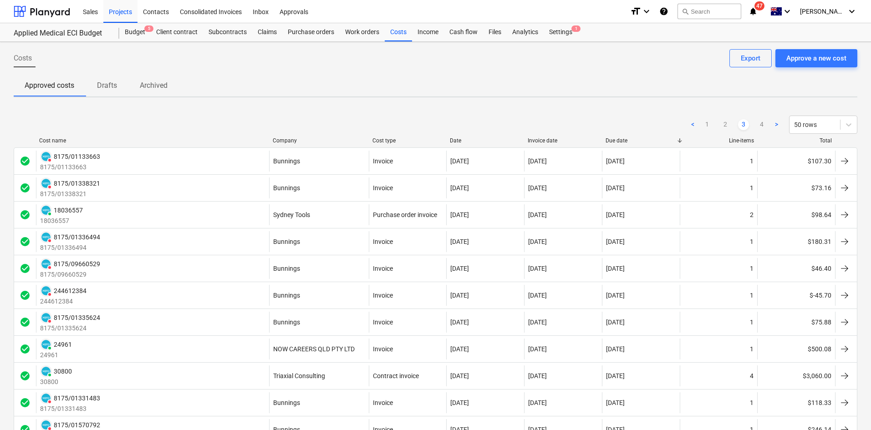
click at [455, 140] on div "Date" at bounding box center [485, 140] width 71 height 6
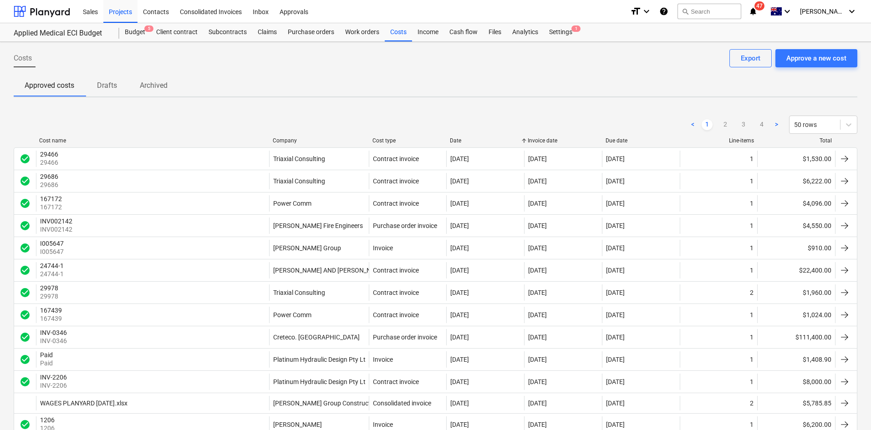
click at [459, 140] on div "Date" at bounding box center [485, 140] width 71 height 6
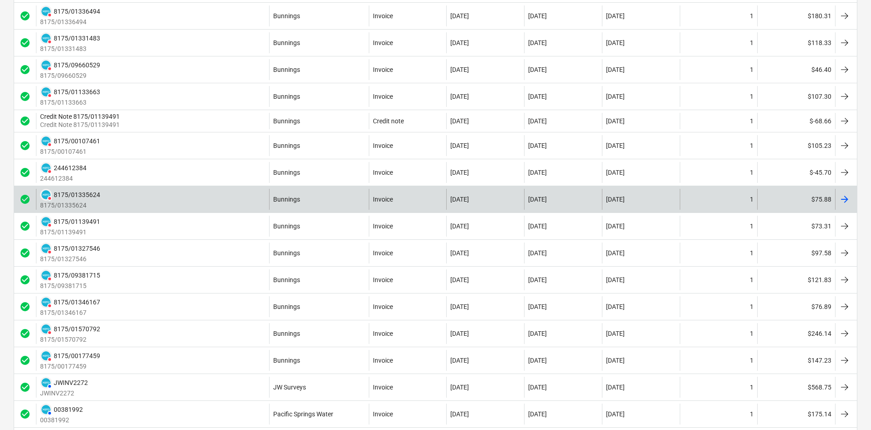
scroll to position [228, 0]
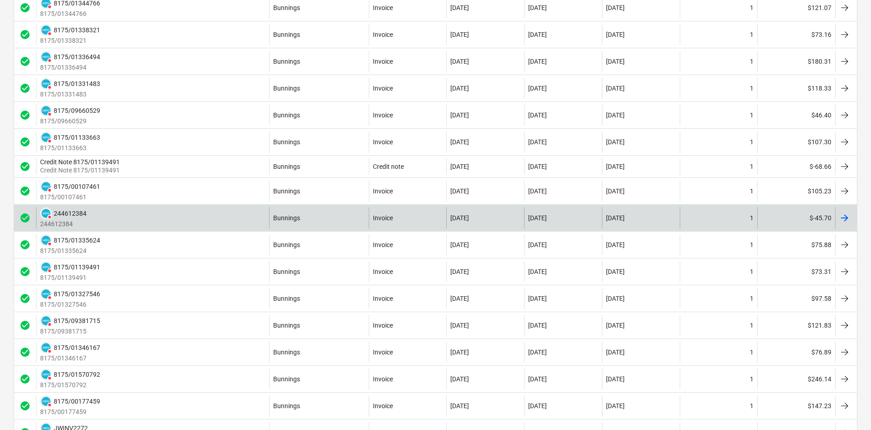
click at [207, 219] on div "DELETED 244612384 244612384" at bounding box center [152, 218] width 233 height 21
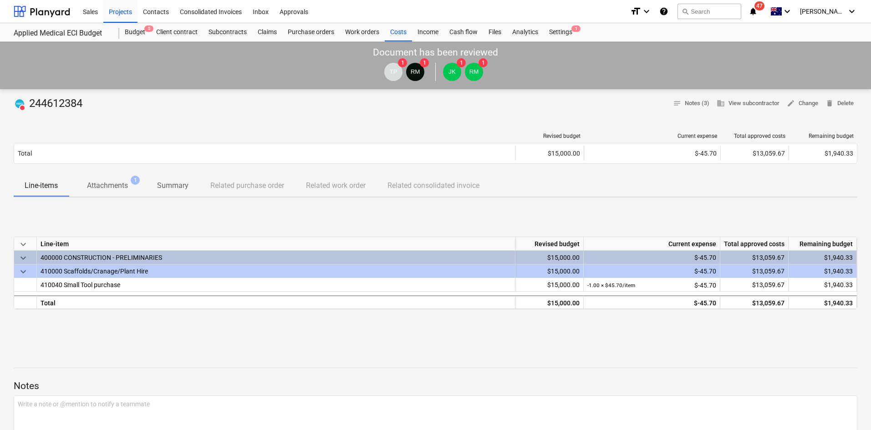
click at [123, 184] on p "Attachments" at bounding box center [107, 185] width 41 height 11
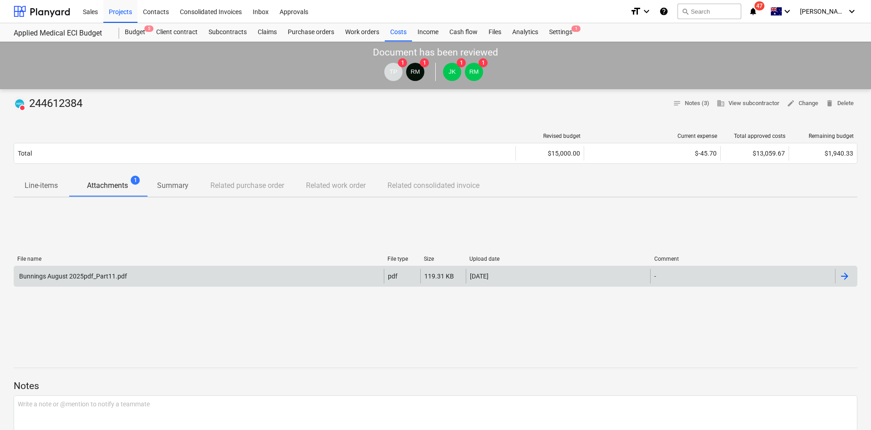
click at [210, 276] on div "Bunnings August 2025pdf_Part11.pdf" at bounding box center [199, 276] width 370 height 15
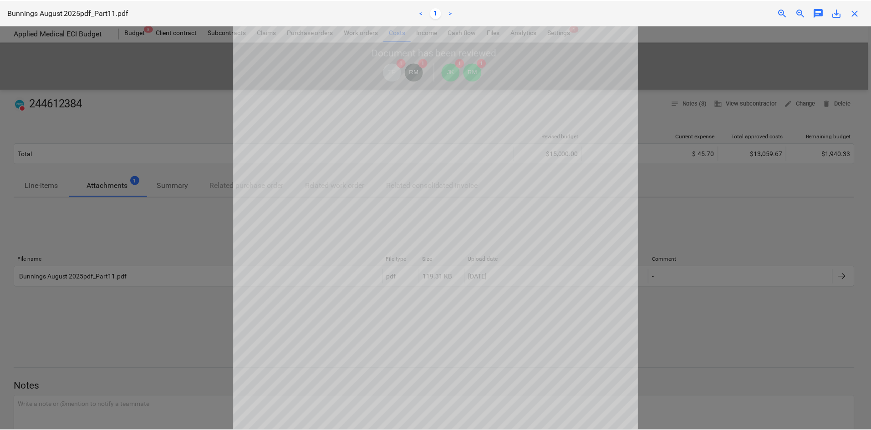
scroll to position [172, 0]
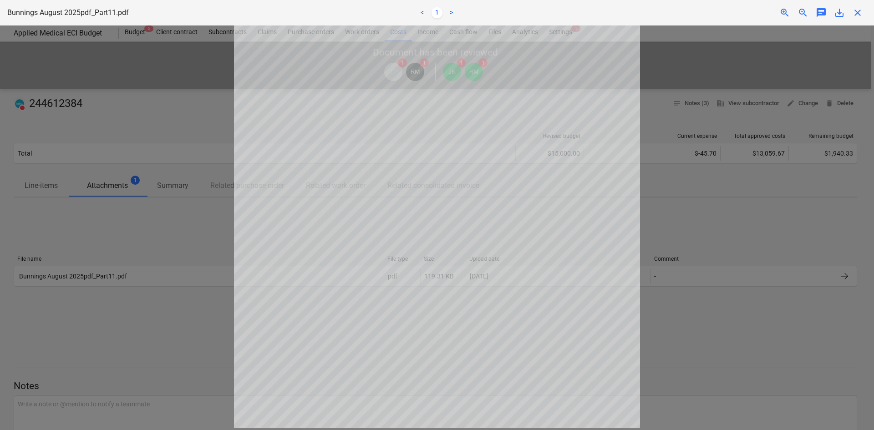
click at [856, 19] on div "Bunnings August 2025pdf_Part11.pdf < 1 > zoom_in zoom_out chat 0 save_alt close" at bounding box center [437, 12] width 874 height 25
click at [853, 15] on span "close" at bounding box center [857, 12] width 11 height 11
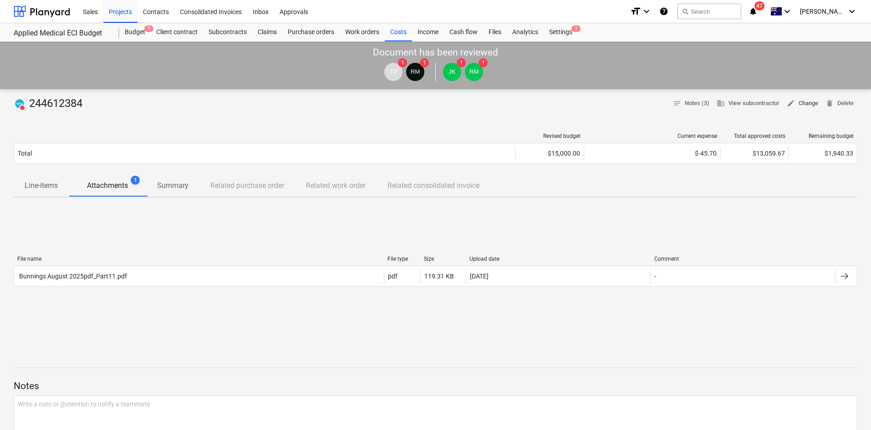
click at [800, 104] on span "edit Change" at bounding box center [802, 103] width 31 height 10
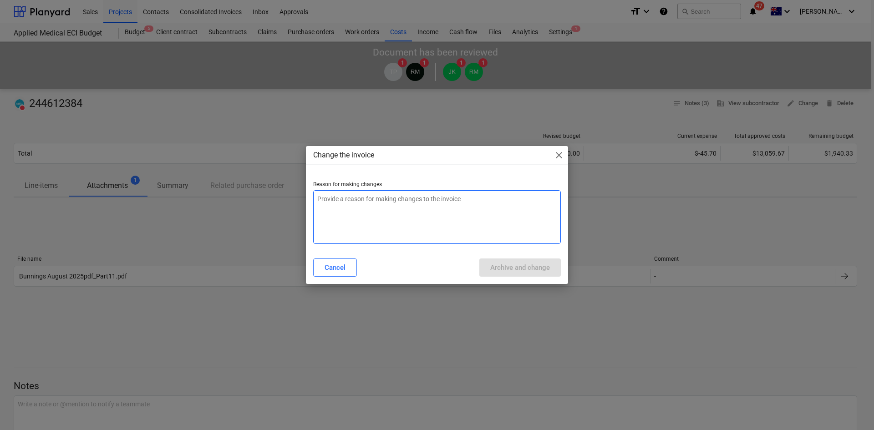
click at [450, 206] on textarea at bounding box center [437, 217] width 248 height 54
click at [561, 157] on span "close" at bounding box center [559, 155] width 11 height 11
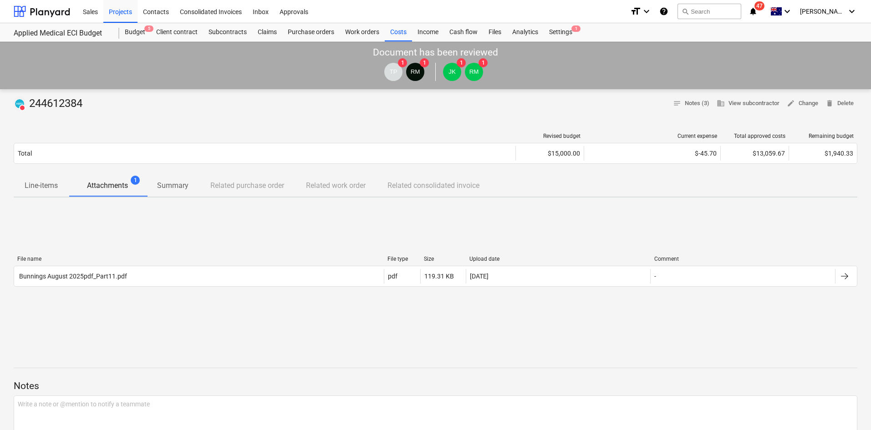
click at [463, 126] on div "Revised budget Current expense Total approved costs Remaining budget Total $15,…" at bounding box center [436, 150] width 844 height 49
click at [809, 97] on button "edit Change" at bounding box center [802, 104] width 39 height 14
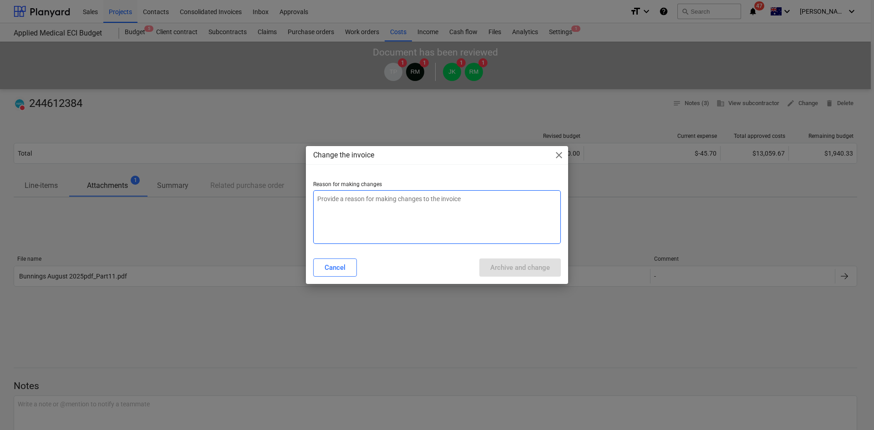
click at [417, 211] on textarea at bounding box center [437, 217] width 248 height 54
click at [560, 156] on span "close" at bounding box center [559, 155] width 11 height 11
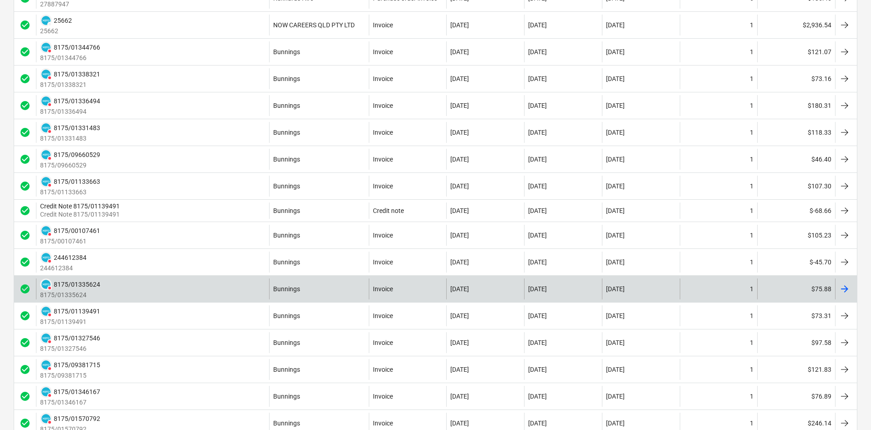
scroll to position [228, 0]
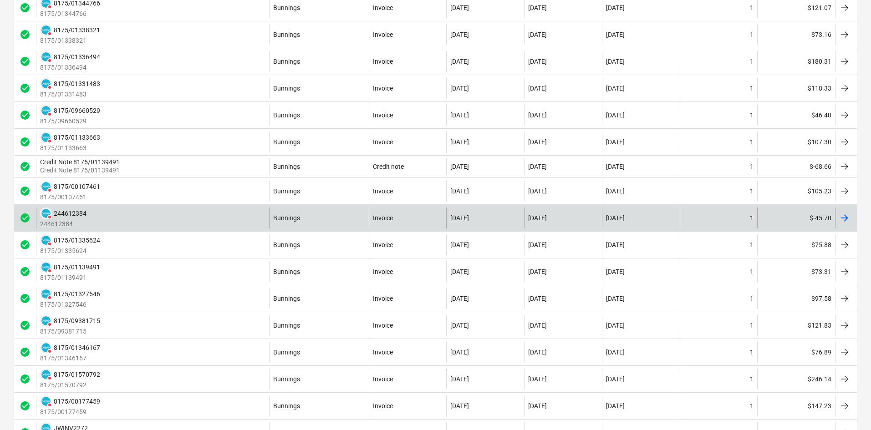
click at [180, 215] on div "DELETED 244612384 244612384" at bounding box center [152, 218] width 233 height 21
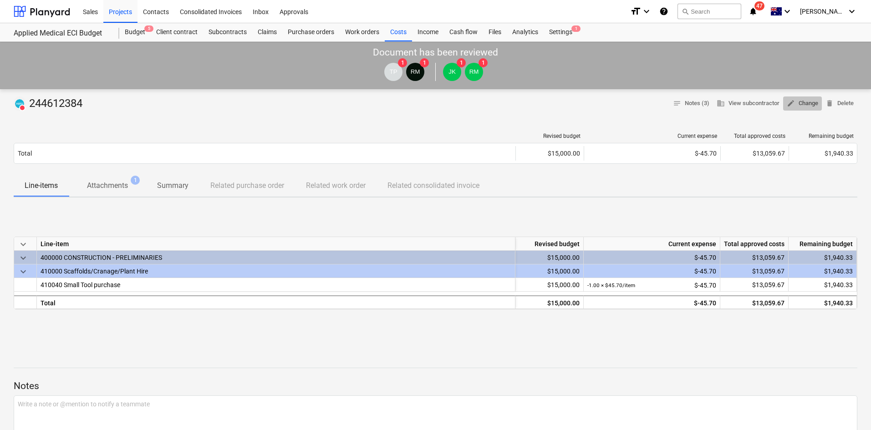
click at [813, 102] on span "edit Change" at bounding box center [802, 103] width 31 height 10
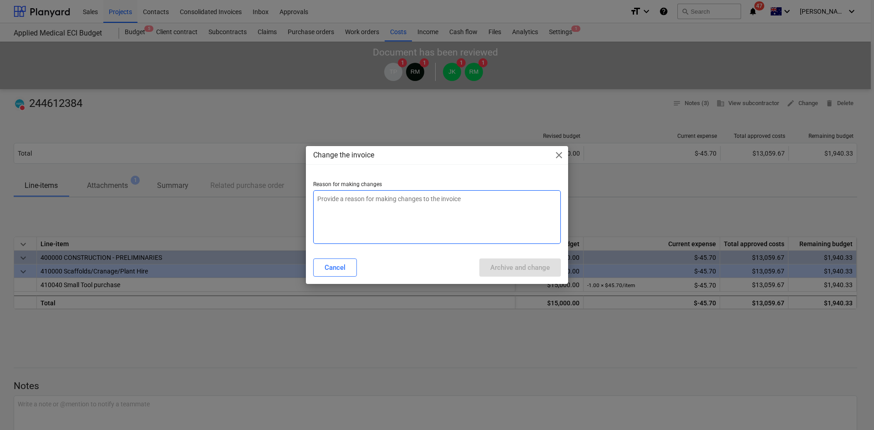
click at [357, 220] on textarea at bounding box center [437, 217] width 248 height 54
type textarea "x"
type textarea "c"
type textarea "x"
type textarea "ch"
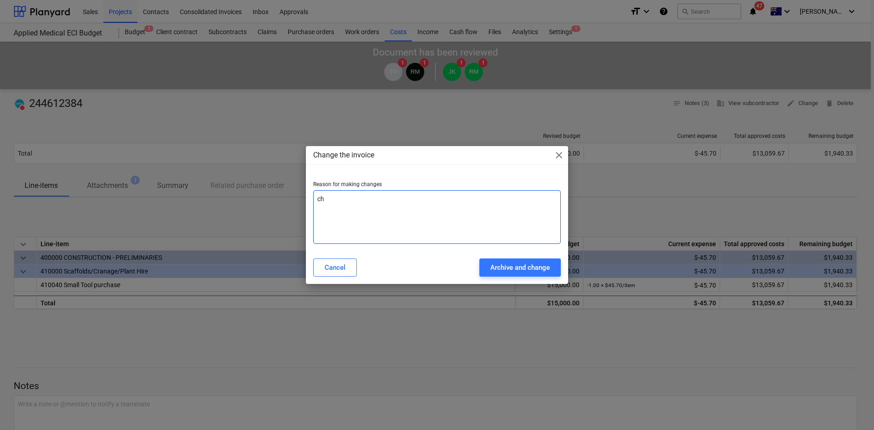
type textarea "x"
type textarea "cha"
type textarea "x"
type textarea "chan"
type textarea "x"
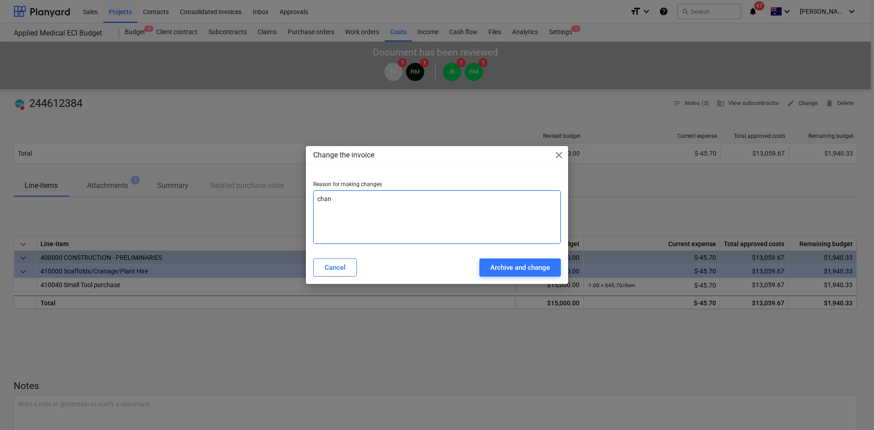
type textarea "cha"
type textarea "x"
type textarea "ch"
type textarea "x"
type textarea "c"
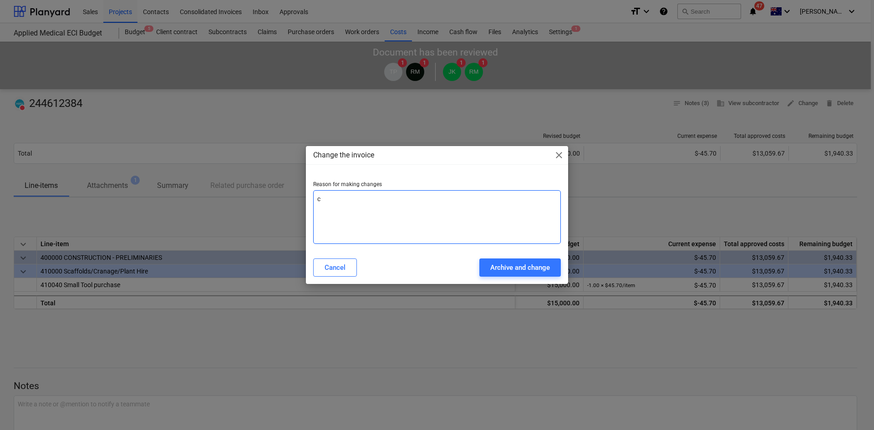
type textarea "x"
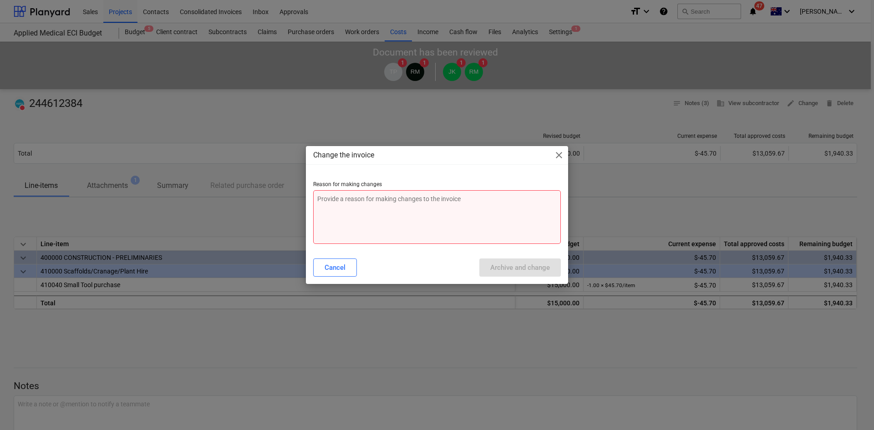
type textarea "x"
type textarea "c"
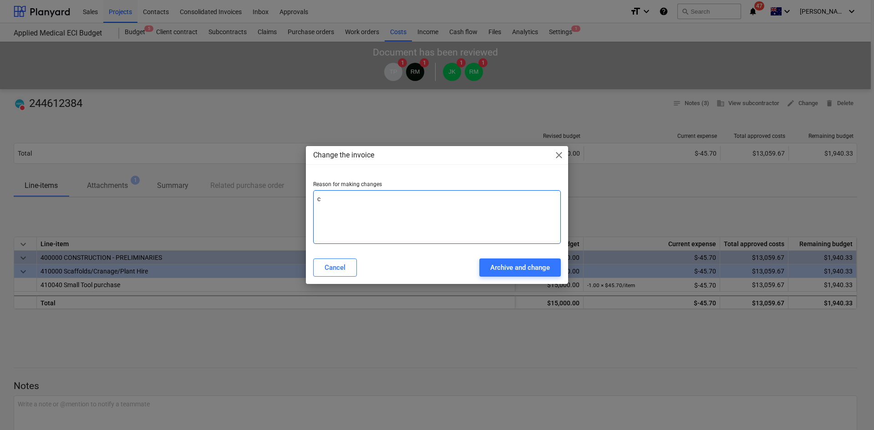
type textarea "x"
type textarea "cr"
type textarea "x"
type textarea "cre"
type textarea "x"
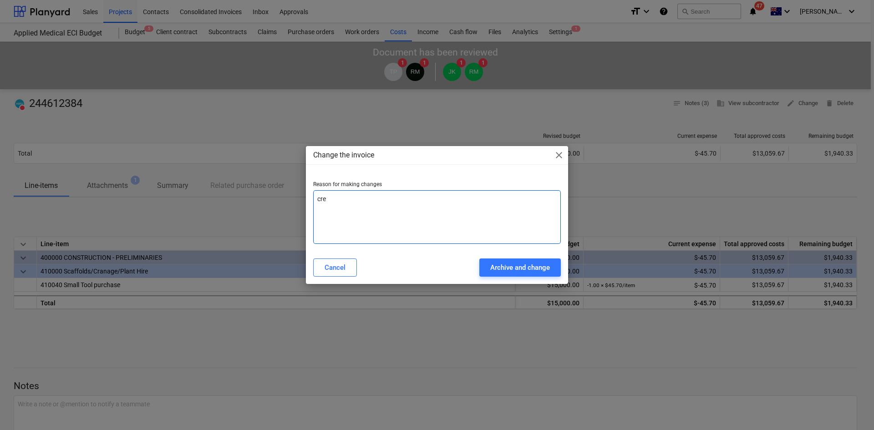
type textarea "cref"
type textarea "x"
type textarea "cre"
type textarea "x"
type textarea "cred"
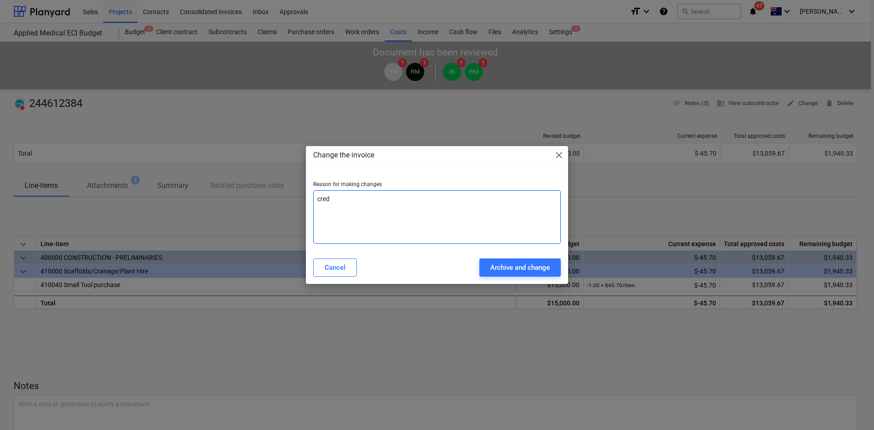
type textarea "x"
type textarea "credi"
type textarea "x"
type textarea "credit"
type textarea "x"
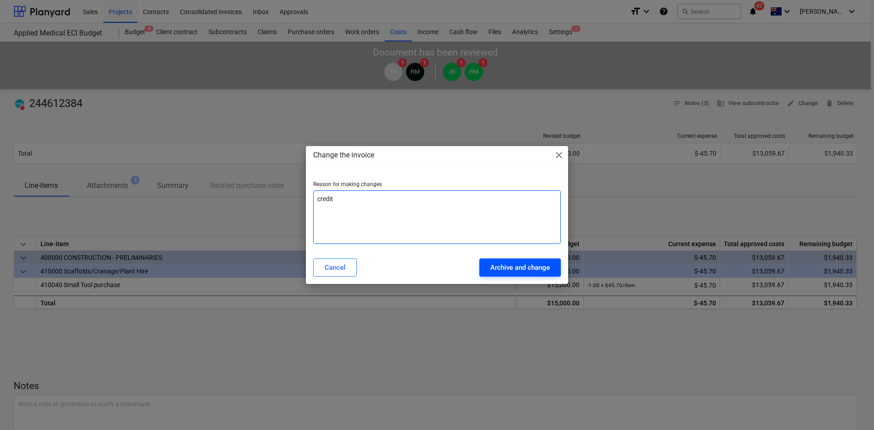
type textarea "credit"
click at [520, 270] on div "Archive and change" at bounding box center [520, 268] width 60 height 12
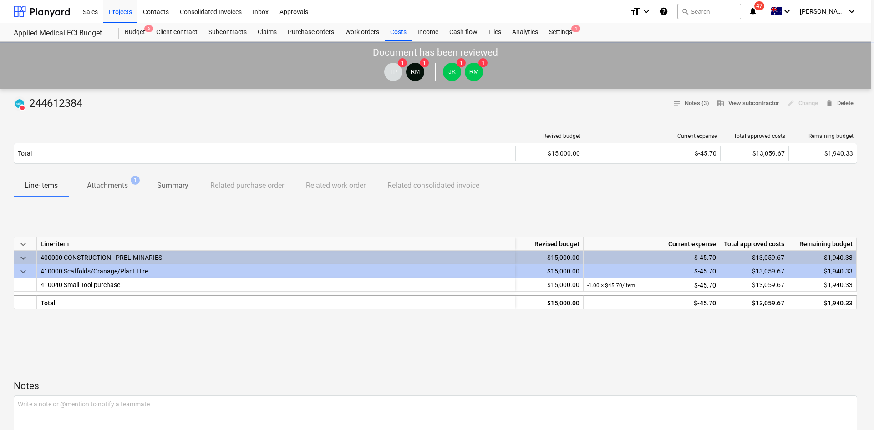
type textarea "x"
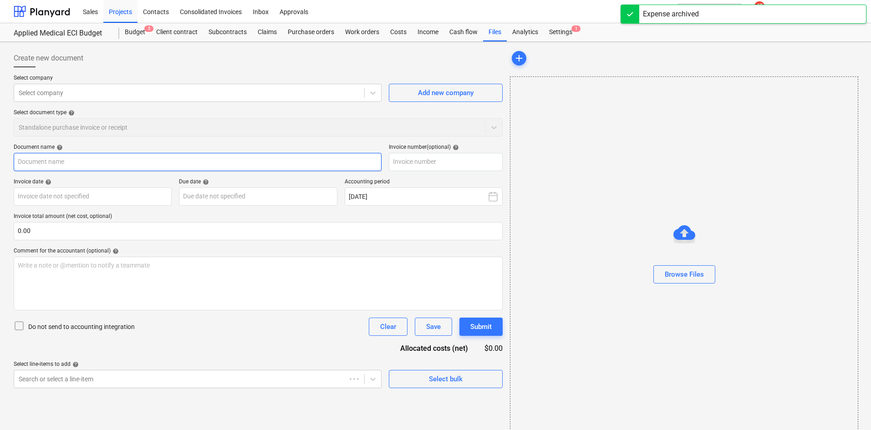
type input "244612384"
type input "[DATE]"
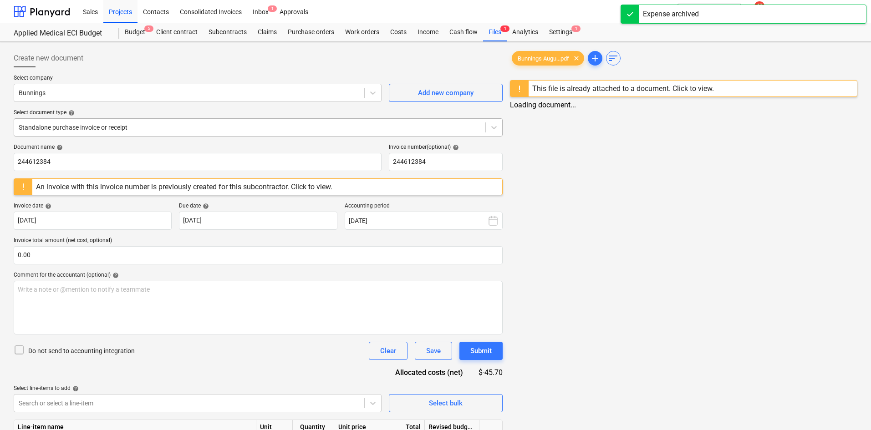
click at [156, 127] on div at bounding box center [250, 127] width 462 height 9
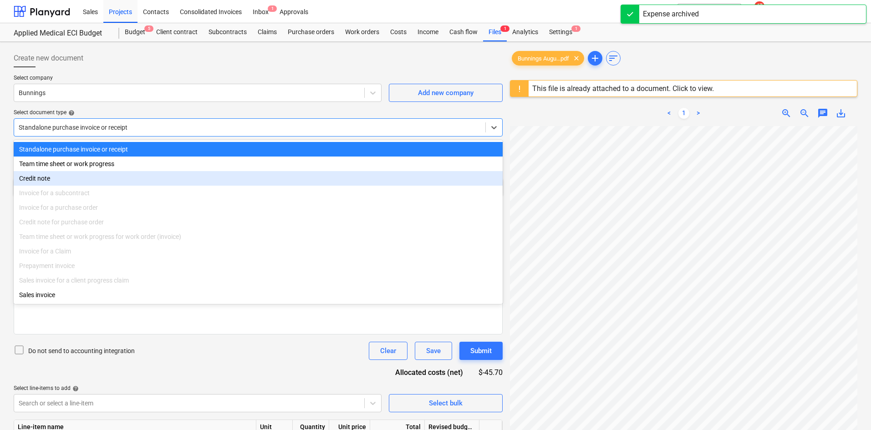
click at [76, 178] on div "Credit note" at bounding box center [258, 178] width 489 height 15
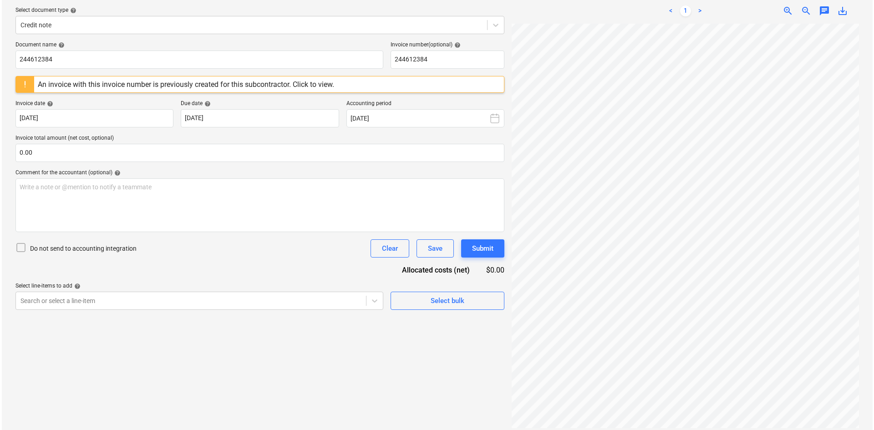
scroll to position [108, 0]
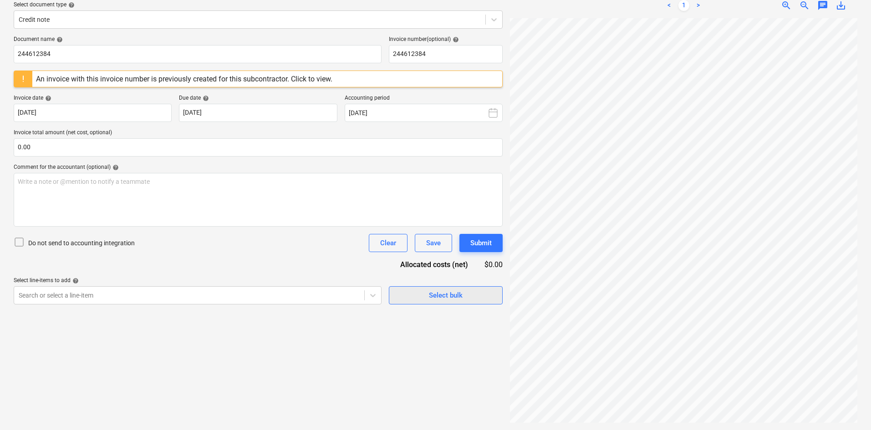
click at [434, 301] on div "Select bulk" at bounding box center [446, 296] width 34 height 12
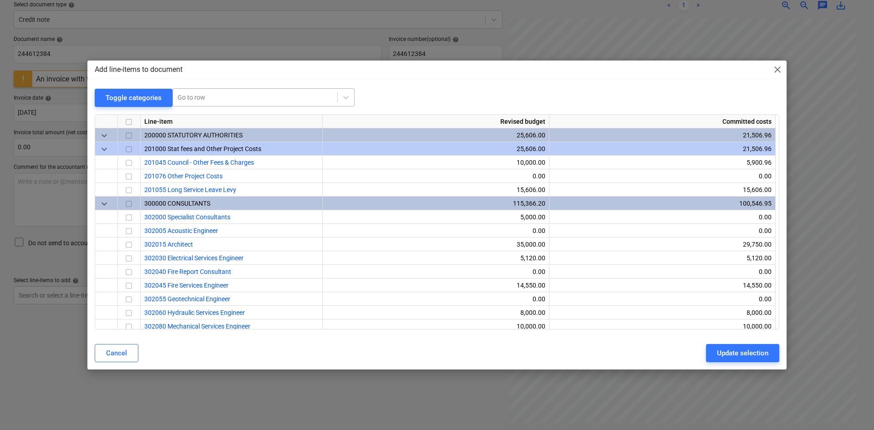
click at [205, 100] on div at bounding box center [255, 97] width 155 height 9
type input "small"
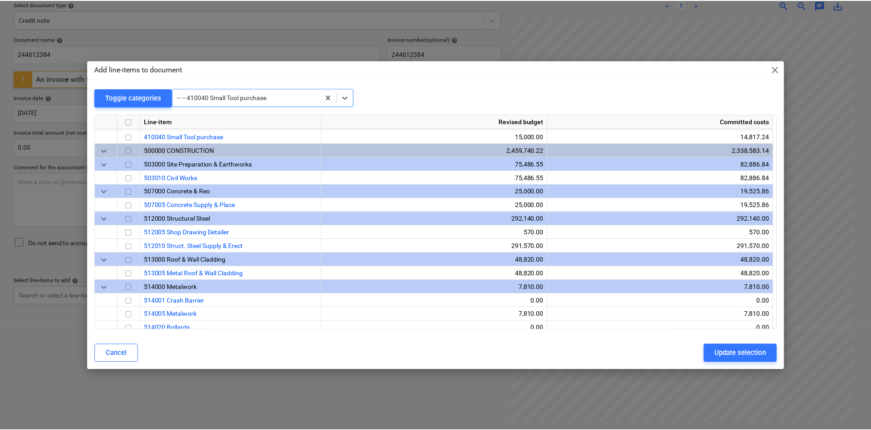
scroll to position [615, 0]
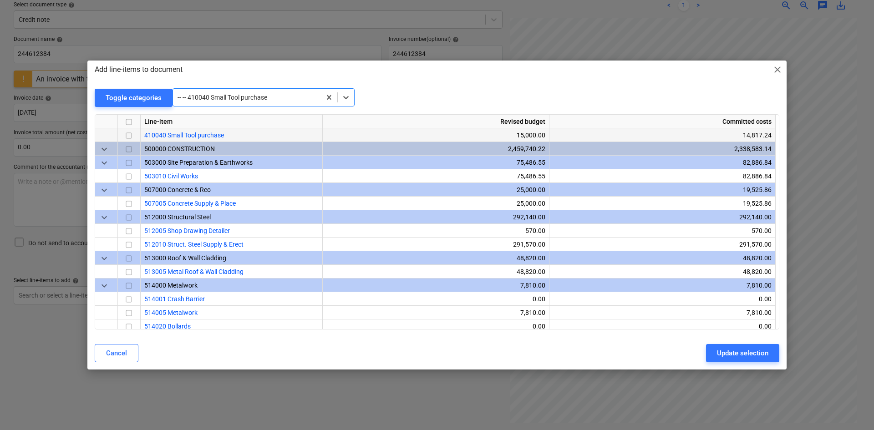
click at [127, 134] on input "checkbox" at bounding box center [128, 135] width 11 height 11
click at [731, 348] on div "Update selection" at bounding box center [742, 353] width 51 height 12
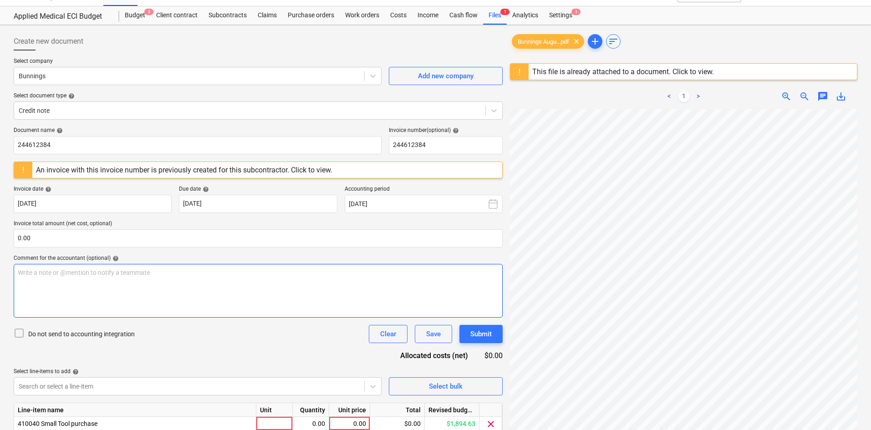
scroll to position [177, 64]
click at [605, 86] on div "< 1 > zoom_in zoom_out chat 0 save_alt" at bounding box center [683, 299] width 347 height 430
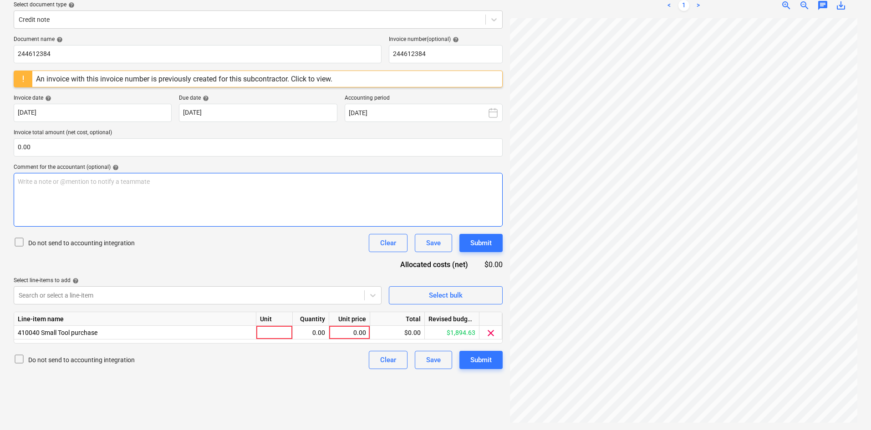
scroll to position [71, 0]
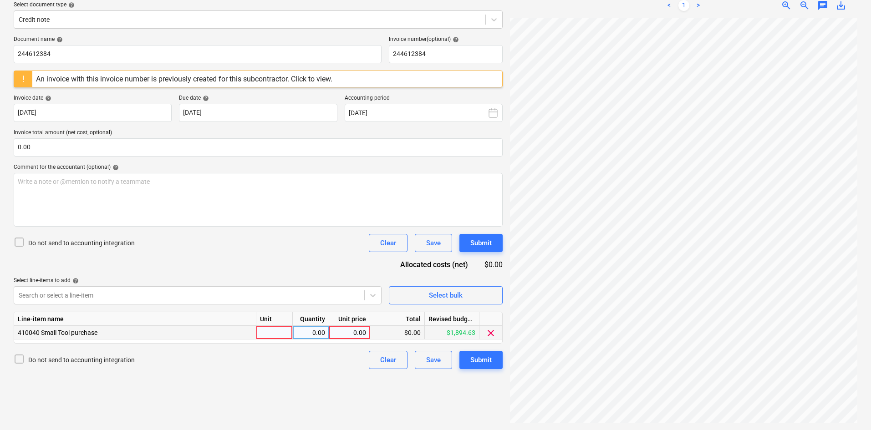
click at [278, 331] on div at bounding box center [274, 333] width 36 height 14
type input "item"
click at [314, 331] on div "0.00" at bounding box center [310, 333] width 29 height 14
type input "-1"
click at [352, 331] on div "0.00" at bounding box center [349, 333] width 33 height 14
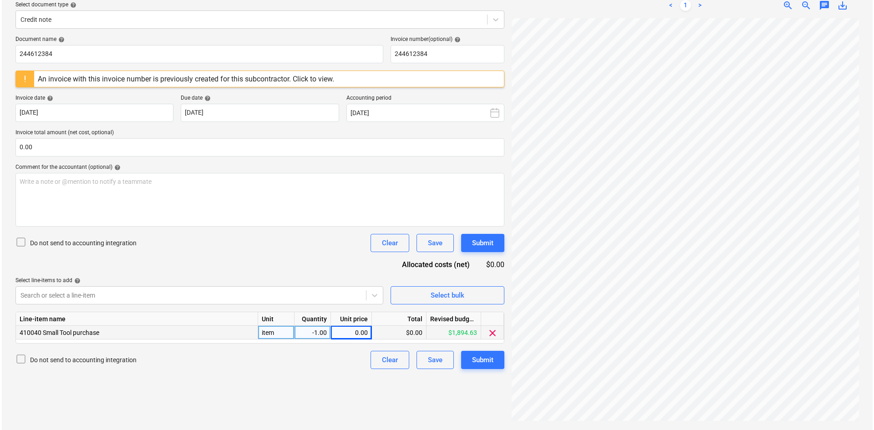
scroll to position [177, 64]
click at [359, 332] on div "0.00" at bounding box center [349, 333] width 33 height 14
type input "45.70"
click at [287, 271] on div "Document name help 244612384 Invoice number (optional) help 244612384 An invoic…" at bounding box center [258, 202] width 489 height 333
click at [97, 153] on input "text" at bounding box center [258, 147] width 489 height 18
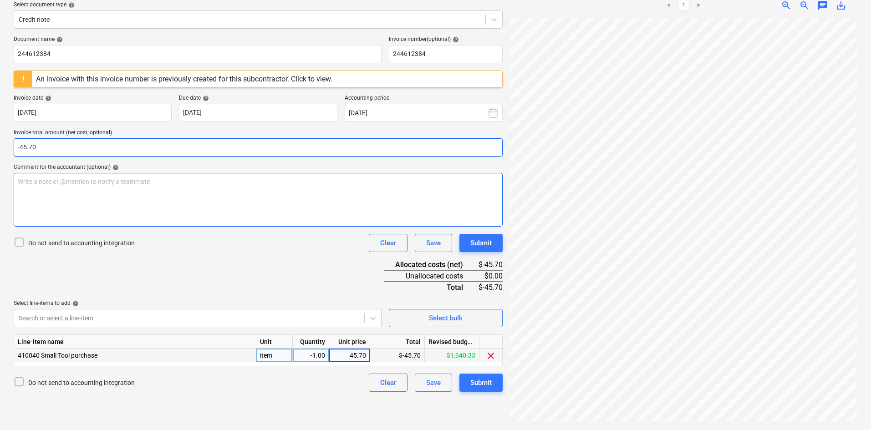
type input "-45.70"
click at [197, 200] on div "Write a note or @mention to notify a teammate [PERSON_NAME]" at bounding box center [258, 200] width 489 height 54
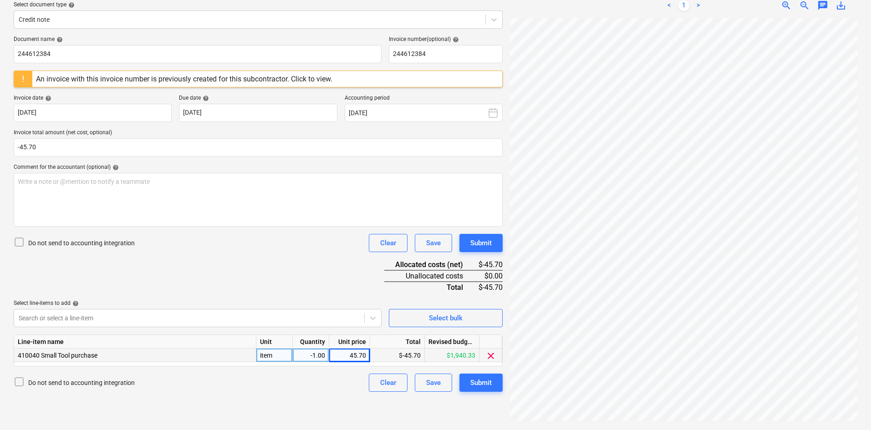
click at [219, 254] on div "Document name help 244612384 Invoice number (optional) help 244612384 An invoic…" at bounding box center [258, 214] width 489 height 356
click at [205, 190] on div "Write a note or @mention to notify a teammate [PERSON_NAME]" at bounding box center [258, 200] width 489 height 54
click at [280, 287] on div "Document name help 244612384 Invoice number (optional) help 244612384 An invoic…" at bounding box center [258, 214] width 489 height 356
click at [486, 242] on div "Submit" at bounding box center [480, 243] width 21 height 12
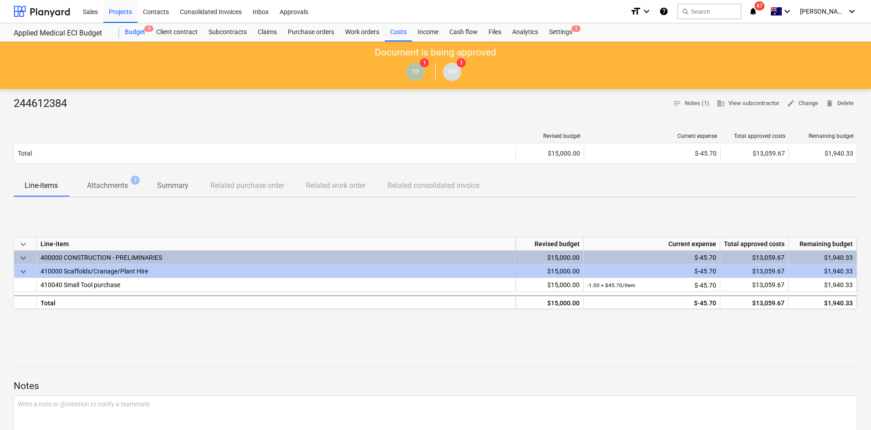
drag, startPoint x: 205, startPoint y: 102, endPoint x: 142, endPoint y: 37, distance: 90.1
click at [205, 102] on div "244612384 notes Notes (1) business View subcontractor edit Change delete Delete" at bounding box center [436, 104] width 844 height 15
click at [131, 15] on div "Projects" at bounding box center [120, 11] width 34 height 23
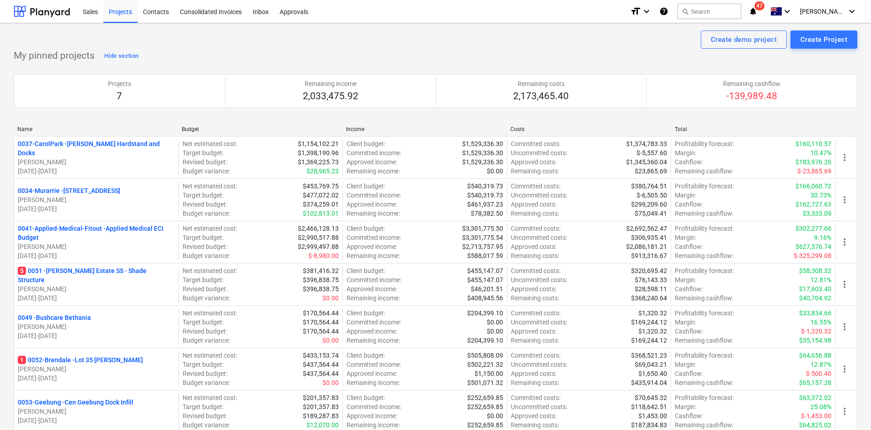
click at [758, 9] on icon "notifications" at bounding box center [752, 11] width 9 height 11
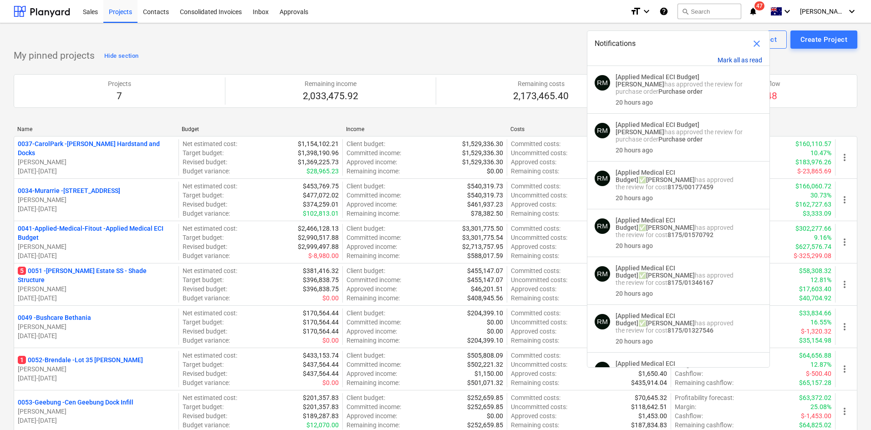
click at [742, 58] on button "Mark all as read" at bounding box center [739, 59] width 45 height 7
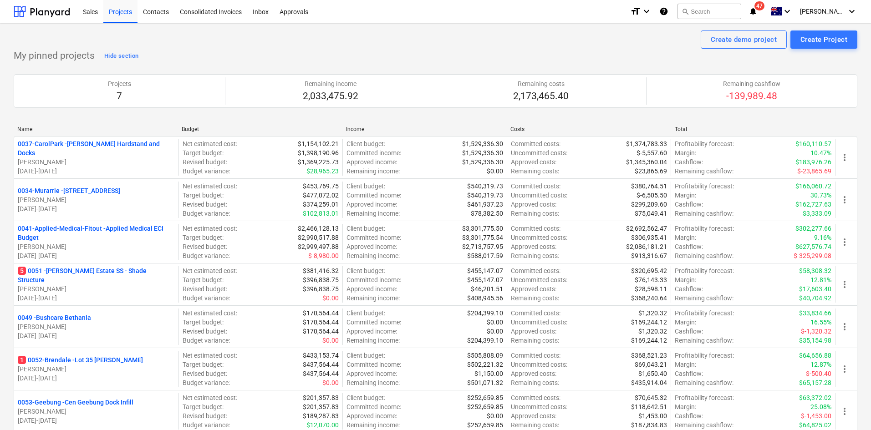
click at [488, 46] on div "Create demo project Create Project" at bounding box center [436, 40] width 844 height 18
click at [366, 36] on div "Create demo project Create Project" at bounding box center [436, 40] width 844 height 18
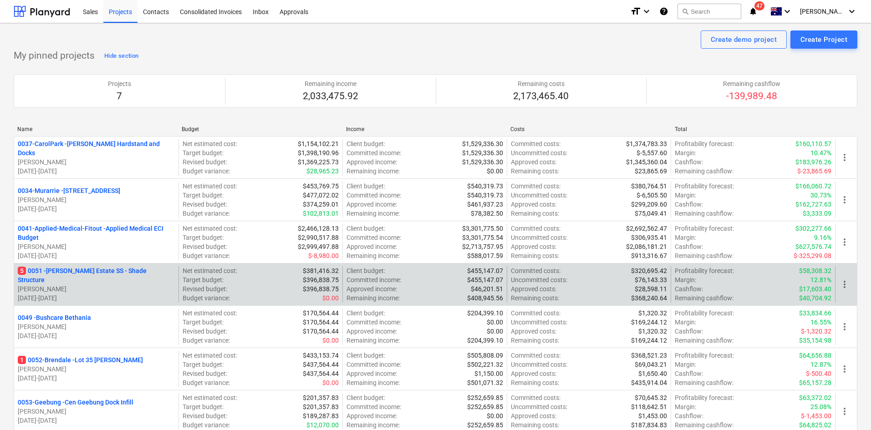
click at [120, 277] on p "5 0051 - [PERSON_NAME] Estate SS - Shade Structure" at bounding box center [96, 275] width 157 height 18
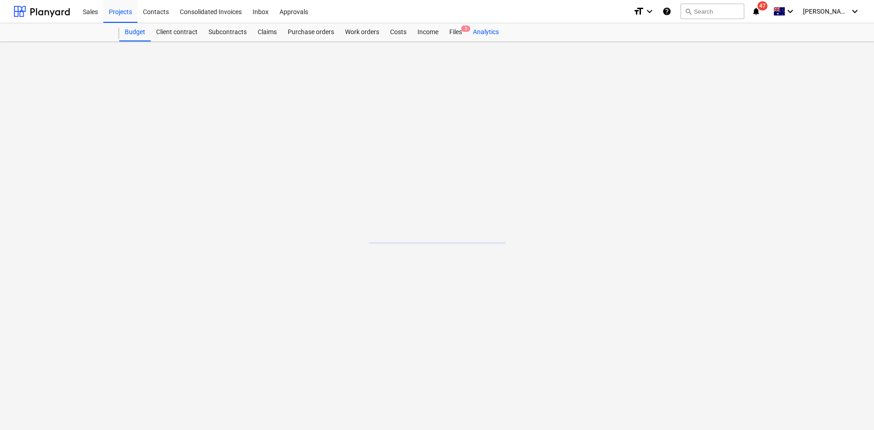
click at [473, 31] on div "Analytics" at bounding box center [486, 32] width 37 height 18
click at [466, 32] on span "5" at bounding box center [465, 28] width 9 height 6
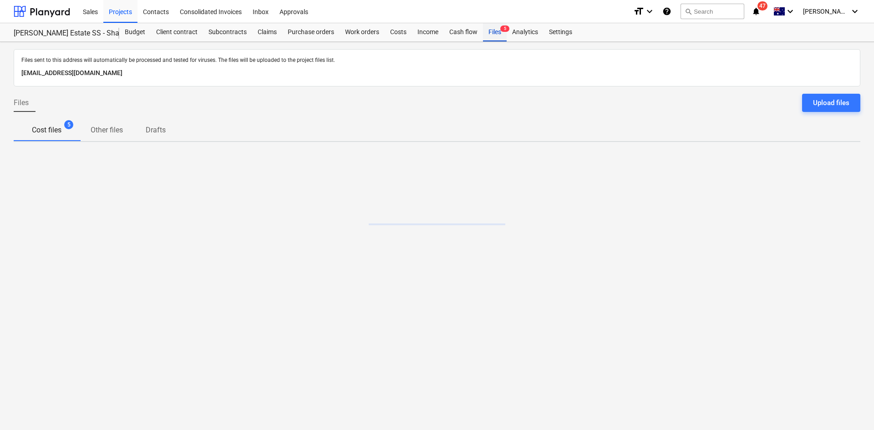
click at [458, 32] on div "Cash flow" at bounding box center [463, 32] width 39 height 18
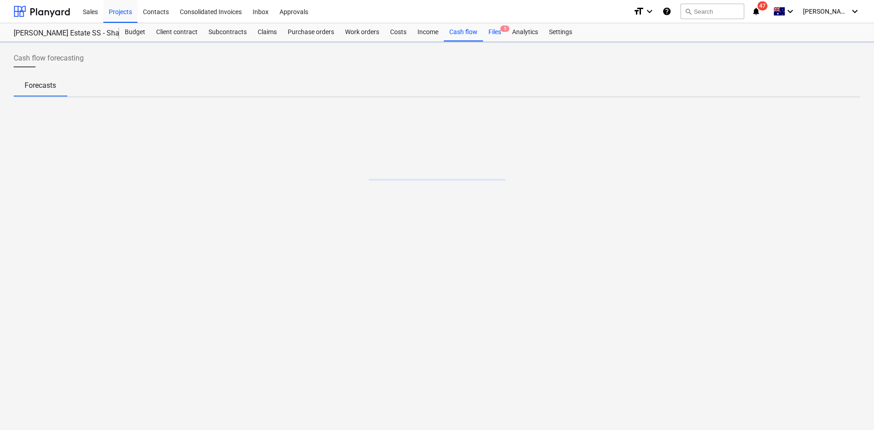
click at [491, 31] on div "Files 5" at bounding box center [495, 32] width 24 height 18
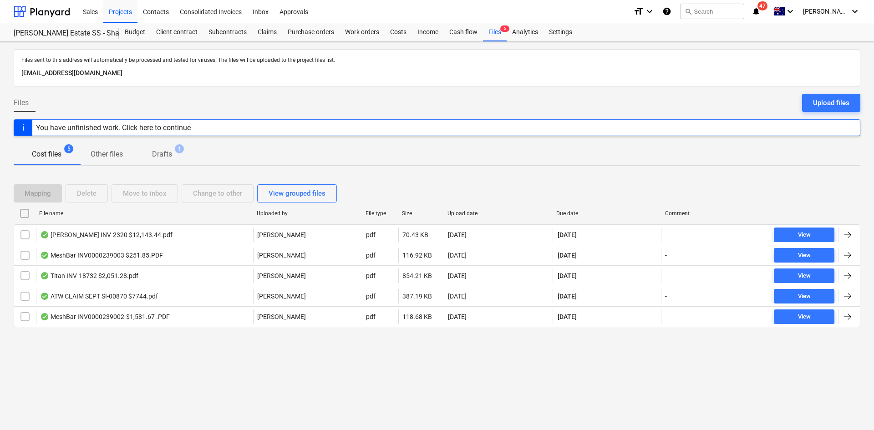
click at [97, 331] on div at bounding box center [437, 334] width 847 height 7
click at [122, 11] on div "Projects" at bounding box center [120, 11] width 34 height 23
